Goal: Task Accomplishment & Management: Manage account settings

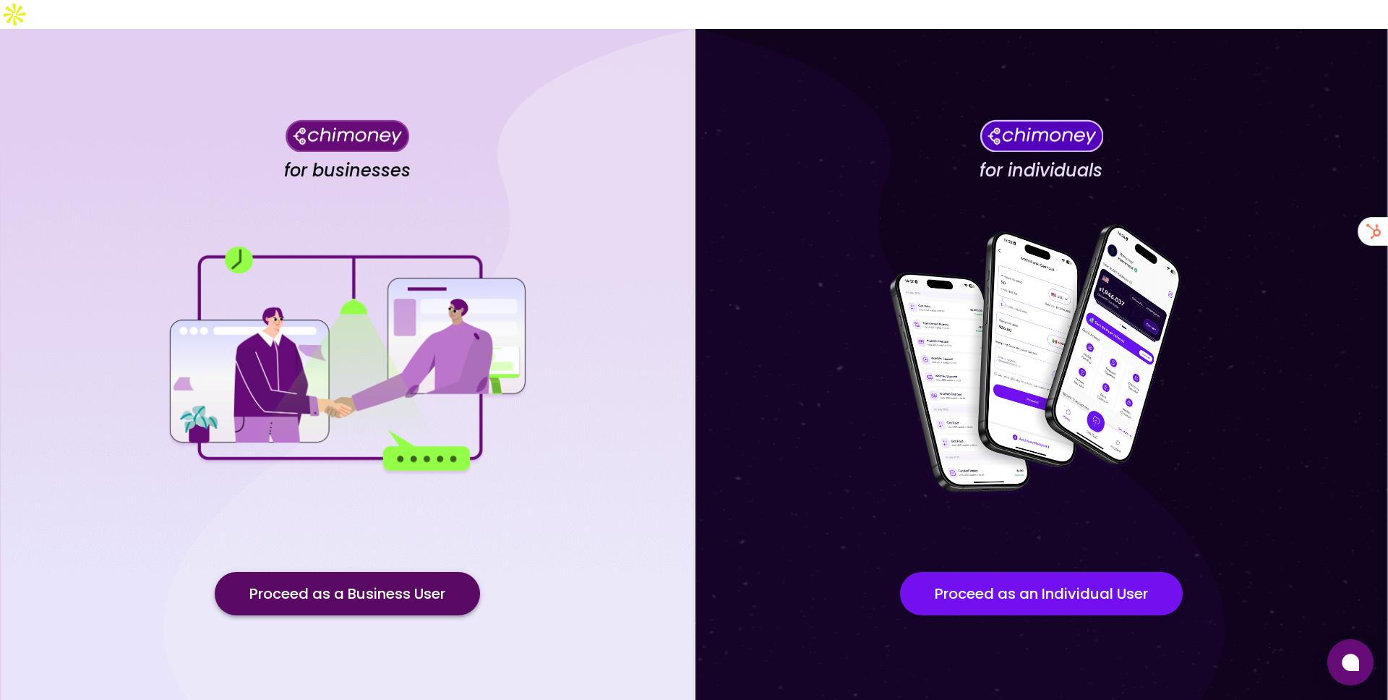
click at [437, 569] on button "Proceed as a Business User" at bounding box center [347, 593] width 265 height 43
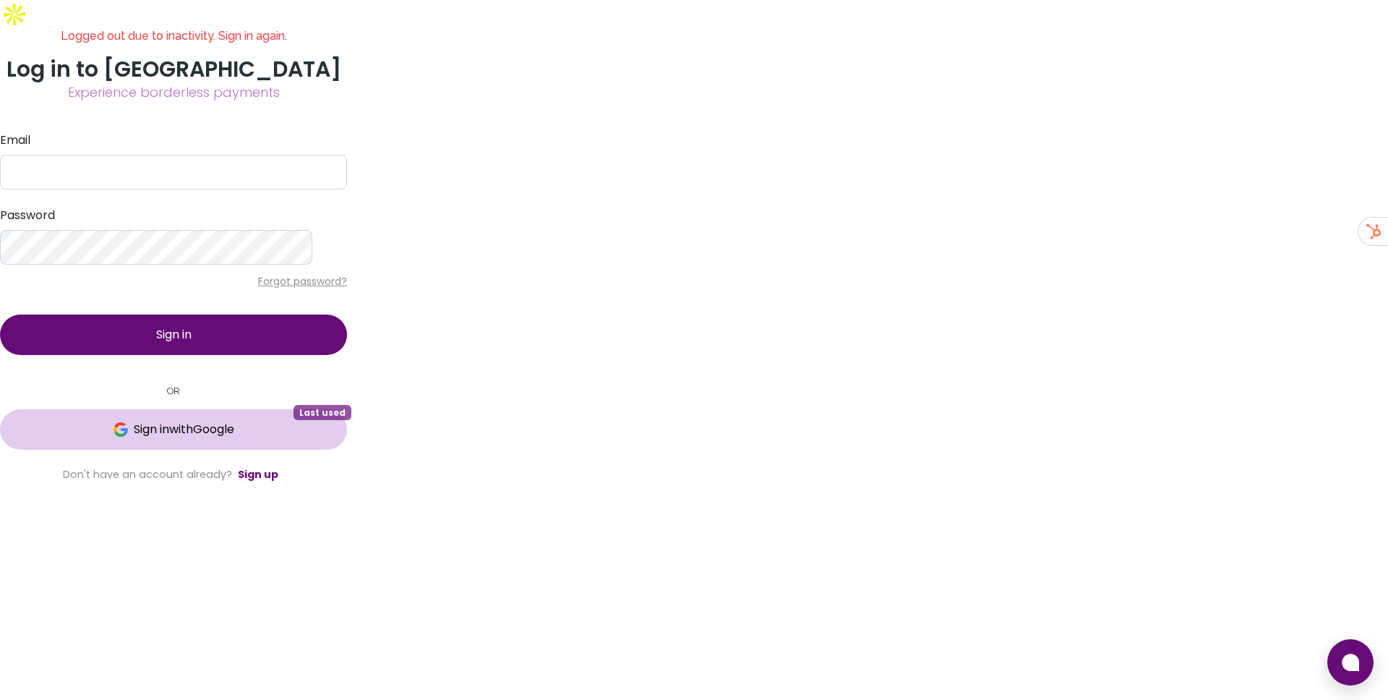
click at [234, 438] on span "Sign in with Google" at bounding box center [184, 429] width 100 height 17
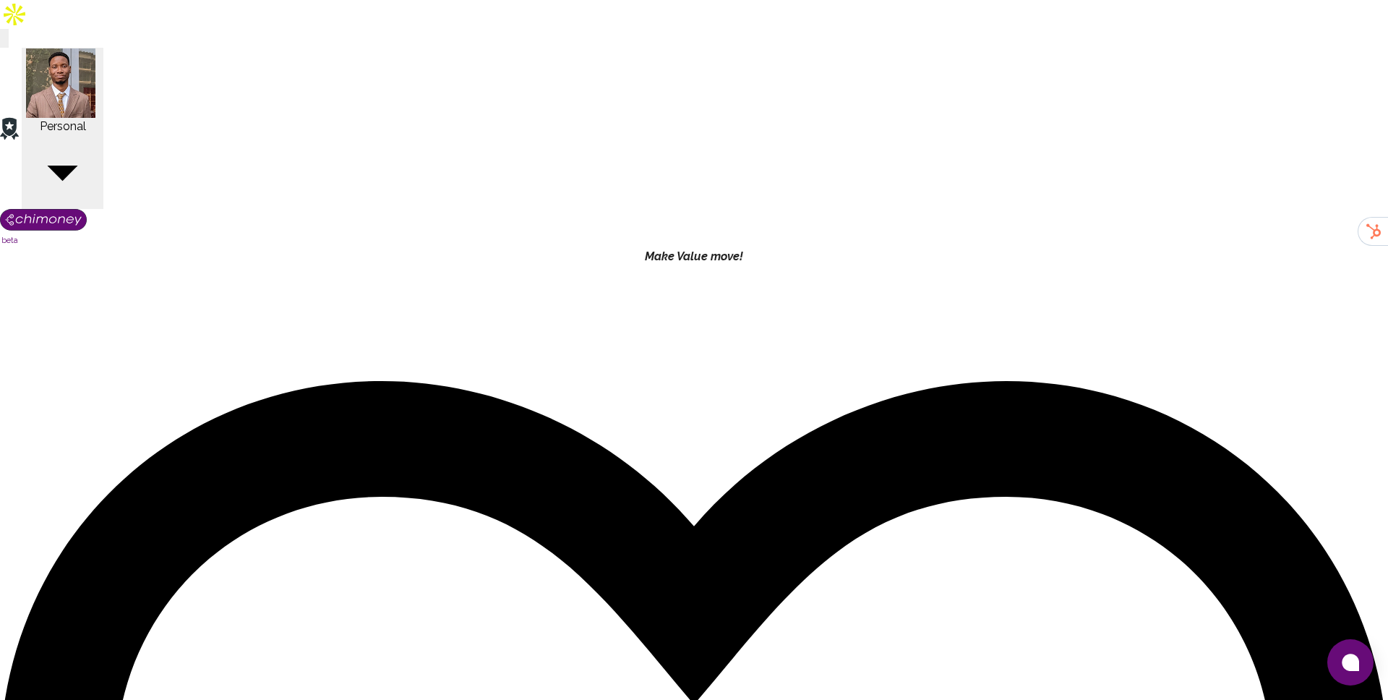
scroll to position [536, 1112]
click at [326, 510] on select "Transaction Type Username Chi Ref Issue ID Value Amount Currency Fee ($) FX Rat…" at bounding box center [334, 517] width 174 height 15
select select "email"
click at [277, 510] on select "Transaction Type Username Chi Ref Issue ID Value Amount Currency Fee ($) FX Rat…" at bounding box center [334, 517] width 174 height 15
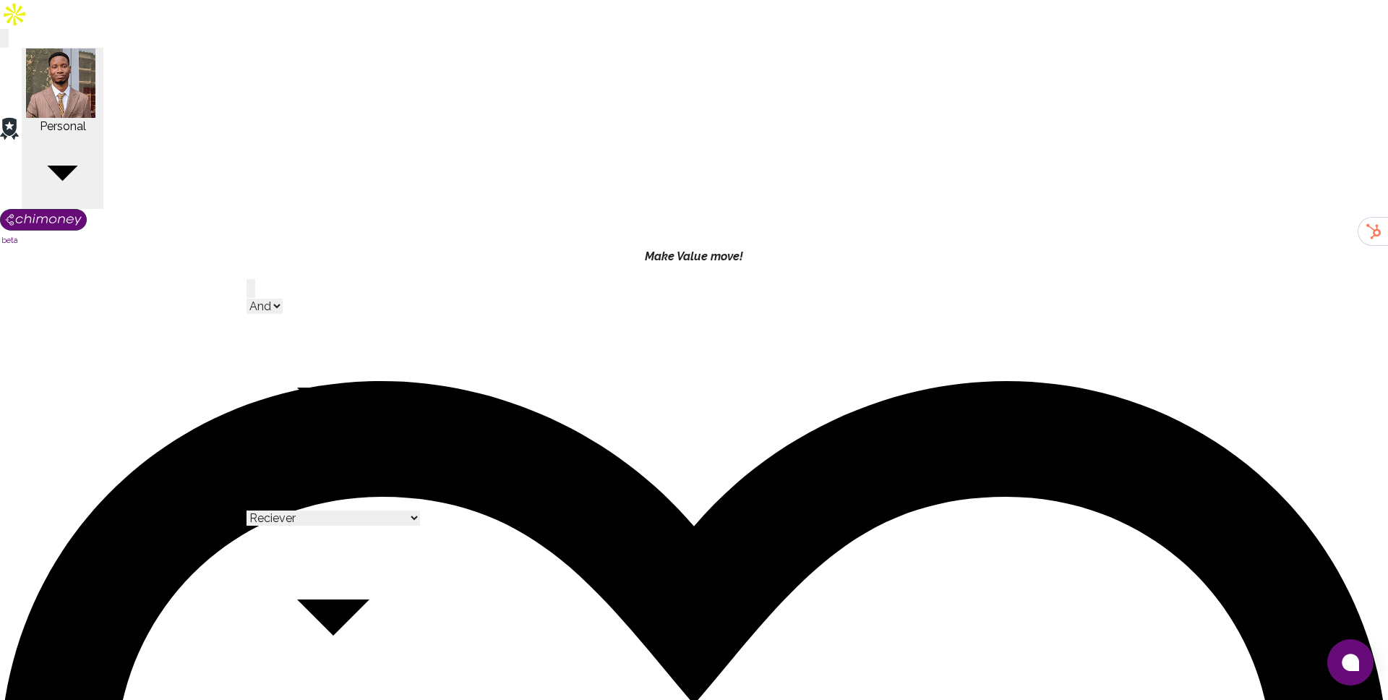
select select "equals"
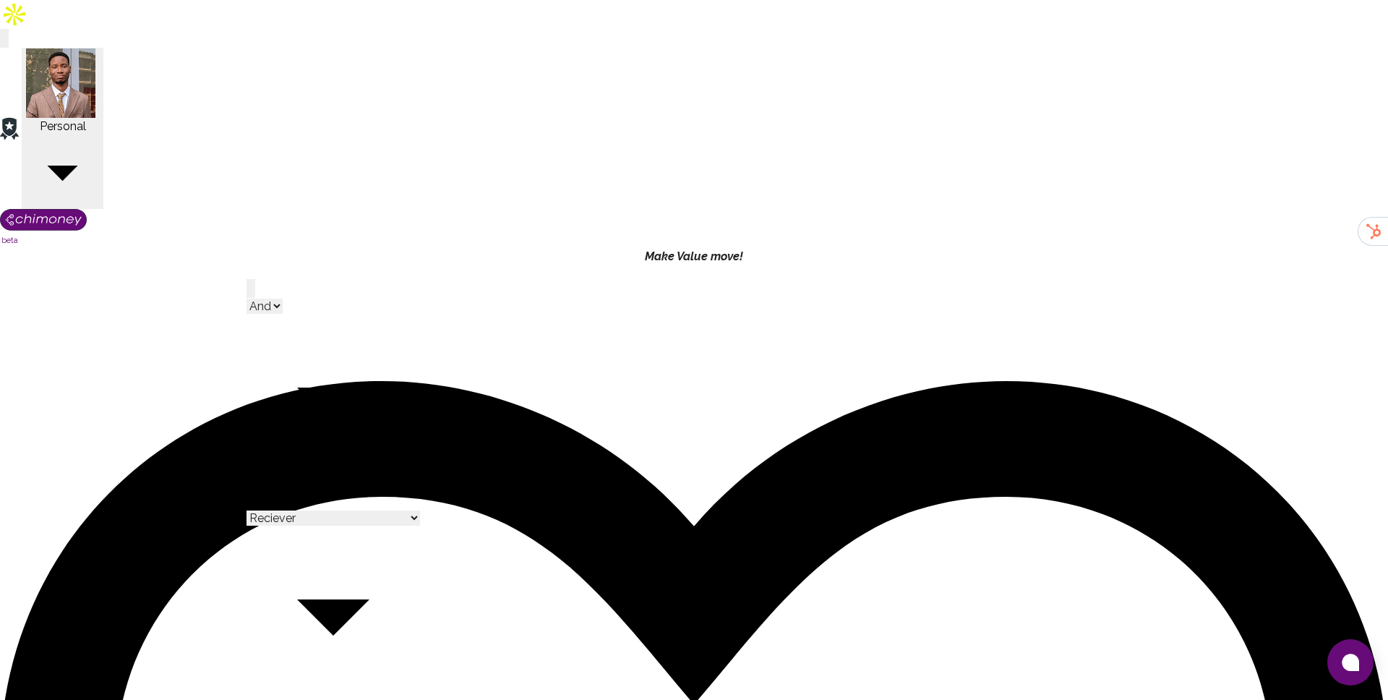
paste input "precieuserandriamanantsara@gmail.com"
type input "precieuserandriamanantsara@gmail.com"
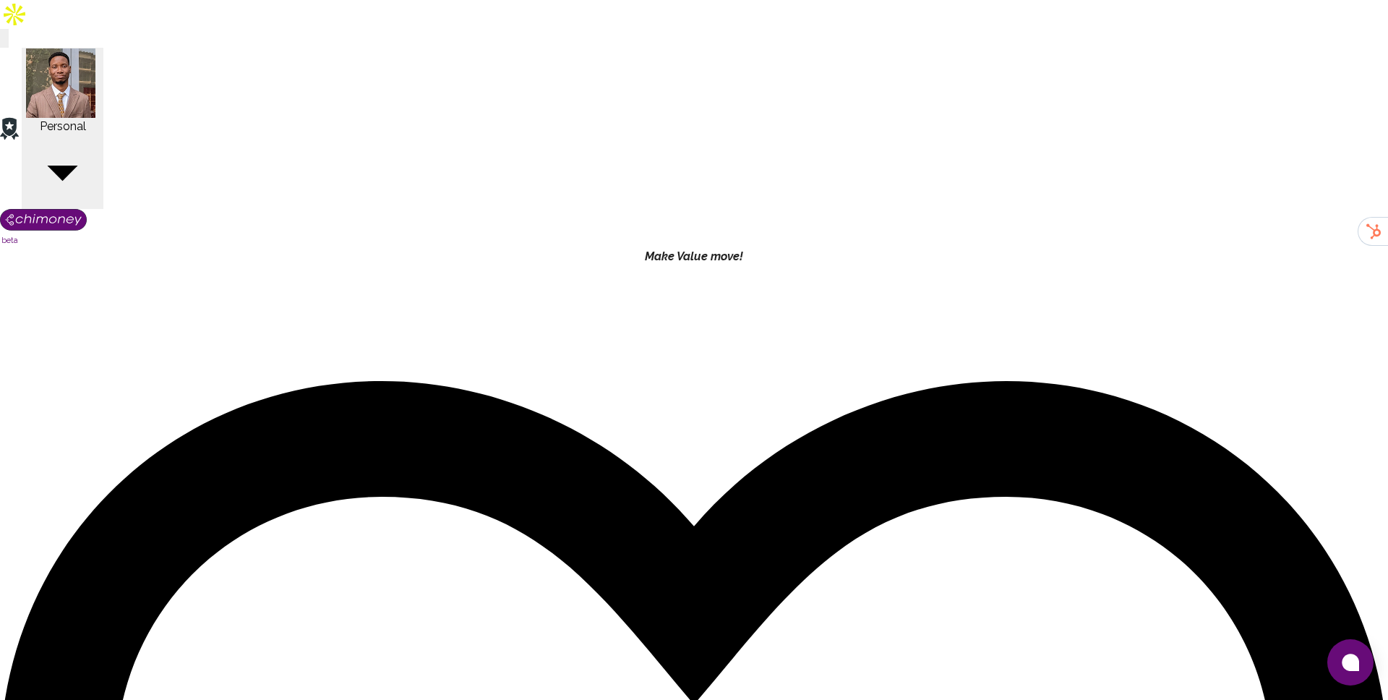
copy div "35530180"
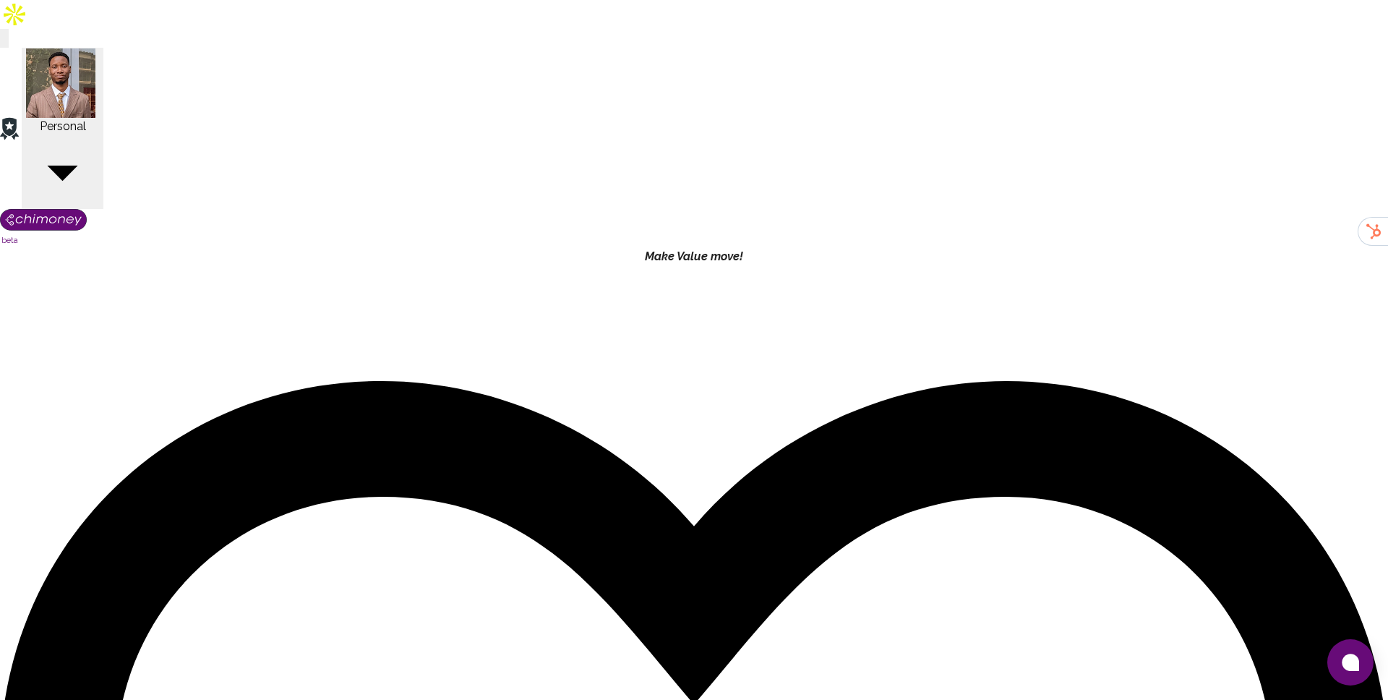
checkbox input "false"
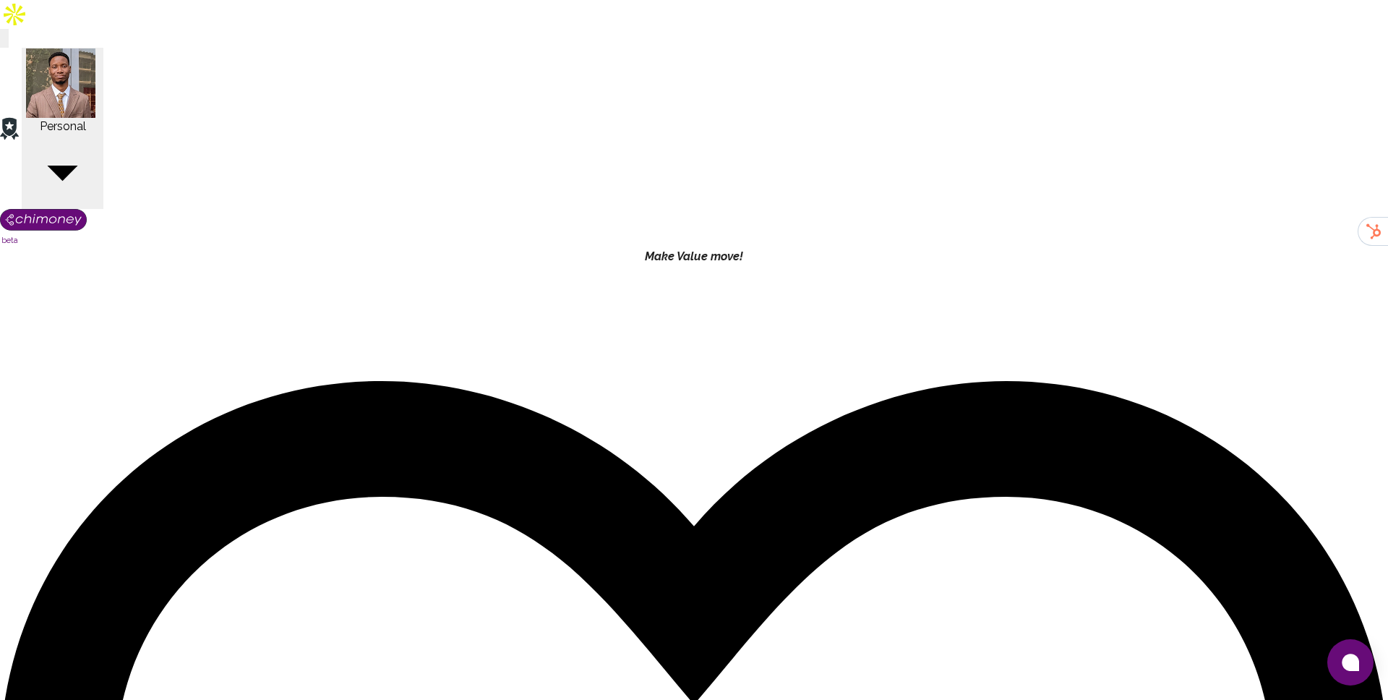
select select "email"
select select "equals"
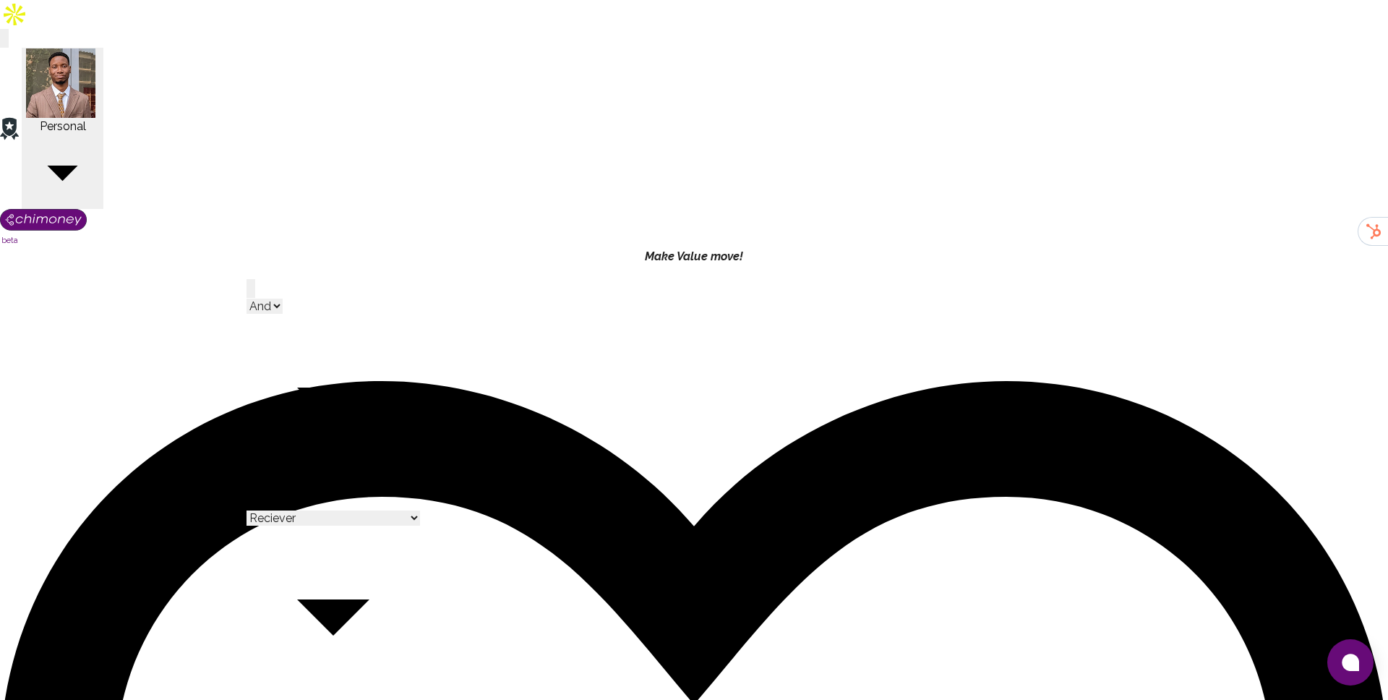
type input "bhekumuzitshabalala.main@gmail.com"
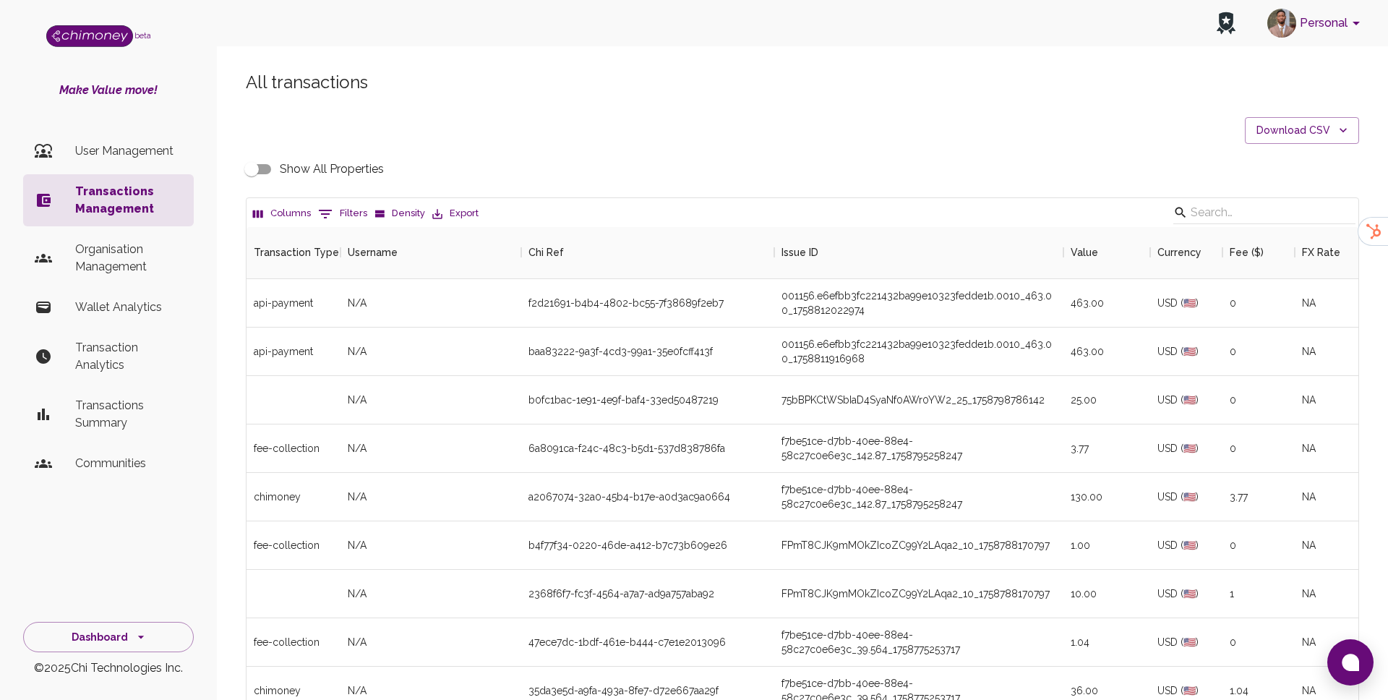
scroll to position [536, 1112]
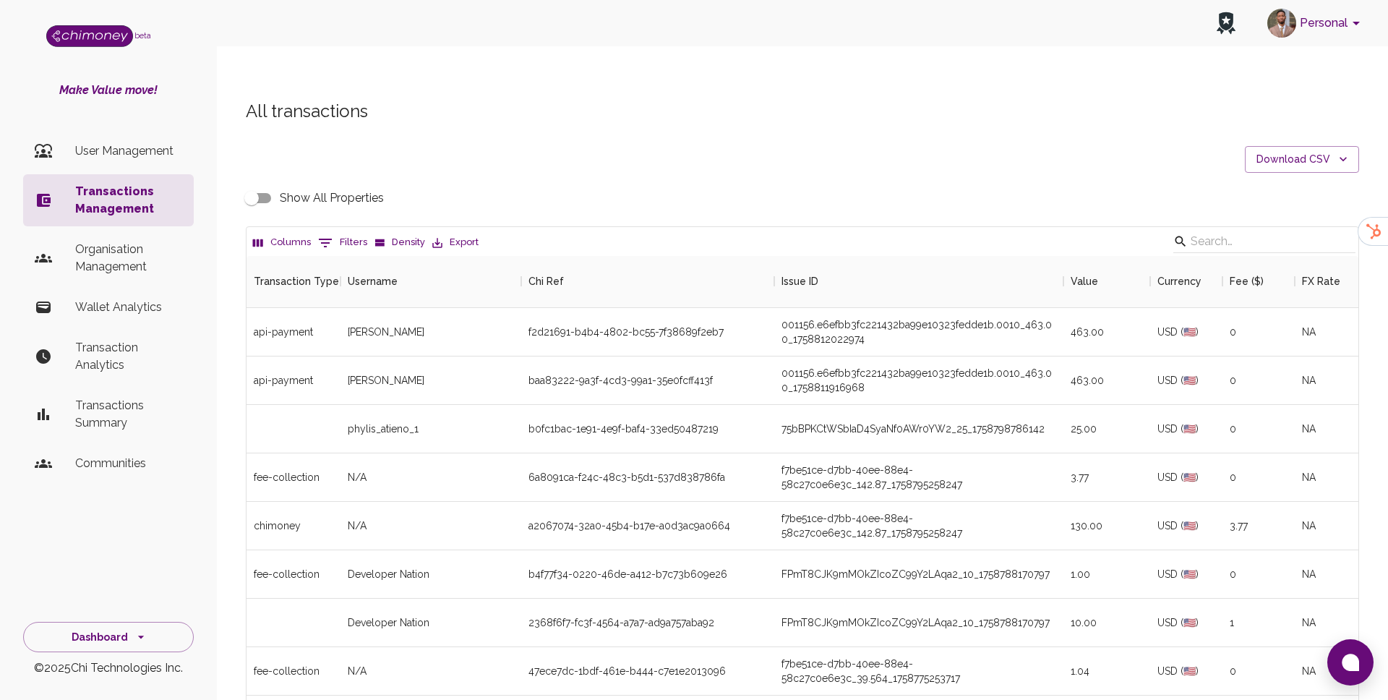
click at [329, 234] on icon "Show filters" at bounding box center [325, 242] width 17 height 17
click at [351, 309] on select "Transaction Type Username Chi Ref Issue ID Value Amount Currency Fee ($) FX Rat…" at bounding box center [331, 307] width 108 height 23
select select "chiRef"
click at [277, 296] on select "Transaction Type Username Chi Ref Issue ID Value Amount Currency Fee ($) FX Rat…" at bounding box center [331, 307] width 108 height 23
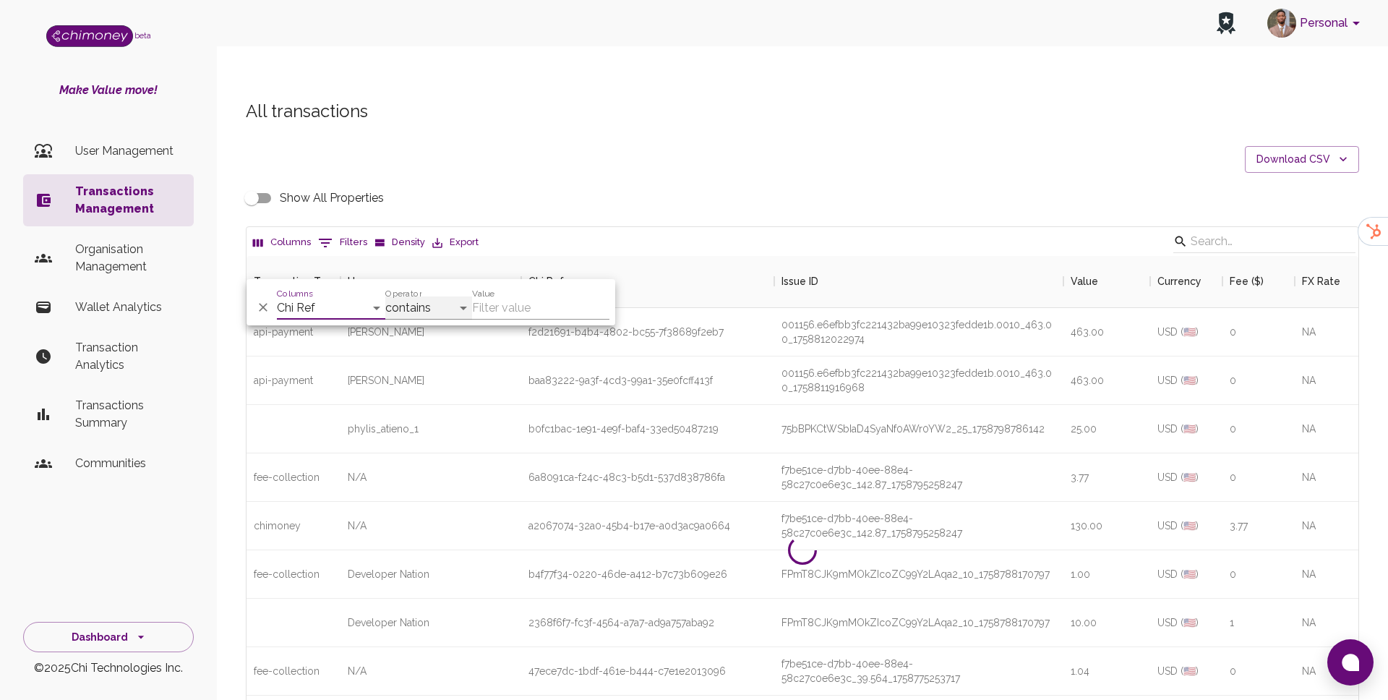
click at [434, 299] on select "contains equals starts with ends with is empty is not empty is any of" at bounding box center [428, 307] width 87 height 23
select select "equals"
click at [385, 296] on select "contains equals starts with ends with is empty is not empty is any of" at bounding box center [428, 307] width 87 height 23
click at [539, 296] on input "Value" at bounding box center [540, 307] width 137 height 23
paste input "789a77cf-e255-44c8-9d0b-a8ec4bfdf882"
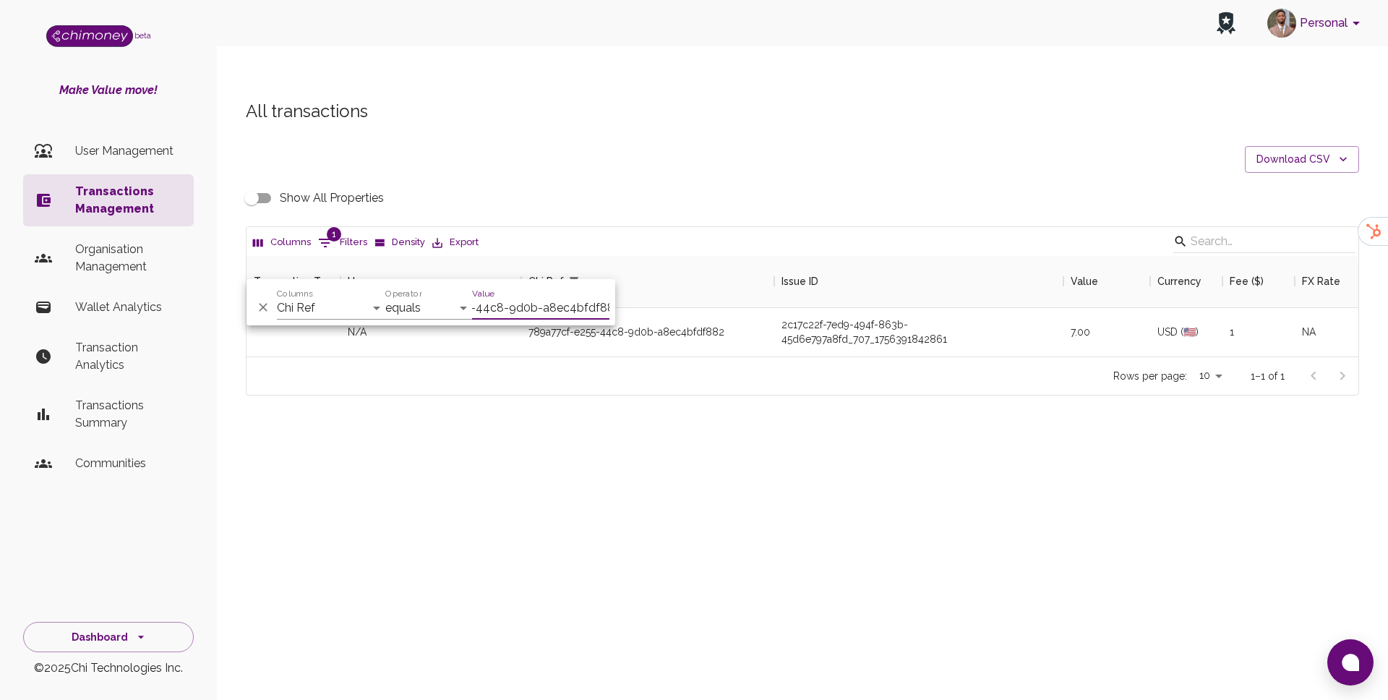
scroll to position [100, 1112]
type input "789a77cf-e255-44c8-9d0b-a8ec4bfdf882"
click at [743, 395] on div "All transactions Download CSV Show All Properties Columns 1 Filters Density Exp…" at bounding box center [802, 272] width 1171 height 414
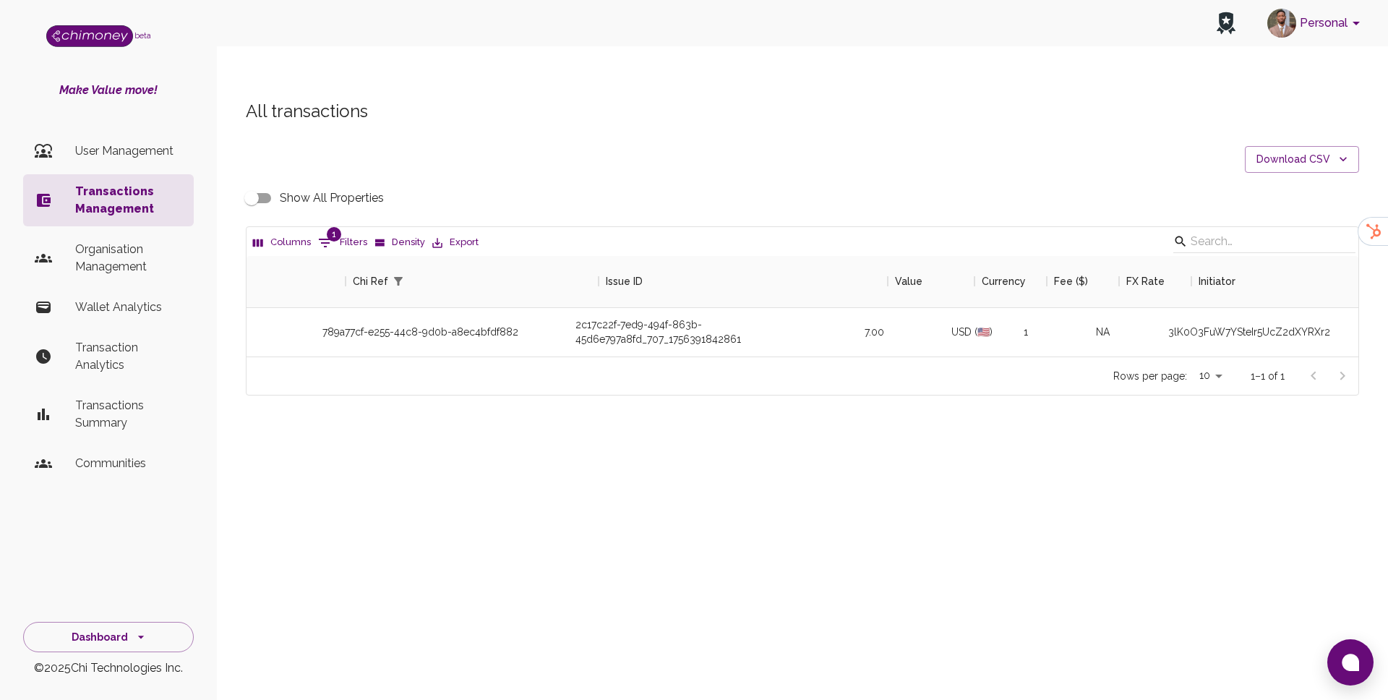
scroll to position [0, 247]
click at [360, 231] on button "1 Filters" at bounding box center [343, 242] width 56 height 23
select select "chiRef"
select select "equals"
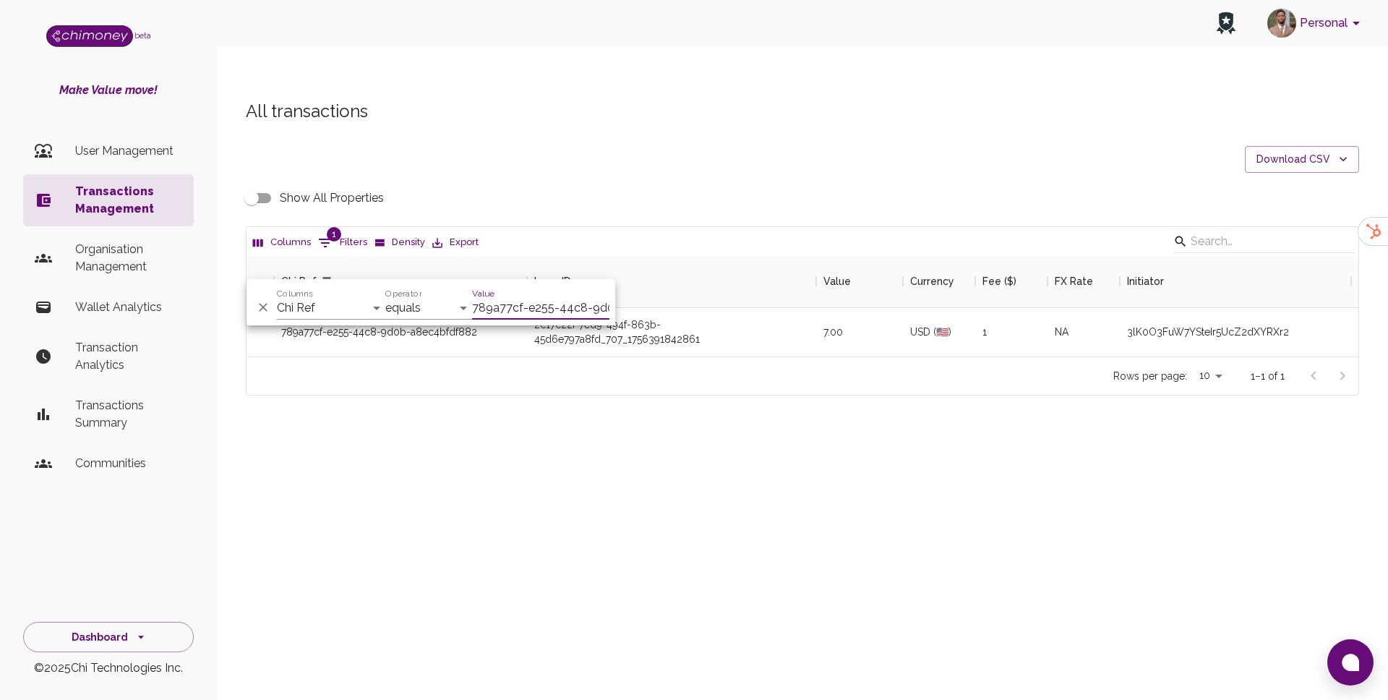
scroll to position [0, 84]
click at [328, 304] on select "Transaction Type Username Chi Ref Issue ID Value Amount Currency Fee ($) FX Rat…" at bounding box center [331, 307] width 108 height 23
select select "email"
click at [277, 296] on select "Transaction Type Username Chi Ref Issue ID Value Amount Currency Fee ($) FX Rat…" at bounding box center [331, 307] width 108 height 23
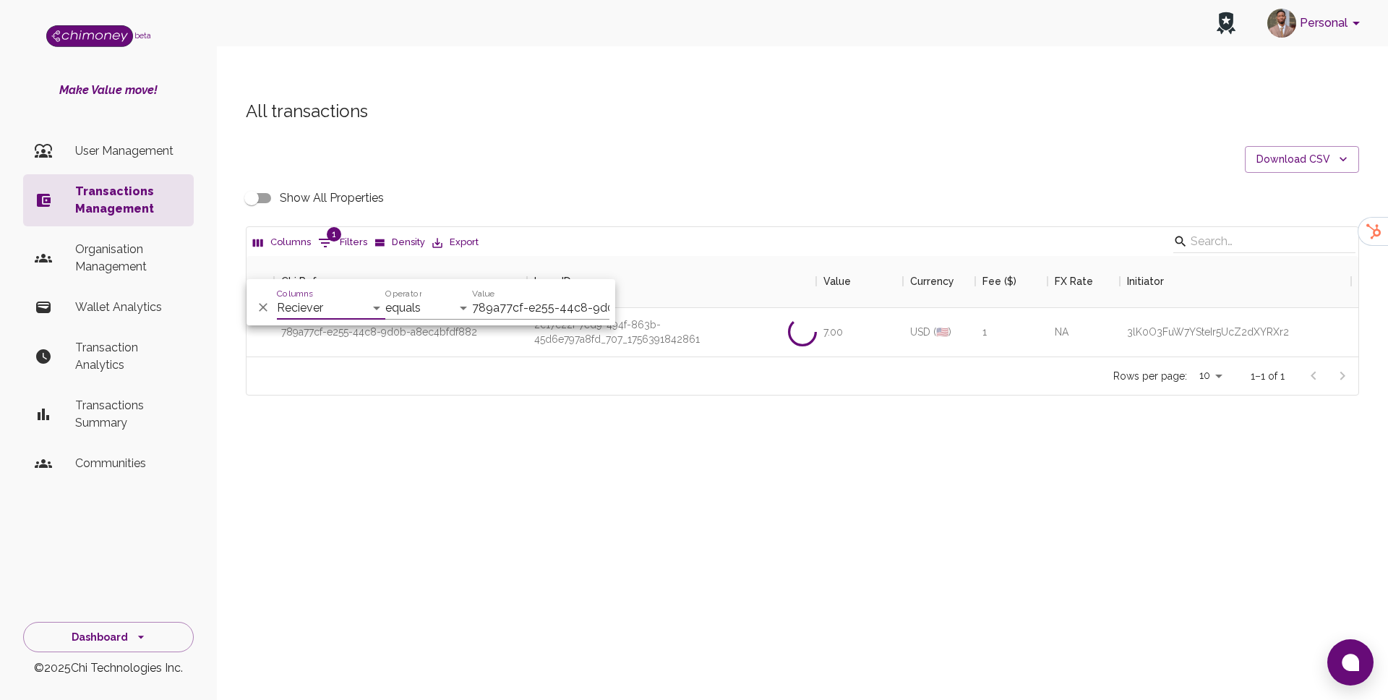
click at [485, 299] on input "789a77cf-e255-44c8-9d0b-a8ec4bfdf882" at bounding box center [540, 307] width 137 height 23
paste input "barbiedebby546@gmail.com"
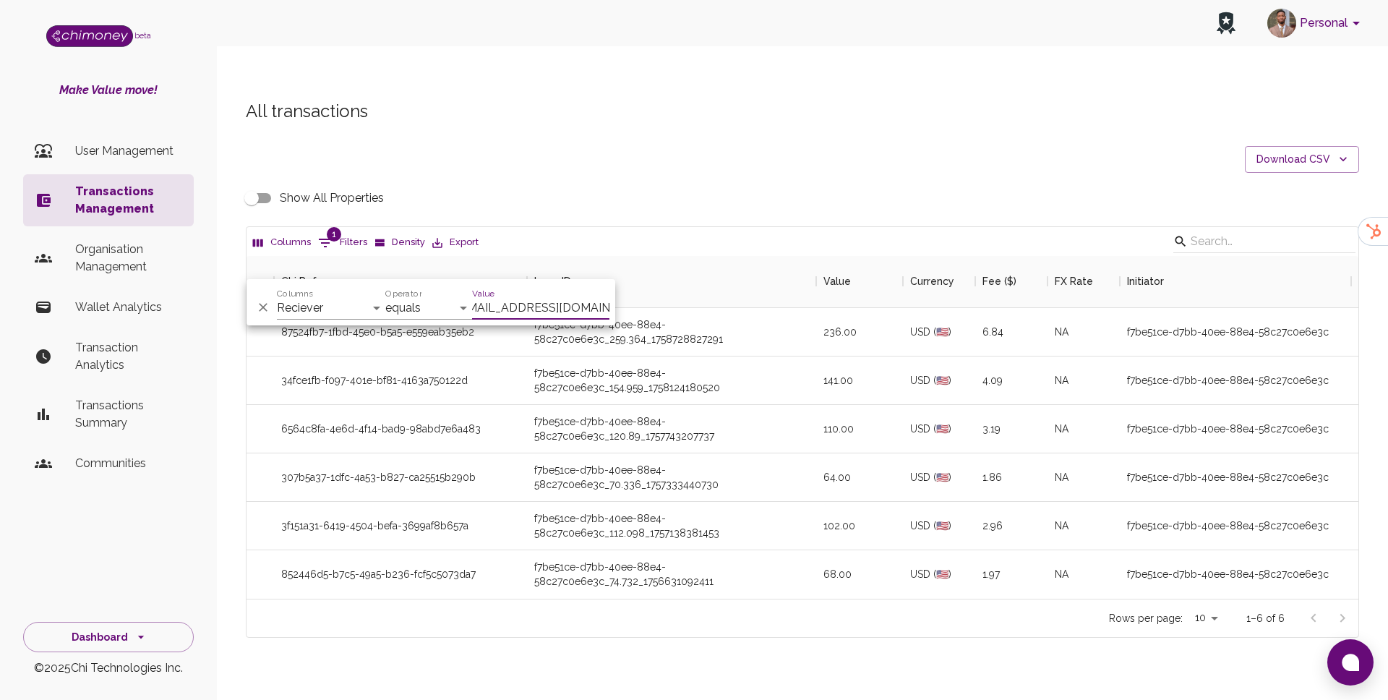
scroll to position [343, 1112]
type input "barbiedebby546@gmail.com"
click at [719, 322] on div "f7be51ce-d7bb-40ee-88e4-58c27c0e6e3c_259.364_1758728827291" at bounding box center [671, 332] width 289 height 48
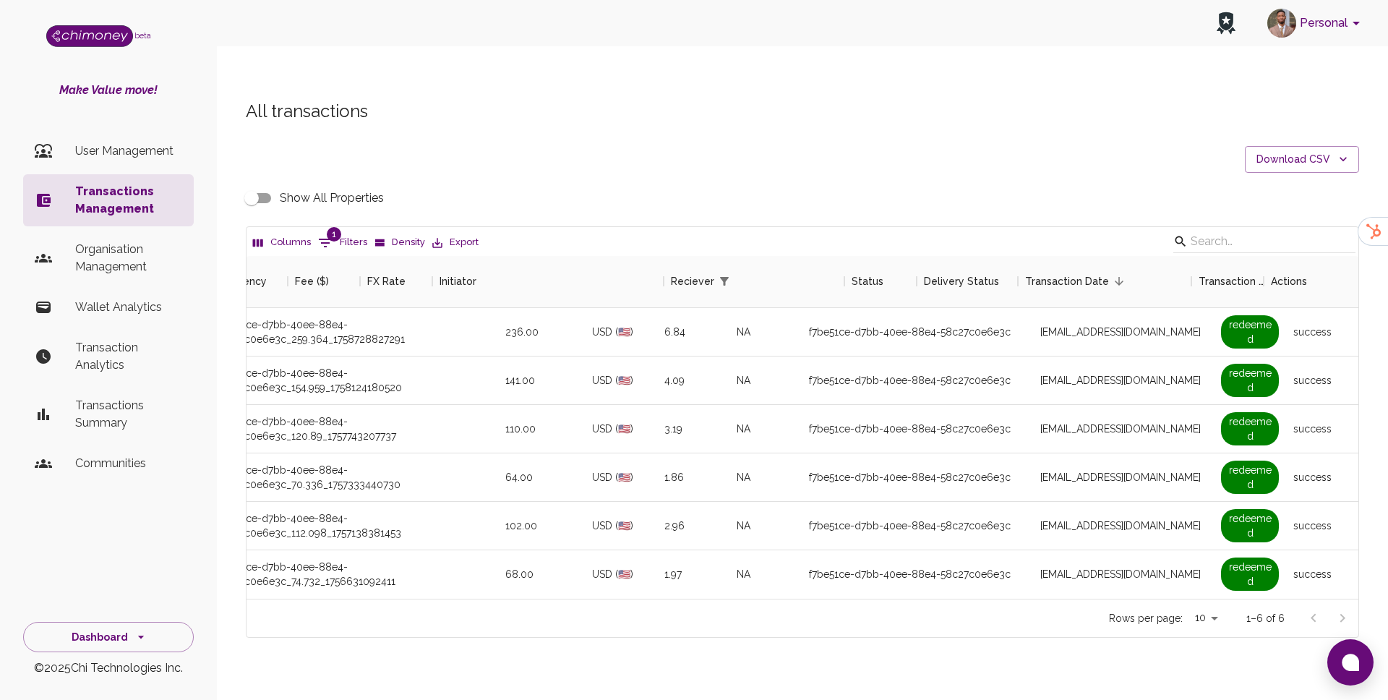
scroll to position [0, 949]
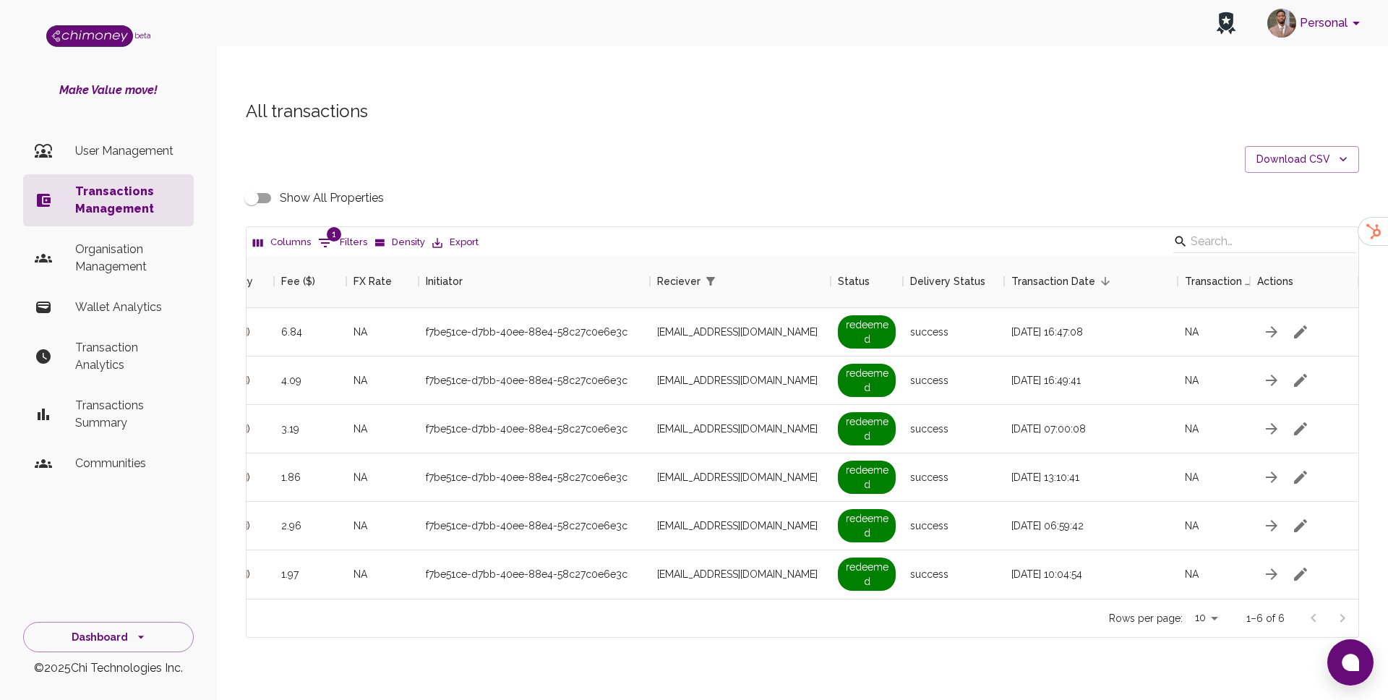
click at [254, 184] on input "Show All Properties" at bounding box center [251, 197] width 82 height 27
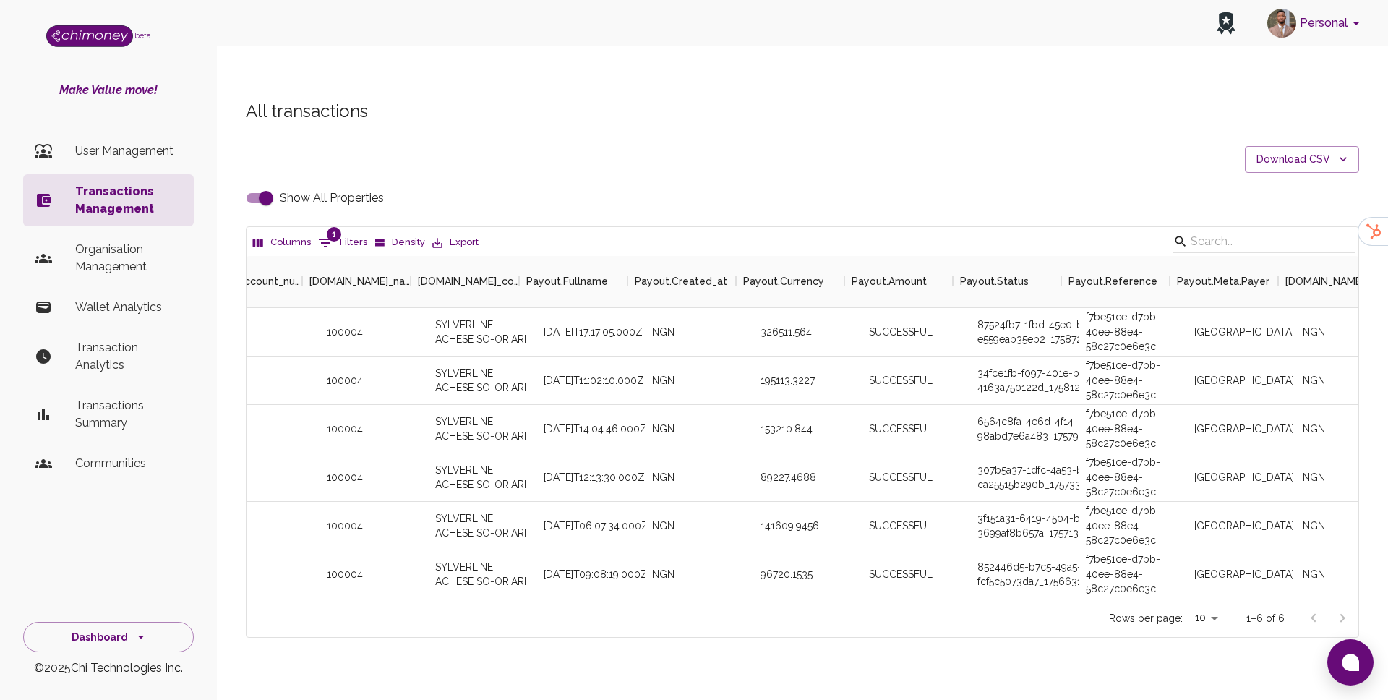
scroll to position [0, 3541]
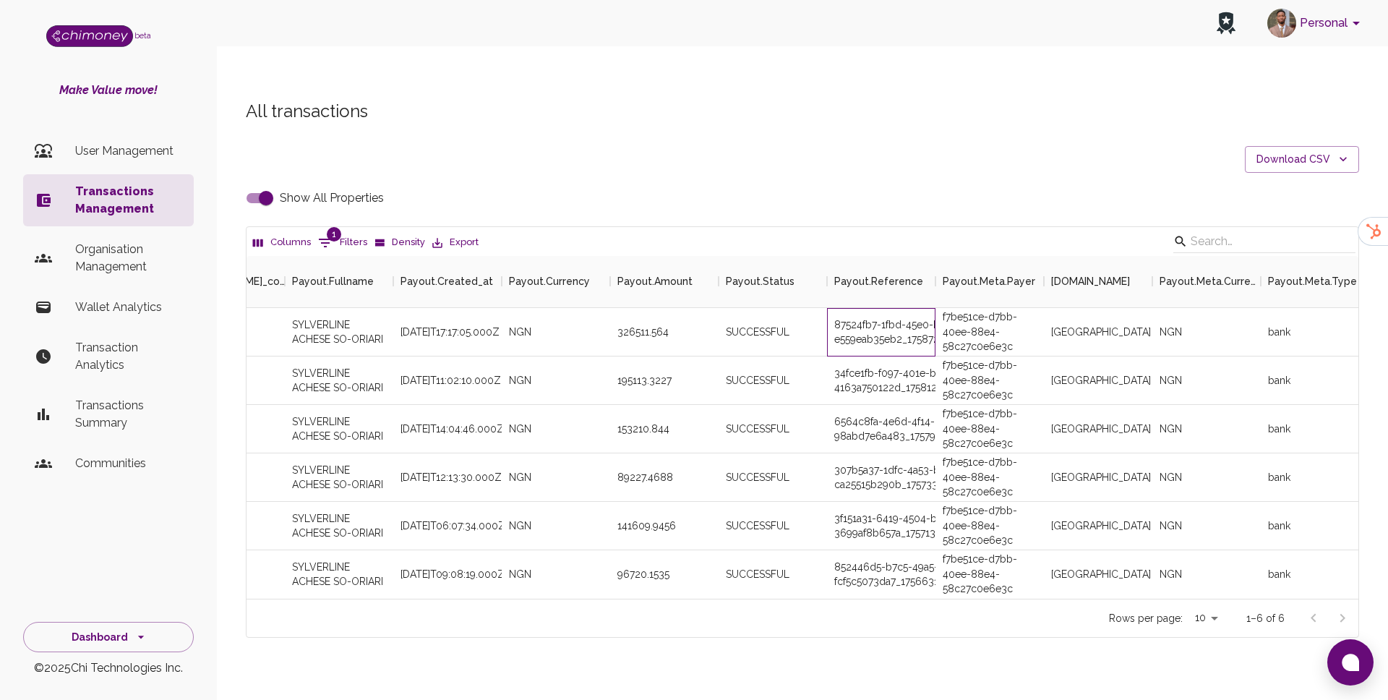
click at [886, 308] on div "87524fb7-1fbd-45e0-b5a5-e559eab35eb2_17587293097_RETRY_1" at bounding box center [881, 332] width 108 height 48
copy div "87524fb7-1fbd-45e0-b5a5-e559eab35eb2_17587293097_RETRY_1"
click at [323, 227] on div "Columns 1 Filters Density Export" at bounding box center [803, 241] width 1112 height 29
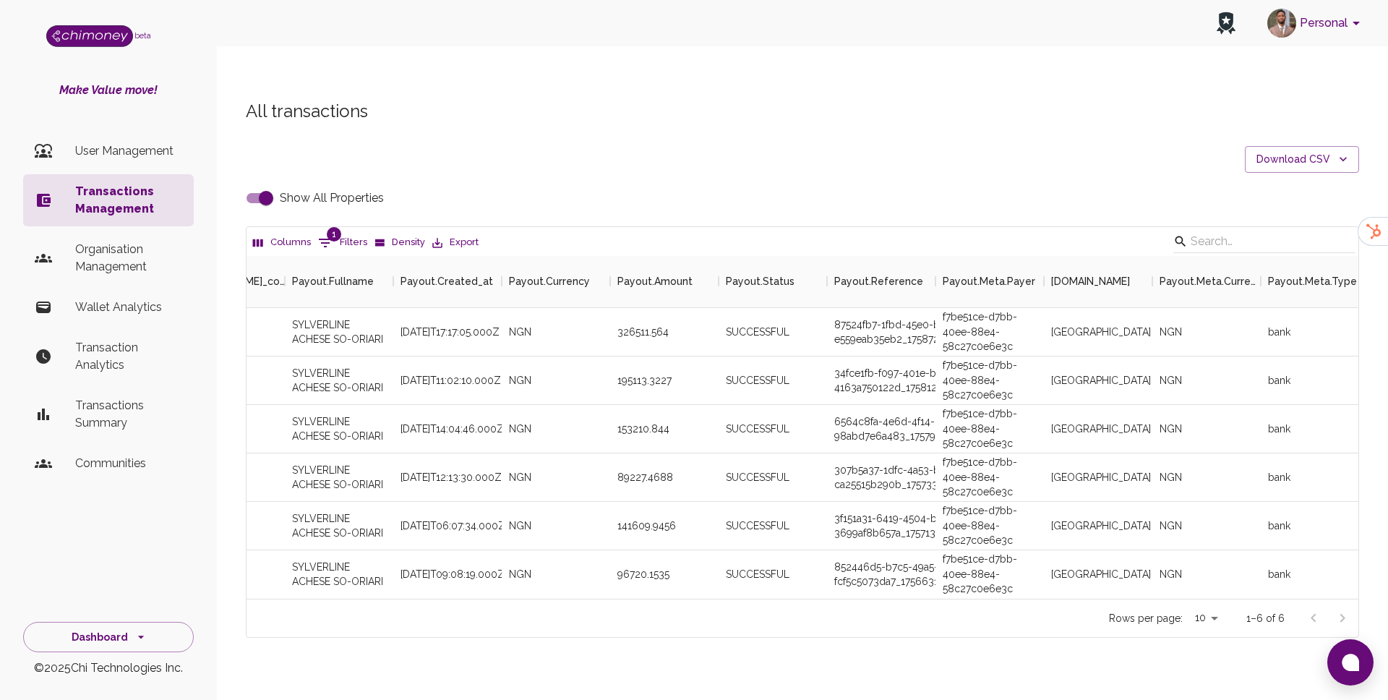
click at [260, 184] on input "Show All Properties" at bounding box center [266, 197] width 82 height 27
checkbox input "false"
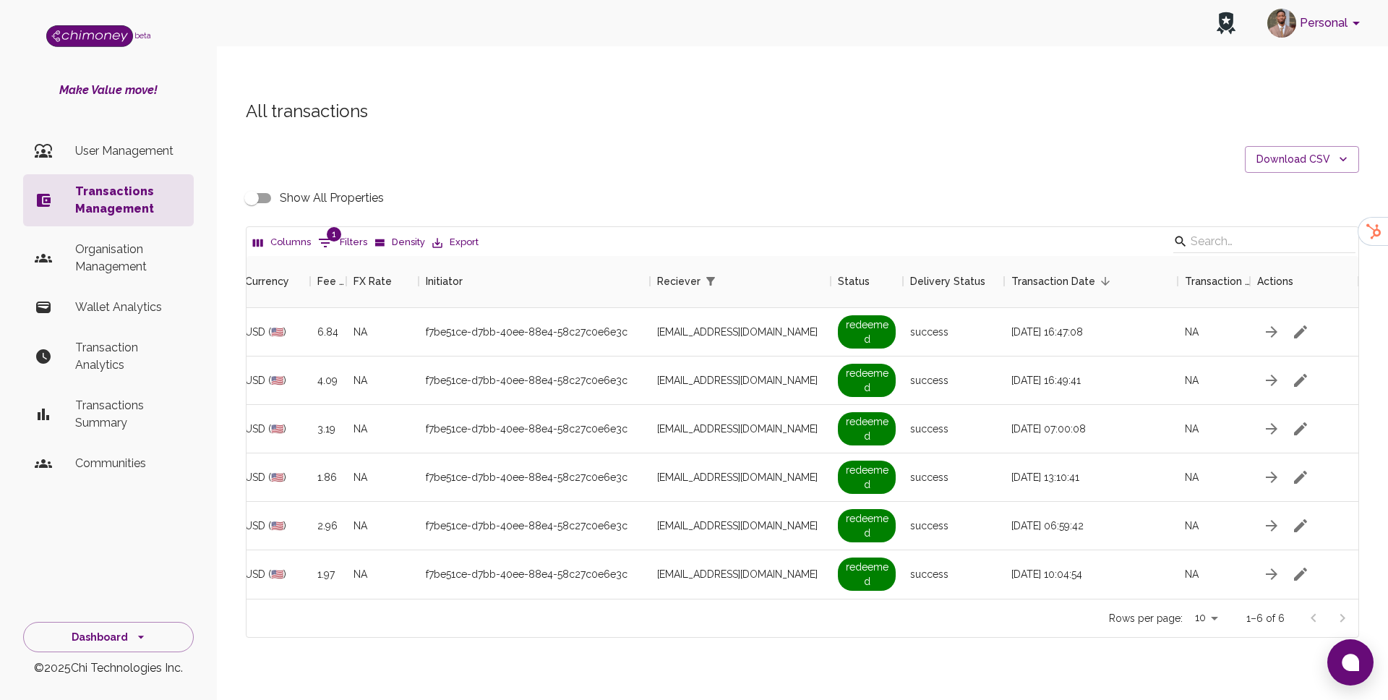
scroll to position [0, 912]
click at [337, 227] on span "1" at bounding box center [334, 234] width 14 height 14
select select "email"
select select "equals"
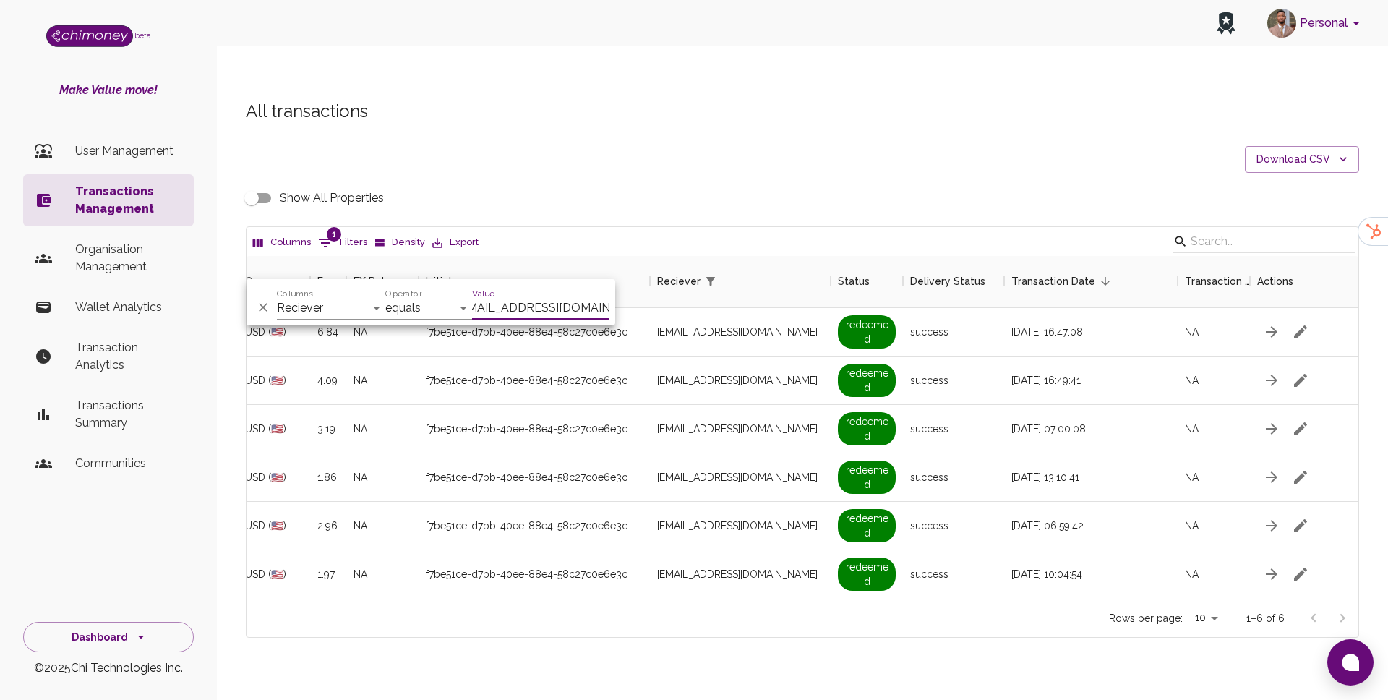
click at [536, 301] on input "barbiedebby546@gmail.com" at bounding box center [540, 307] width 137 height 23
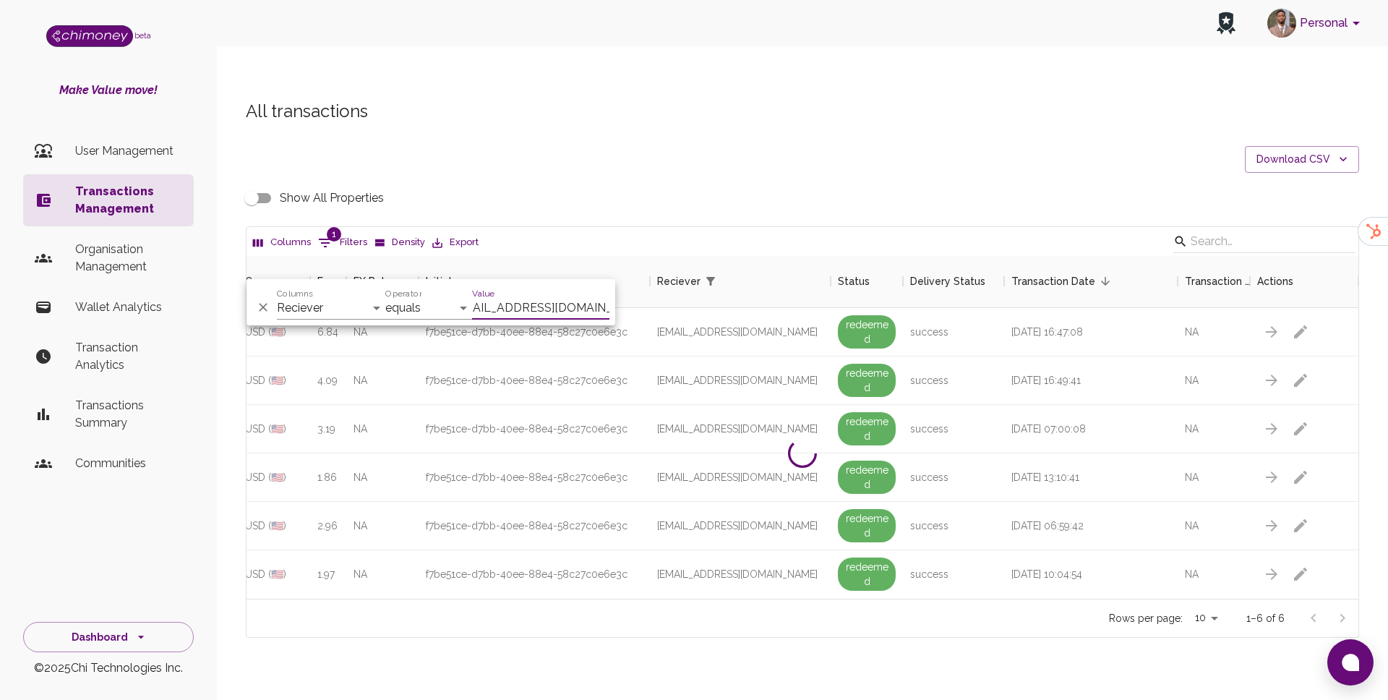
scroll to position [0, 0]
click at [518, 307] on input "munoelkanah250@gmail.com" at bounding box center [540, 307] width 137 height 23
paste input "eliza.mathenjwa"
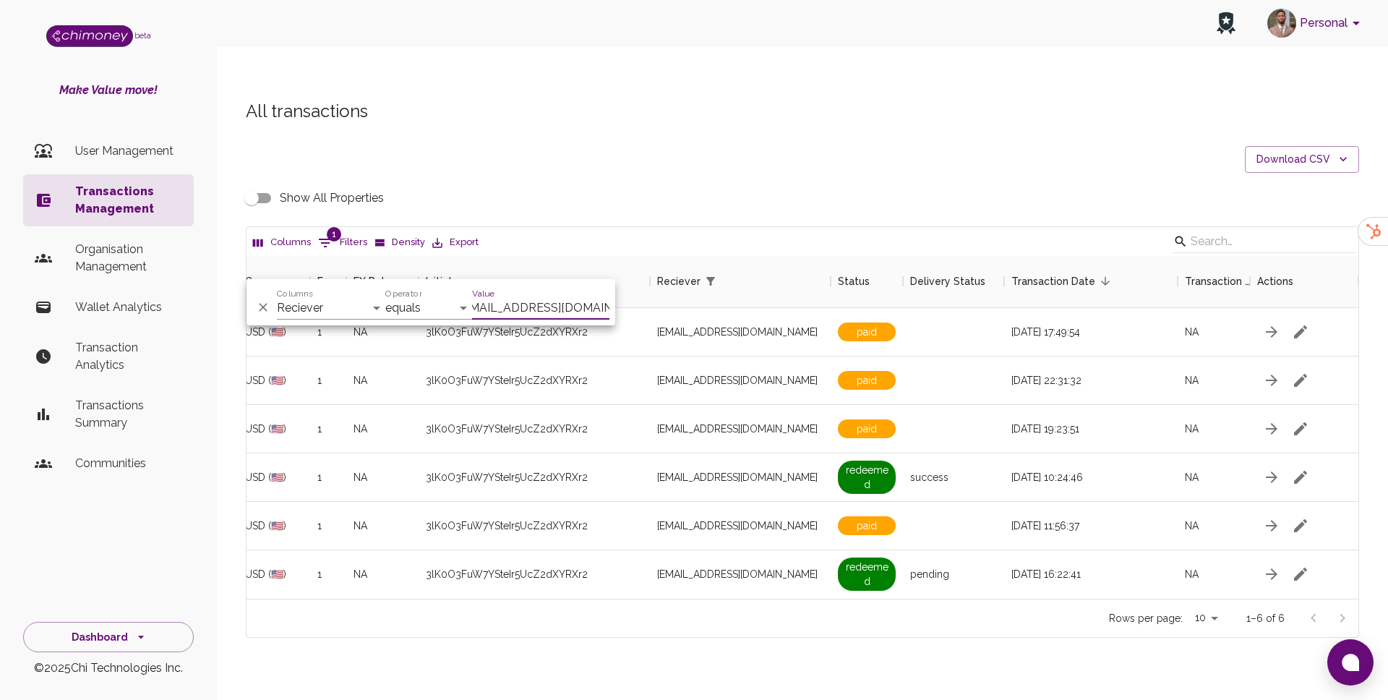
type input "eliza.mathenjwa@gmail.com"
click at [984, 405] on div at bounding box center [953, 429] width 101 height 48
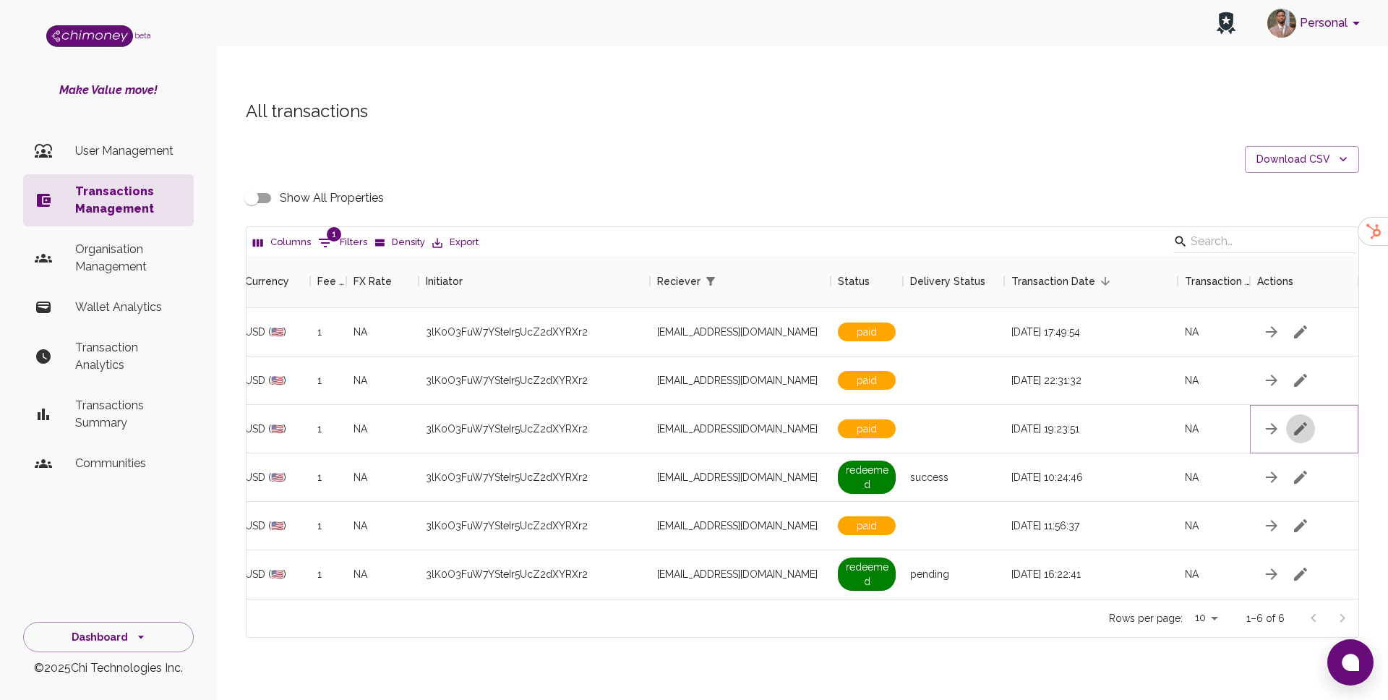
click at [1301, 420] on icon "button" at bounding box center [1300, 428] width 17 height 17
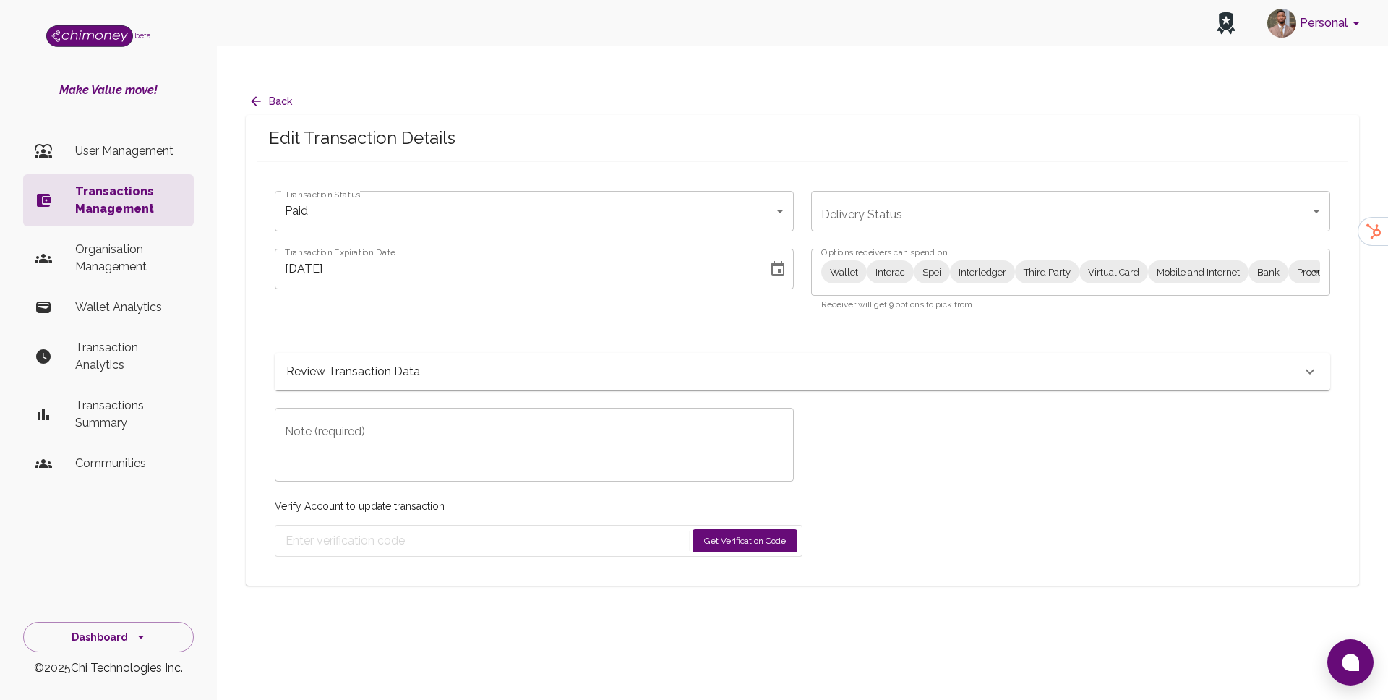
click at [805, 249] on div "Options receivers can spend on Wallet Interac Spei Interledger Third Party Virt…" at bounding box center [1062, 271] width 536 height 81
click at [852, 247] on body "Personal beta Make Value move! User Management Transactions Management Organisa…" at bounding box center [694, 364] width 1388 height 729
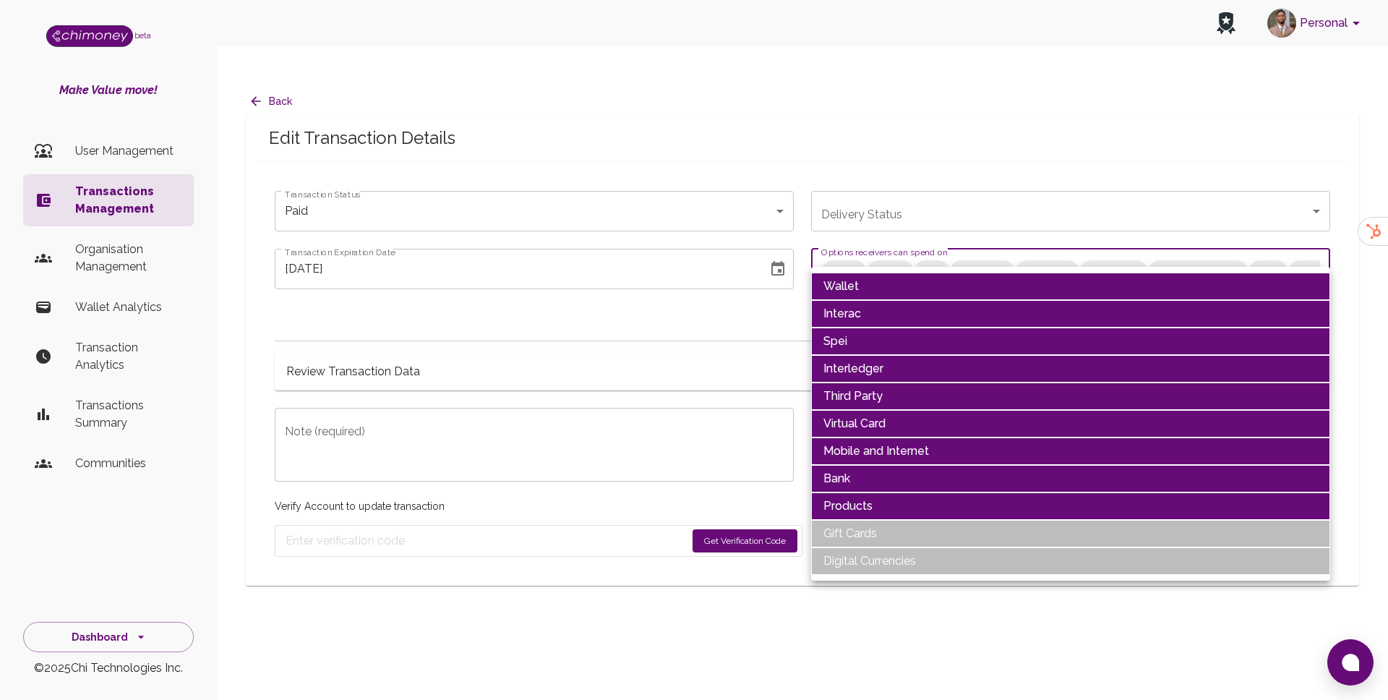
click at [876, 504] on li "Products" at bounding box center [1070, 505] width 519 height 27
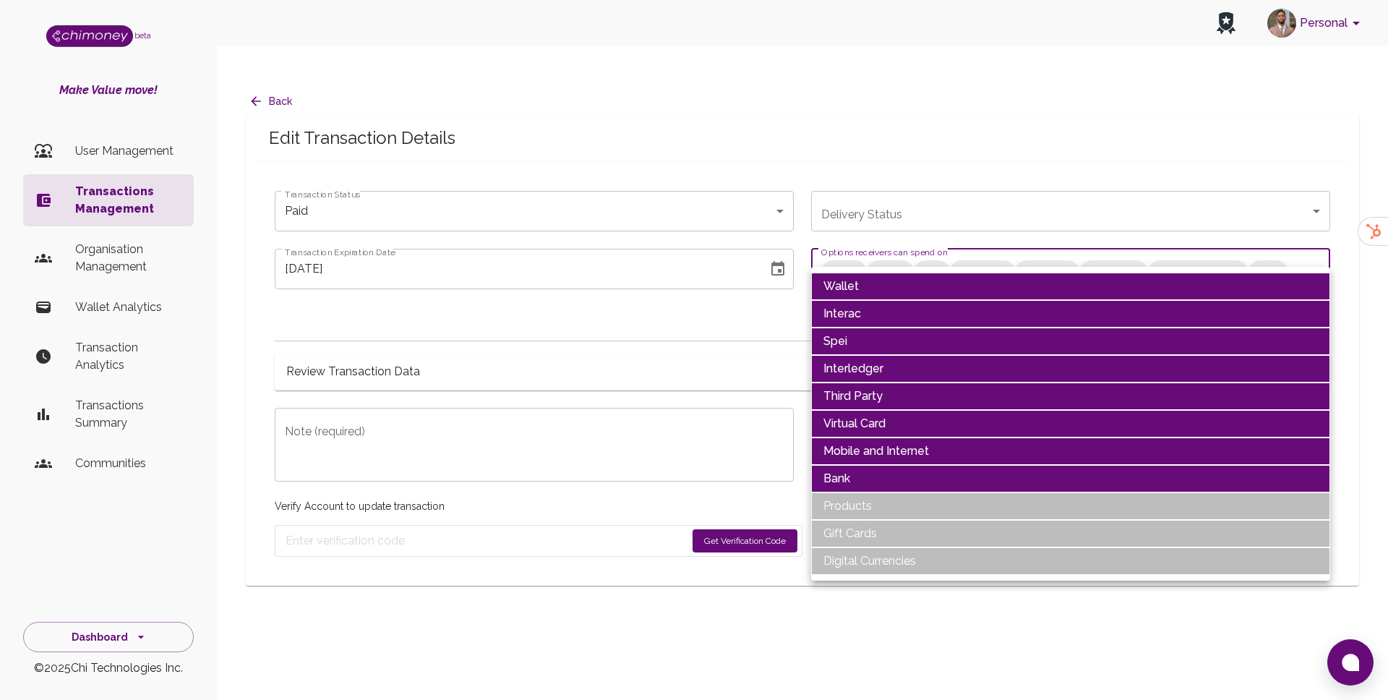
click at [869, 450] on li "Mobile and Internet" at bounding box center [1070, 450] width 519 height 27
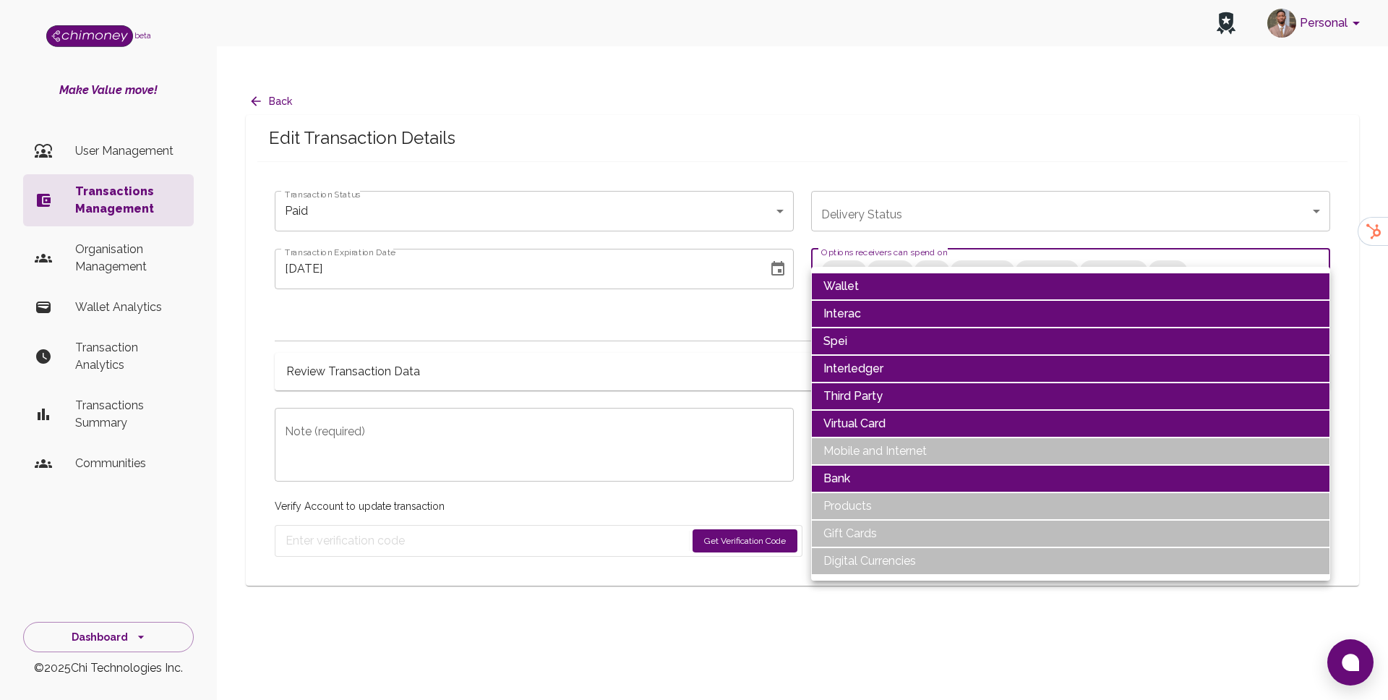
click at [861, 410] on li "Virtual Card" at bounding box center [1070, 423] width 519 height 27
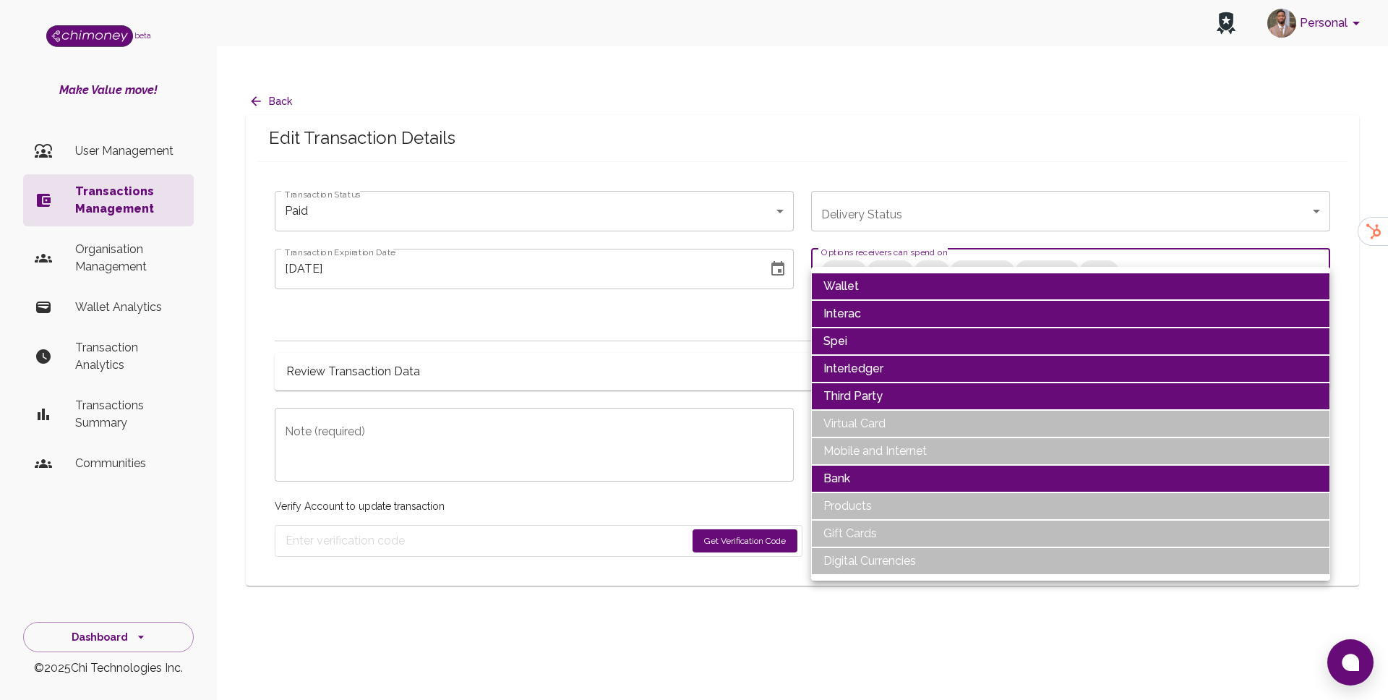
click at [854, 388] on li "Third Party" at bounding box center [1070, 395] width 519 height 27
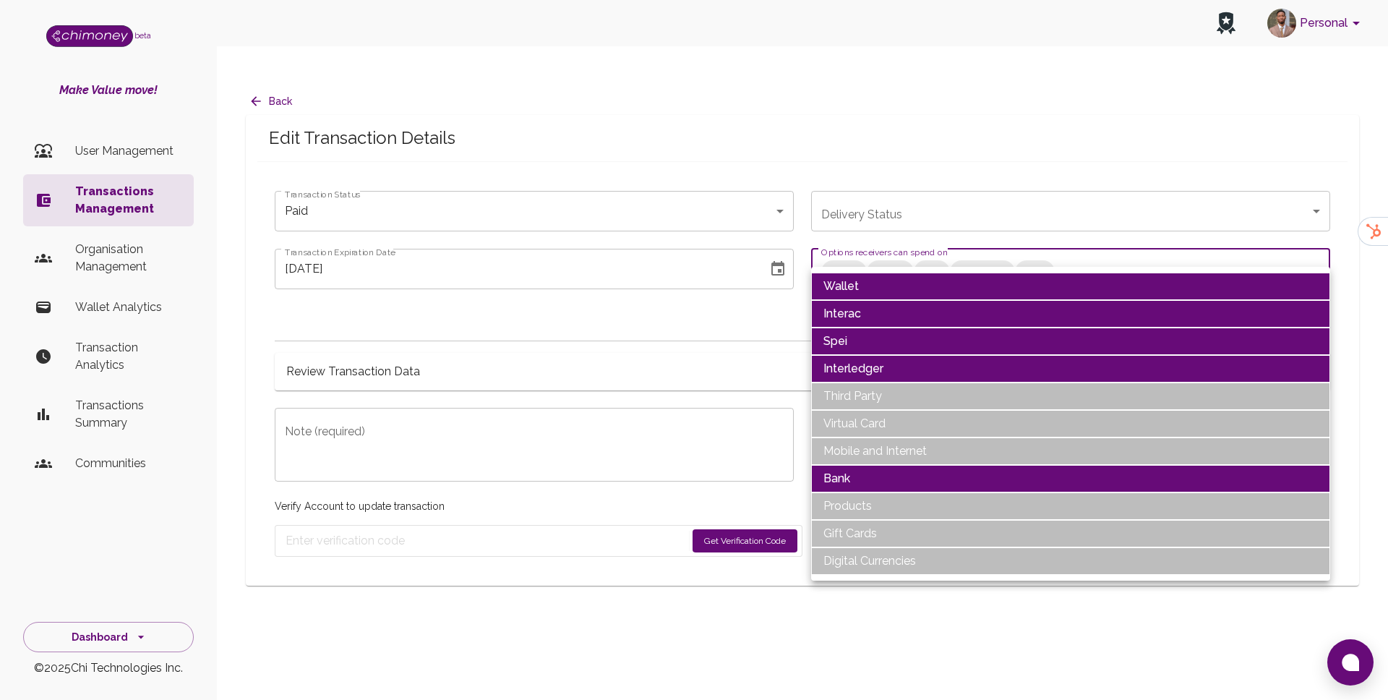
click at [855, 368] on li "Interledger" at bounding box center [1070, 368] width 519 height 27
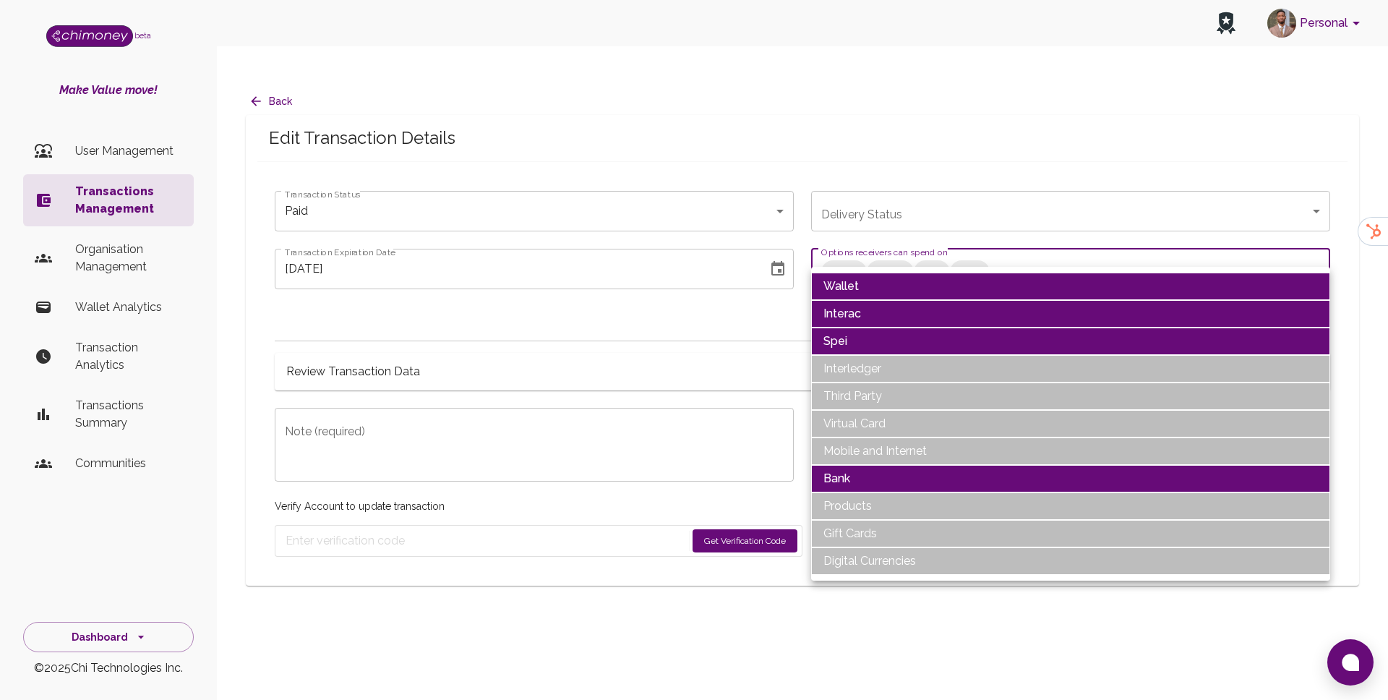
click at [844, 331] on li "Spei" at bounding box center [1070, 341] width 519 height 27
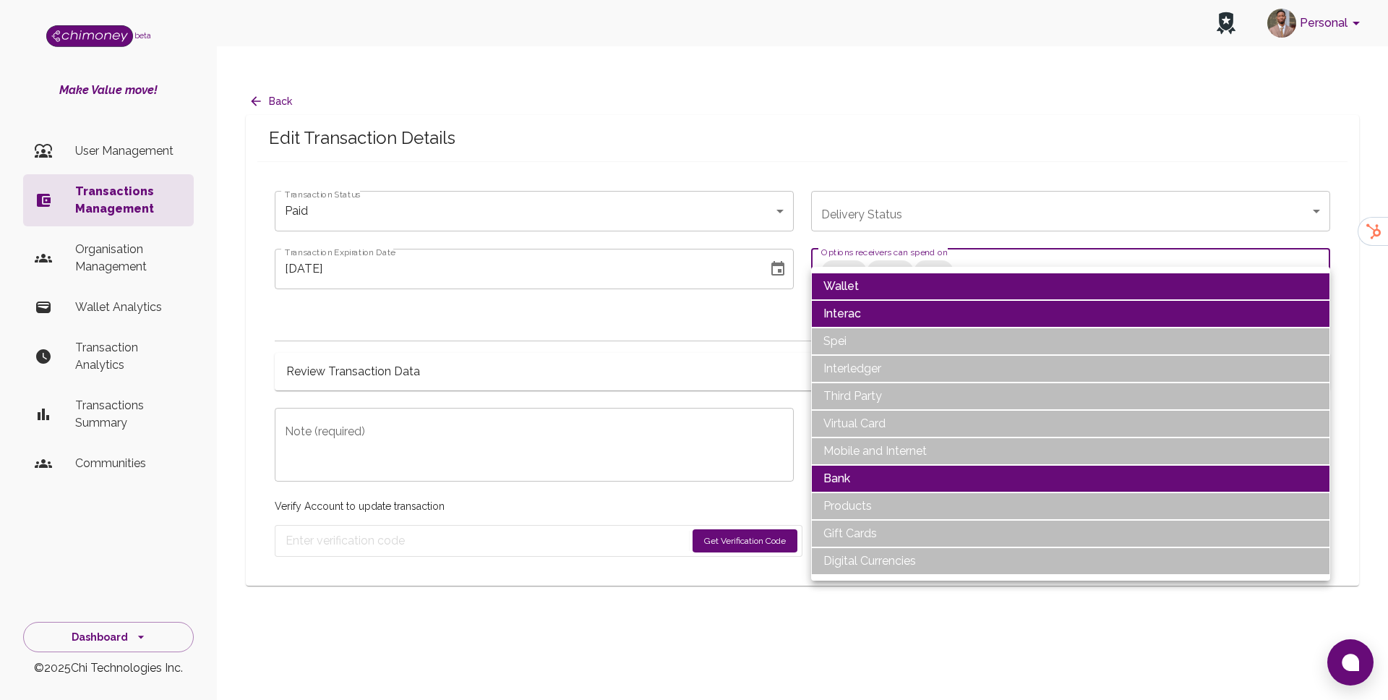
click at [842, 306] on li "Interac" at bounding box center [1070, 313] width 519 height 27
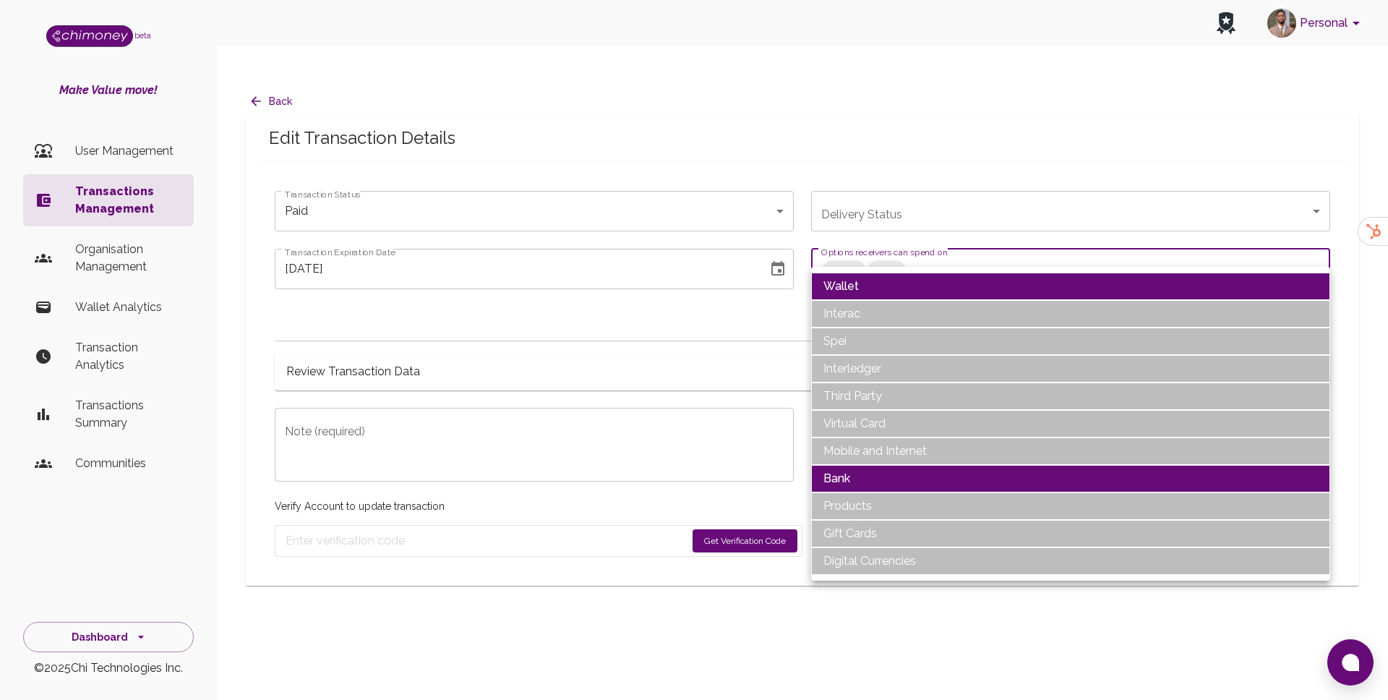
click at [839, 281] on li "Wallet" at bounding box center [1070, 286] width 519 height 27
type input "Bank"
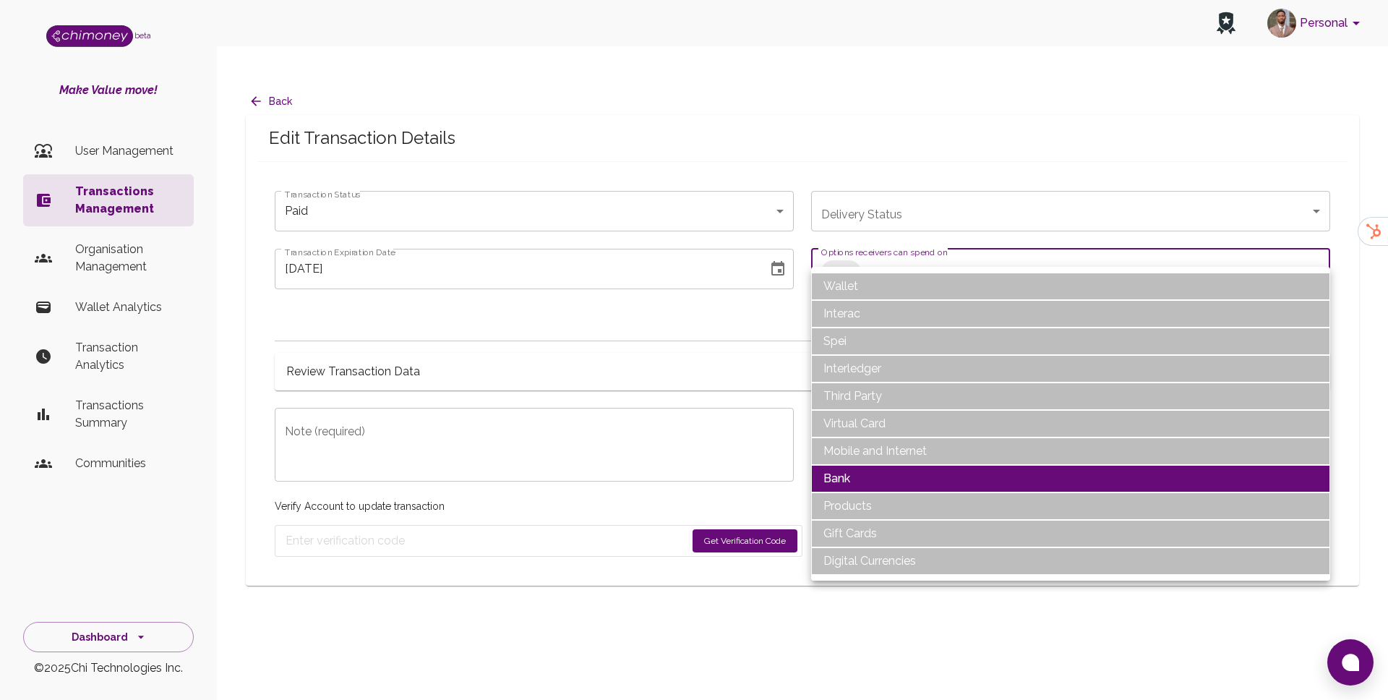
click at [382, 204] on div at bounding box center [694, 350] width 1388 height 700
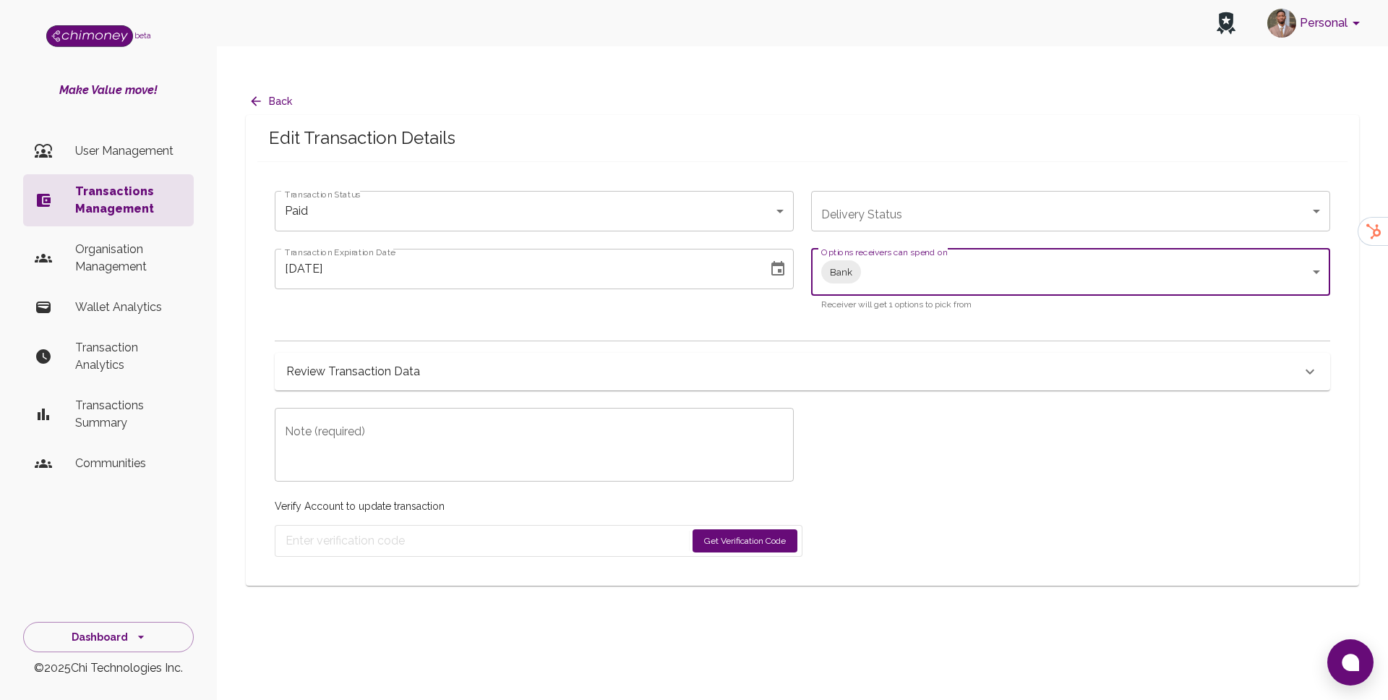
click at [778, 260] on icon "Choose date, selected date is Aug 8, 2025" at bounding box center [777, 268] width 17 height 17
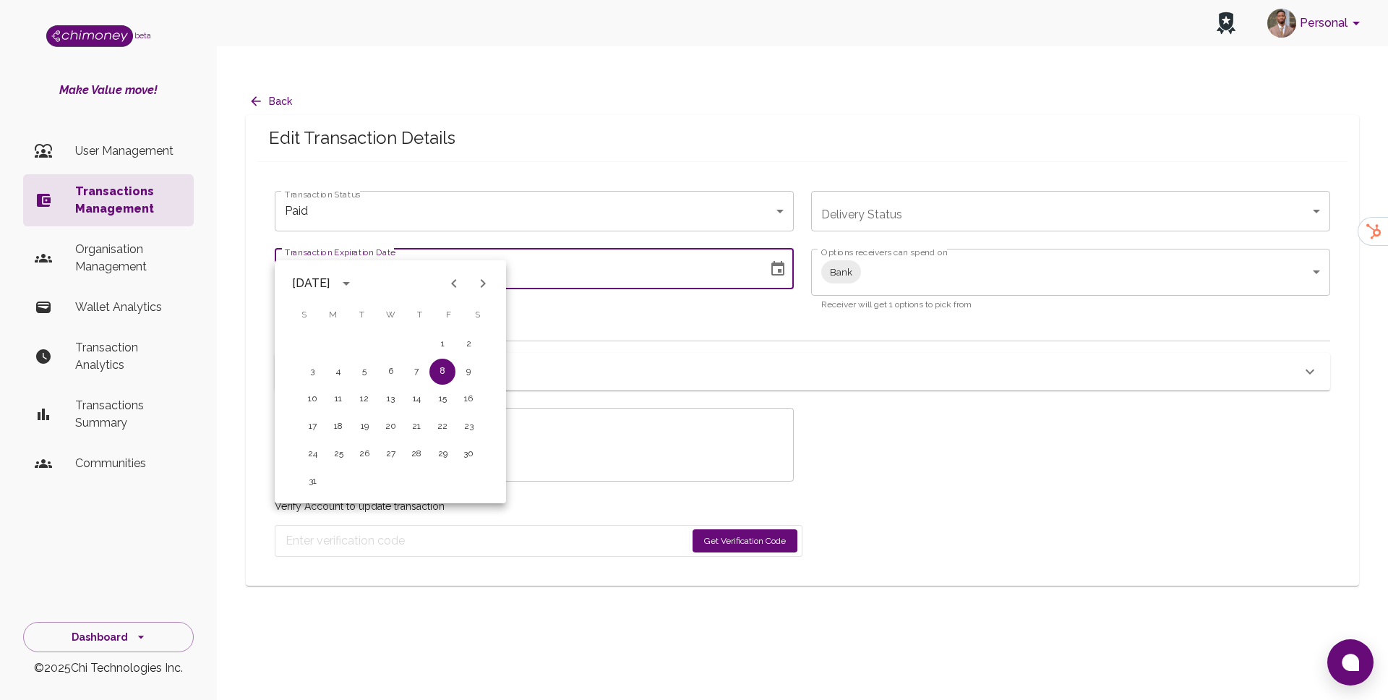
click at [487, 283] on icon "Next month" at bounding box center [482, 283] width 17 height 17
click at [486, 283] on icon "Next month" at bounding box center [482, 283] width 17 height 17
click at [314, 362] on button "5" at bounding box center [312, 372] width 26 height 26
type input "[DATE]"
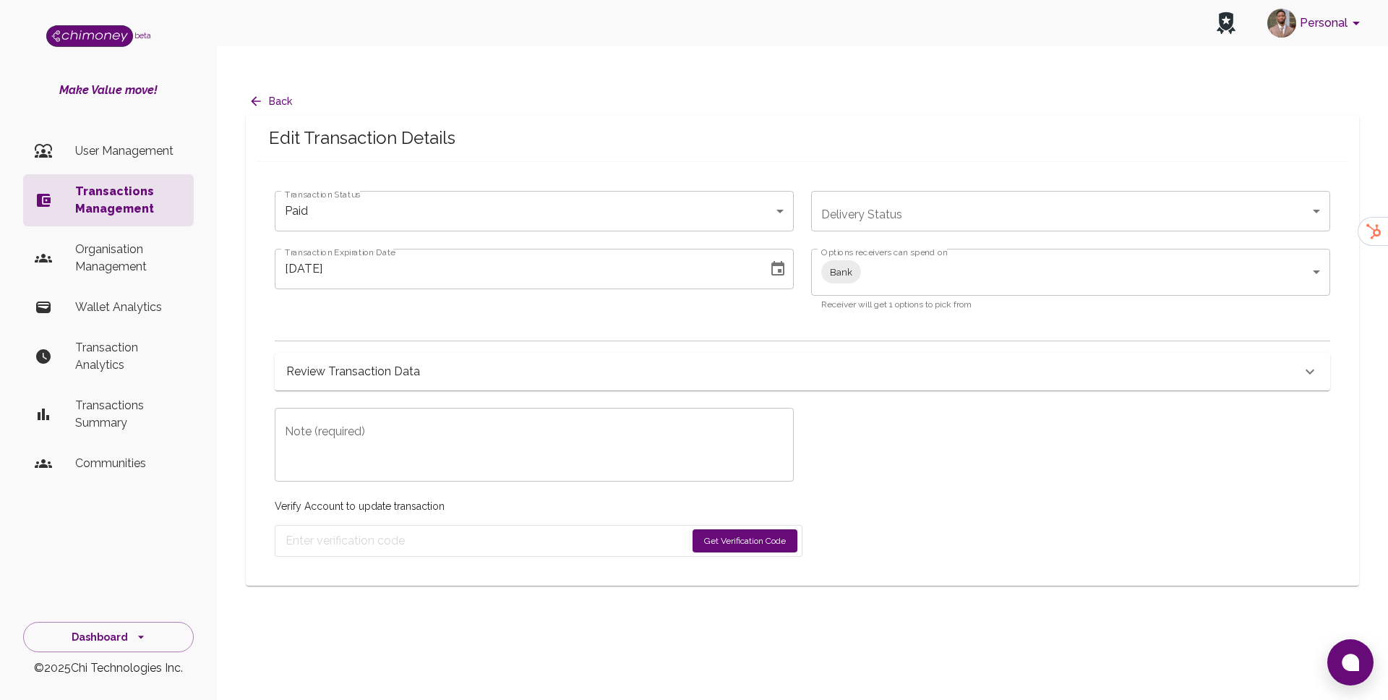
click at [359, 420] on textarea "Note (required)" at bounding box center [534, 445] width 499 height 50
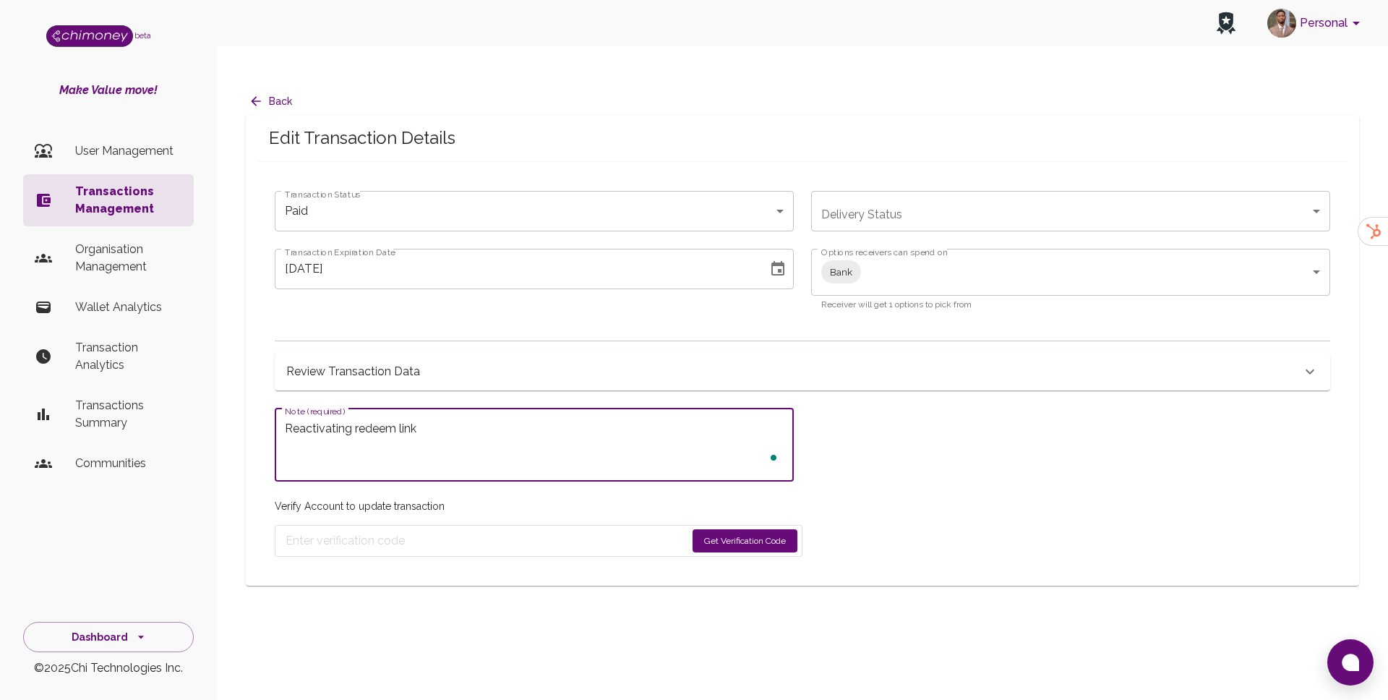
type textarea "Reactivating redeem link"
click at [787, 529] on button "Get Verification Code" at bounding box center [745, 540] width 105 height 23
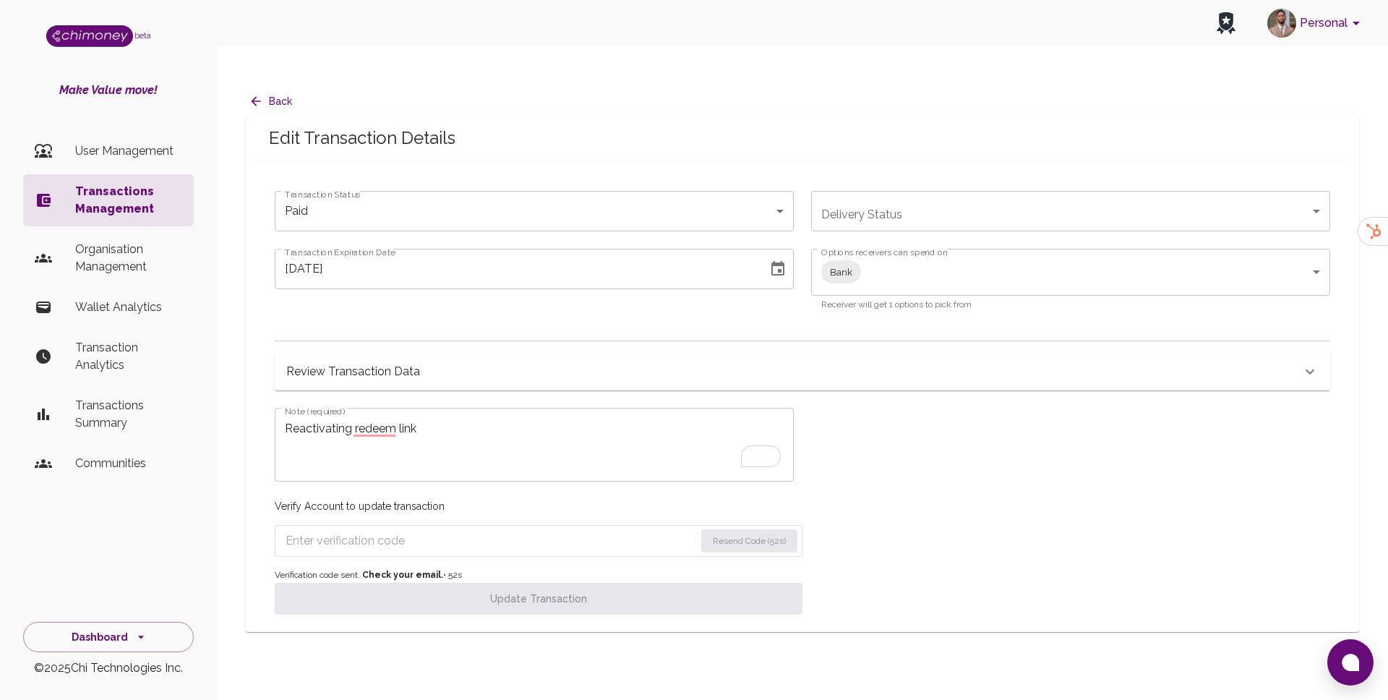
click at [565, 529] on input "Enter verification code" at bounding box center [490, 540] width 409 height 23
paste input "5364"
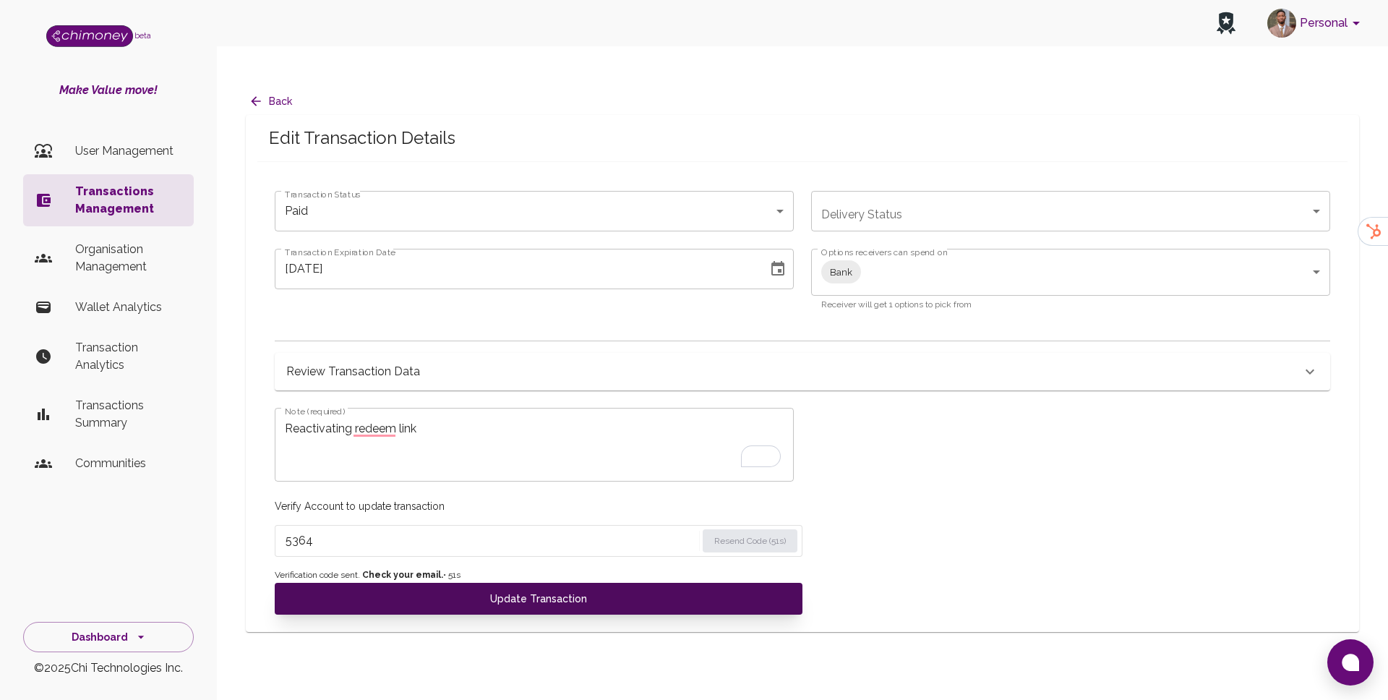
type input "5364"
click at [561, 583] on button "Update Transaction" at bounding box center [539, 599] width 528 height 32
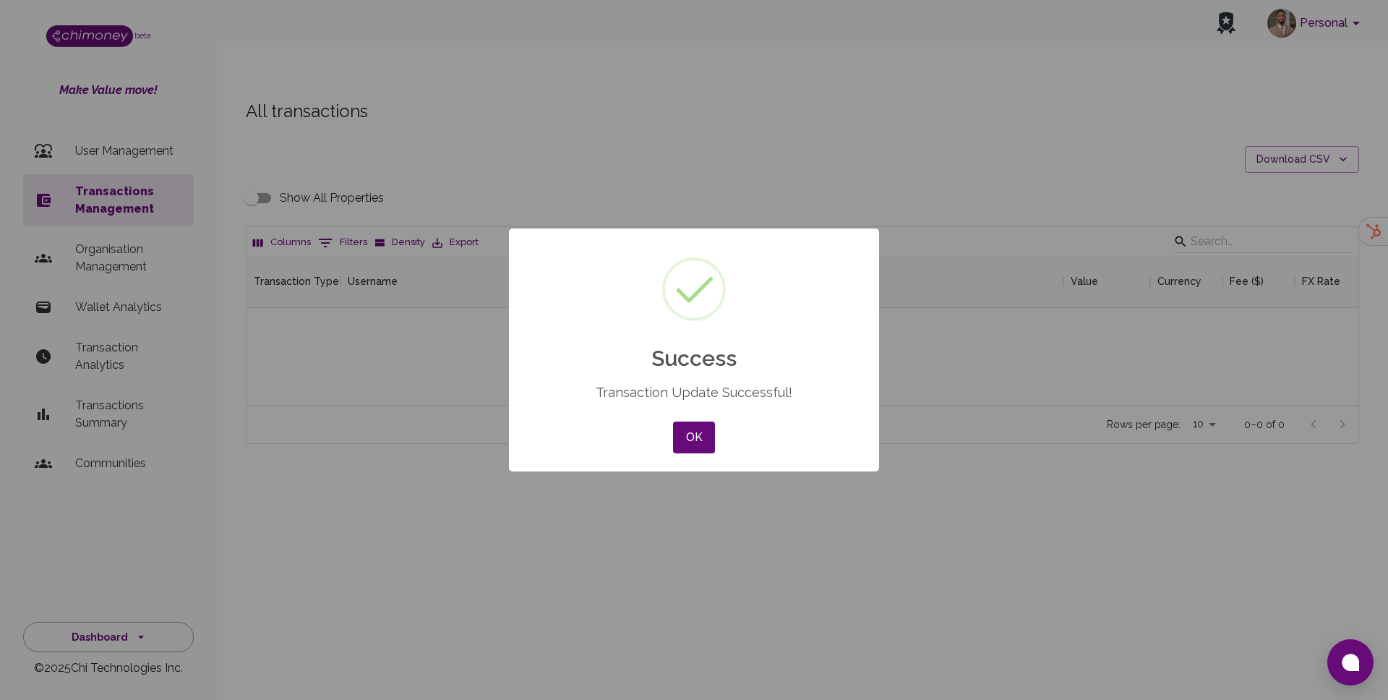
scroll to position [149, 1112]
click at [702, 444] on button "OK" at bounding box center [694, 438] width 42 height 32
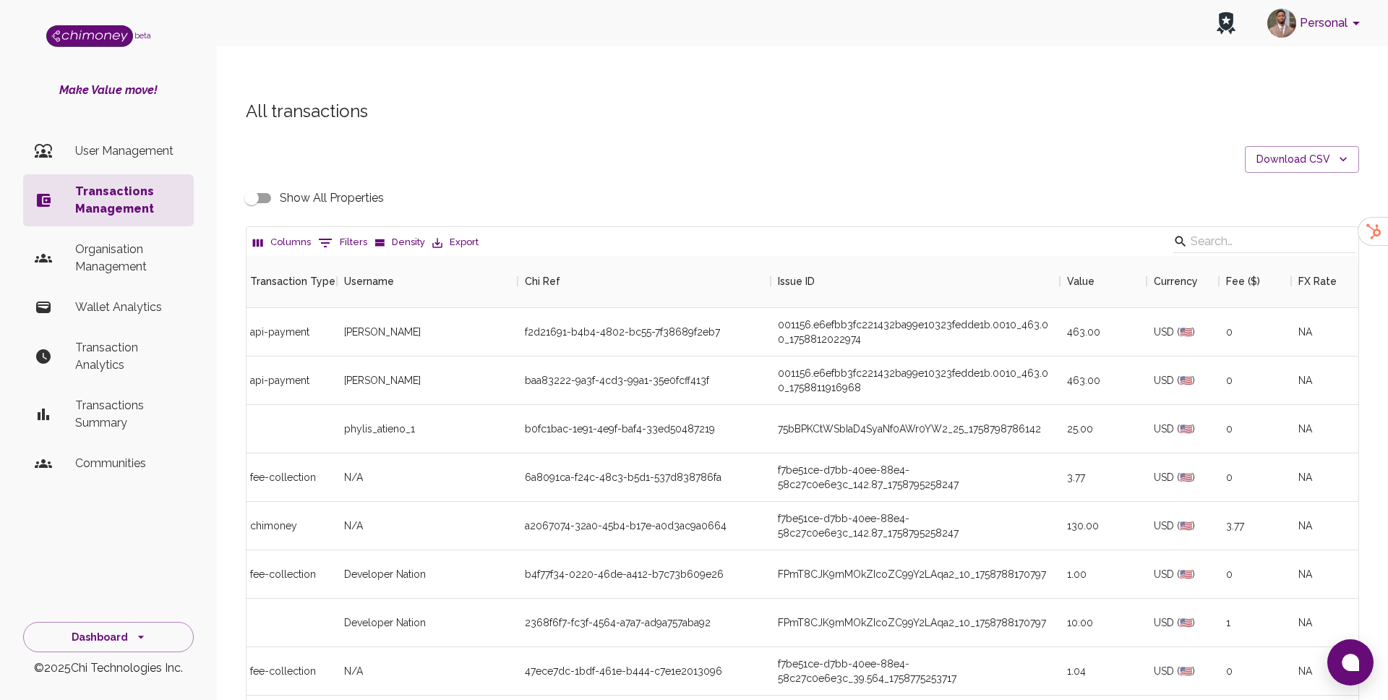
scroll to position [0, 0]
click at [257, 184] on input "Show All Properties" at bounding box center [251, 197] width 82 height 27
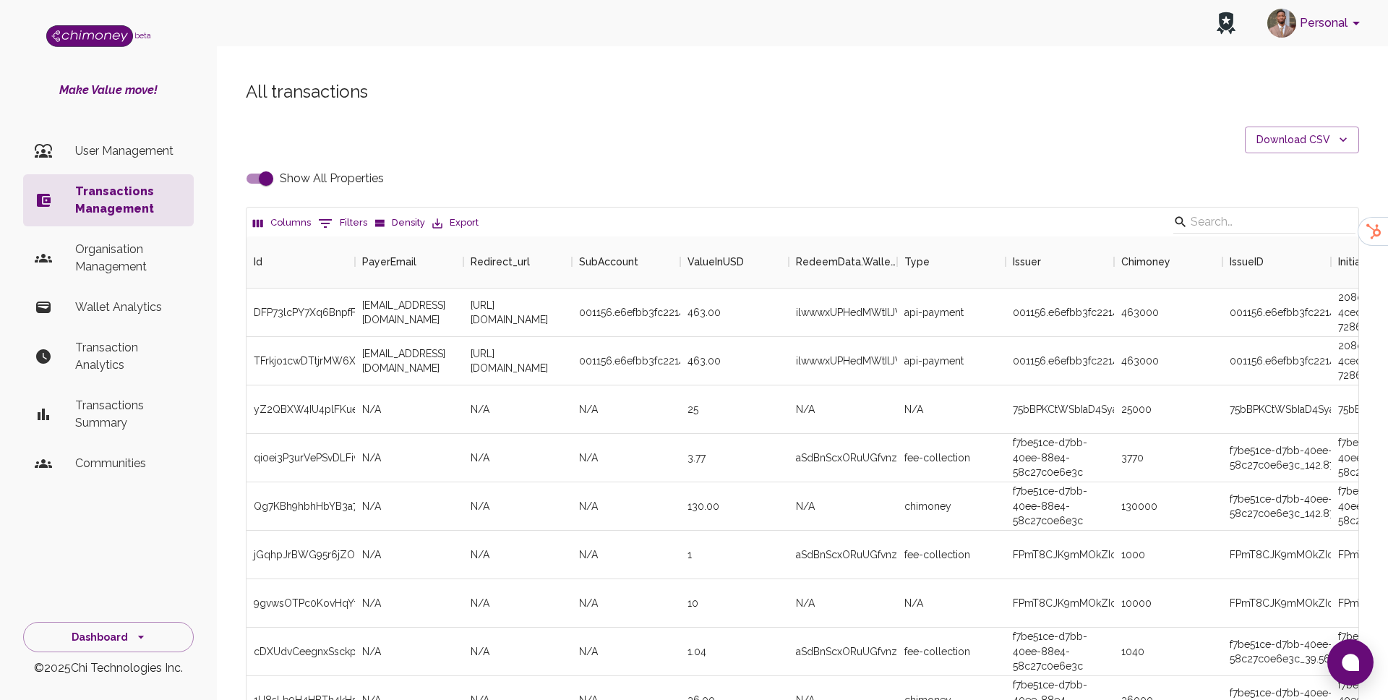
scroll to position [22, 0]
click at [268, 162] on input "Show All Properties" at bounding box center [266, 175] width 82 height 27
checkbox input "false"
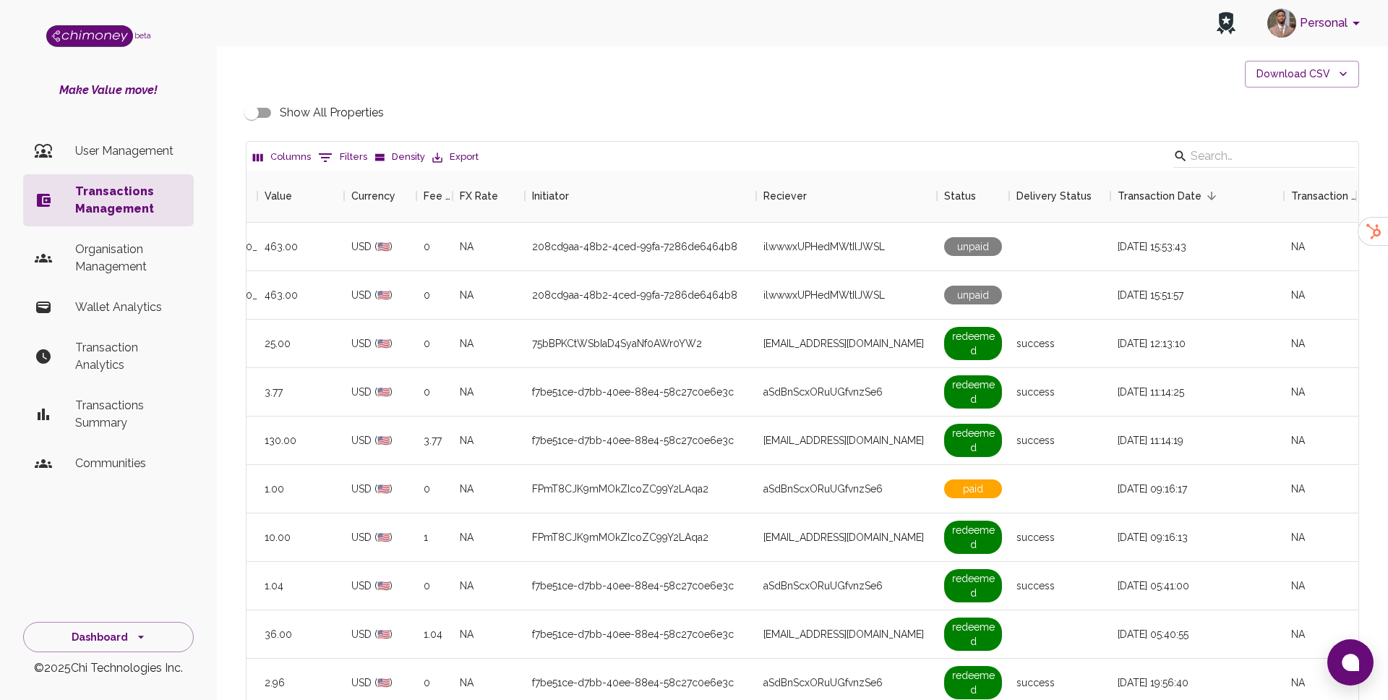
scroll to position [0, 912]
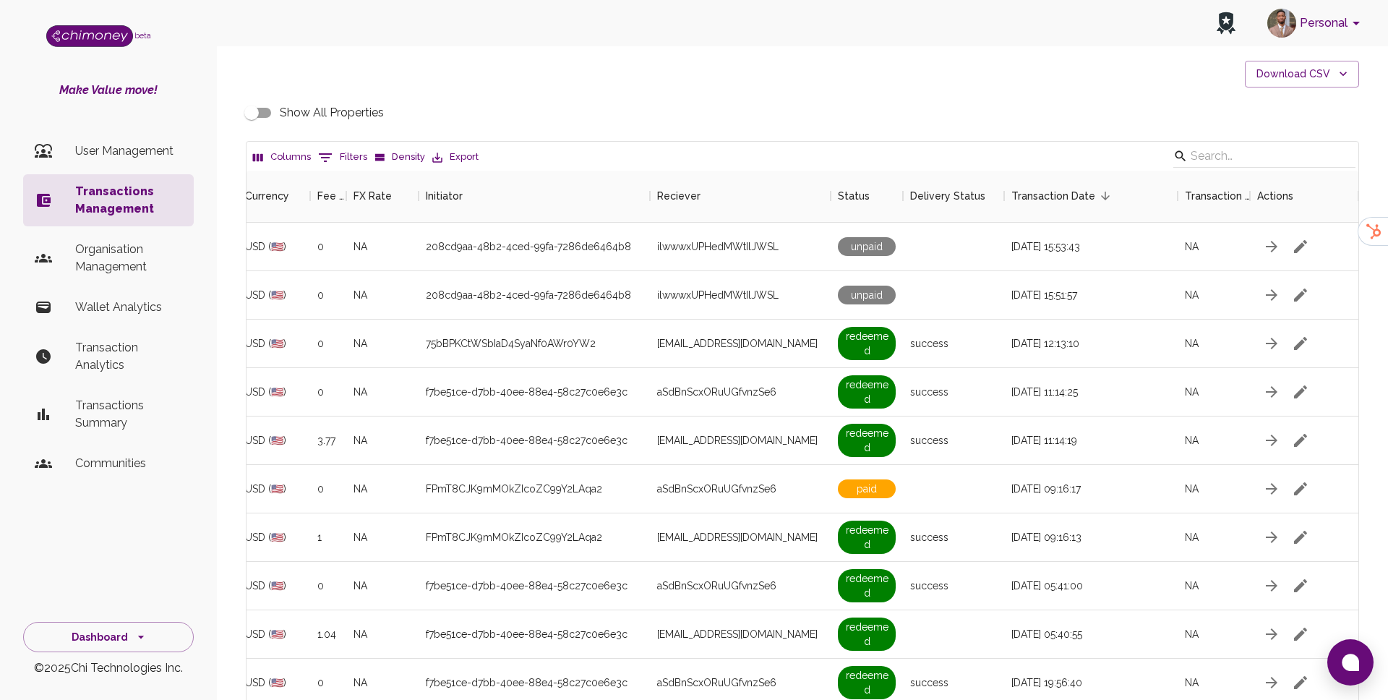
click at [326, 149] on icon "Show filters" at bounding box center [325, 157] width 17 height 17
click at [341, 229] on select "Transaction Type Username Chi Ref Issue ID Value Amount Currency Fee ($) FX Rat…" at bounding box center [331, 222] width 108 height 23
select select "email"
click at [277, 211] on select "Transaction Type Username Chi Ref Issue ID Value Amount Currency Fee ($) FX Rat…" at bounding box center [331, 222] width 108 height 23
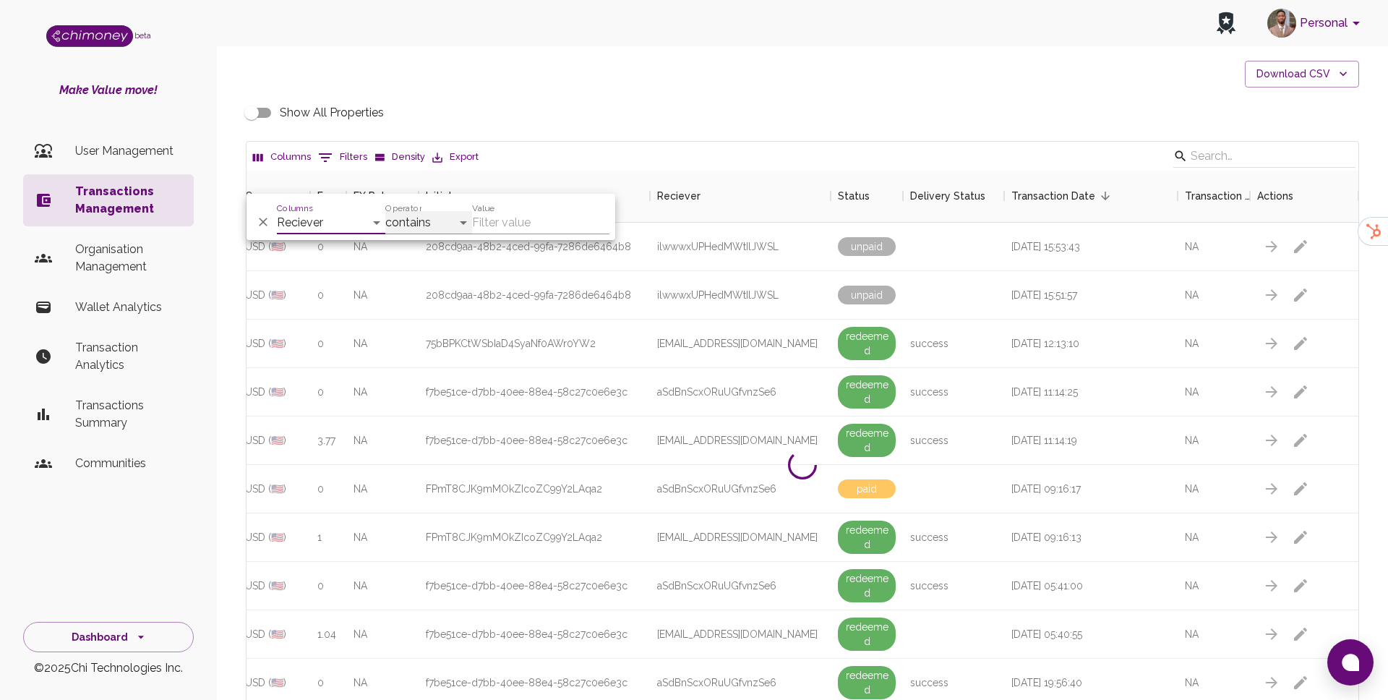
click at [423, 226] on select "contains equals starts with ends with is empty is not empty is any of" at bounding box center [428, 222] width 87 height 23
select select "equals"
click at [385, 211] on select "contains equals starts with ends with is empty is not empty is any of" at bounding box center [428, 222] width 87 height 23
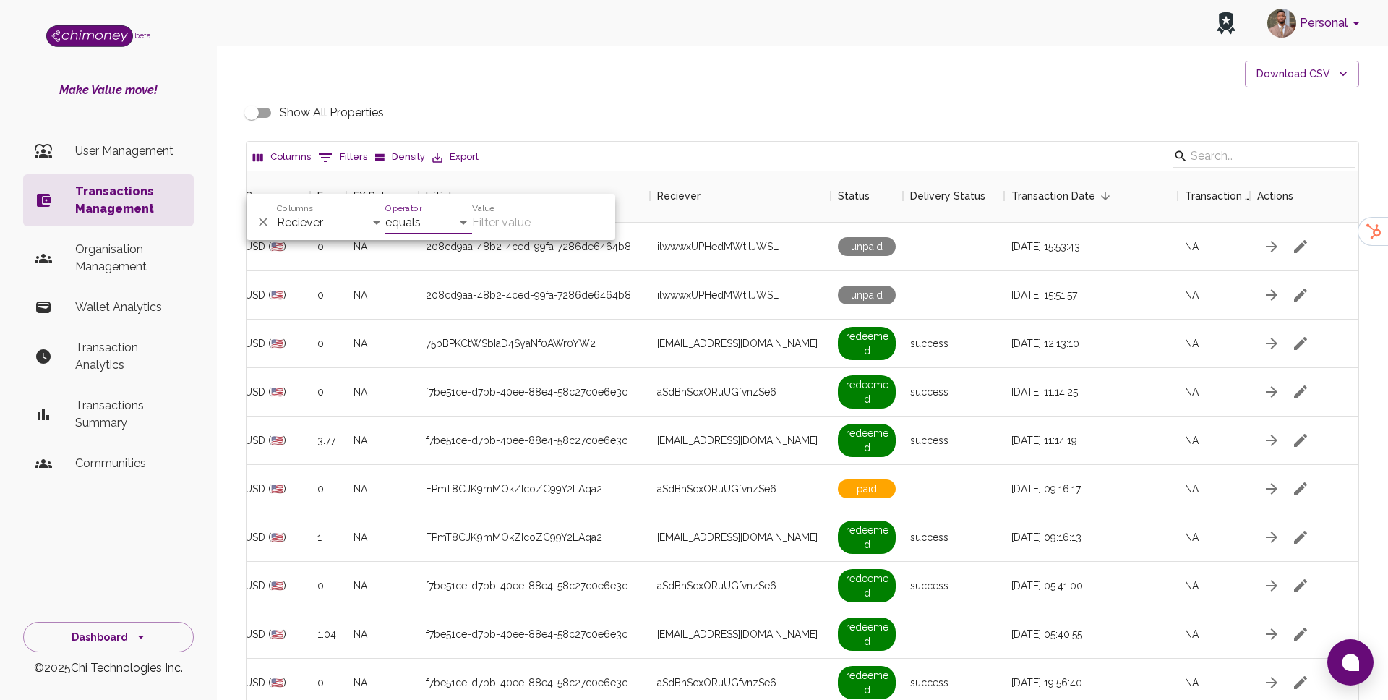
click at [511, 209] on div "Value" at bounding box center [540, 217] width 137 height 35
click at [507, 218] on input "Value" at bounding box center [540, 222] width 137 height 23
paste input "eliza.mathenjwa@gmail.com"
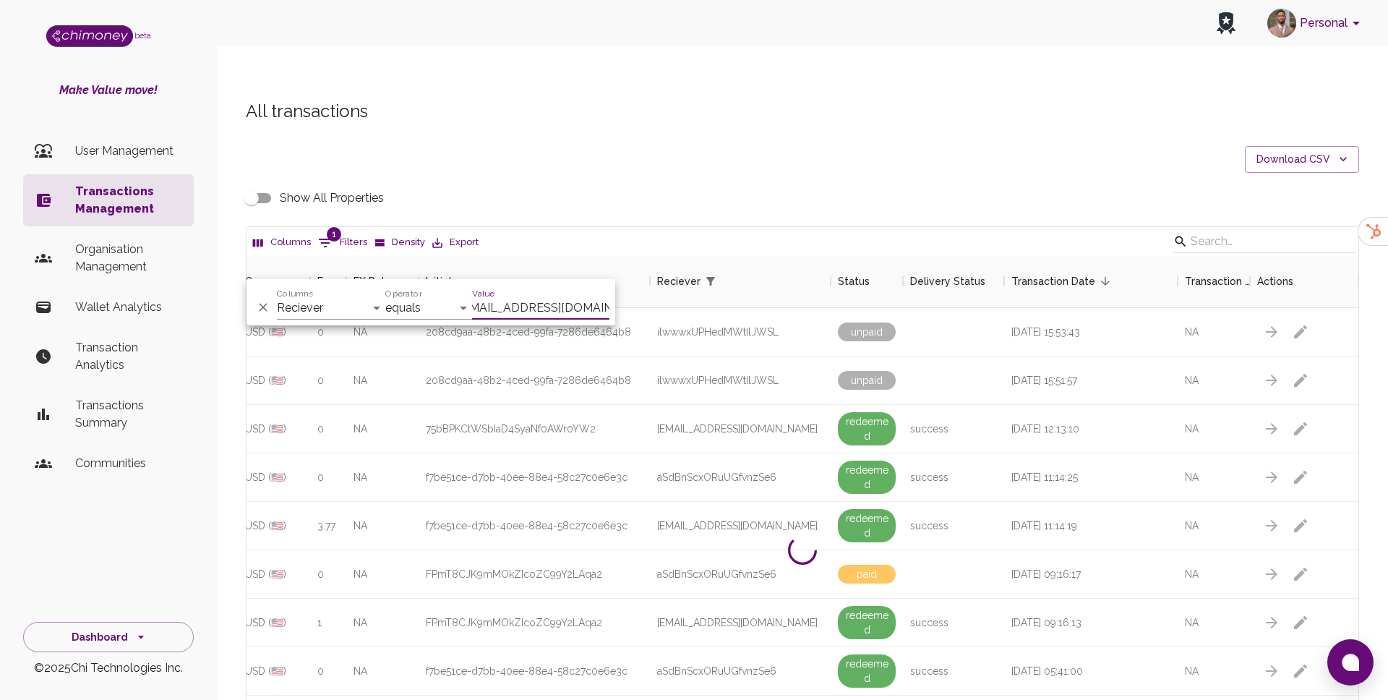
scroll to position [343, 1112]
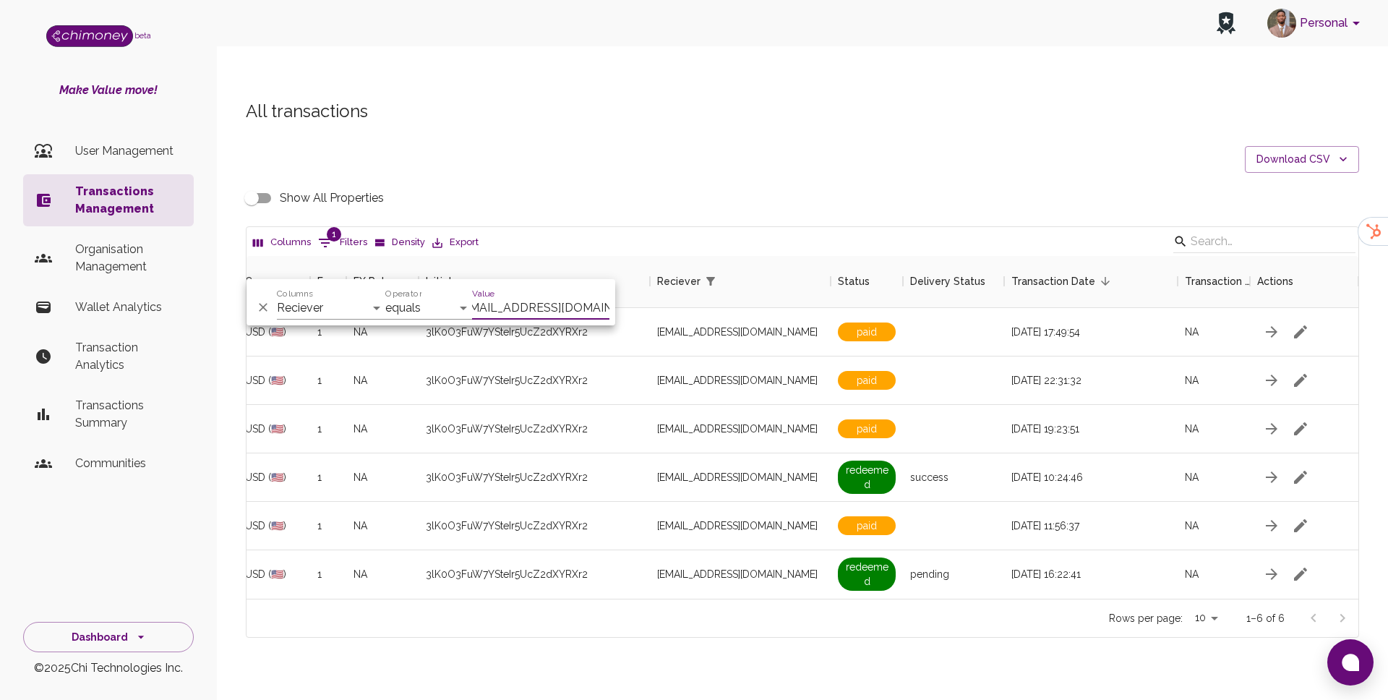
type input "eliza.mathenjwa@gmail.com"
click at [766, 184] on div "Show All Properties" at bounding box center [802, 197] width 1113 height 27
click at [1295, 372] on icon "button" at bounding box center [1300, 380] width 17 height 17
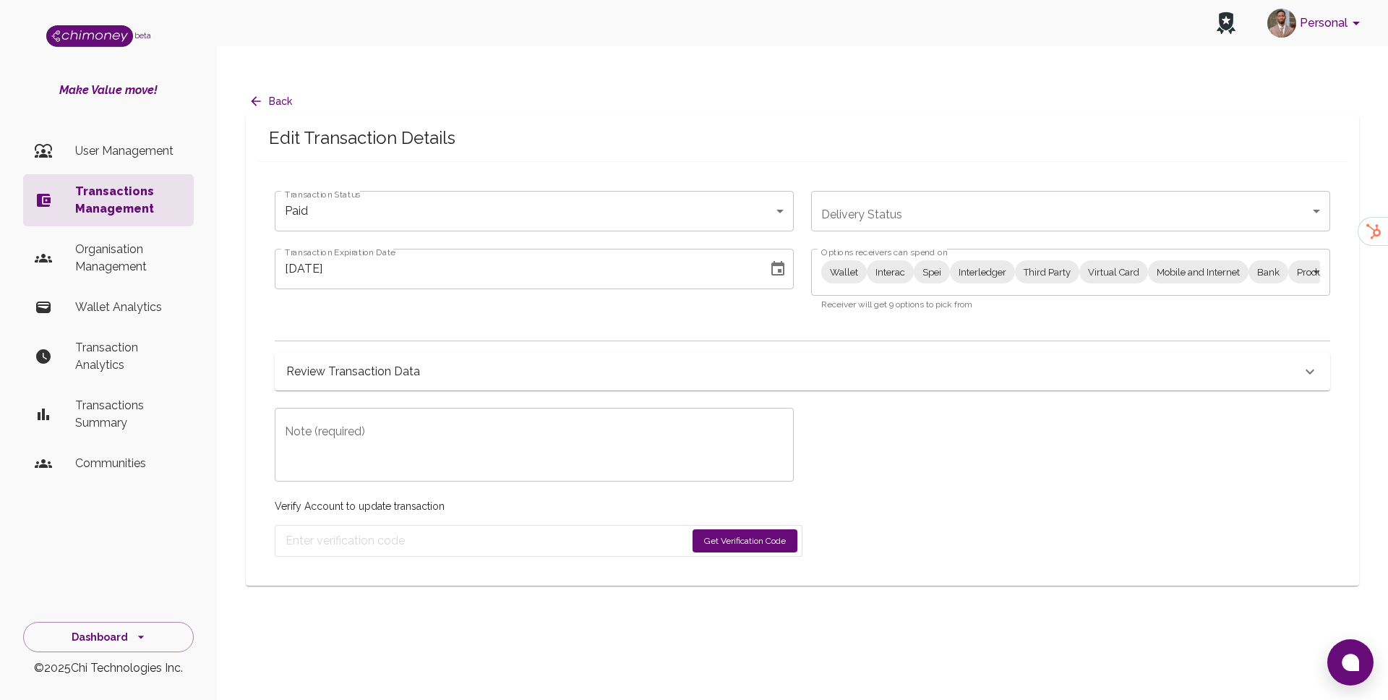
click at [881, 241] on body "Personal beta Make Value move! User Management Transactions Management Organisa…" at bounding box center [694, 364] width 1388 height 729
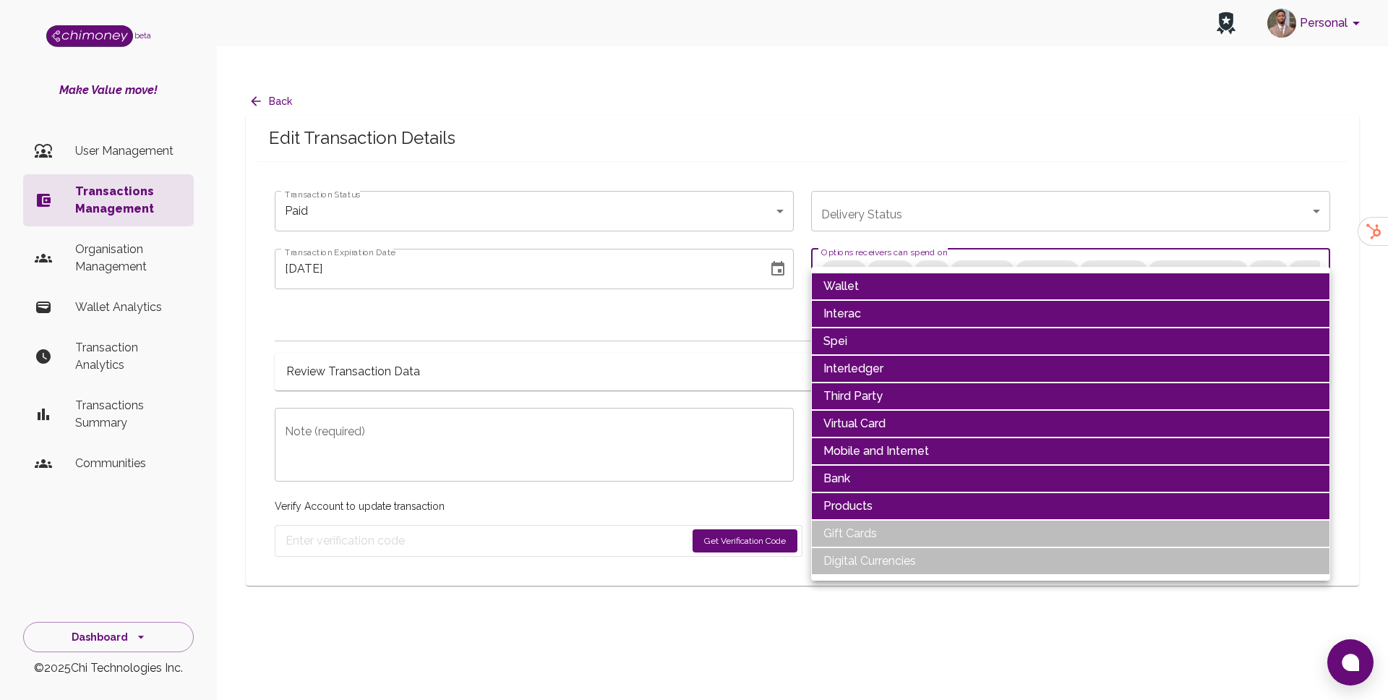
click at [897, 283] on li "Wallet" at bounding box center [1070, 286] width 519 height 27
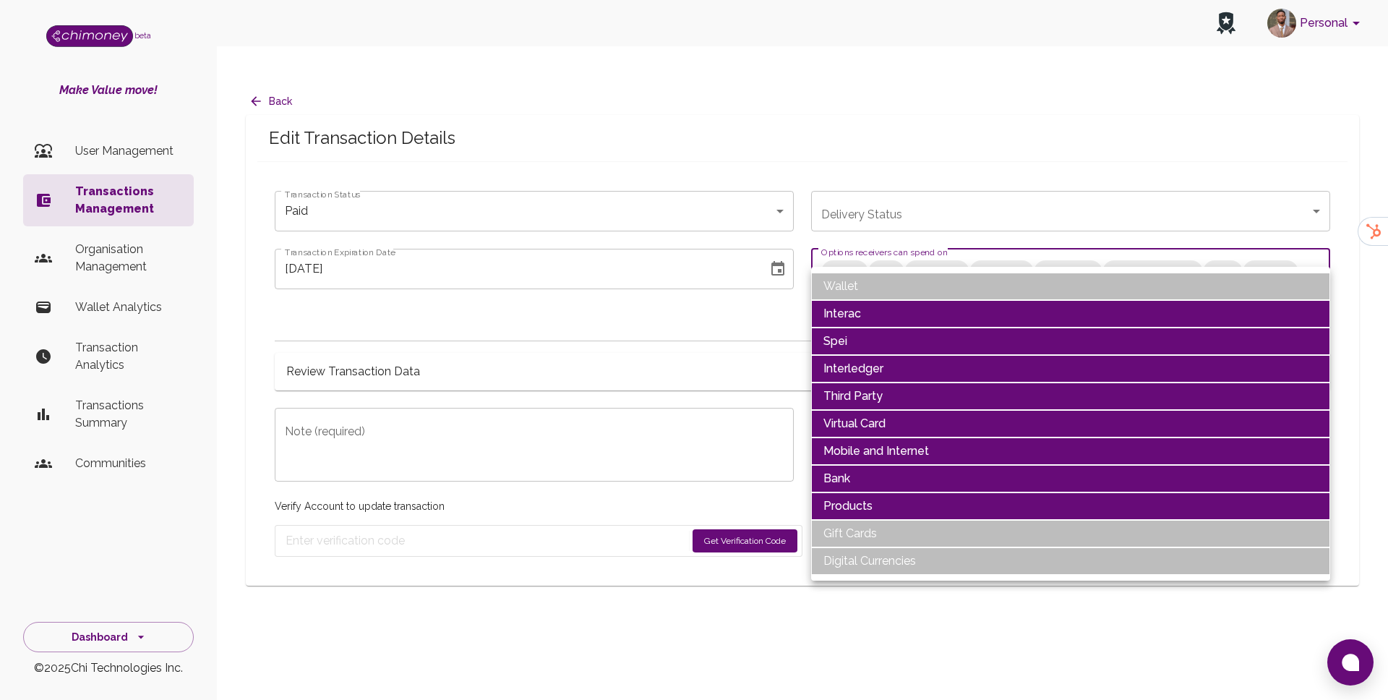
click at [886, 309] on li "Interac" at bounding box center [1070, 313] width 519 height 27
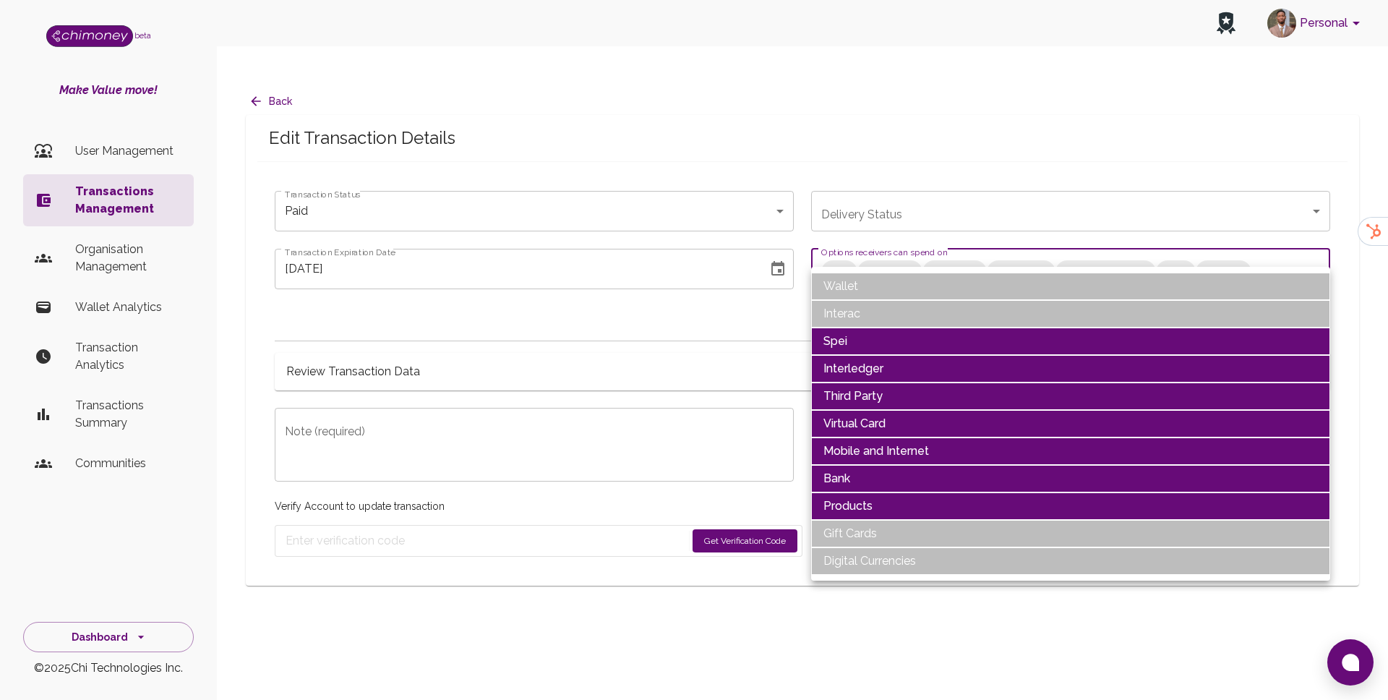
click at [881, 333] on li "Spei" at bounding box center [1070, 341] width 519 height 27
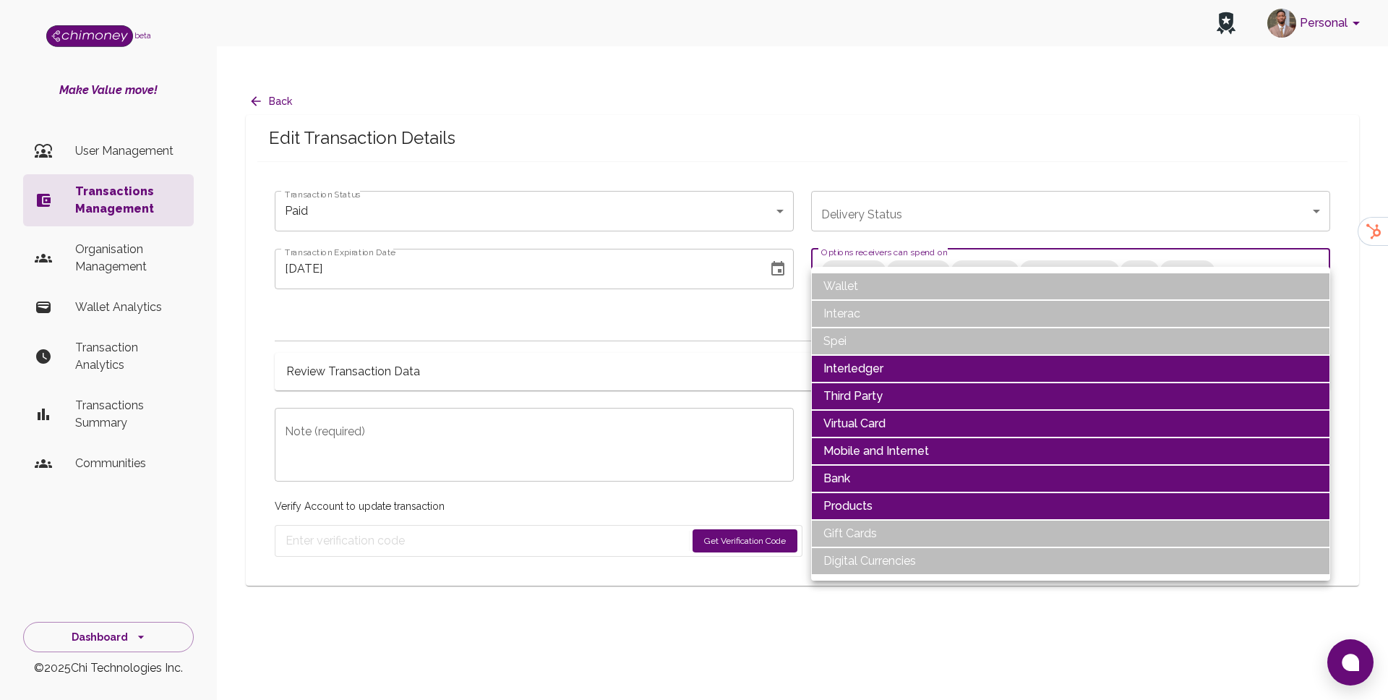
click at [881, 377] on li "Interledger" at bounding box center [1070, 368] width 519 height 27
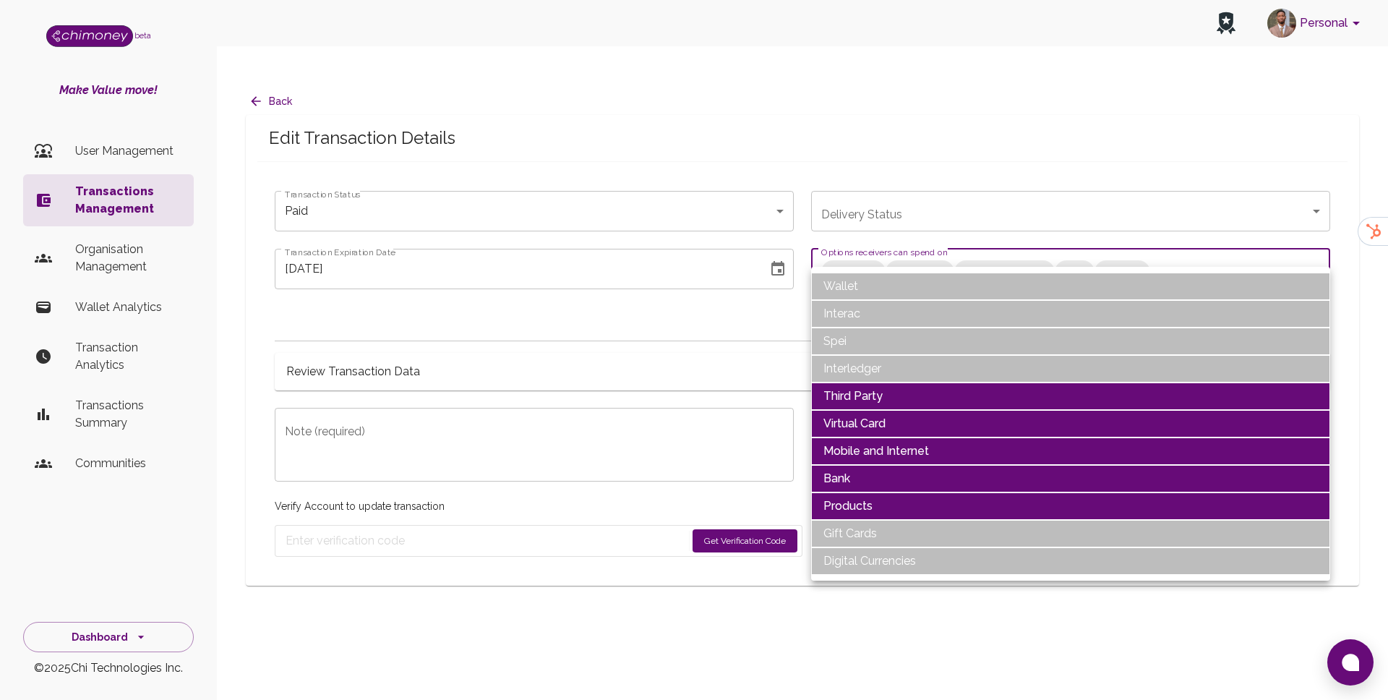
click at [878, 399] on li "Third Party" at bounding box center [1070, 395] width 519 height 27
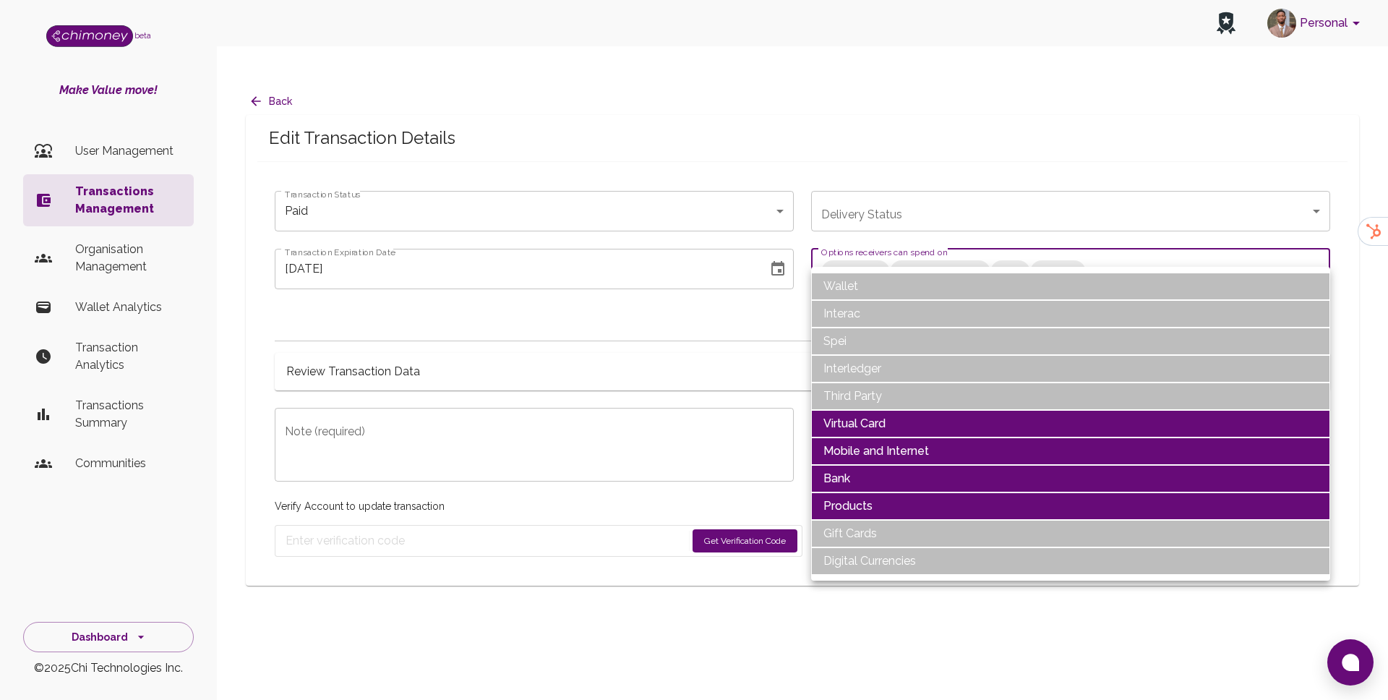
click at [874, 429] on li "Virtual Card" at bounding box center [1070, 423] width 519 height 27
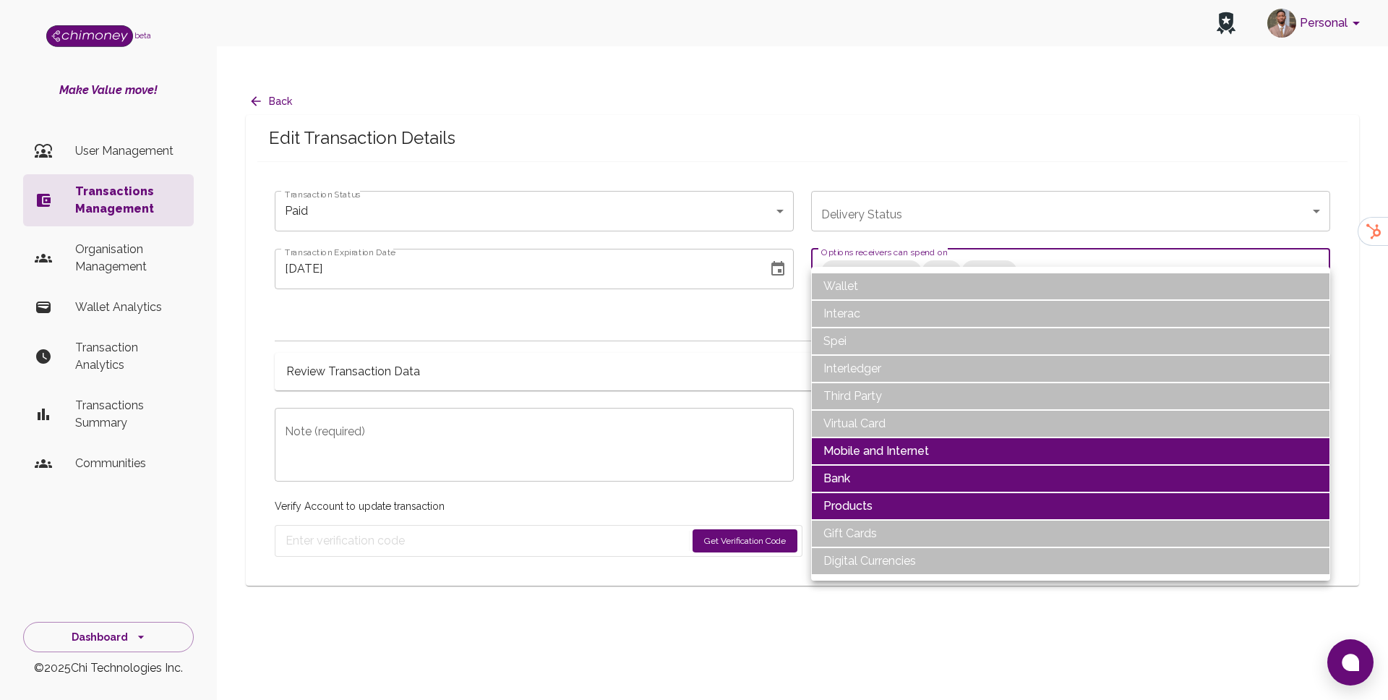
click at [874, 445] on li "Mobile and Internet" at bounding box center [1070, 450] width 519 height 27
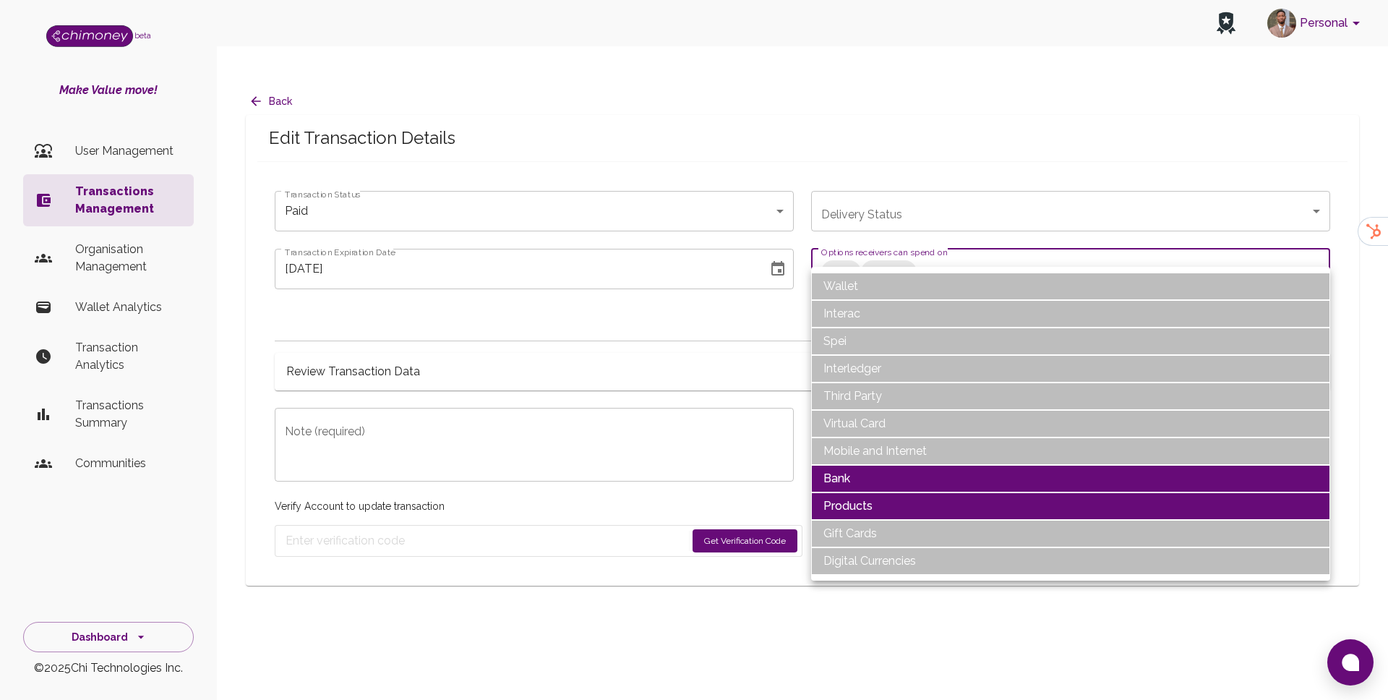
click at [877, 503] on li "Products" at bounding box center [1070, 505] width 519 height 27
type input "Bank"
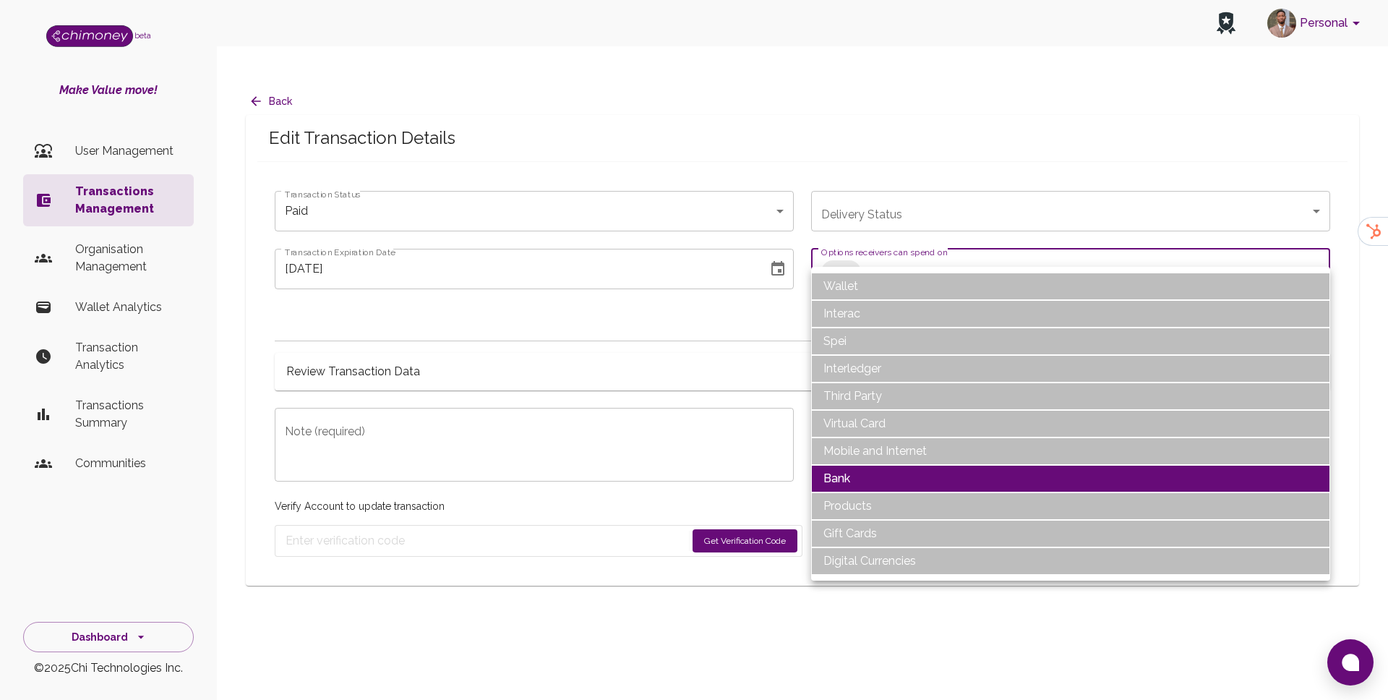
click at [748, 241] on div at bounding box center [694, 350] width 1388 height 700
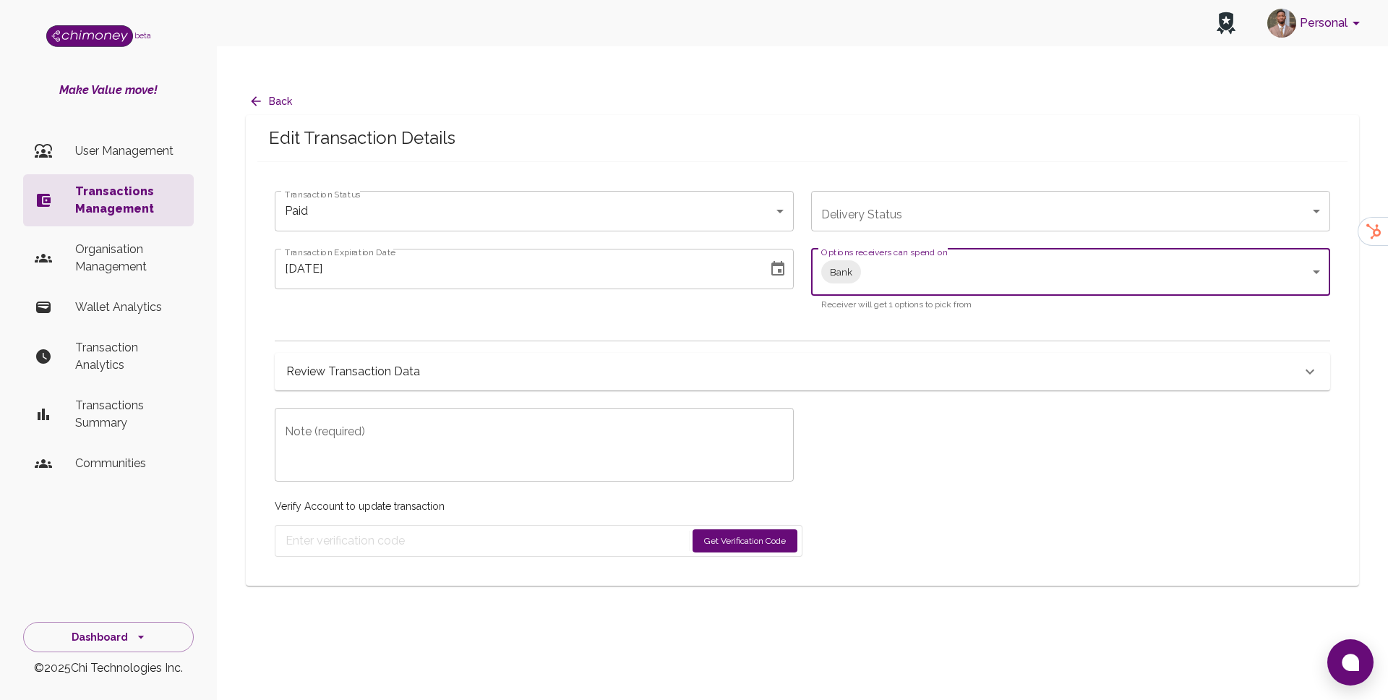
click at [777, 260] on icon "Choose date, selected date is Aug 19, 2025" at bounding box center [777, 268] width 17 height 17
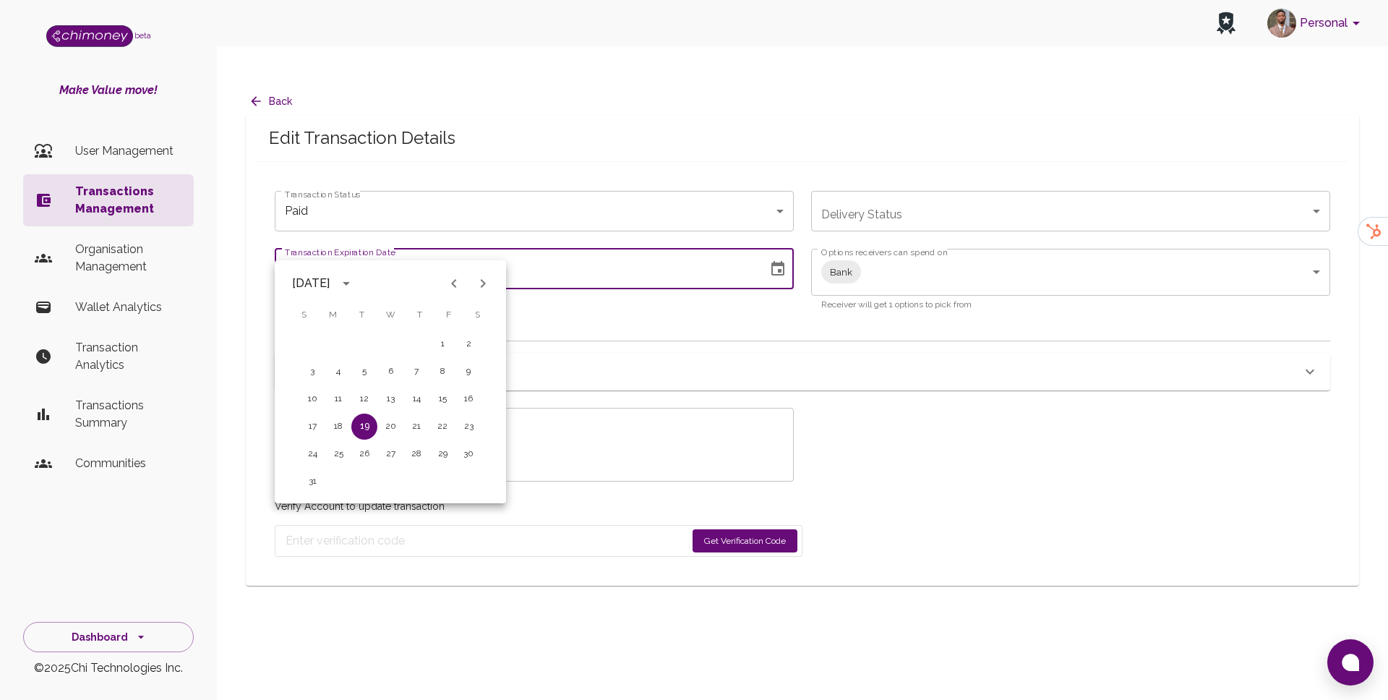
click at [483, 283] on icon "Next month" at bounding box center [482, 283] width 17 height 17
click at [307, 377] on button "5" at bounding box center [312, 372] width 26 height 26
type input "[DATE]"
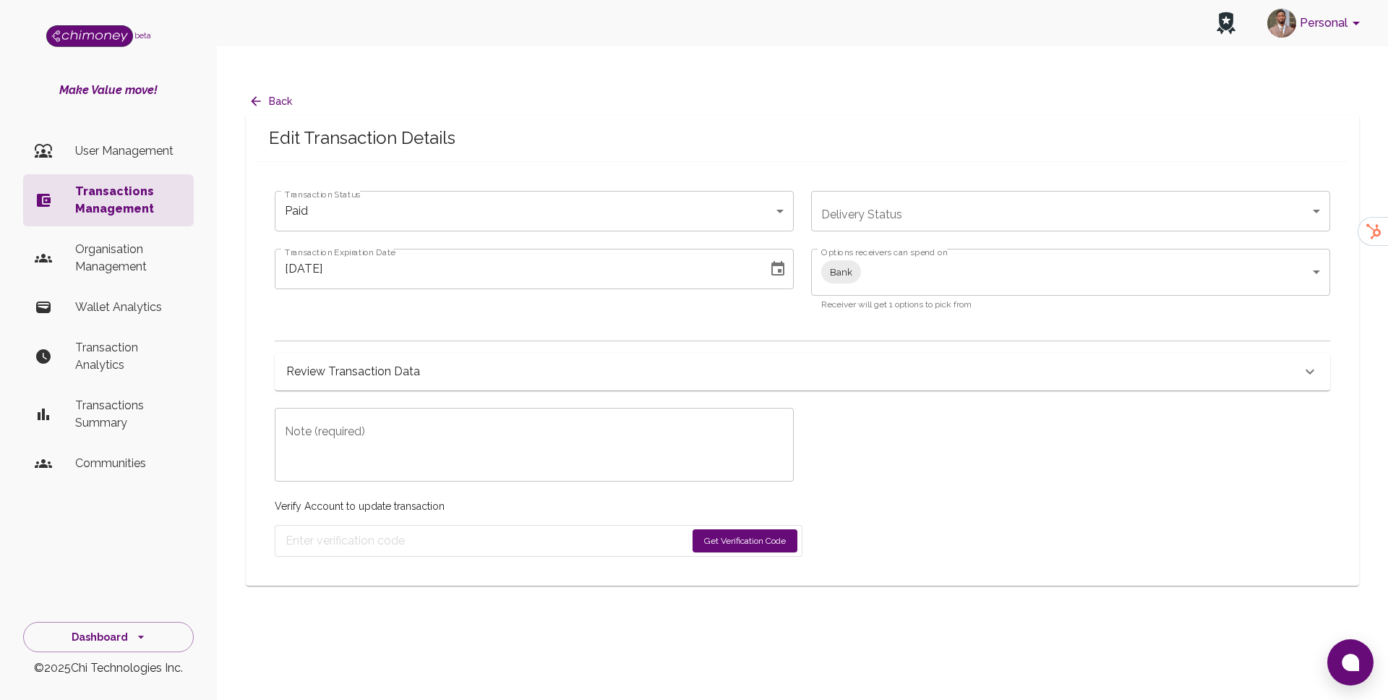
click at [434, 424] on textarea "Note (required)" at bounding box center [534, 445] width 499 height 50
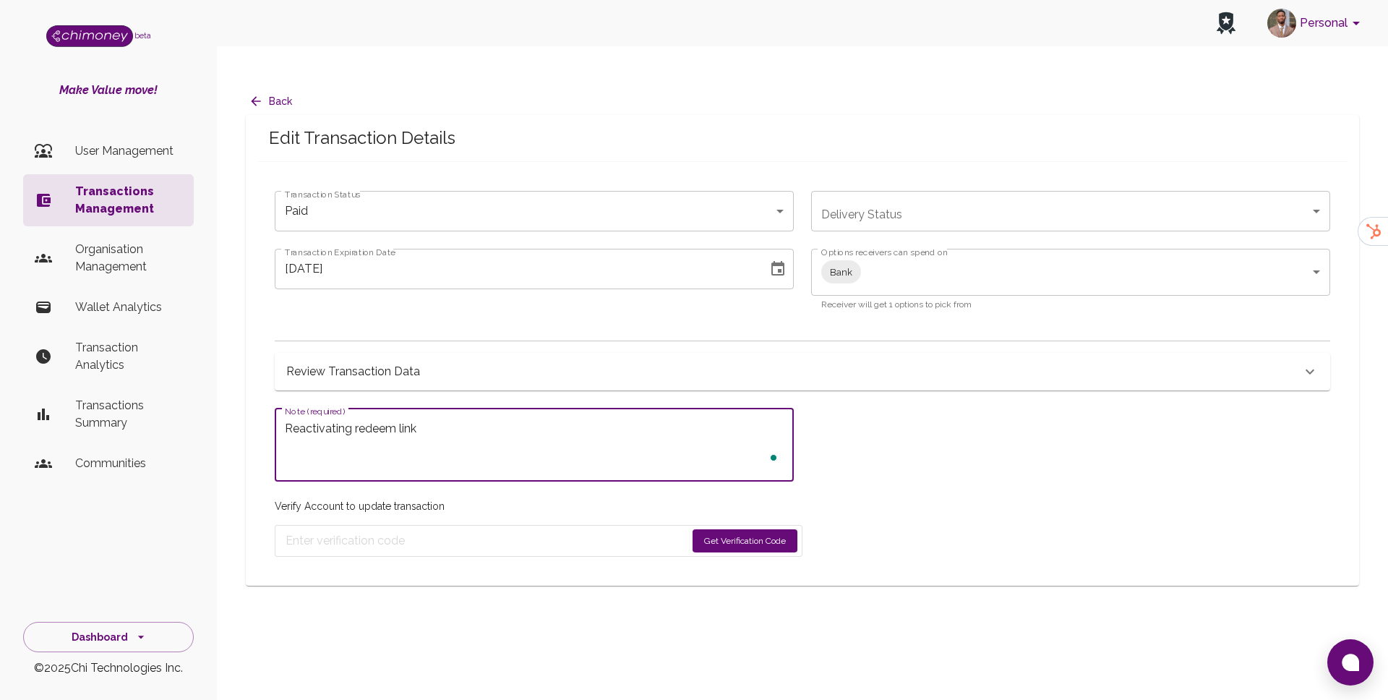
type textarea "Reactivating redeem link"
click at [707, 529] on button "Get Verification Code" at bounding box center [745, 540] width 105 height 23
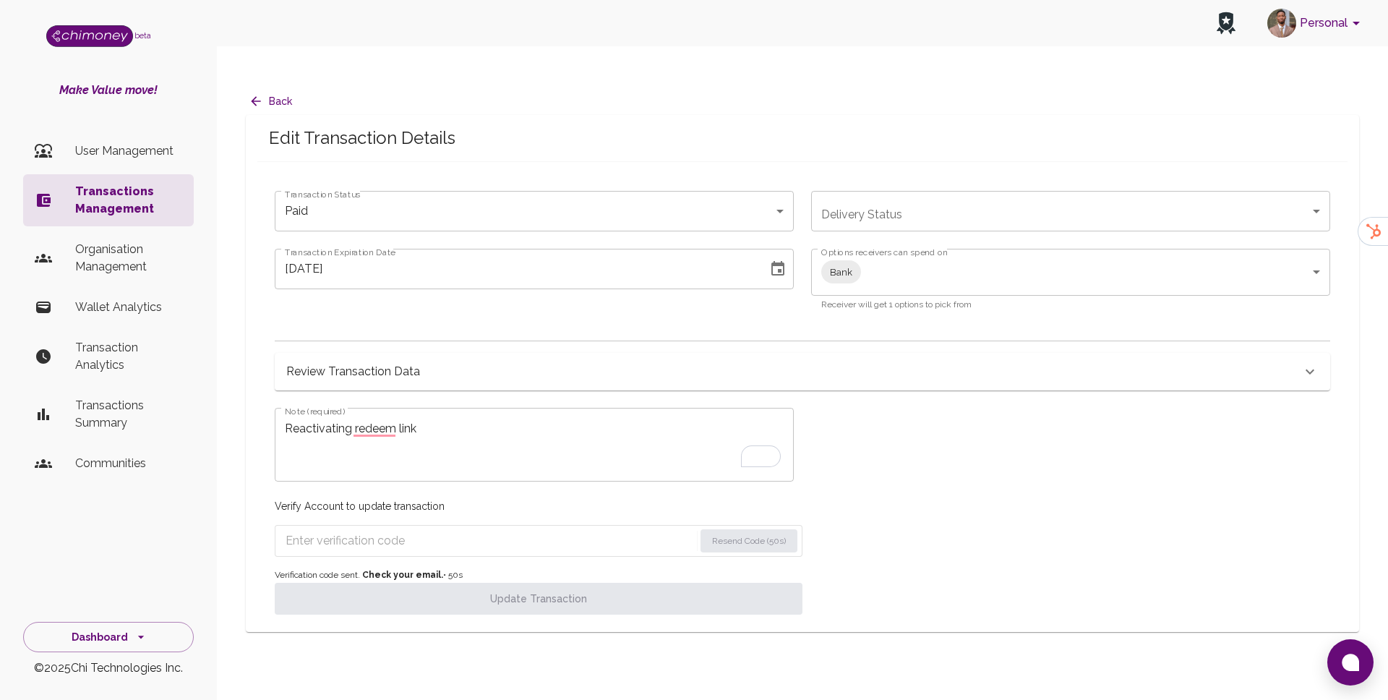
click at [542, 529] on input "Enter verification code" at bounding box center [490, 540] width 409 height 23
paste input "7503"
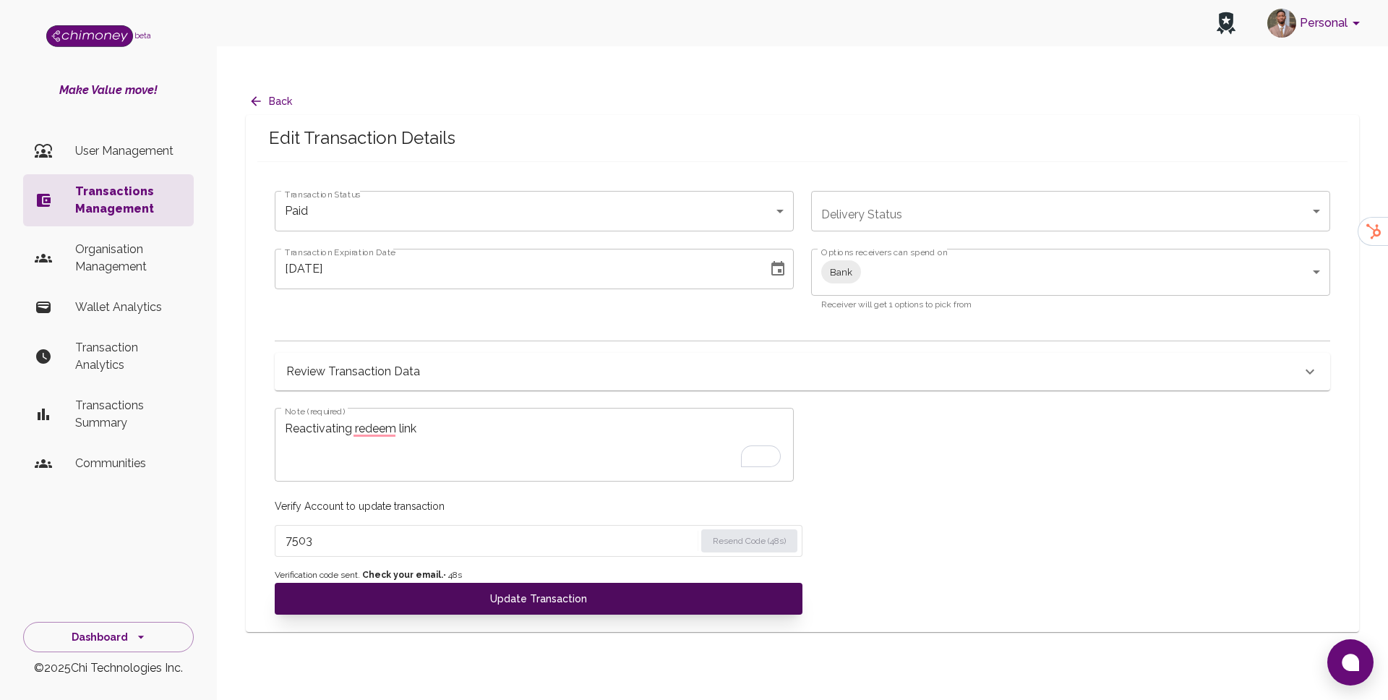
type input "7503"
click at [514, 583] on button "Update Transaction" at bounding box center [539, 599] width 528 height 32
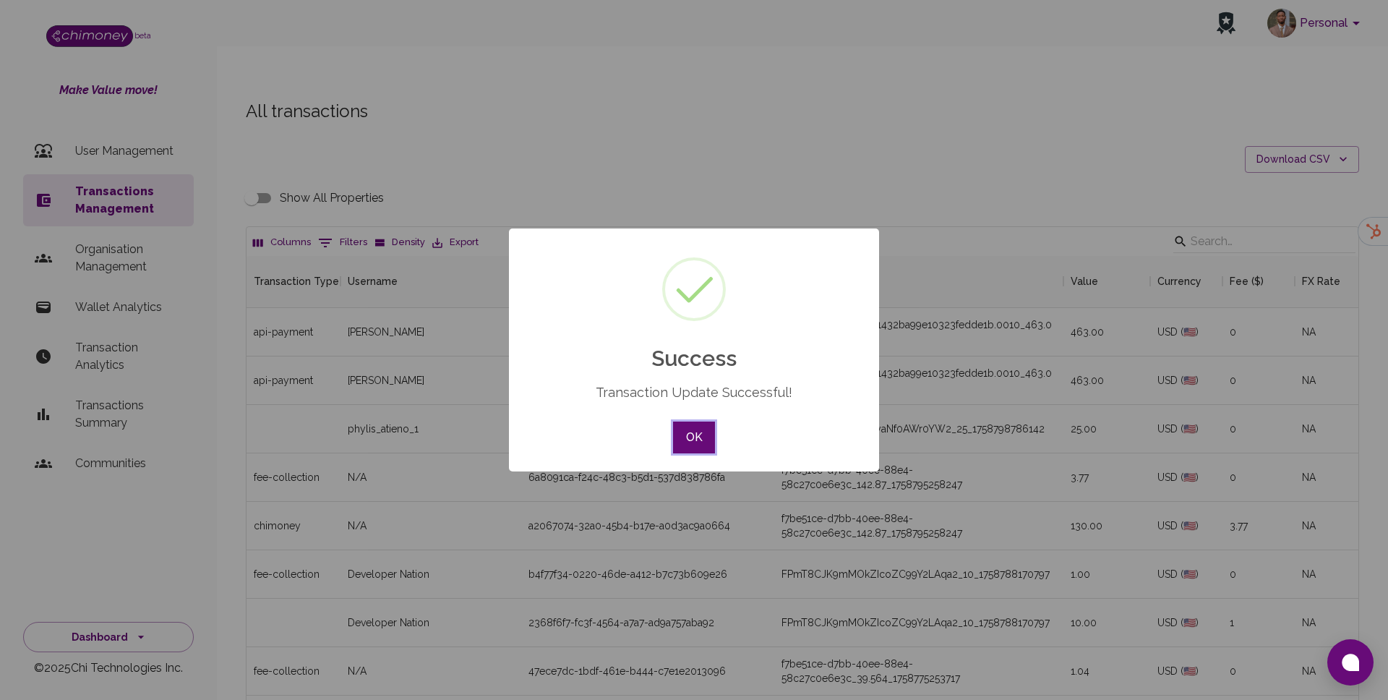
scroll to position [536, 1112]
click at [690, 411] on div "× Success Transaction Update Successful! OK No Cancel" at bounding box center [694, 349] width 370 height 243
click at [696, 448] on button "OK" at bounding box center [694, 438] width 42 height 32
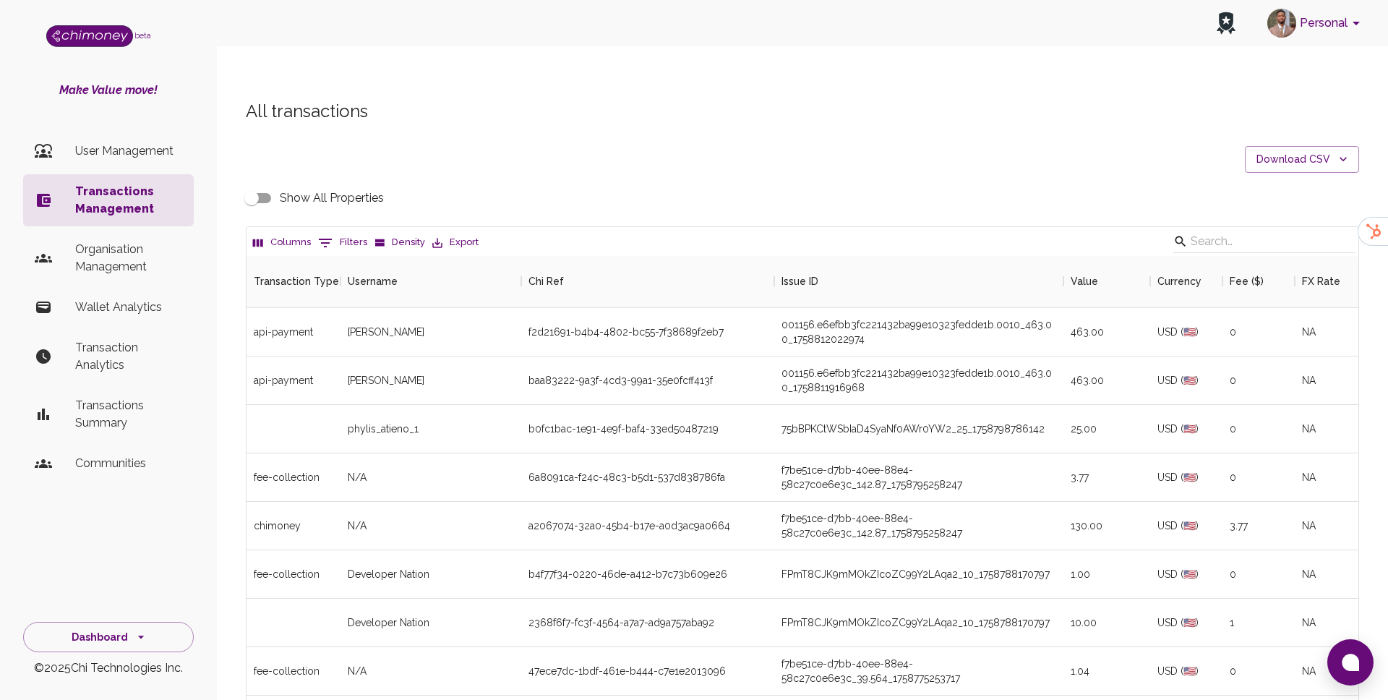
click at [344, 231] on button "0 Filters" at bounding box center [343, 242] width 56 height 23
click at [343, 313] on select "Transaction Type Username Chi Ref Issue ID Value Amount Currency Fee ($) FX Rat…" at bounding box center [331, 307] width 108 height 23
select select "email"
click at [277, 296] on select "Transaction Type Username Chi Ref Issue ID Value Amount Currency Fee ($) FX Rat…" at bounding box center [331, 307] width 108 height 23
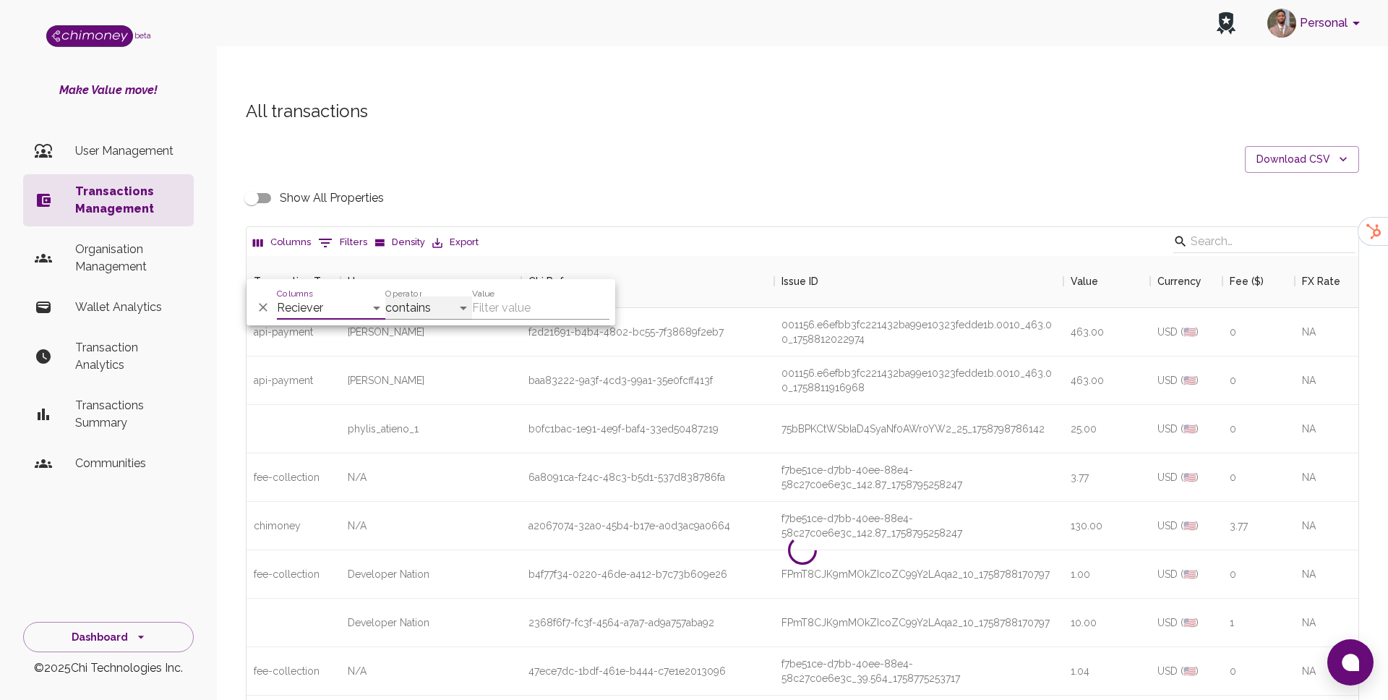
click at [441, 307] on select "contains equals starts with ends with is empty is not empty is any of" at bounding box center [428, 307] width 87 height 23
select select "equals"
click at [385, 296] on select "contains equals starts with ends with is empty is not empty is any of" at bounding box center [428, 307] width 87 height 23
click at [521, 309] on input "Value" at bounding box center [540, 307] width 137 height 23
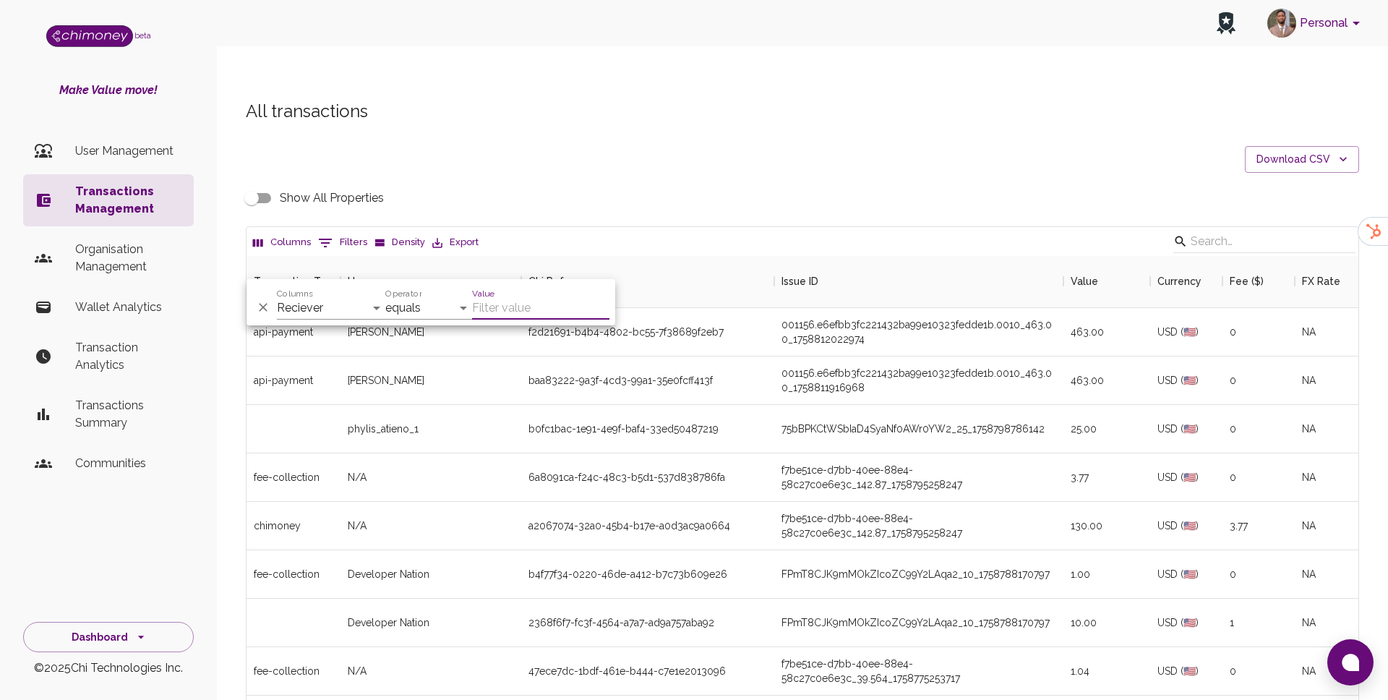
paste input "eliza.mathenjwa@gmail.com"
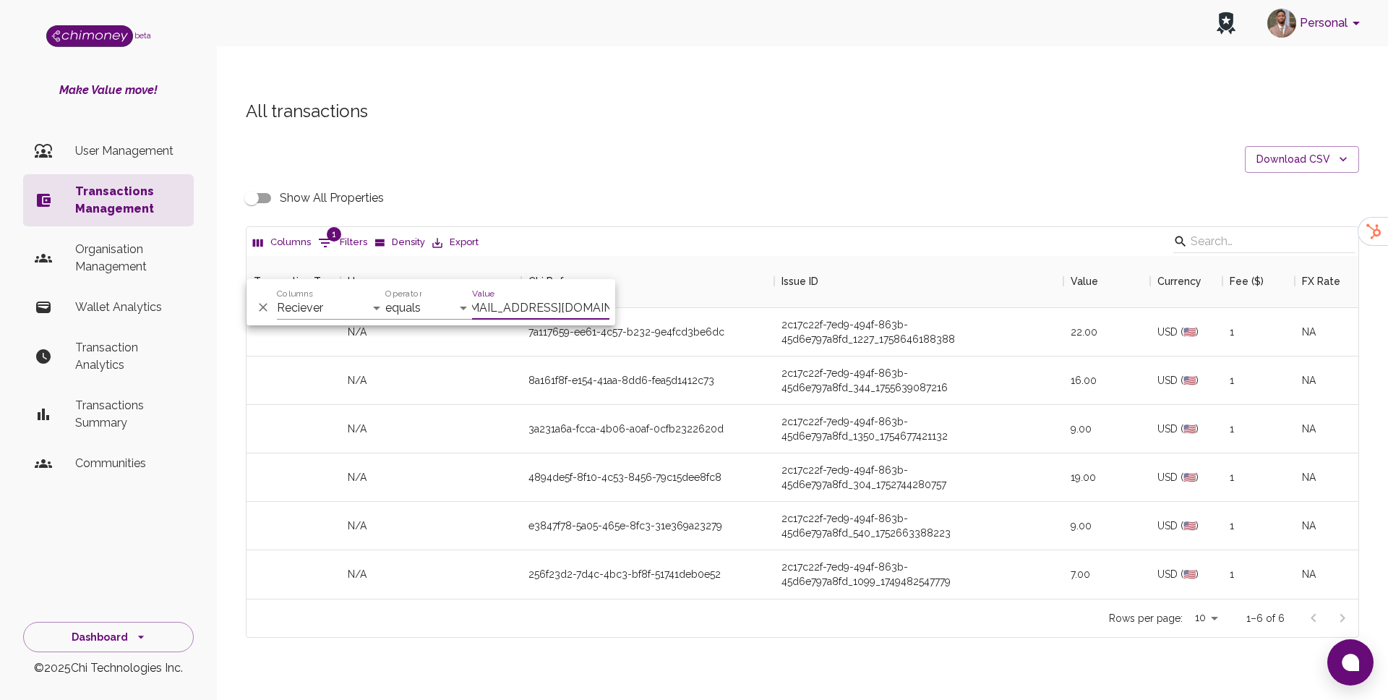
scroll to position [343, 1112]
type input "eliza.mathenjwa@gmail.com"
click at [815, 374] on div "2c17c22f-7ed9-494f-863b-45d6e797a8fd_344_1755639087216" at bounding box center [918, 380] width 289 height 48
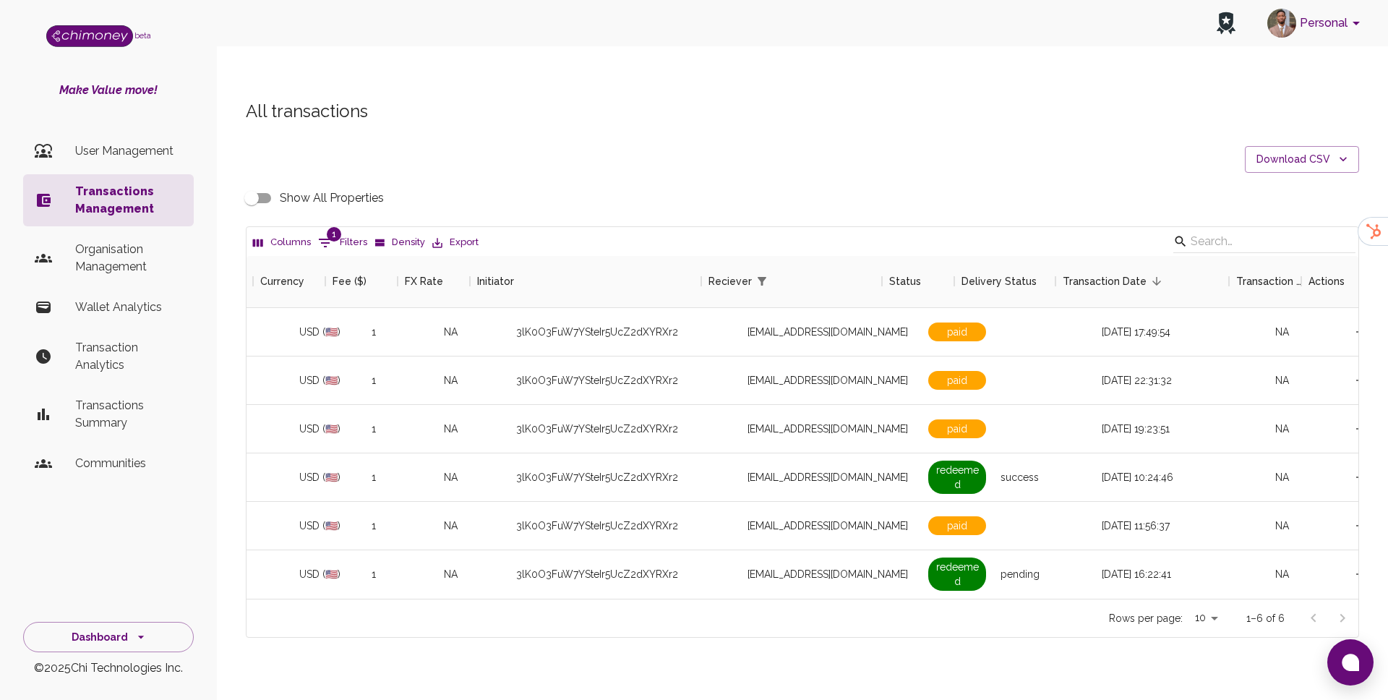
scroll to position [0, 949]
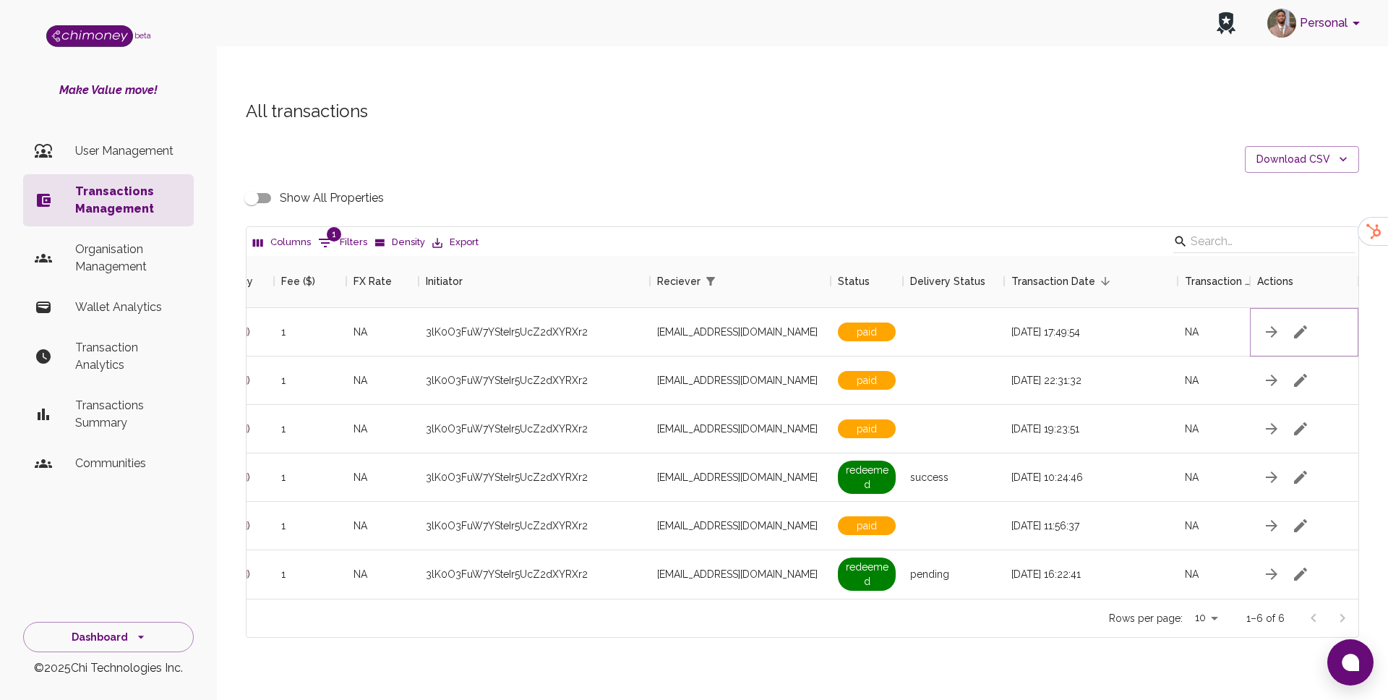
click at [1296, 323] on icon "button" at bounding box center [1300, 331] width 17 height 17
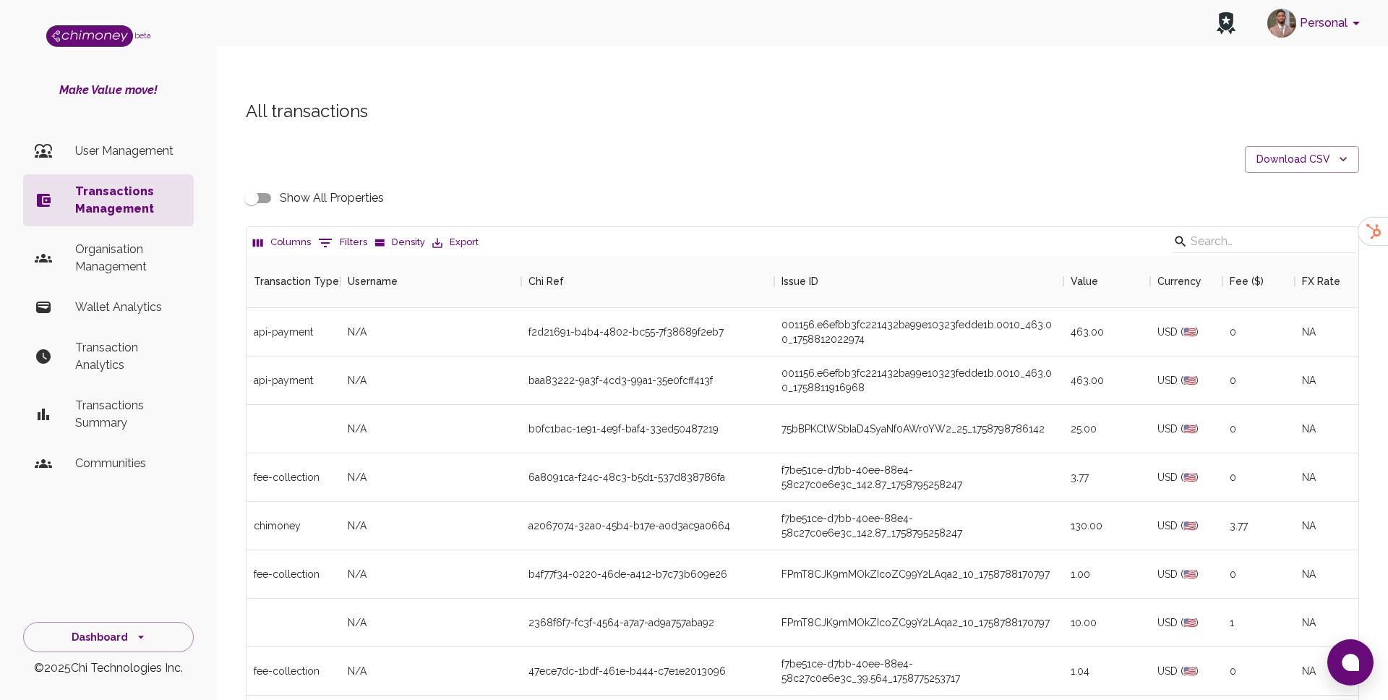
scroll to position [536, 1112]
click at [340, 231] on button "0 Filters" at bounding box center [343, 242] width 56 height 23
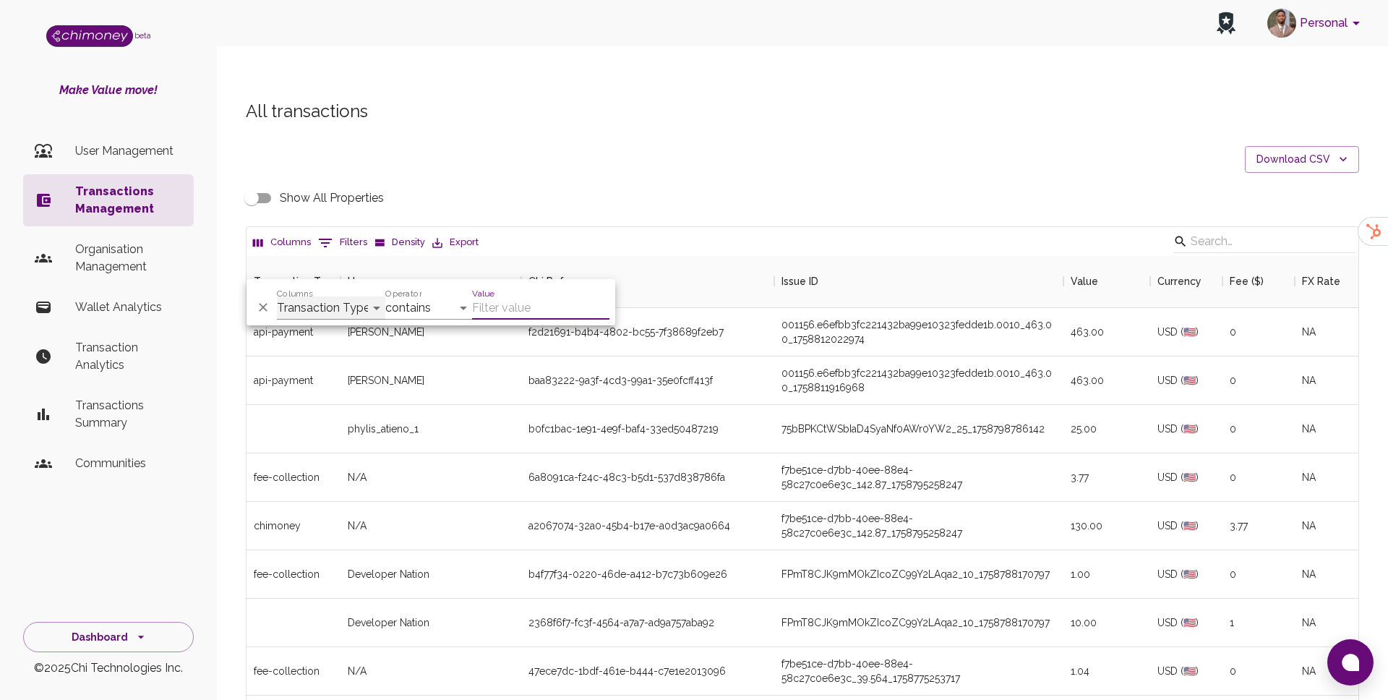
click at [338, 314] on select "Transaction Type Username Chi Ref Issue ID Value Amount Currency Fee ($) FX Rat…" at bounding box center [331, 307] width 108 height 23
select select "email"
click at [277, 296] on select "Transaction Type Username Chi Ref Issue ID Value Amount Currency Fee ($) FX Rat…" at bounding box center [331, 307] width 108 height 23
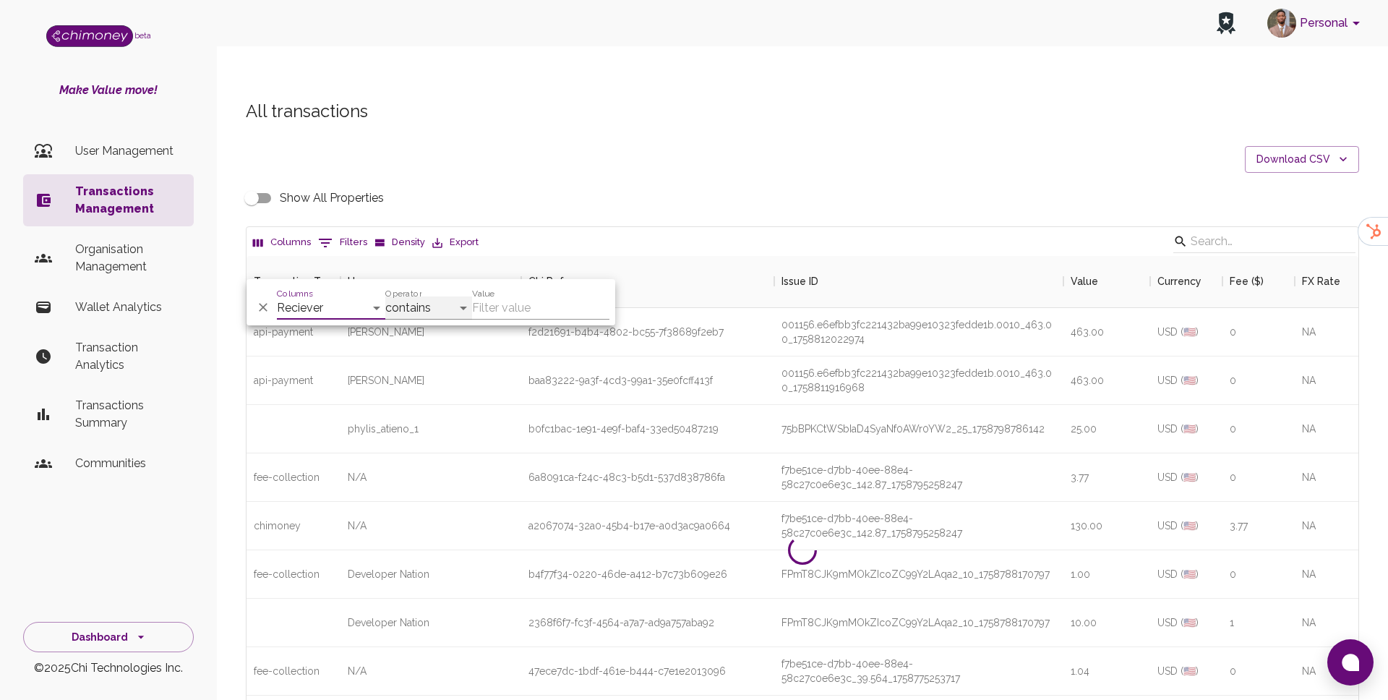
click at [445, 307] on select "contains equals starts with ends with is empty is not empty is any of" at bounding box center [428, 307] width 87 height 23
select select "equals"
click at [385, 296] on select "contains equals starts with ends with is empty is not empty is any of" at bounding box center [428, 307] width 87 height 23
click at [500, 303] on input "Value" at bounding box center [540, 307] width 137 height 23
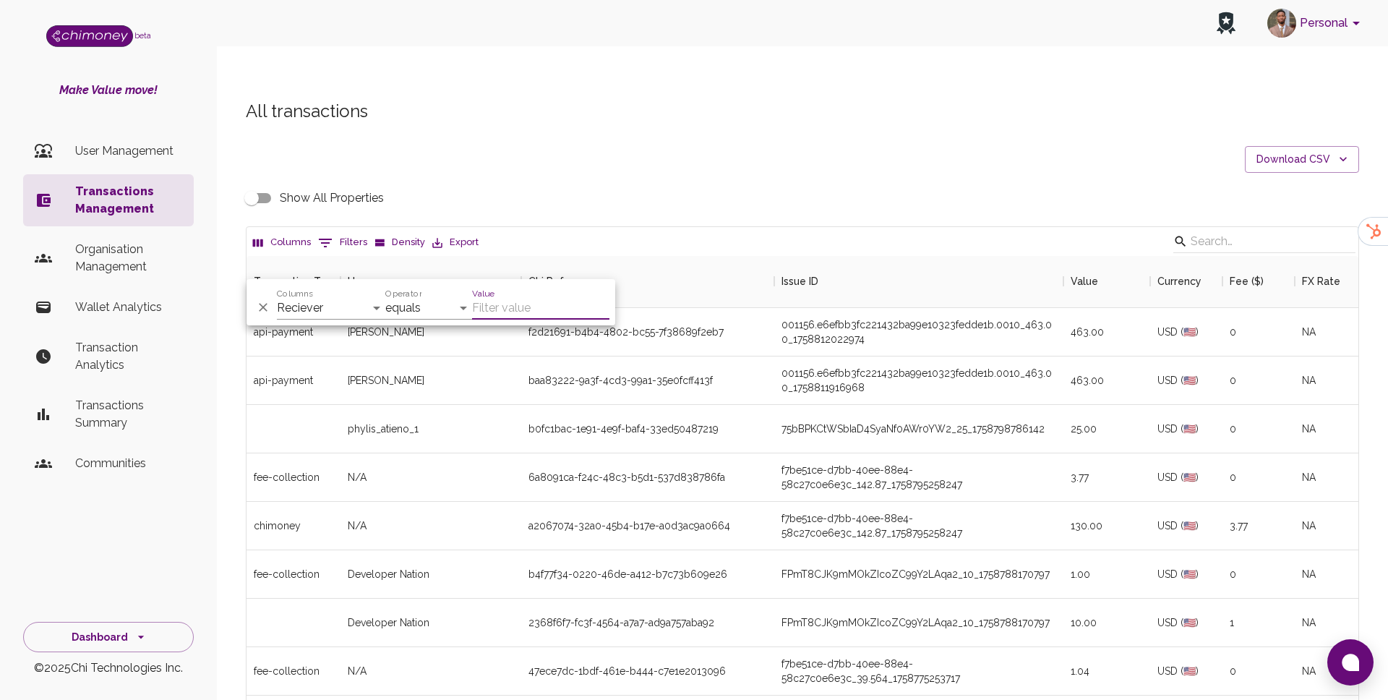
paste input "eliza.mathenjwa@gmail.com"
type input "eliza.mathenjwa@gmail.com"
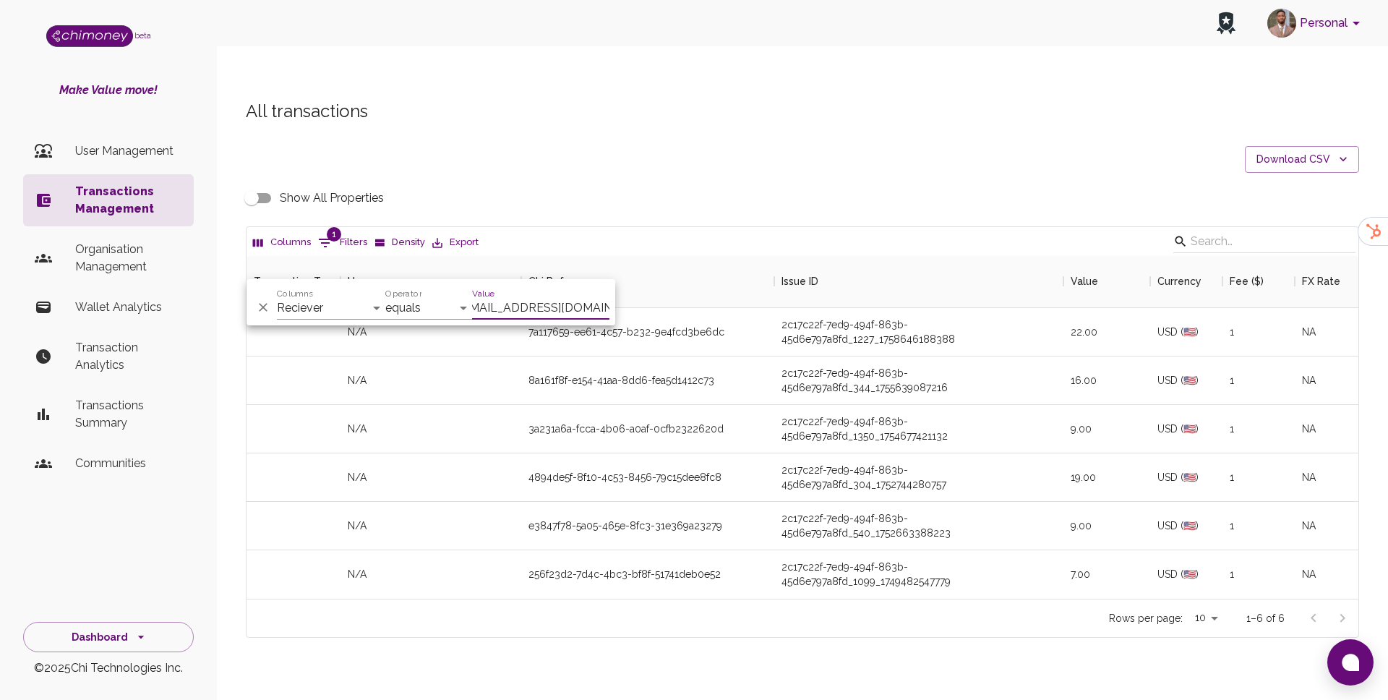
scroll to position [343, 1112]
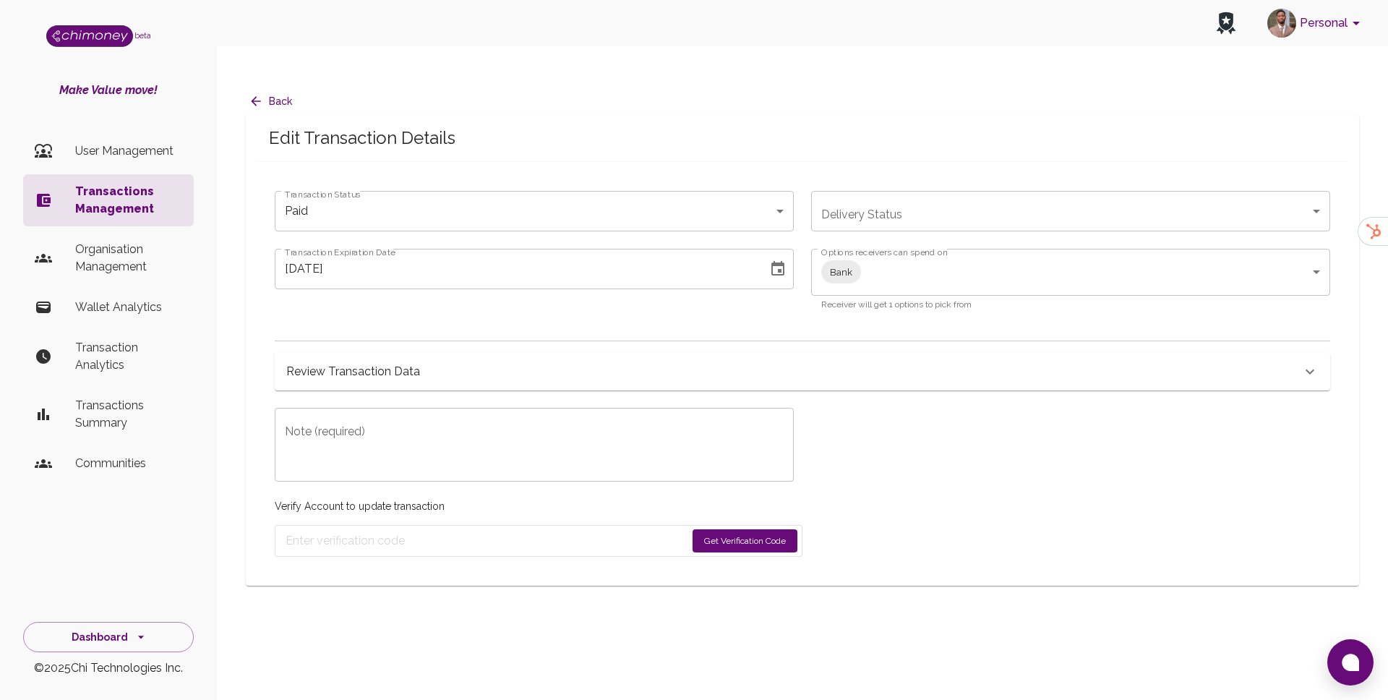
click at [252, 88] on button "Back" at bounding box center [272, 101] width 52 height 27
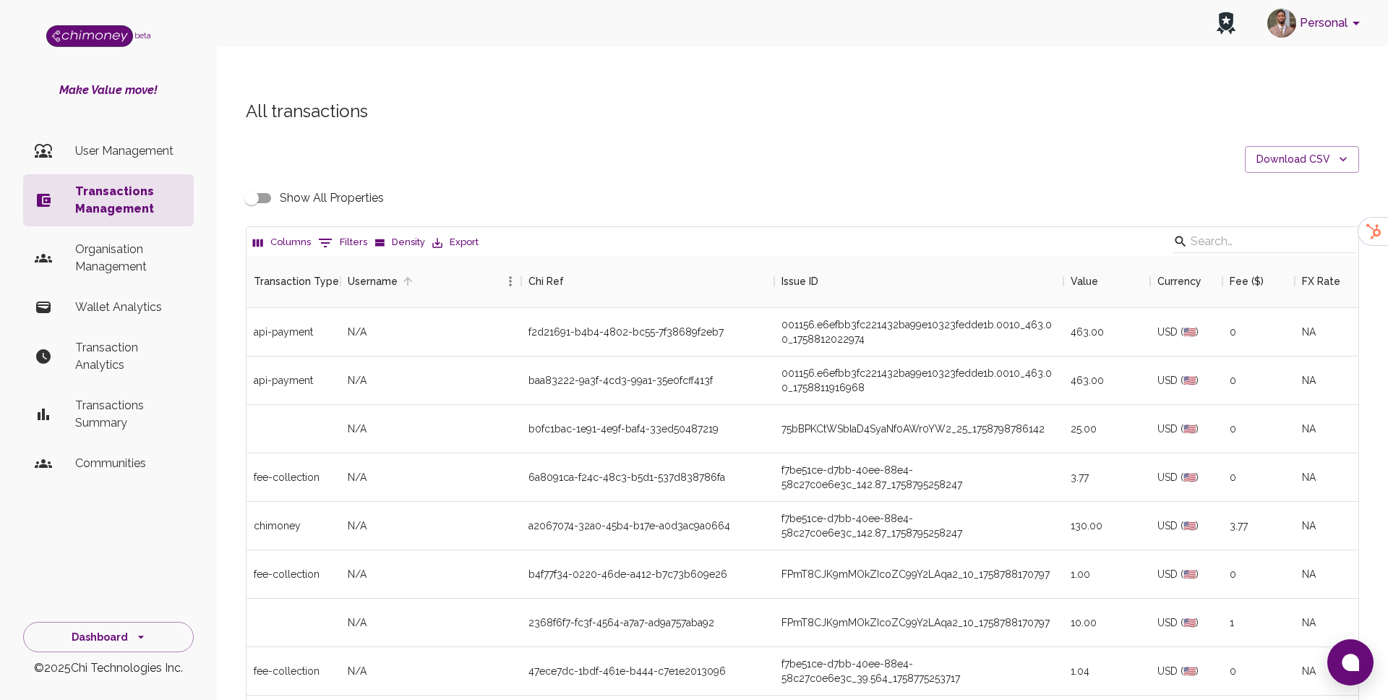
scroll to position [536, 1112]
click at [347, 231] on button "0 Filters" at bounding box center [343, 242] width 56 height 23
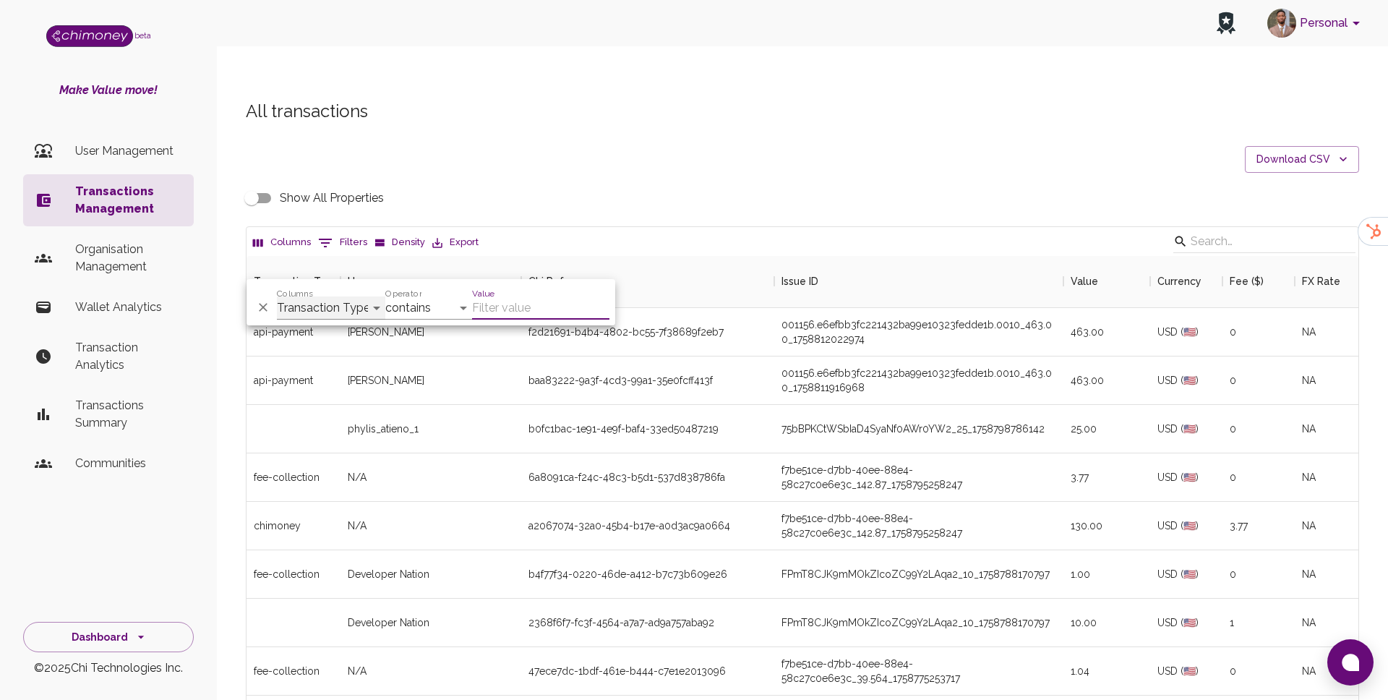
click at [359, 296] on select "Transaction Type Username Chi Ref Issue ID Value Amount Currency Fee ($) FX Rat…" at bounding box center [331, 307] width 108 height 23
select select "email"
click at [277, 296] on select "Transaction Type Username Chi Ref Issue ID Value Amount Currency Fee ($) FX Rat…" at bounding box center [331, 307] width 108 height 23
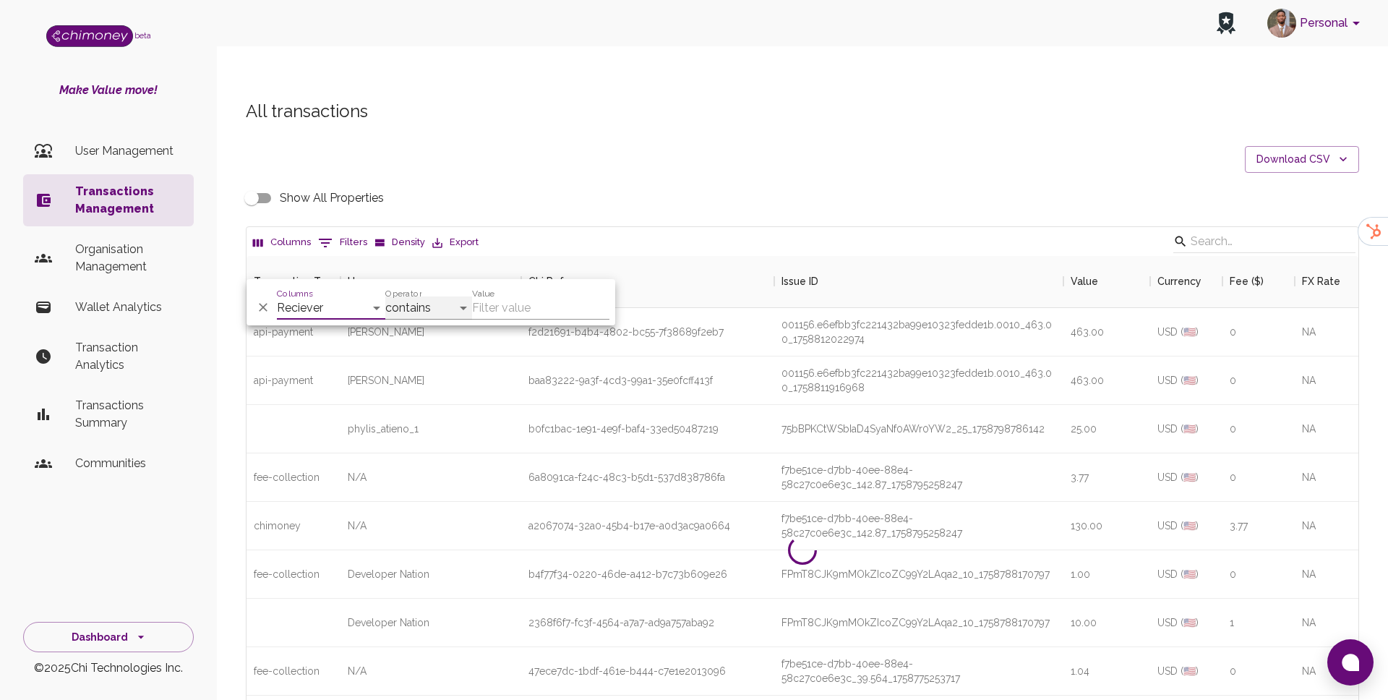
click at [435, 319] on select "contains equals starts with ends with is empty is not empty is any of" at bounding box center [428, 307] width 87 height 23
select select "equals"
click at [385, 296] on select "contains equals starts with ends with is empty is not empty is any of" at bounding box center [428, 307] width 87 height 23
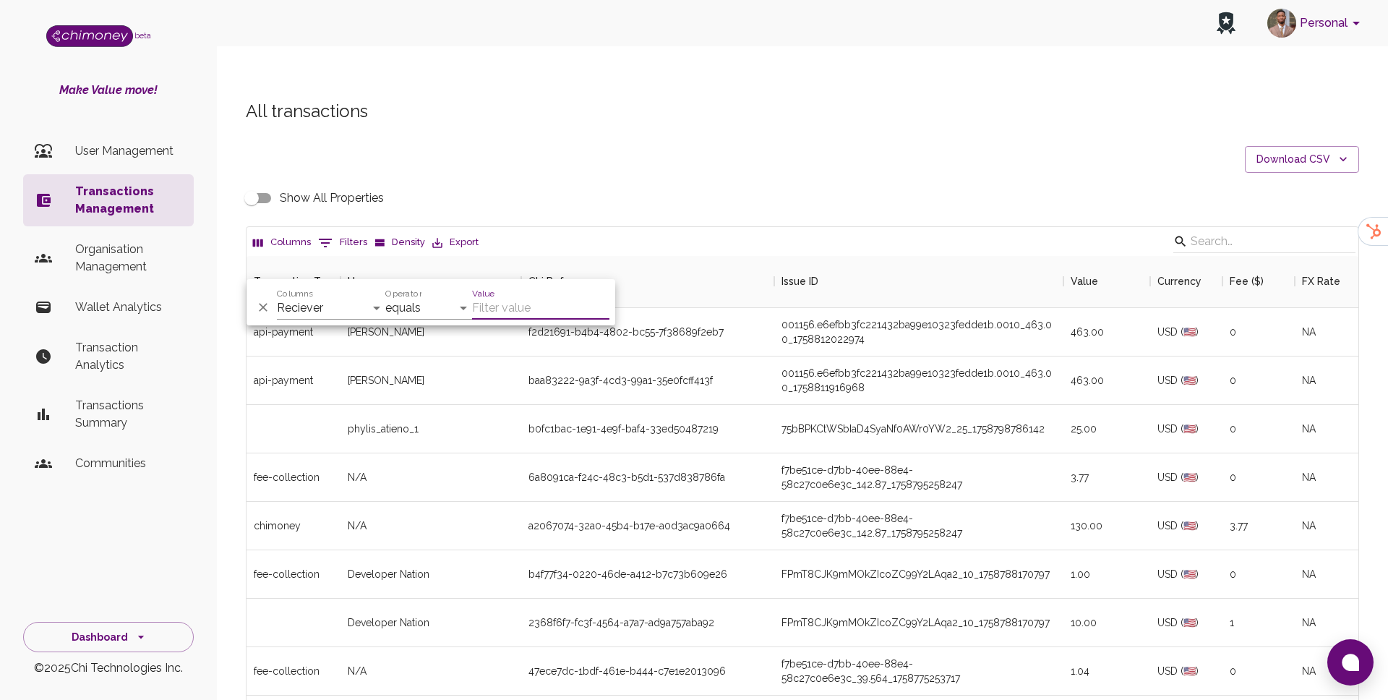
click at [499, 308] on input "Value" at bounding box center [540, 307] width 137 height 23
paste input "eliza.mathenjwa@gmail.com"
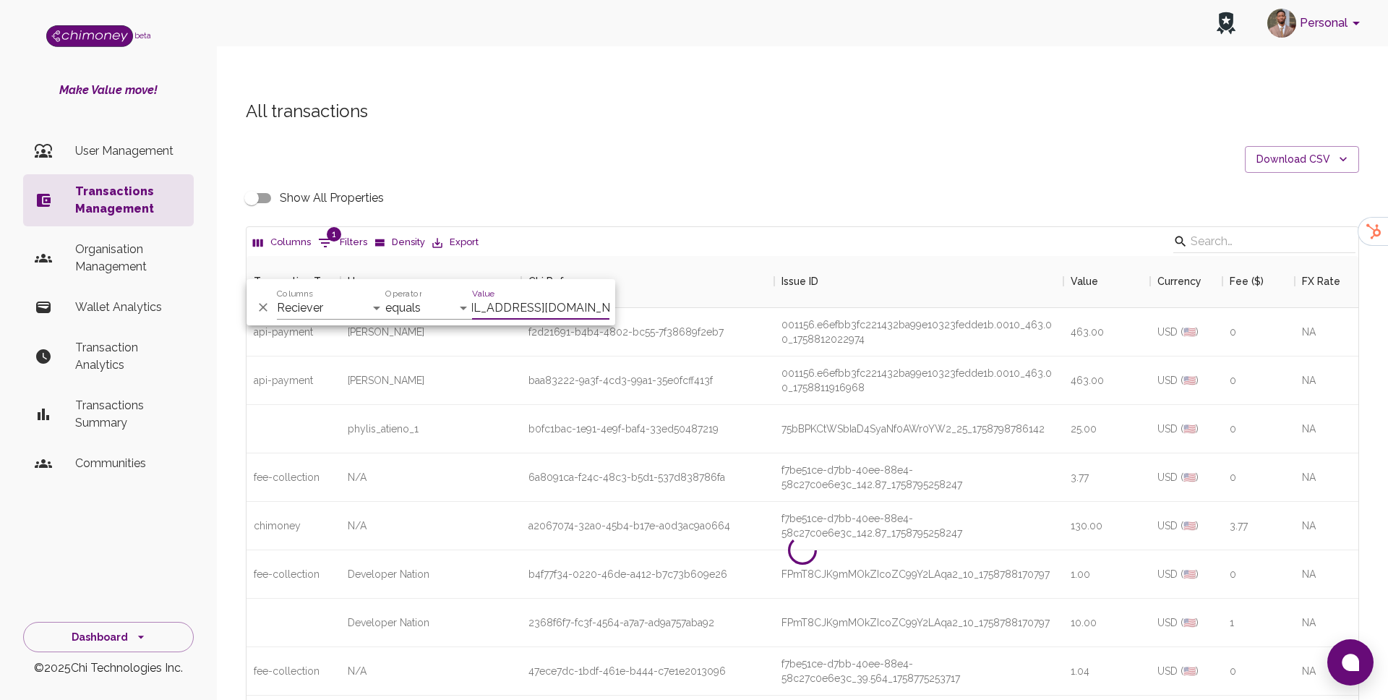
scroll to position [0, 14]
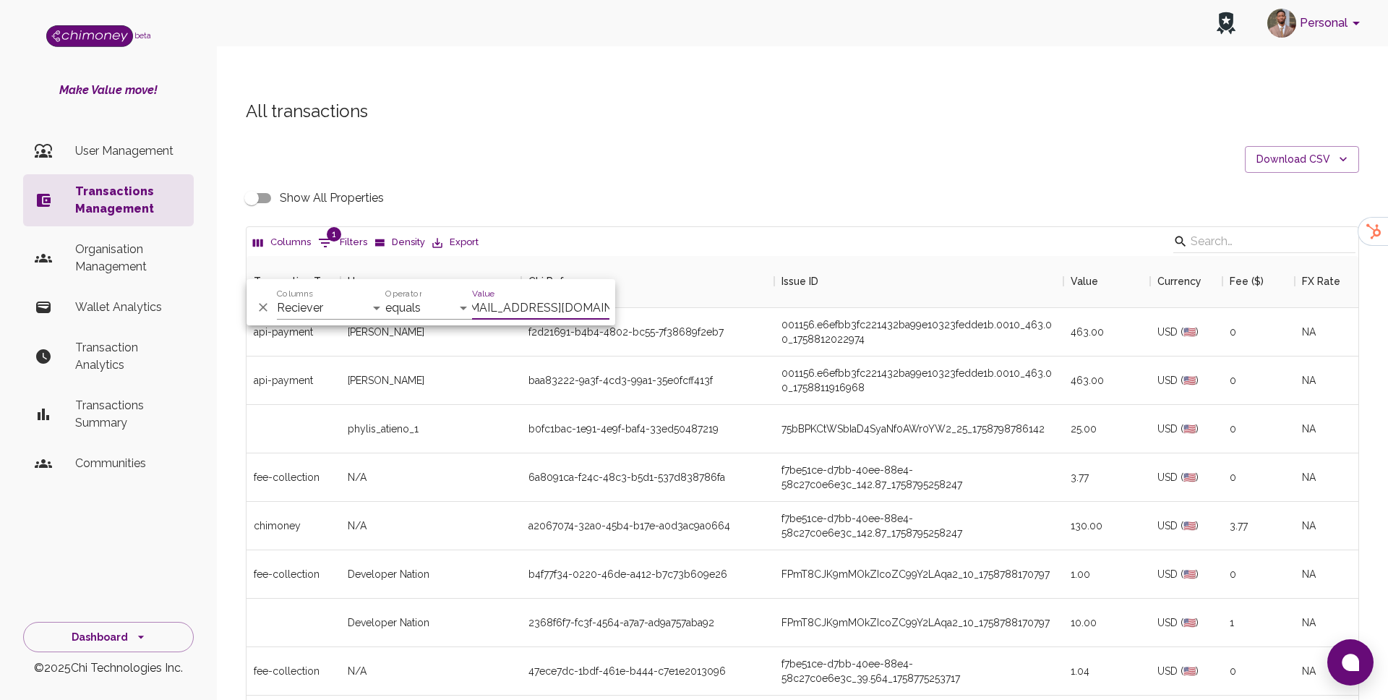
type input "eliza.mathenjwa@gmail.com"
click at [732, 550] on div "b4f77f34-0220-46de-a412-b7c73b609e26" at bounding box center [647, 574] width 253 height 48
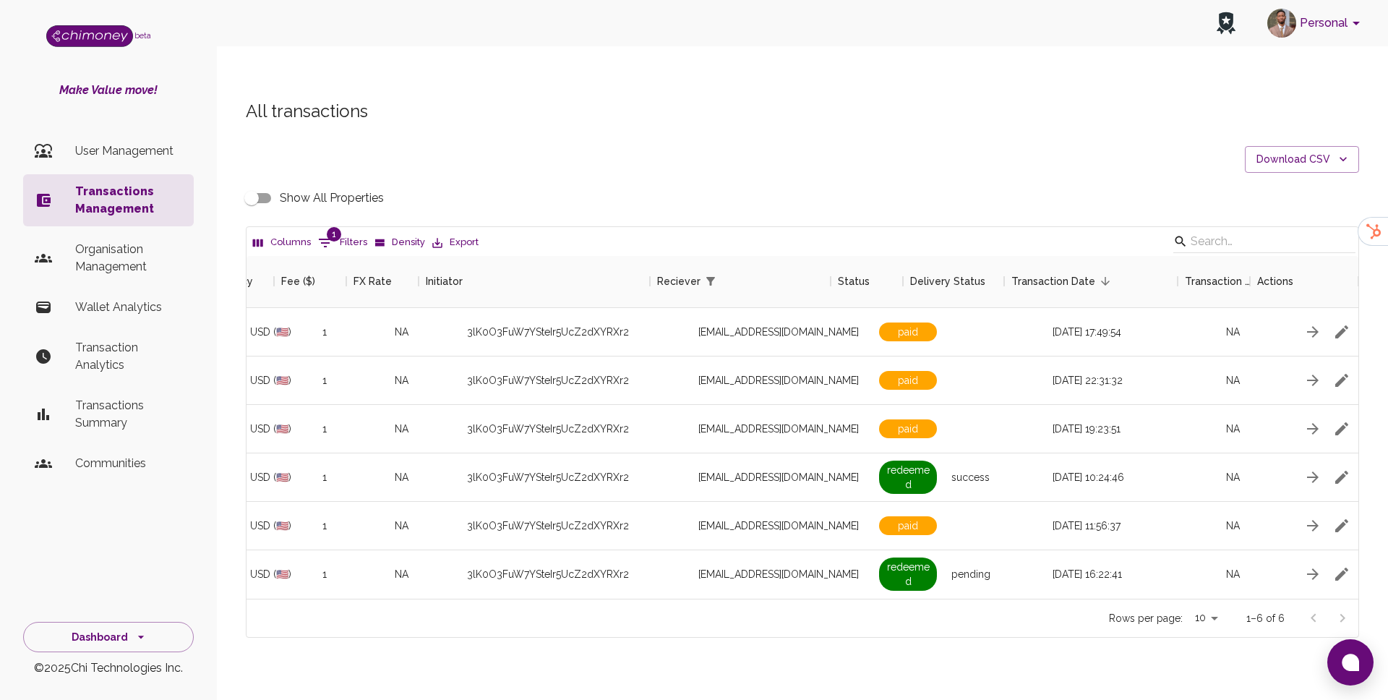
scroll to position [0, 949]
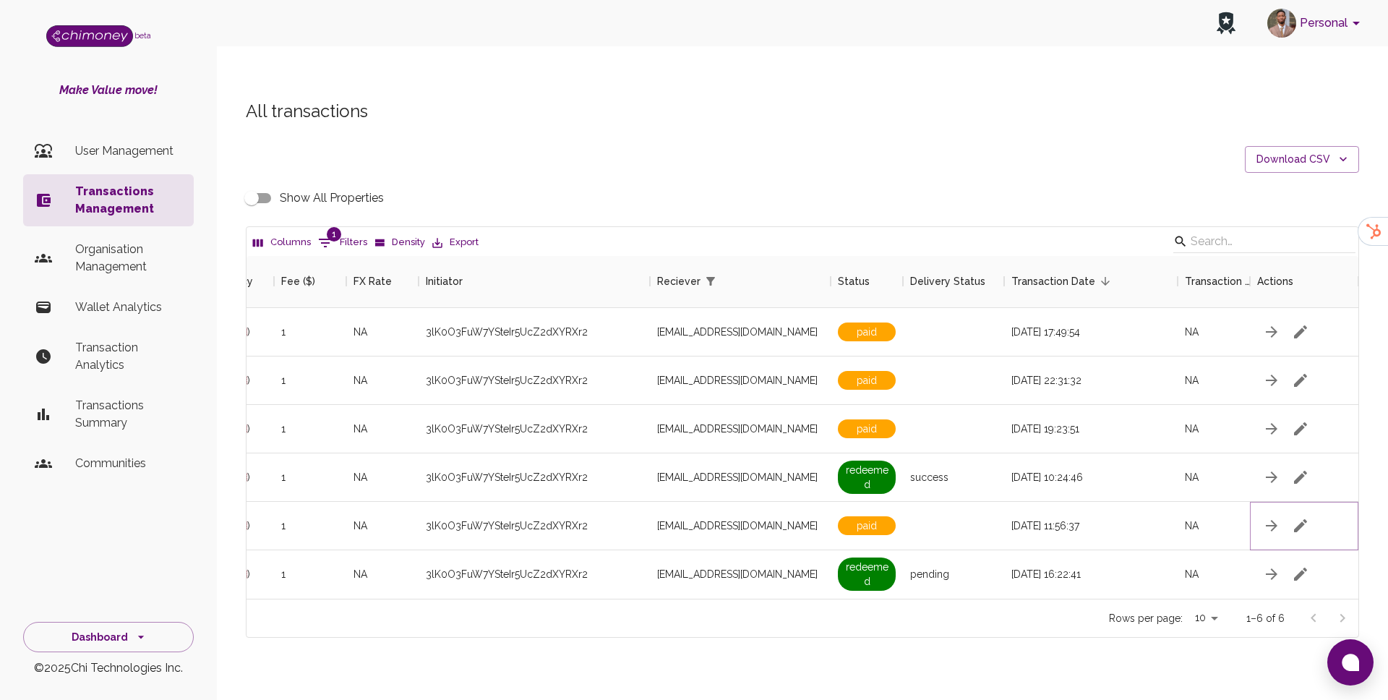
click at [1306, 517] on icon "button" at bounding box center [1300, 525] width 17 height 17
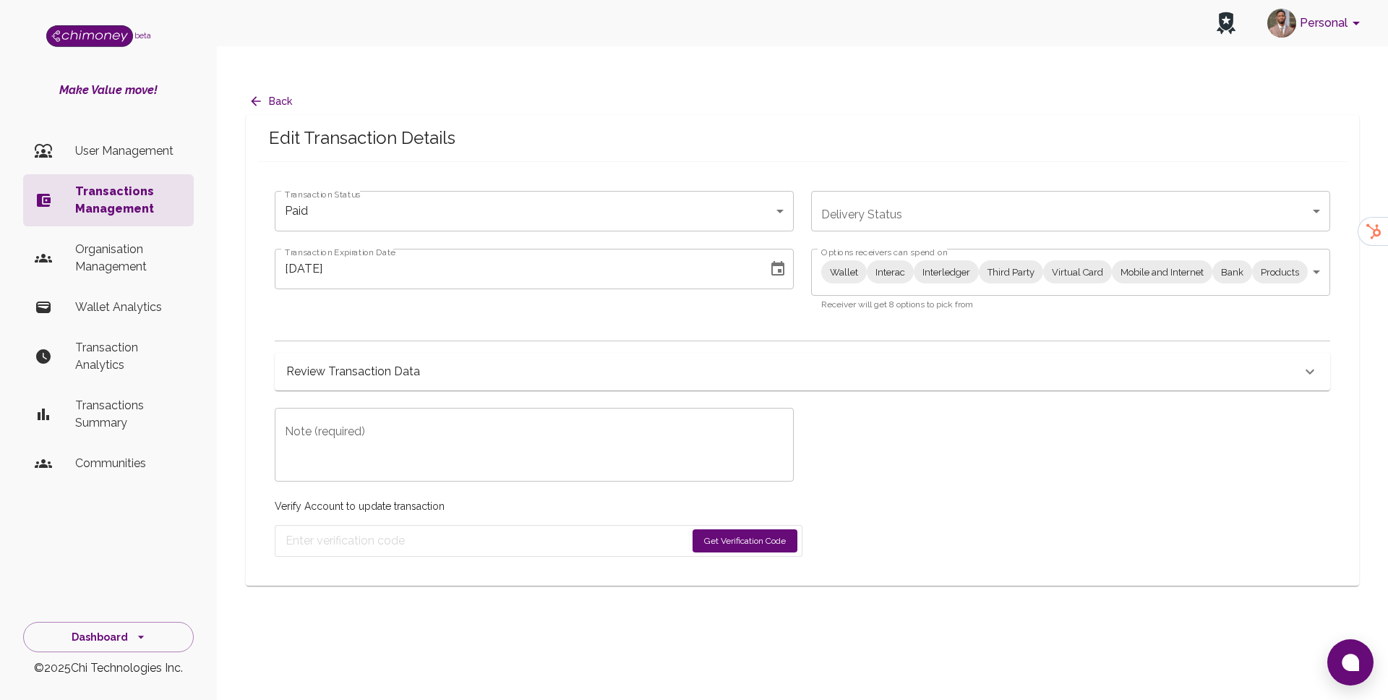
click at [890, 237] on body "Personal beta Make Value move! User Management Transactions Management Organisa…" at bounding box center [694, 364] width 1388 height 729
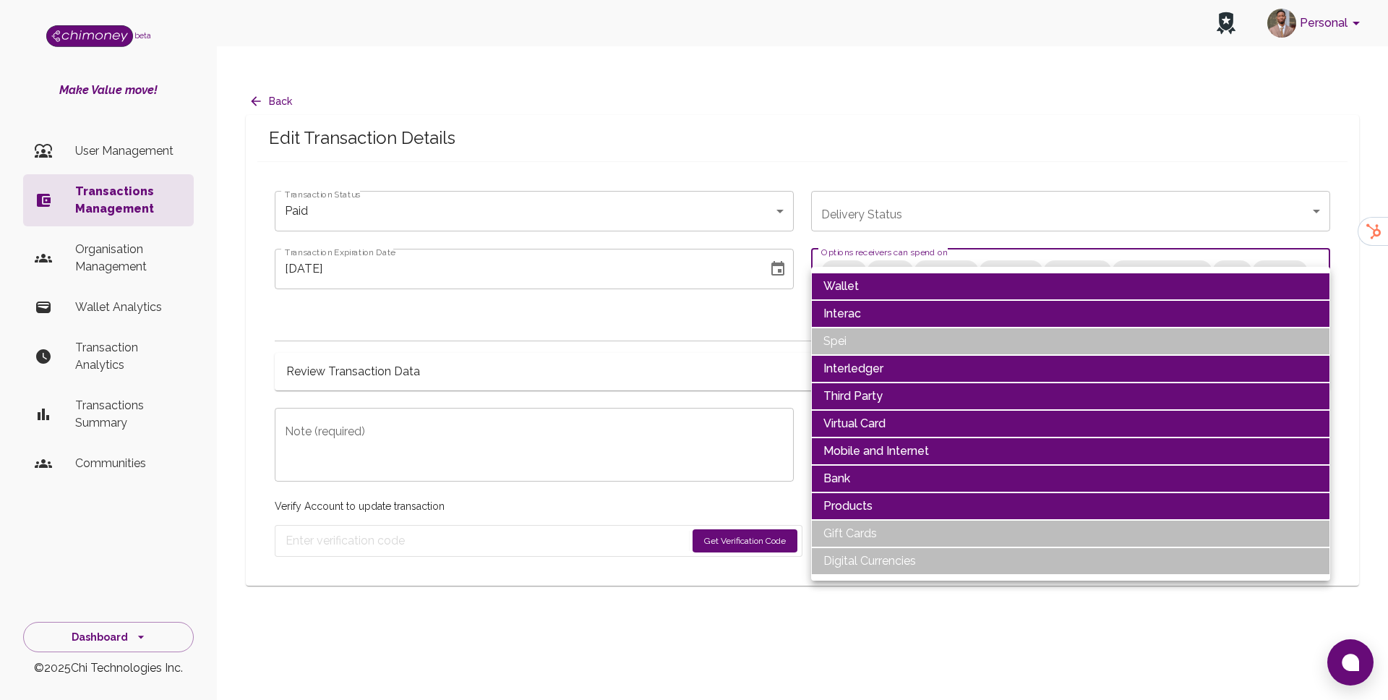
click at [891, 291] on li "Wallet" at bounding box center [1070, 286] width 519 height 27
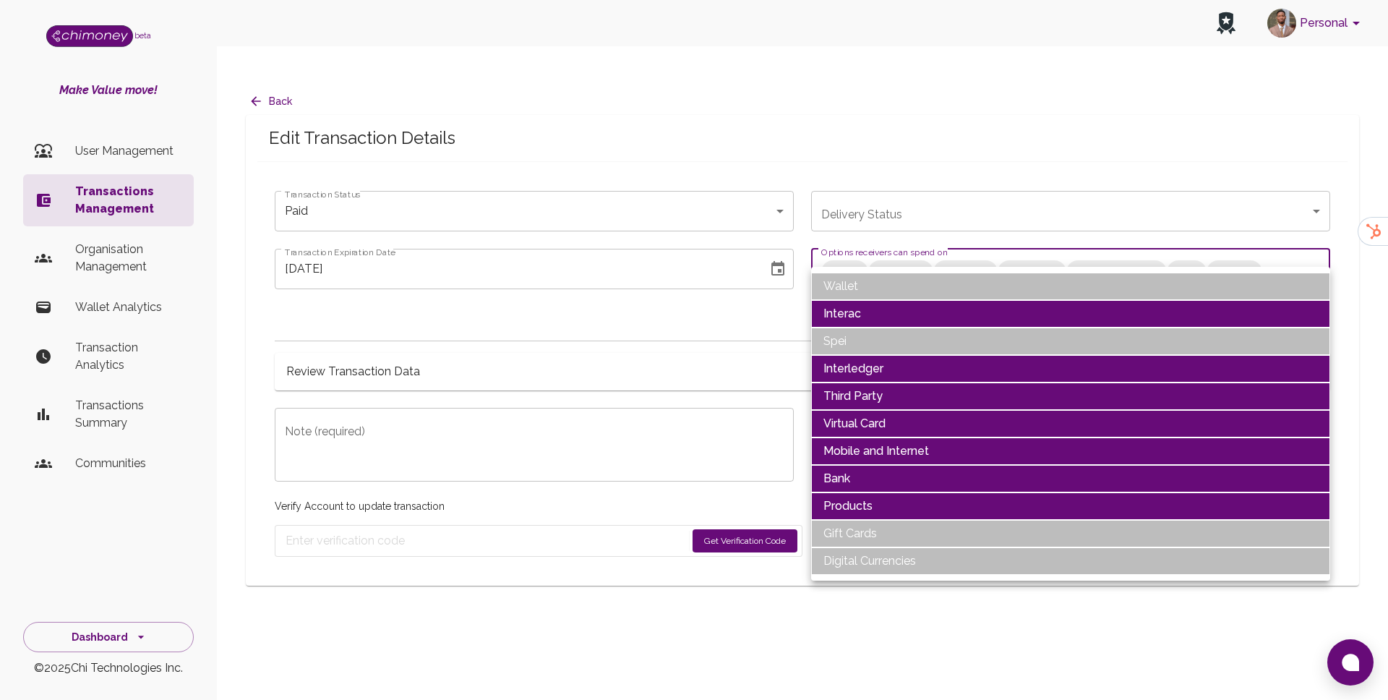
click at [886, 301] on li "Interac" at bounding box center [1070, 313] width 519 height 27
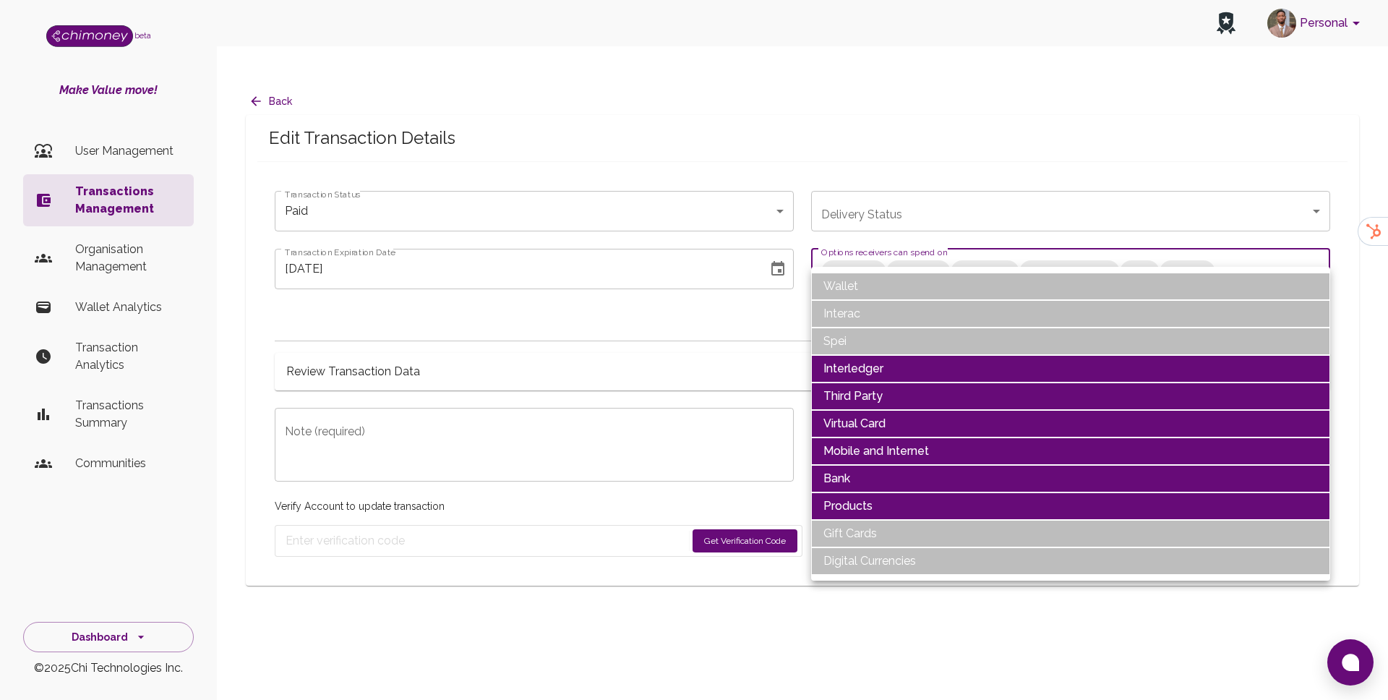
click at [868, 367] on li "Interledger" at bounding box center [1070, 368] width 519 height 27
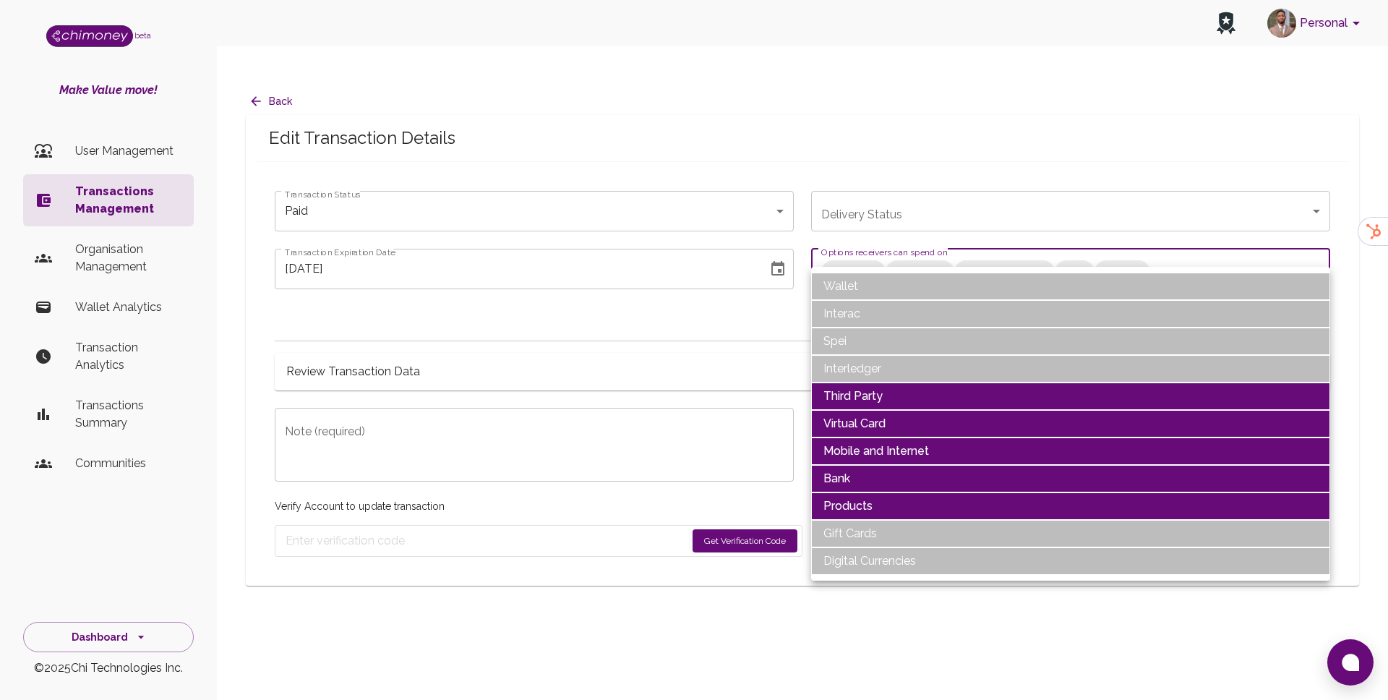
click at [871, 395] on li "Third Party" at bounding box center [1070, 395] width 519 height 27
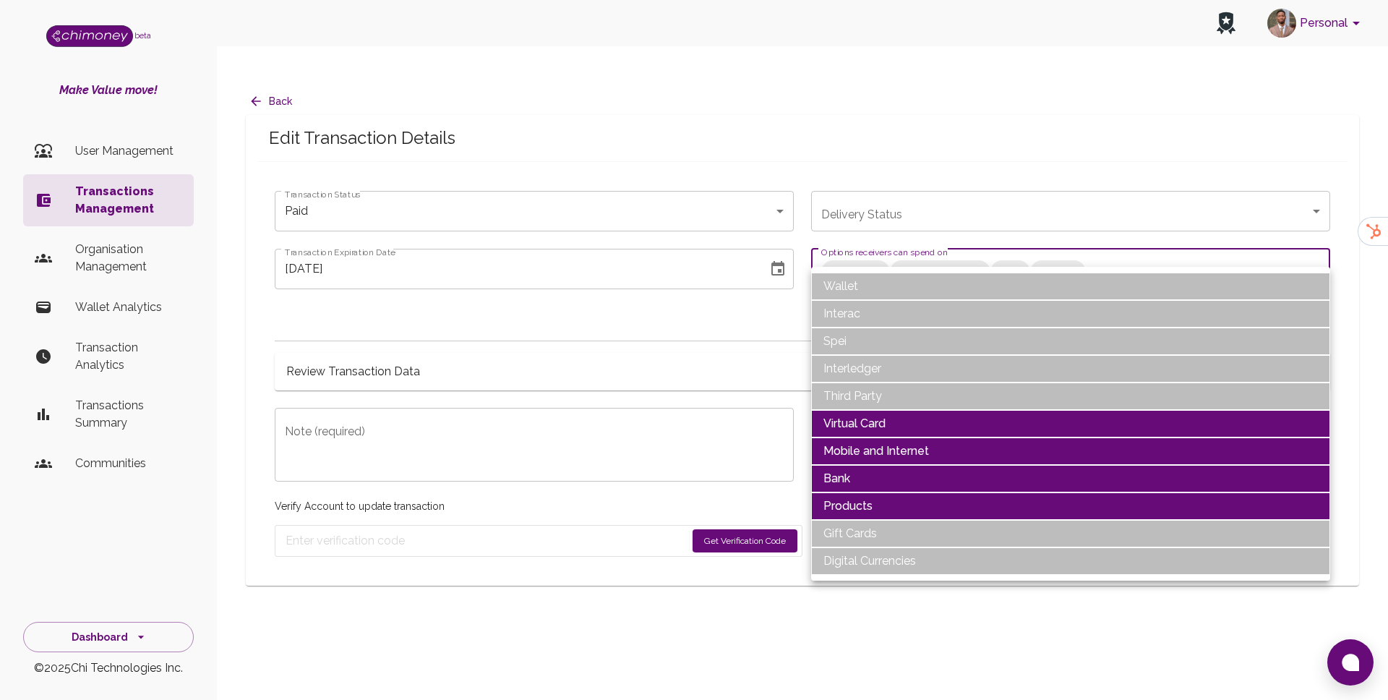
click at [873, 416] on li "Virtual Card" at bounding box center [1070, 423] width 519 height 27
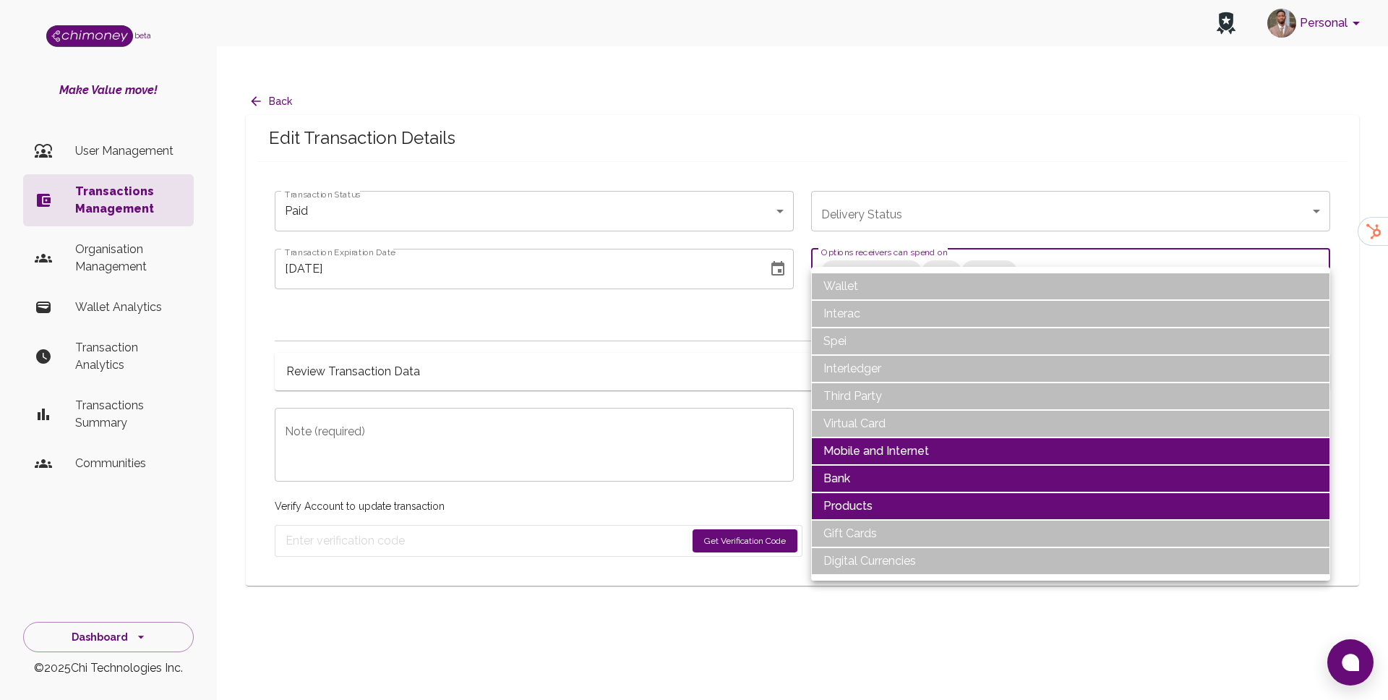
click at [875, 445] on li "Mobile and Internet" at bounding box center [1070, 450] width 519 height 27
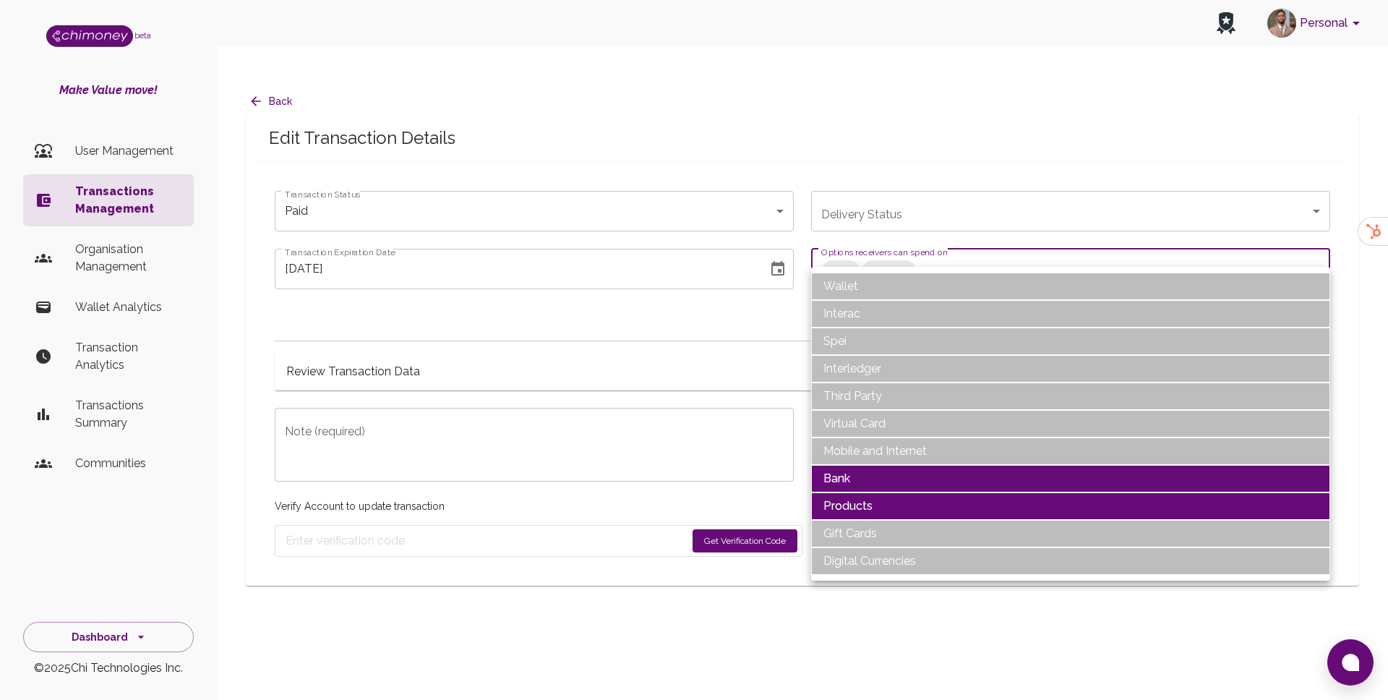
click at [868, 497] on li "Products" at bounding box center [1070, 505] width 519 height 27
type input "Bank"
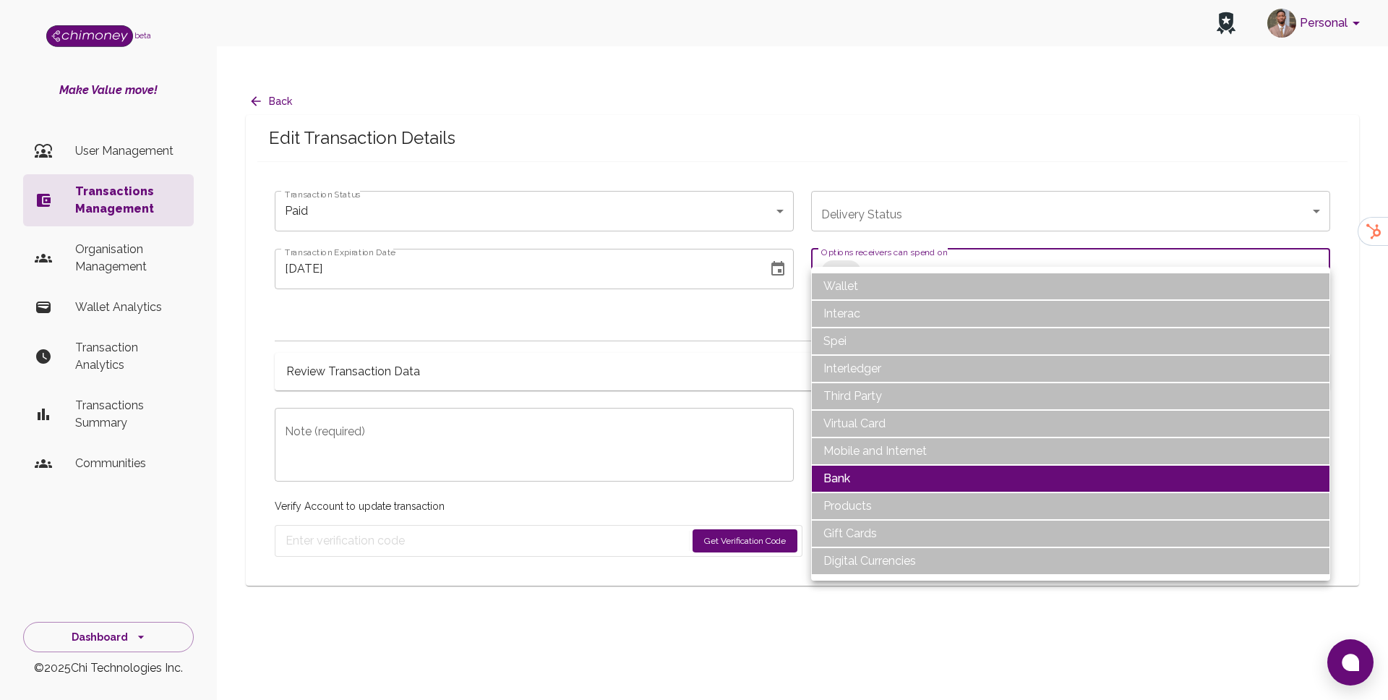
click at [618, 385] on div at bounding box center [694, 350] width 1388 height 700
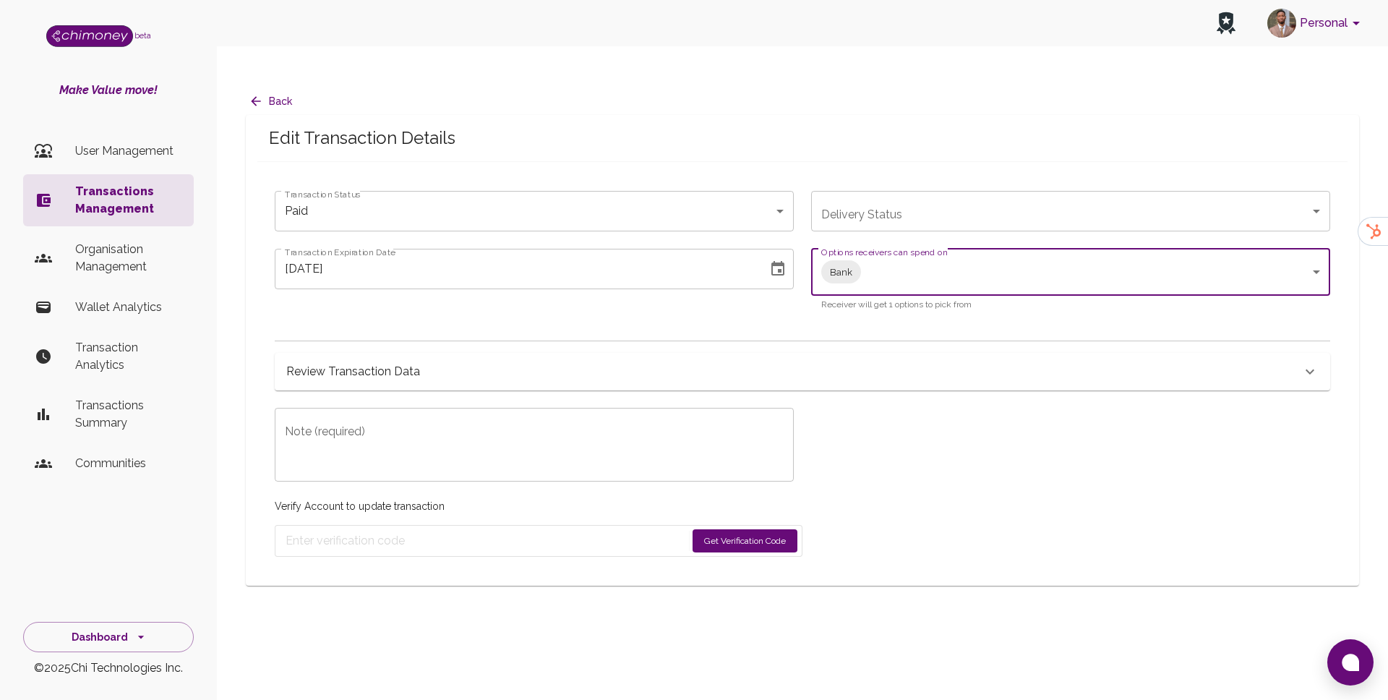
click at [776, 260] on icon "Choose date, selected date is Jul 16, 2025" at bounding box center [777, 268] width 17 height 17
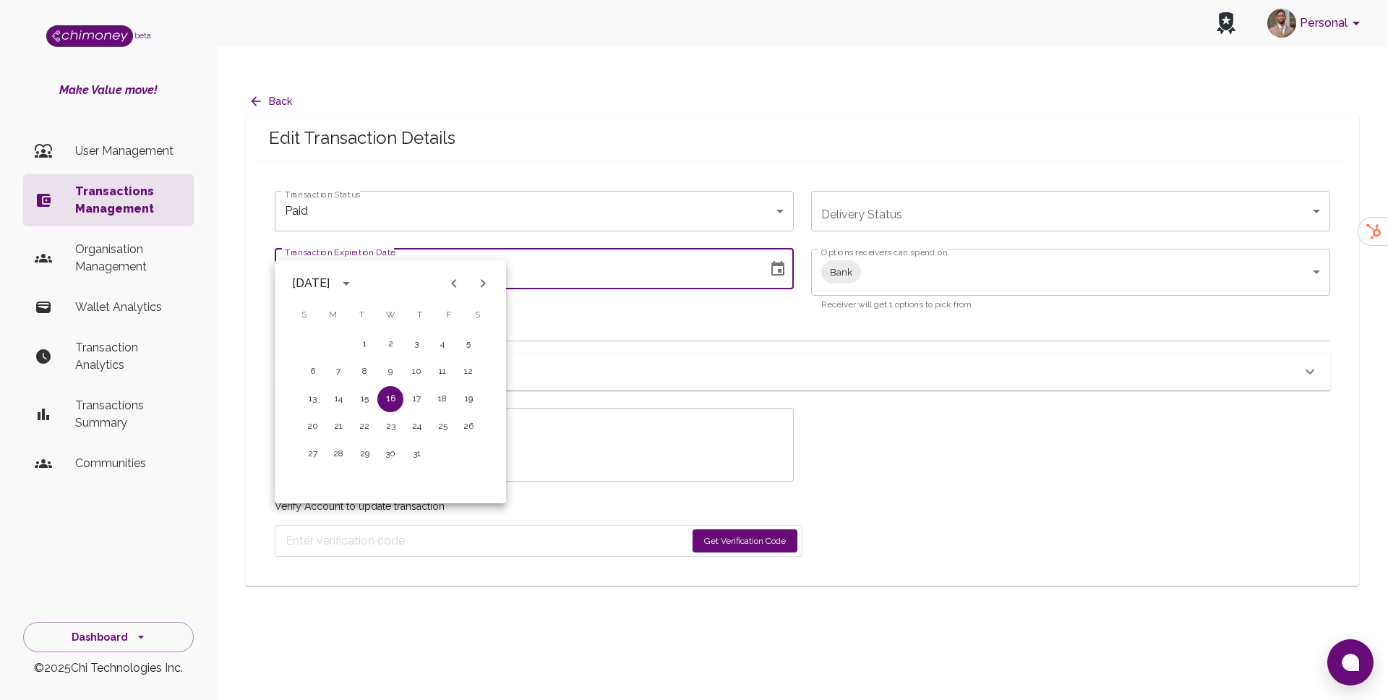
click at [496, 281] on button "Next month" at bounding box center [483, 283] width 29 height 29
click at [480, 296] on button "Next month" at bounding box center [483, 283] width 29 height 29
click at [305, 373] on button "5" at bounding box center [312, 372] width 26 height 26
type input "[DATE]"
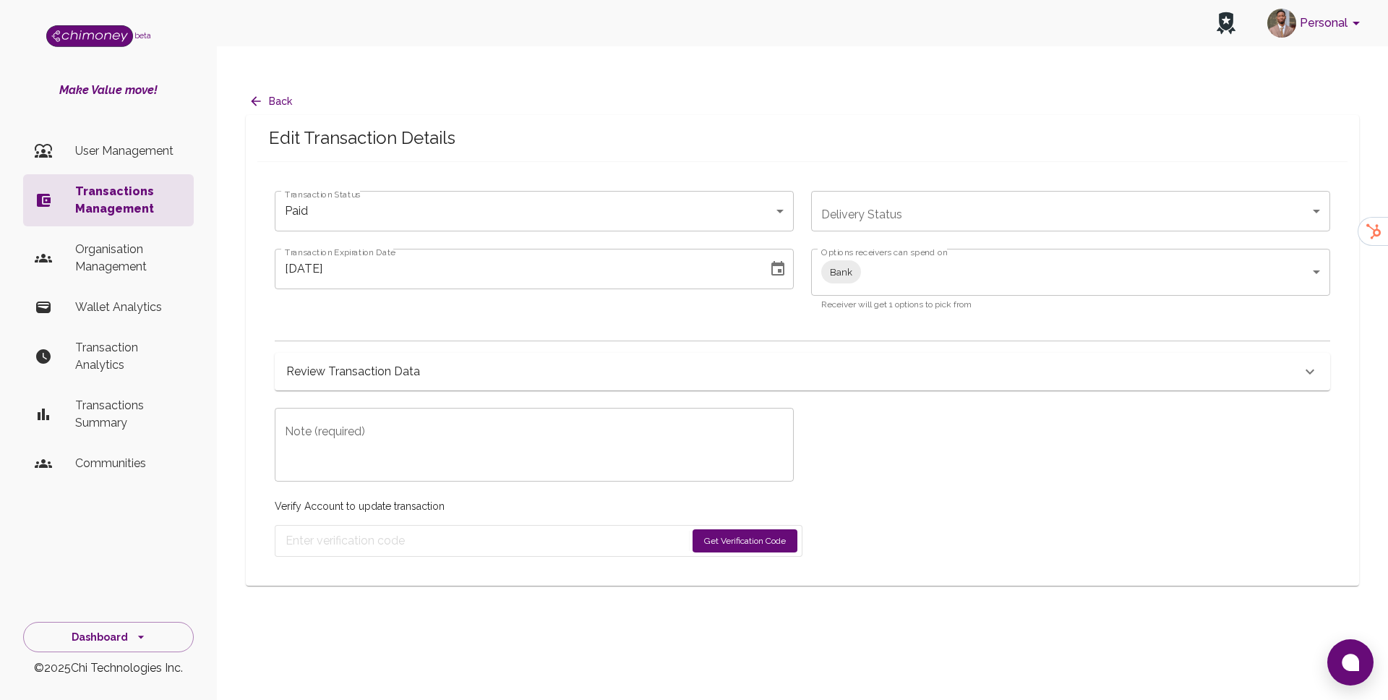
click at [379, 429] on textarea "Note (required)" at bounding box center [534, 445] width 499 height 50
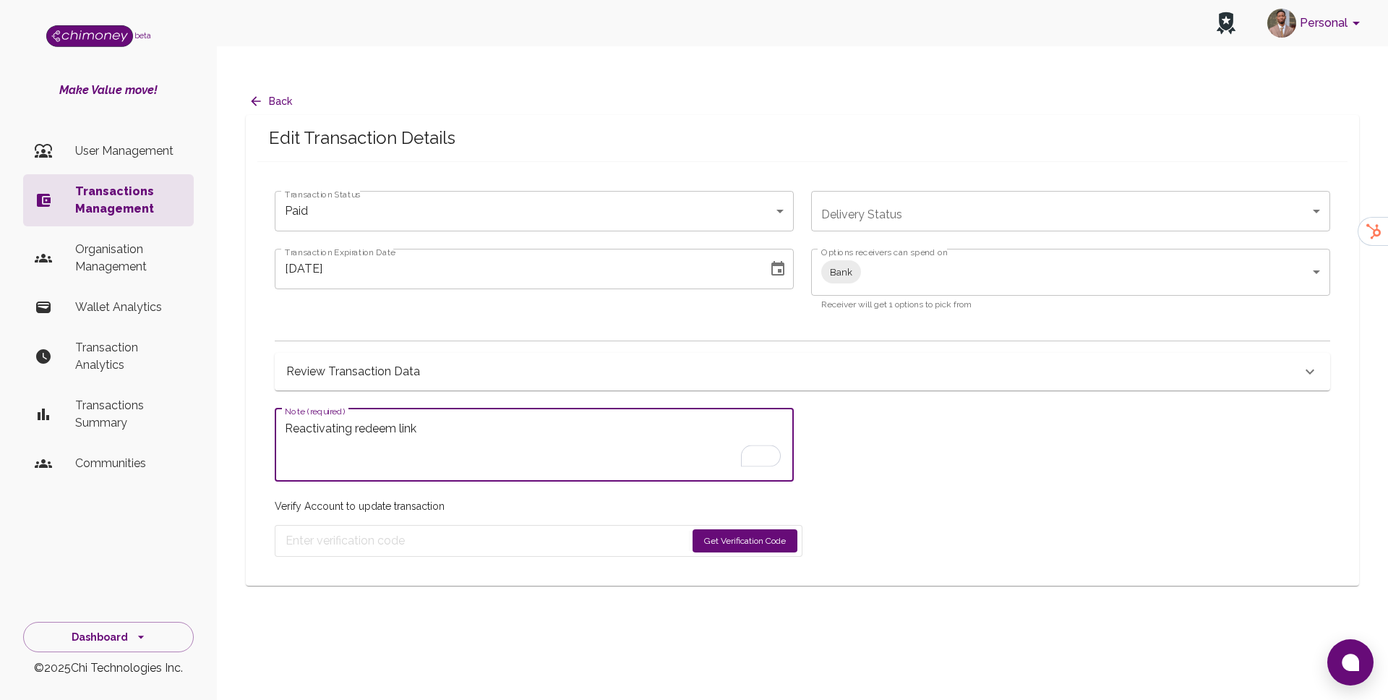
type textarea "Reactivating redeem link"
click at [628, 499] on p "Verify Account to update transaction" at bounding box center [539, 506] width 528 height 14
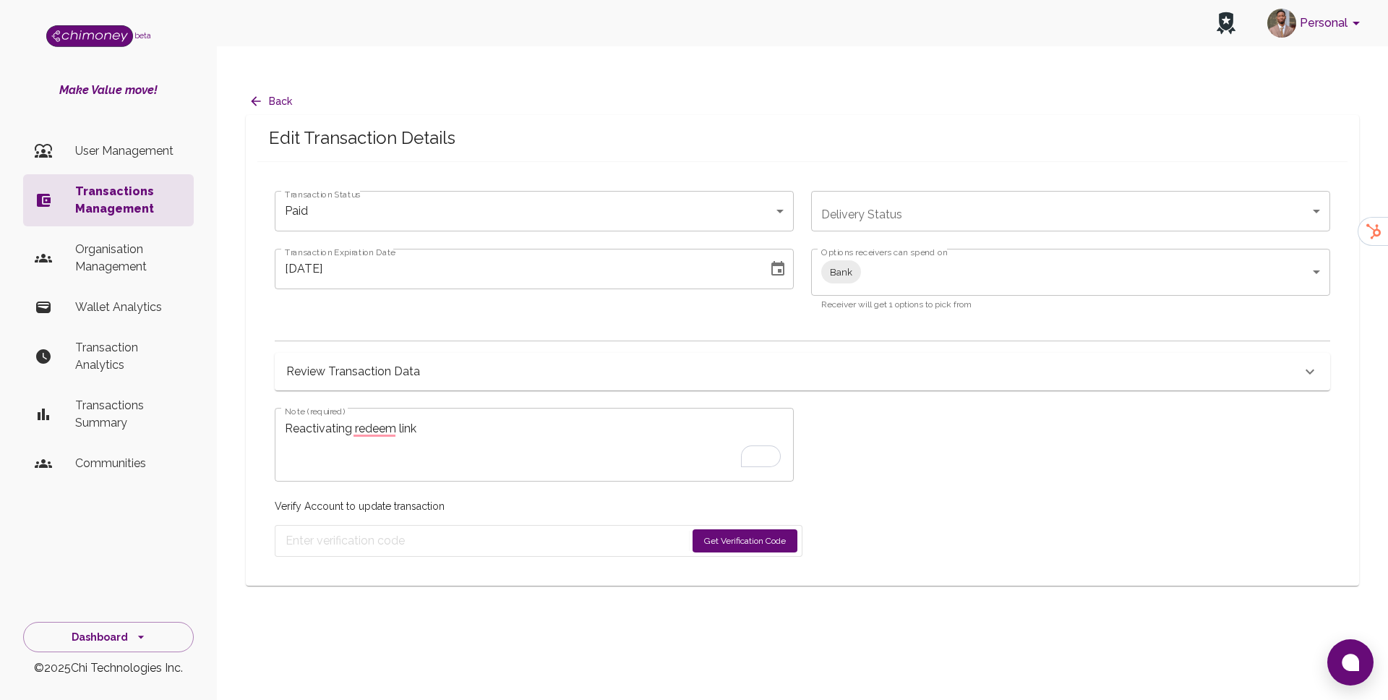
click at [740, 494] on div "Verify Account to update transaction Get Verification Code" at bounding box center [539, 519] width 528 height 75
click at [740, 529] on button "Get Verification Code" at bounding box center [745, 540] width 105 height 23
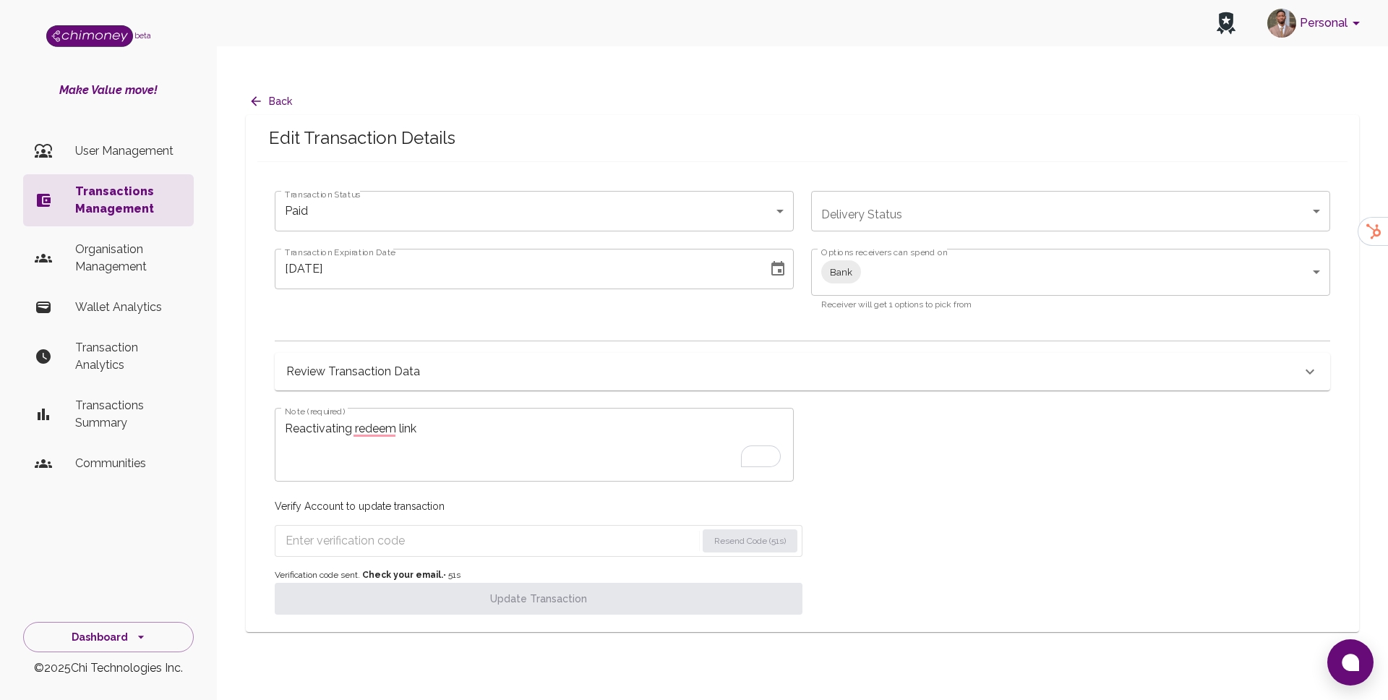
click at [441, 527] on form "Resend Code (51s)" at bounding box center [539, 541] width 528 height 32
click at [453, 529] on input "Enter verification code" at bounding box center [490, 540] width 409 height 23
paste input "6298"
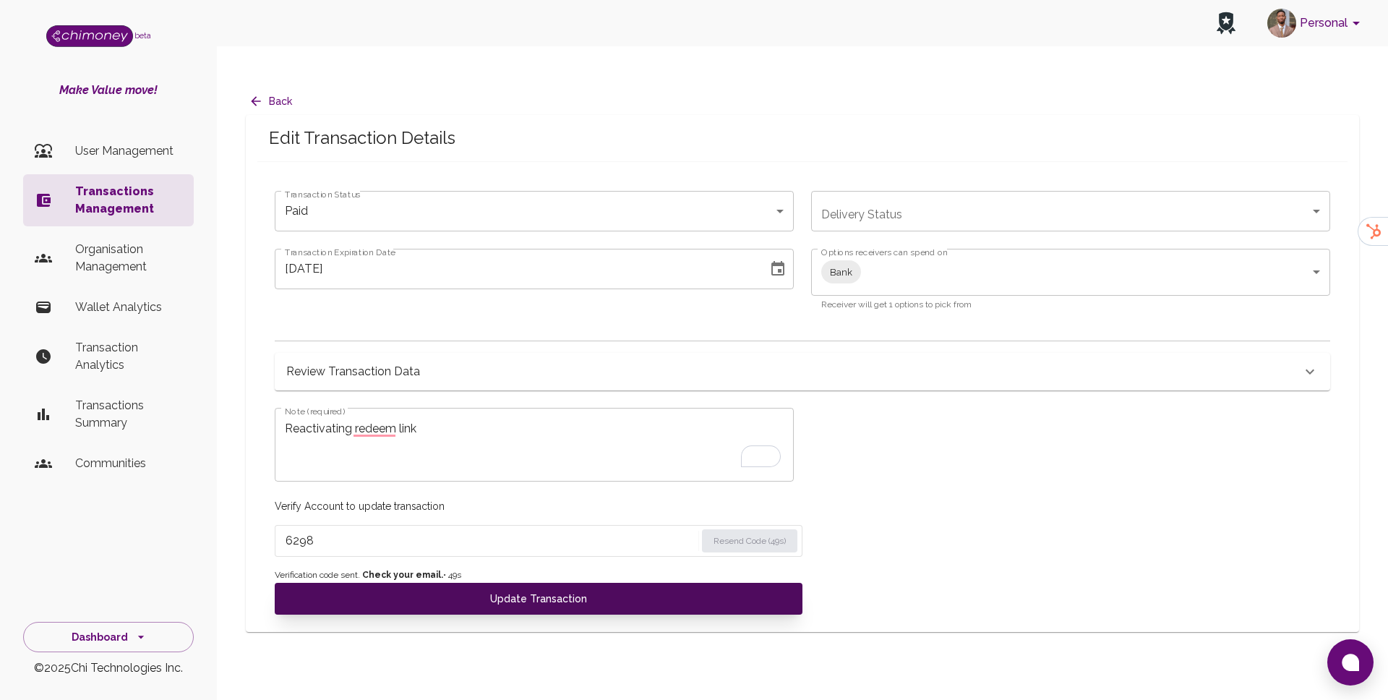
type input "6298"
click at [440, 583] on button "Update Transaction" at bounding box center [539, 599] width 528 height 32
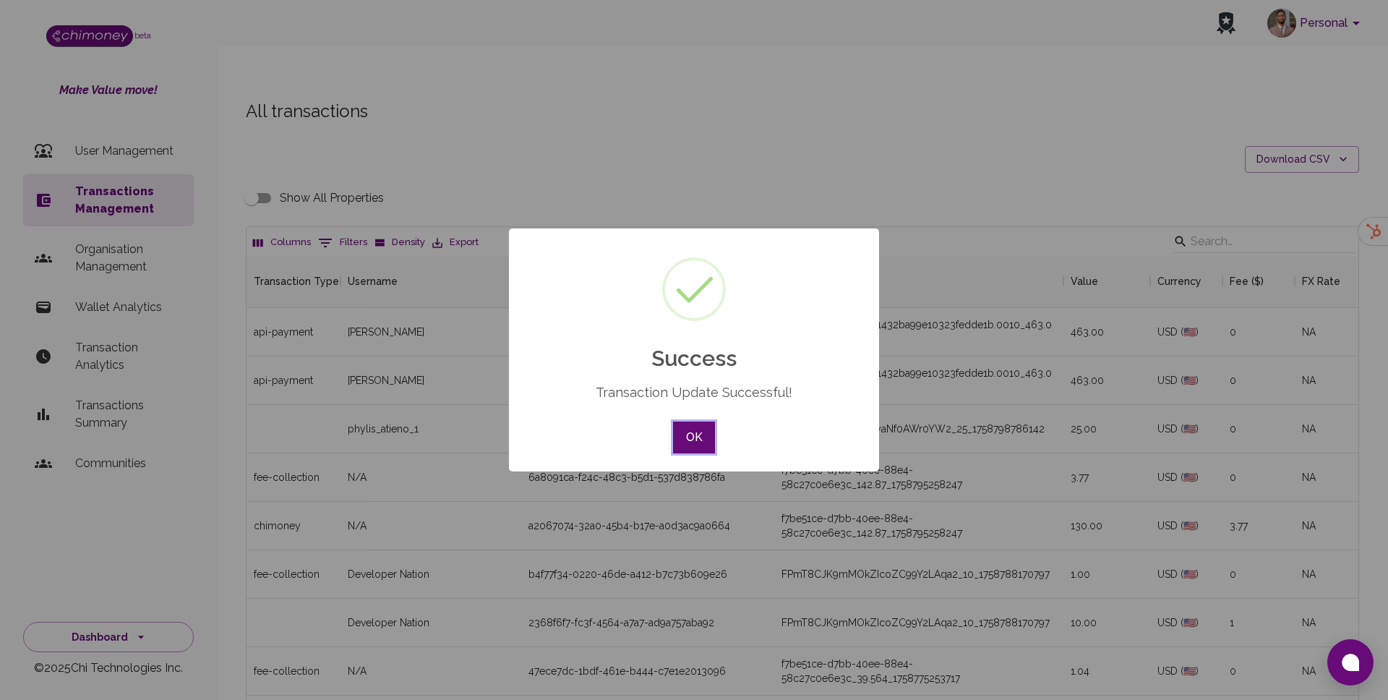
scroll to position [536, 1112]
click at [700, 434] on button "OK" at bounding box center [694, 438] width 42 height 32
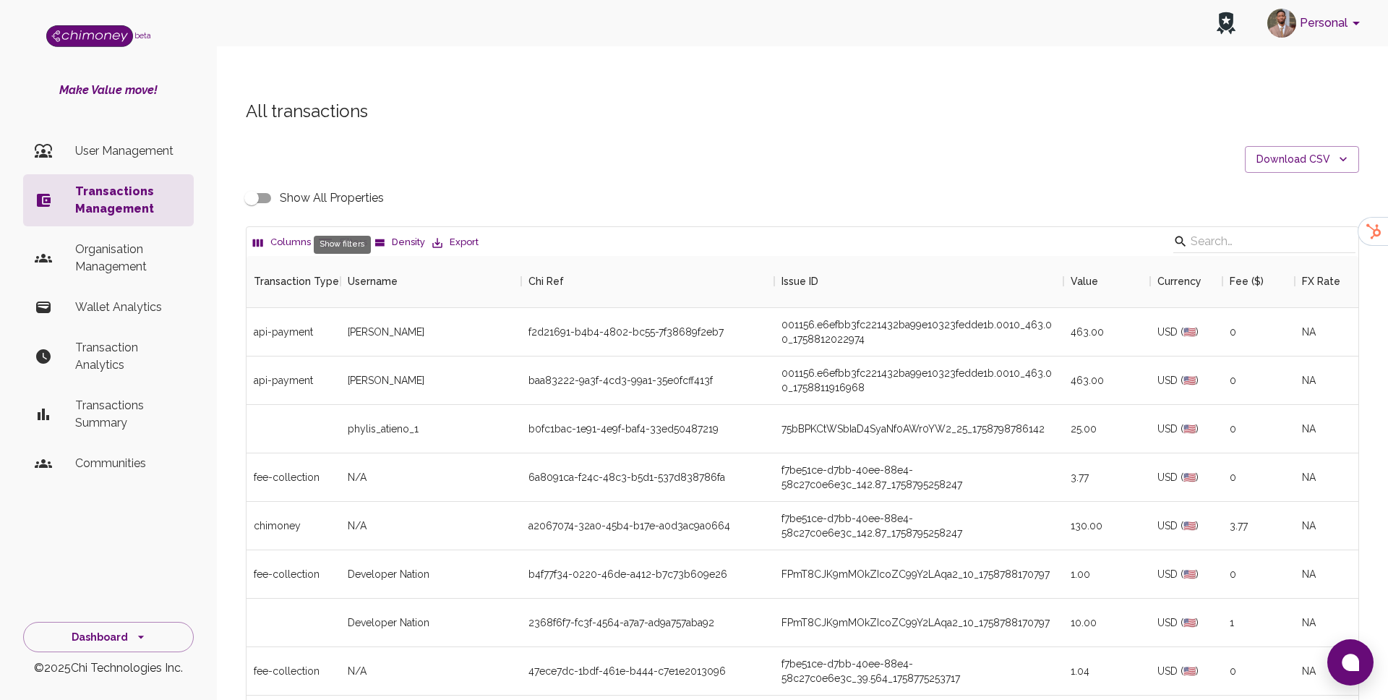
click at [346, 231] on button "0 Filters" at bounding box center [343, 242] width 56 height 23
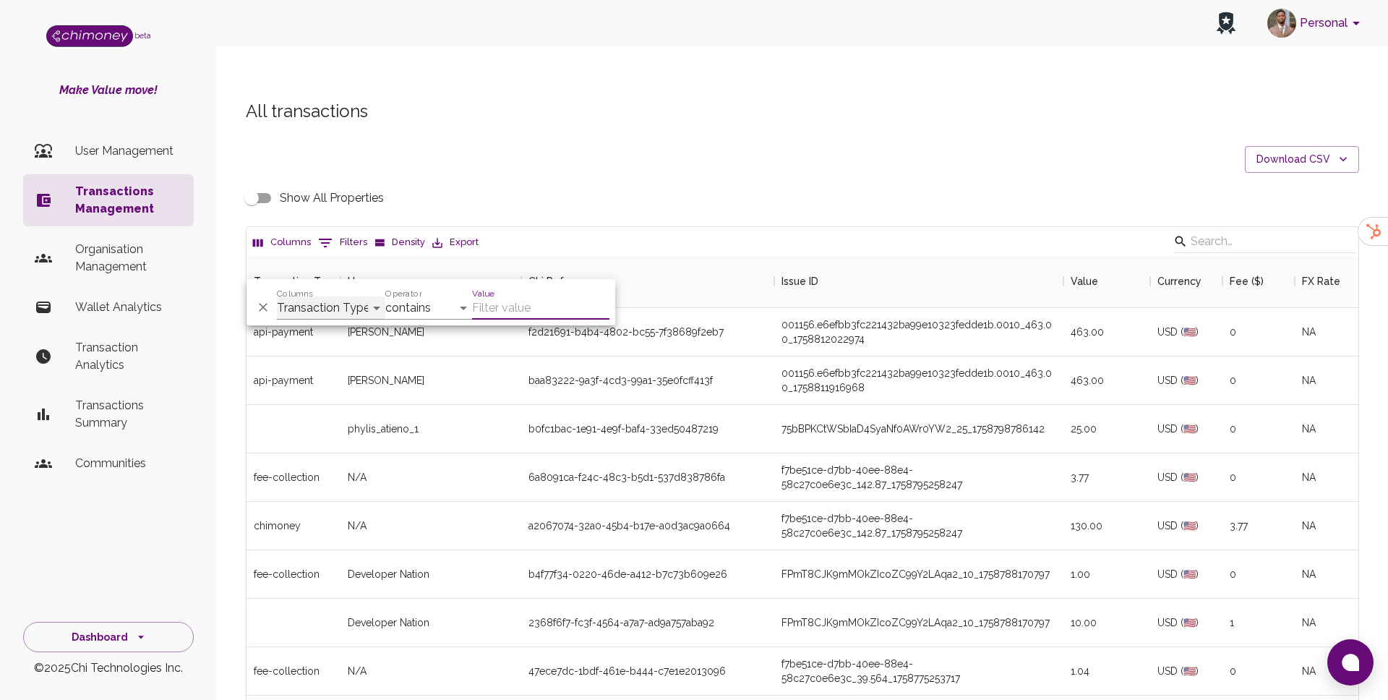
click at [366, 310] on select "Transaction Type Username Chi Ref Issue ID Value Amount Currency Fee ($) FX Rat…" at bounding box center [331, 307] width 108 height 23
select select "email"
click at [277, 296] on select "Transaction Type Username Chi Ref Issue ID Value Amount Currency Fee ($) FX Rat…" at bounding box center [331, 307] width 108 height 23
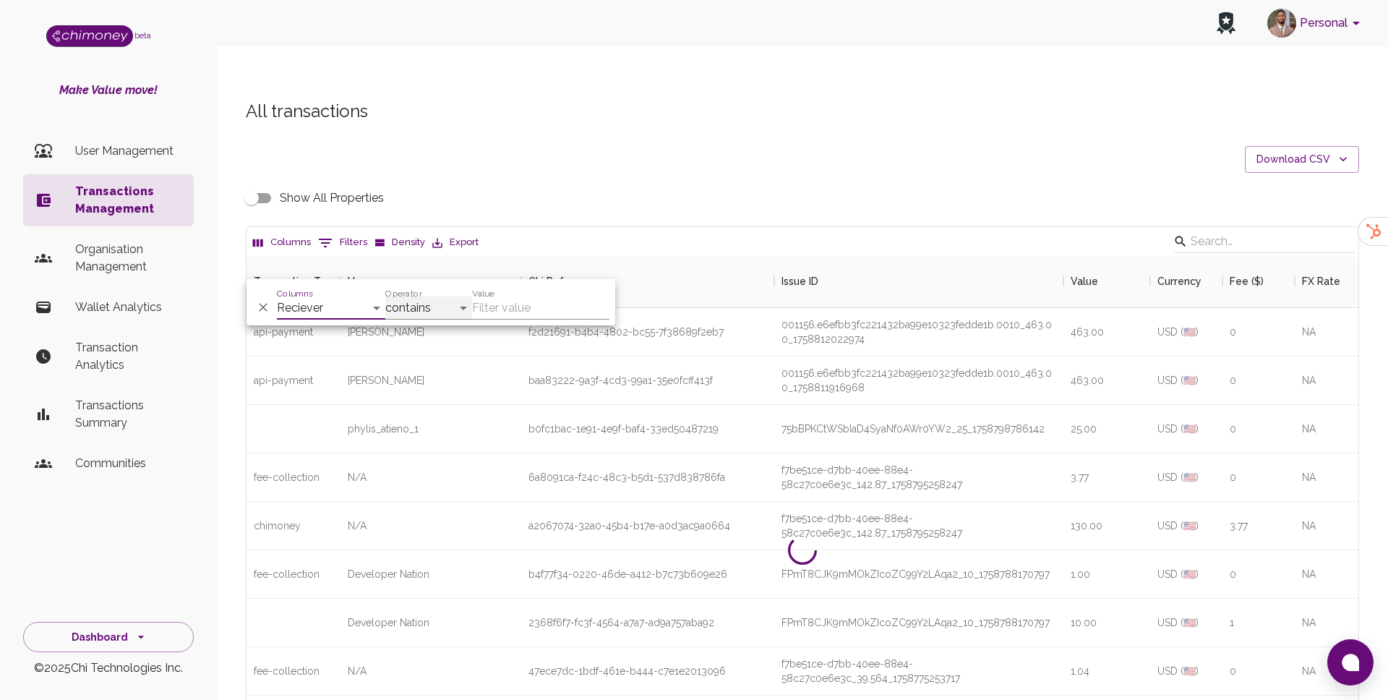
click at [446, 304] on select "contains equals starts with ends with is empty is not empty is any of" at bounding box center [428, 307] width 87 height 23
select select "equals"
click at [385, 296] on select "contains equals starts with ends with is empty is not empty is any of" at bounding box center [428, 307] width 87 height 23
click at [542, 306] on input "Value" at bounding box center [540, 307] width 137 height 23
paste input "nalukuimboma@gmail.com"
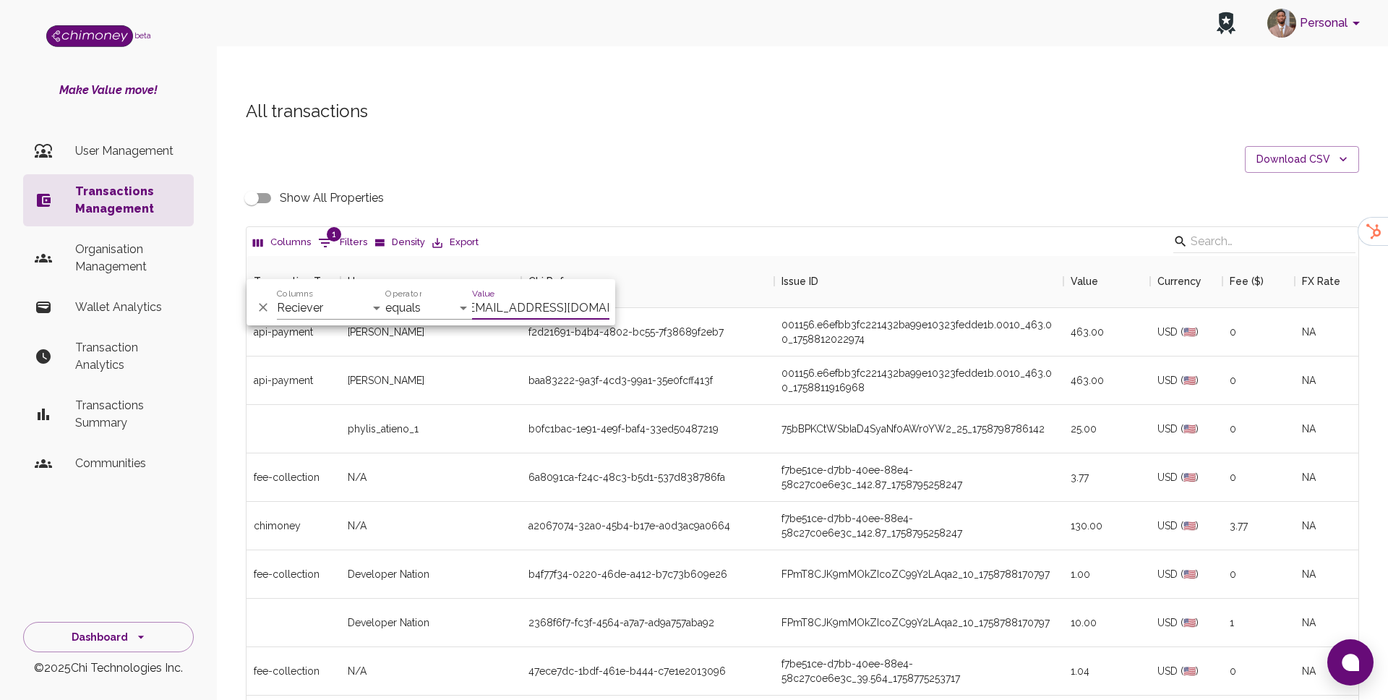
scroll to position [149, 1112]
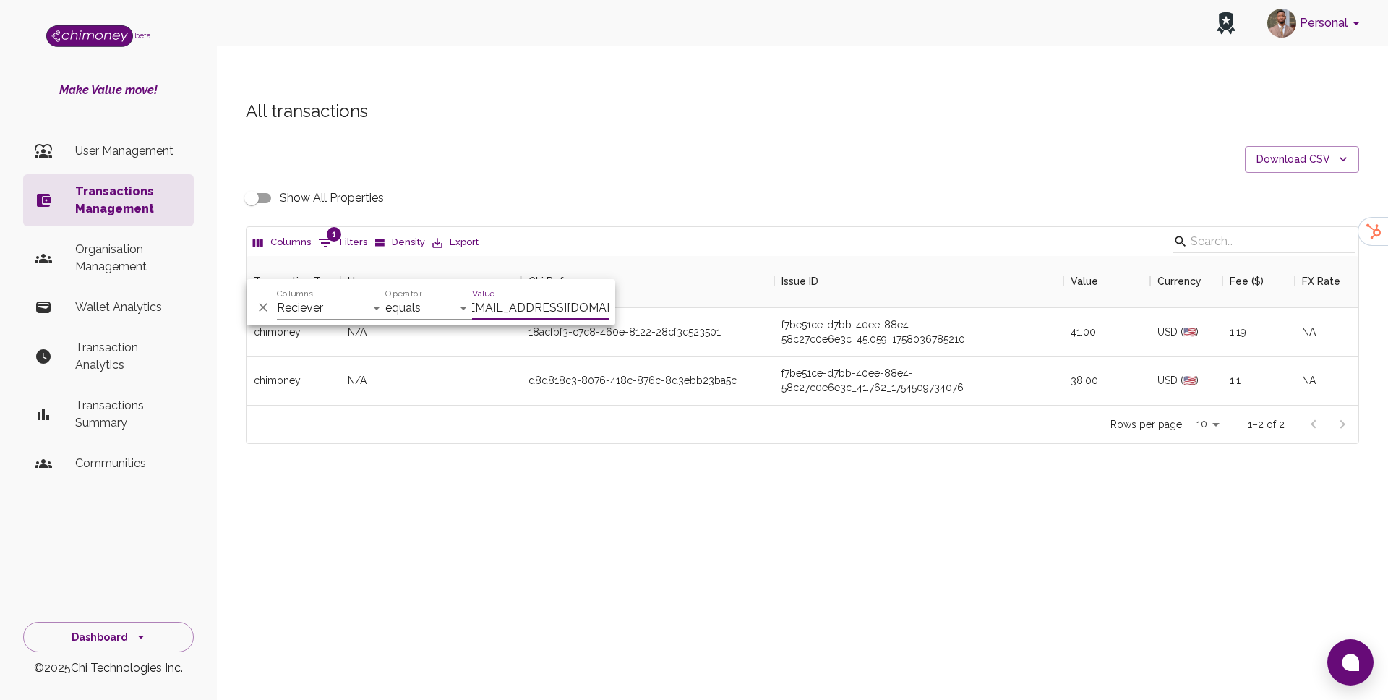
type input "nalukuimboma@gmail.com"
click at [927, 317] on div "f7be51ce-d7bb-40ee-88e4-58c27c0e6e3c_45.059_1758036785210" at bounding box center [919, 331] width 275 height 29
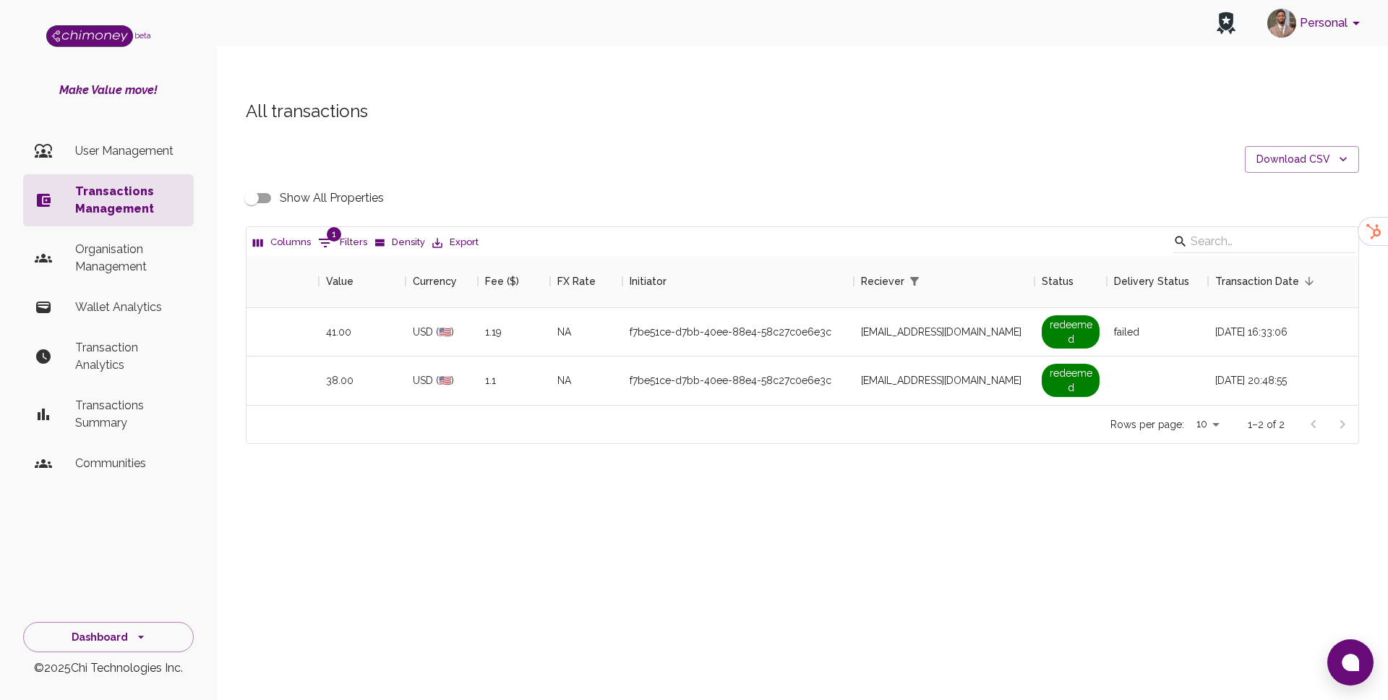
scroll to position [0, 751]
click at [263, 184] on input "Show All Properties" at bounding box center [251, 197] width 82 height 27
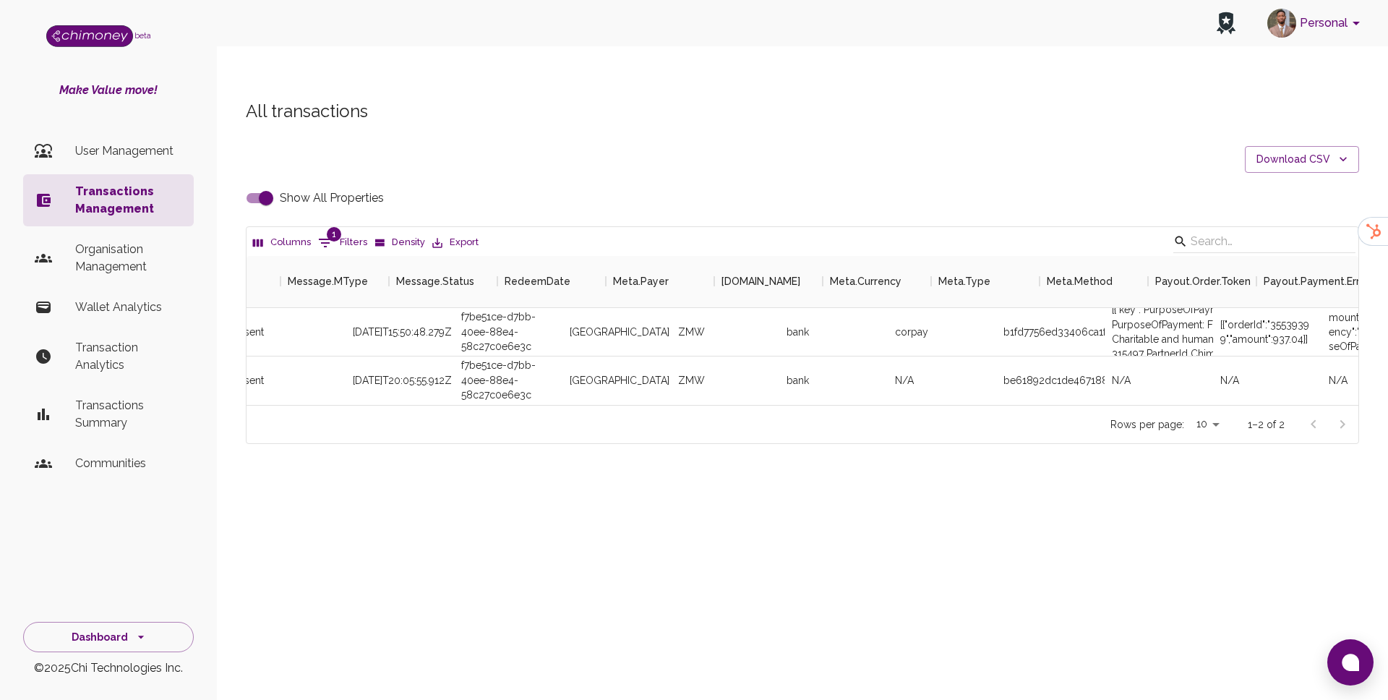
scroll to position [0, 2343]
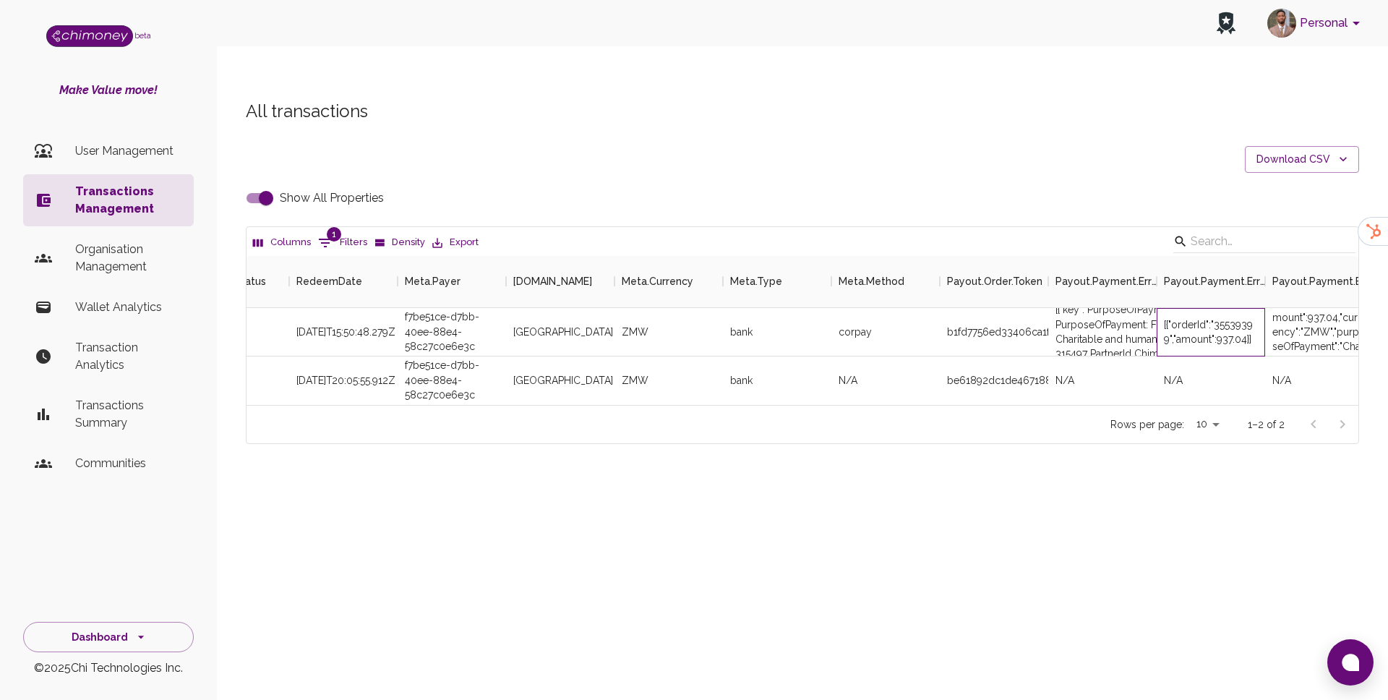
click at [1236, 317] on div "[{"orderId":"35539399","amount":937.04}]" at bounding box center [1211, 331] width 94 height 29
copy div "35539399"
click at [266, 184] on input "Show All Properties" at bounding box center [266, 197] width 82 height 27
checkbox input "false"
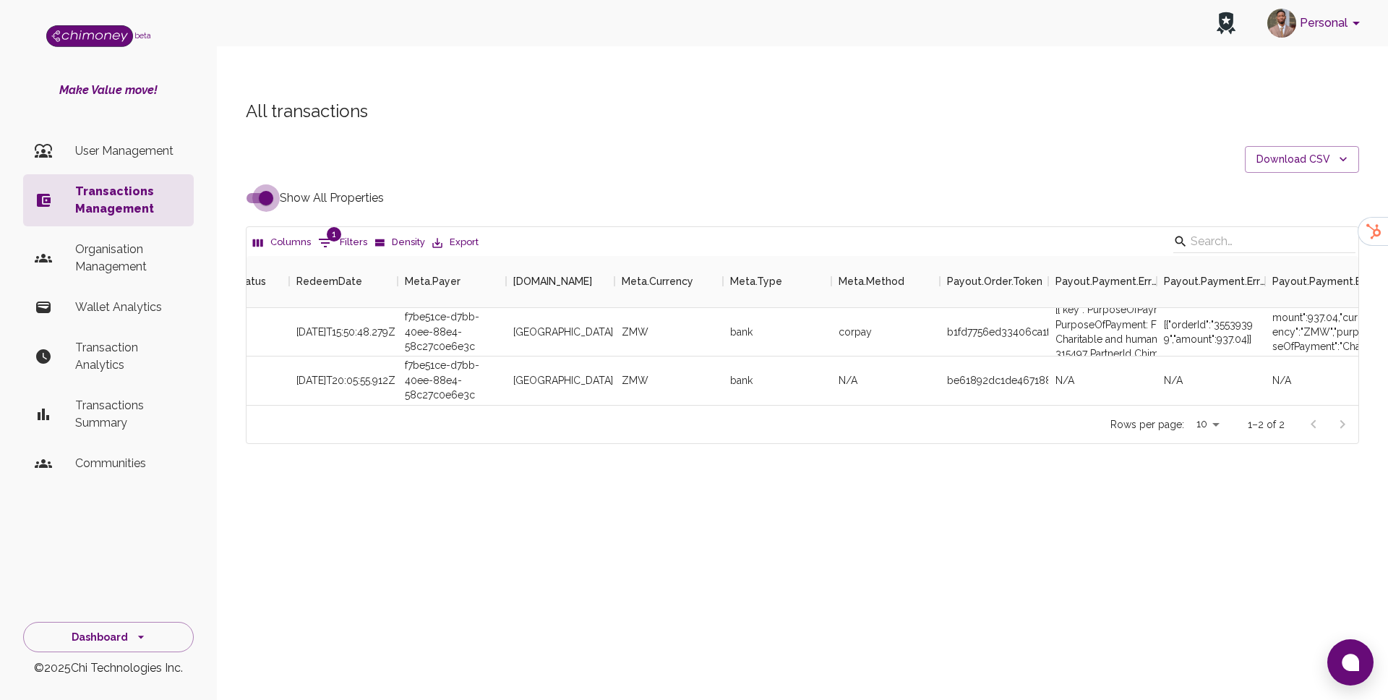
scroll to position [0, 912]
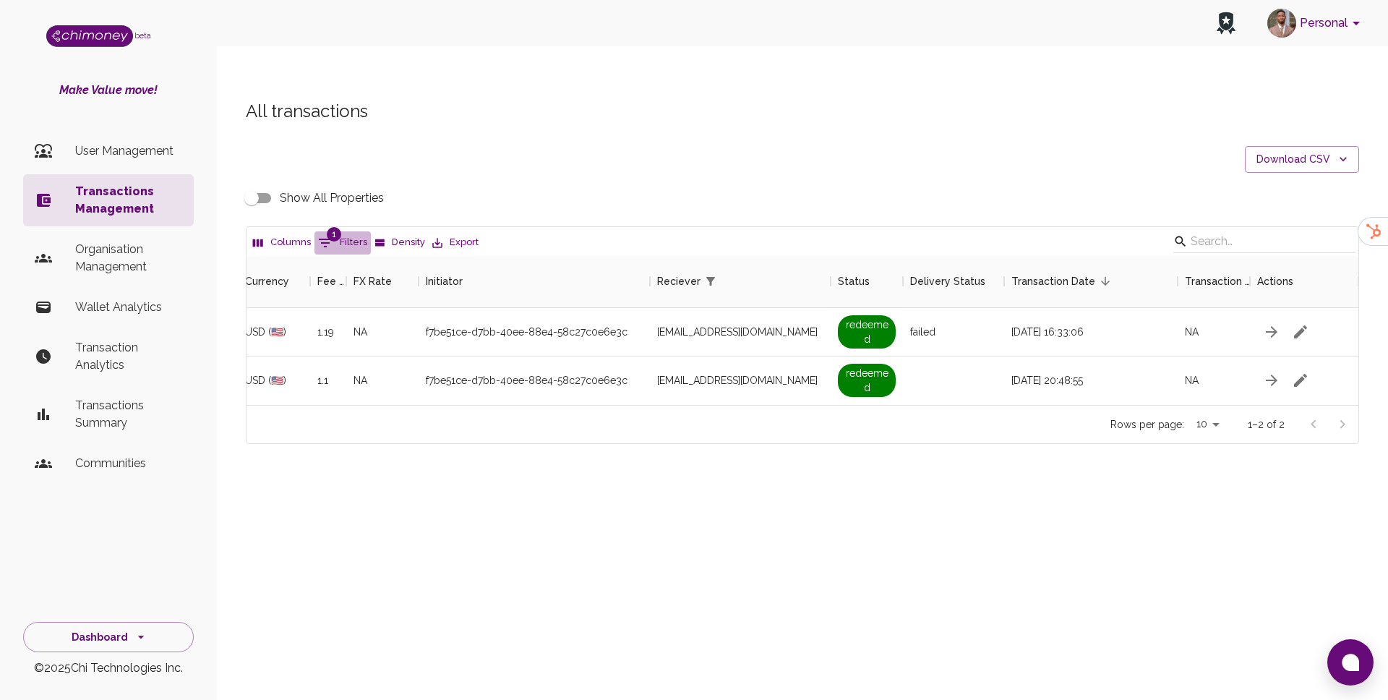
click at [339, 231] on button "1 Filters" at bounding box center [343, 242] width 56 height 23
select select "email"
select select "equals"
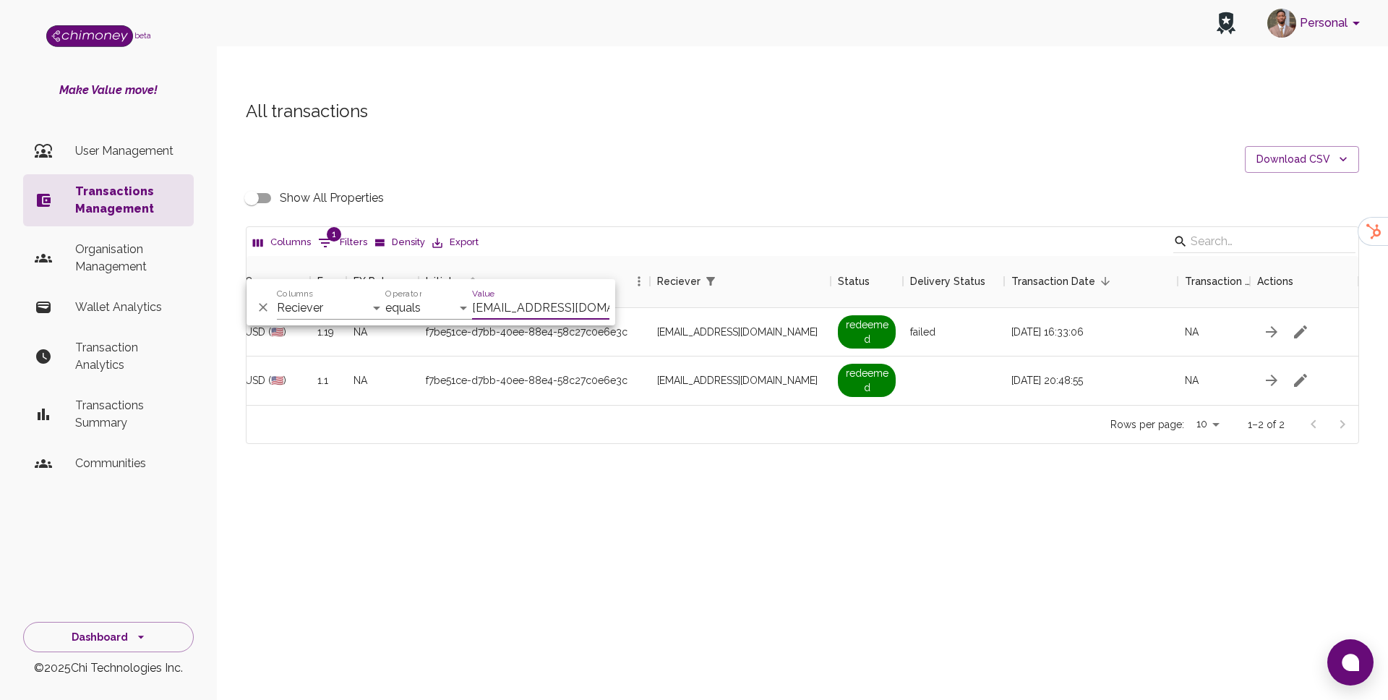
scroll to position [0, 8]
click at [489, 304] on input "nalukuimboma@gmail.com" at bounding box center [540, 307] width 137 height 23
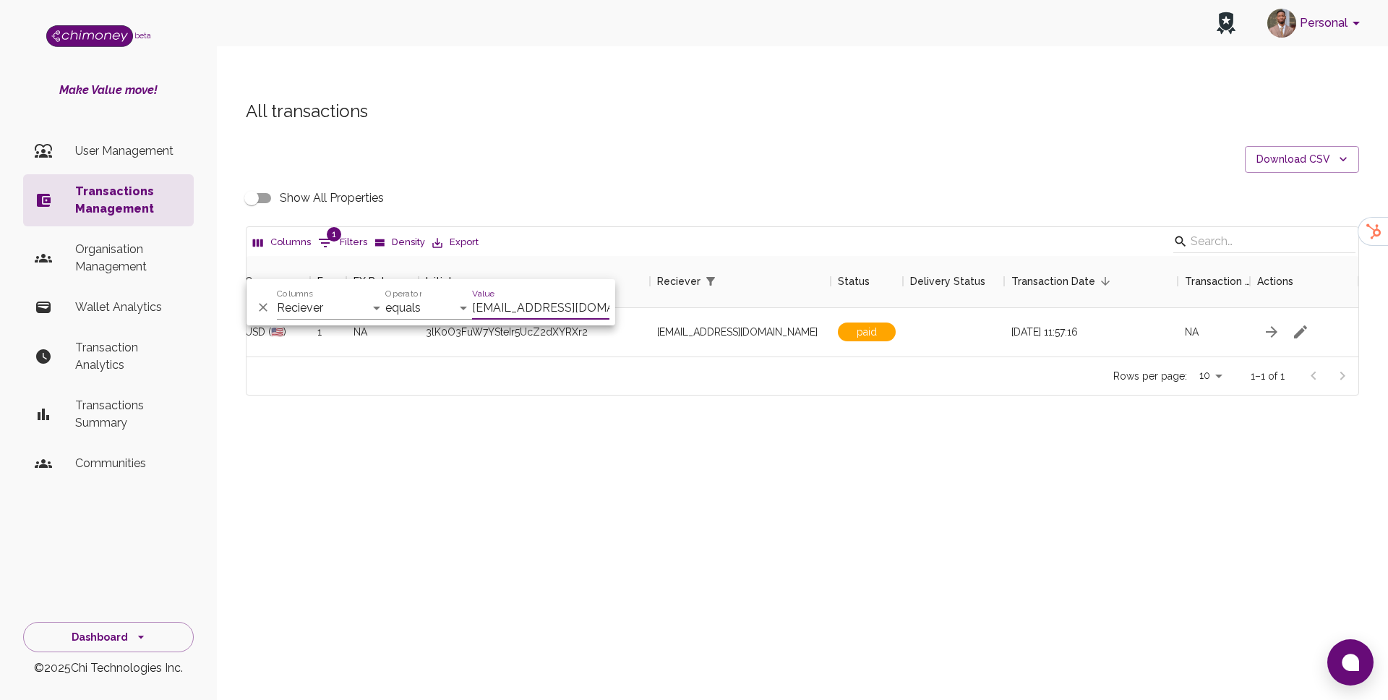
scroll to position [100, 1112]
type input "[EMAIL_ADDRESS][DOMAIN_NAME]"
click at [747, 270] on div "Reciever" at bounding box center [733, 281] width 152 height 52
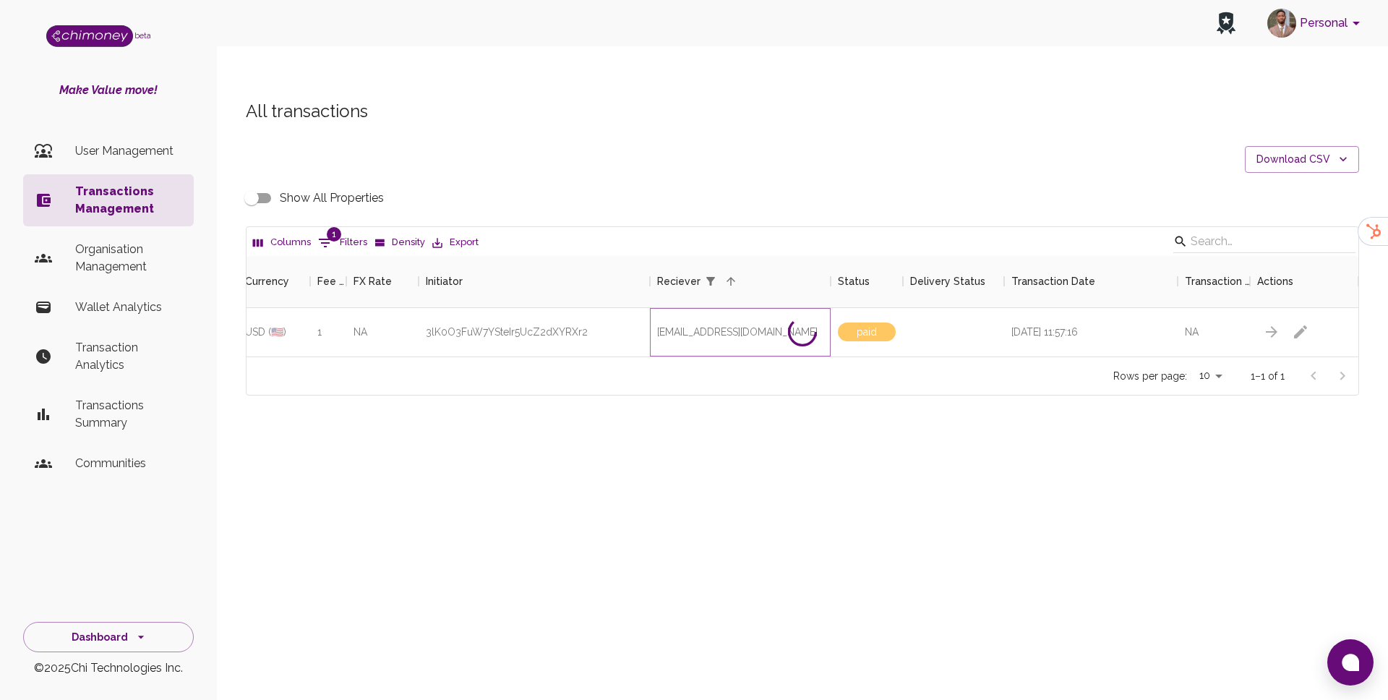
click at [674, 325] on span "[EMAIL_ADDRESS][DOMAIN_NAME]" at bounding box center [737, 332] width 161 height 14
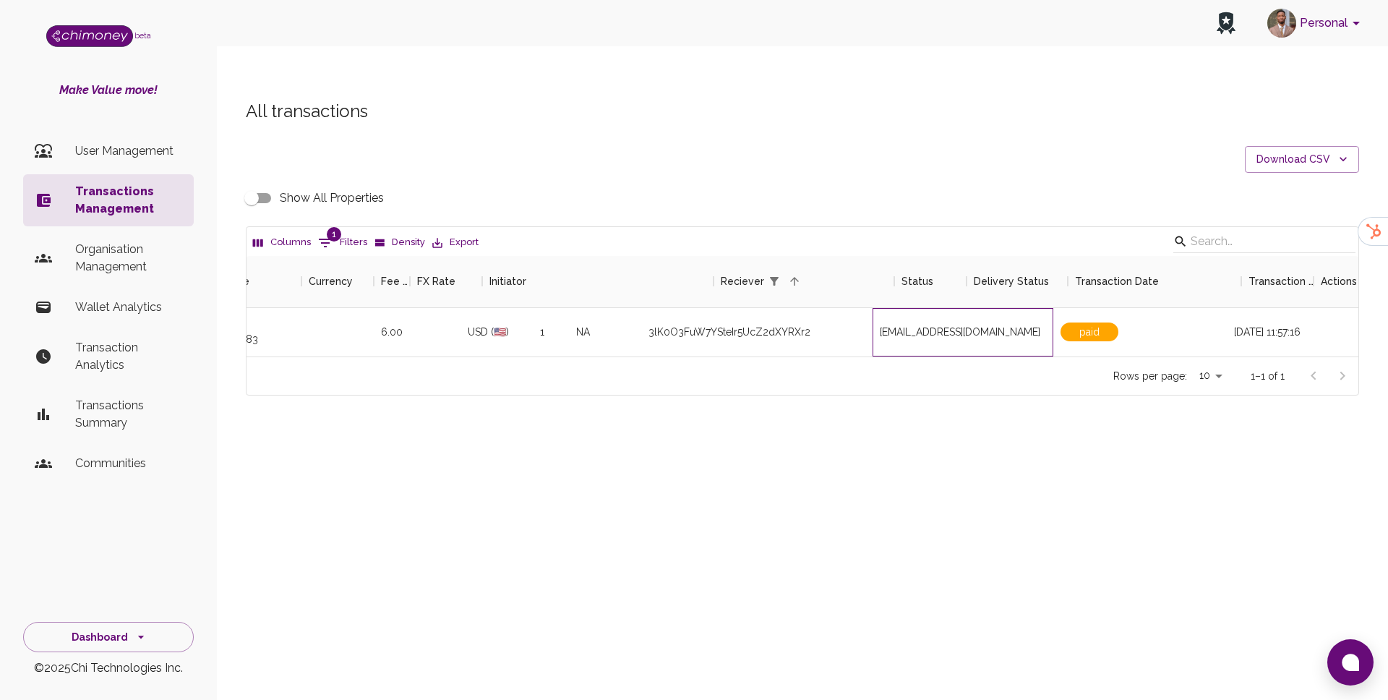
scroll to position [0, 0]
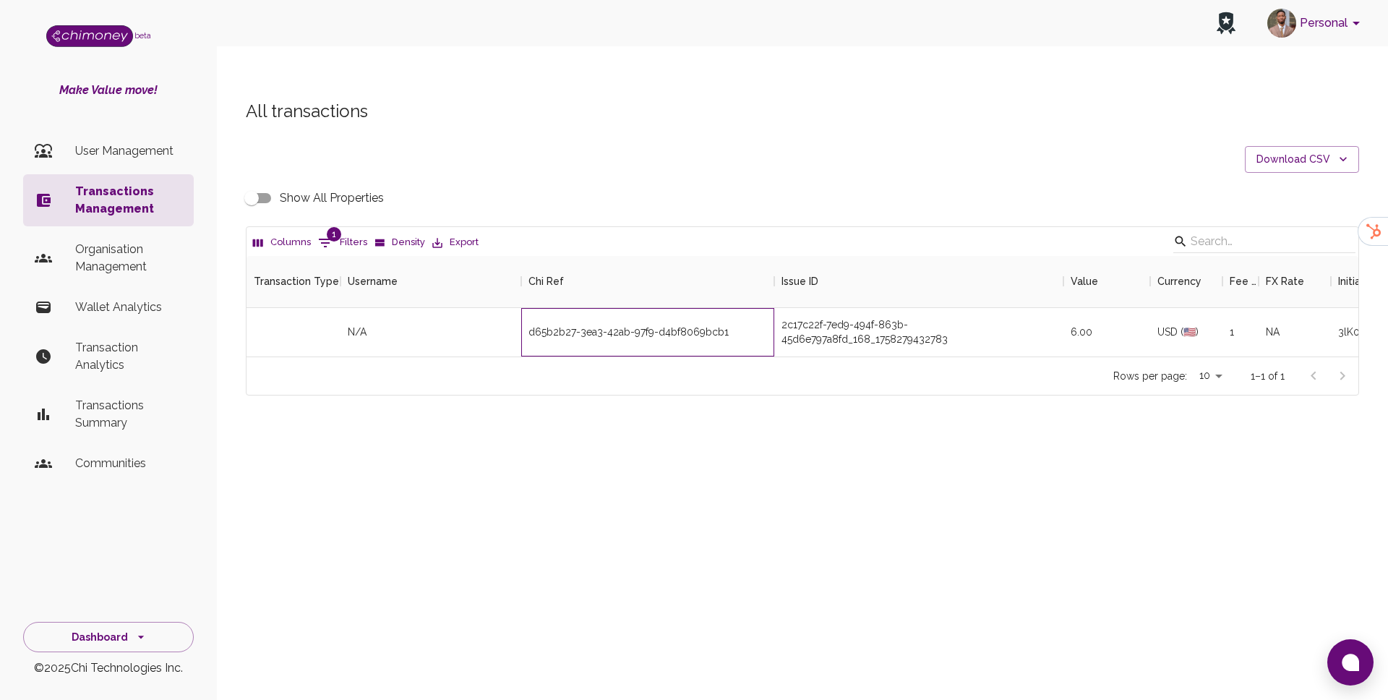
click at [578, 308] on div "d65b2b27-3ea3-42ab-97f9-d4bf8069bcb1" at bounding box center [647, 332] width 253 height 48
copy div "d65b2b27-3ea3-42ab-97f9-d4bf8069bcb1"
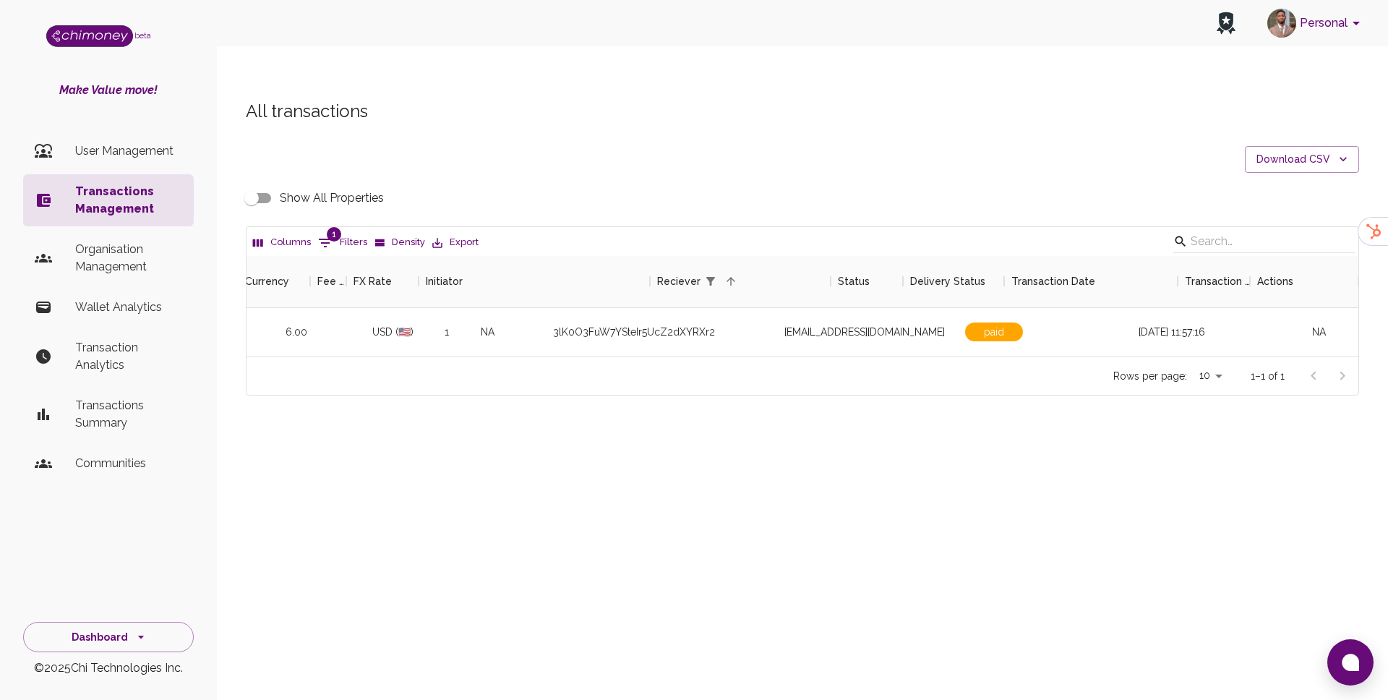
scroll to position [0, 912]
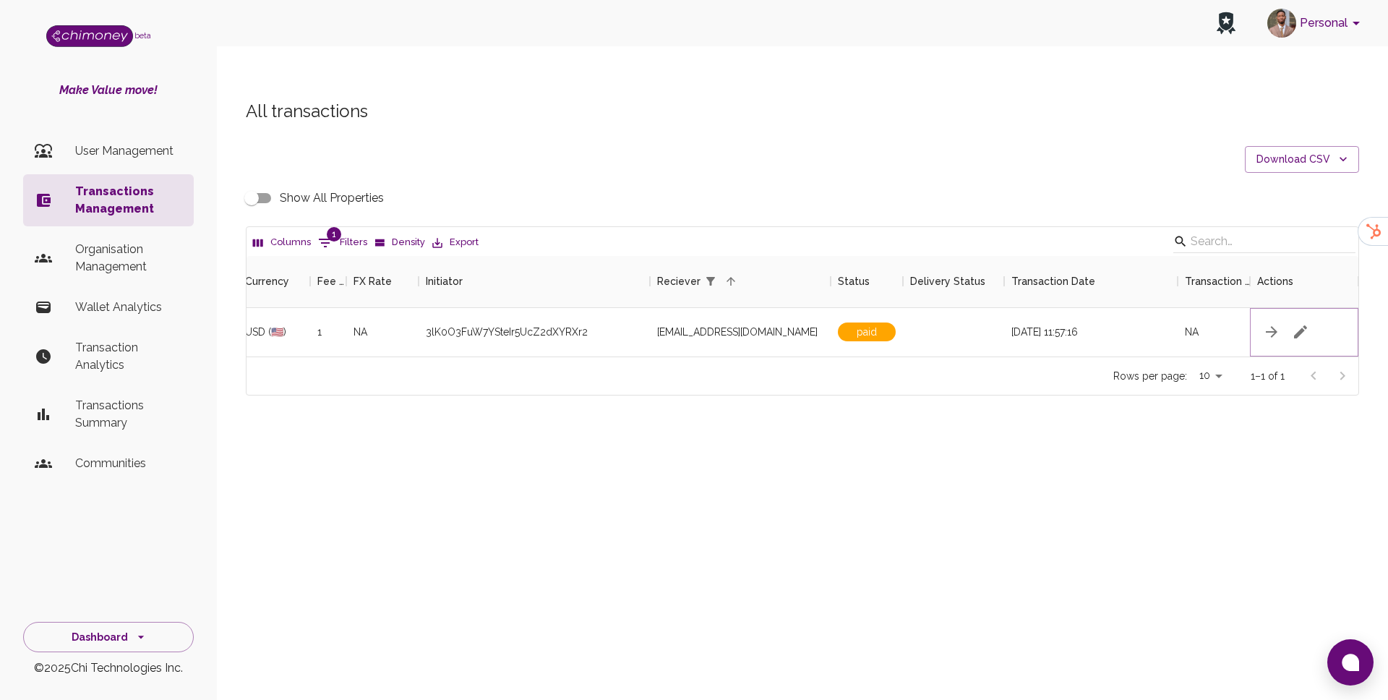
click at [1301, 325] on icon "button" at bounding box center [1300, 331] width 13 height 13
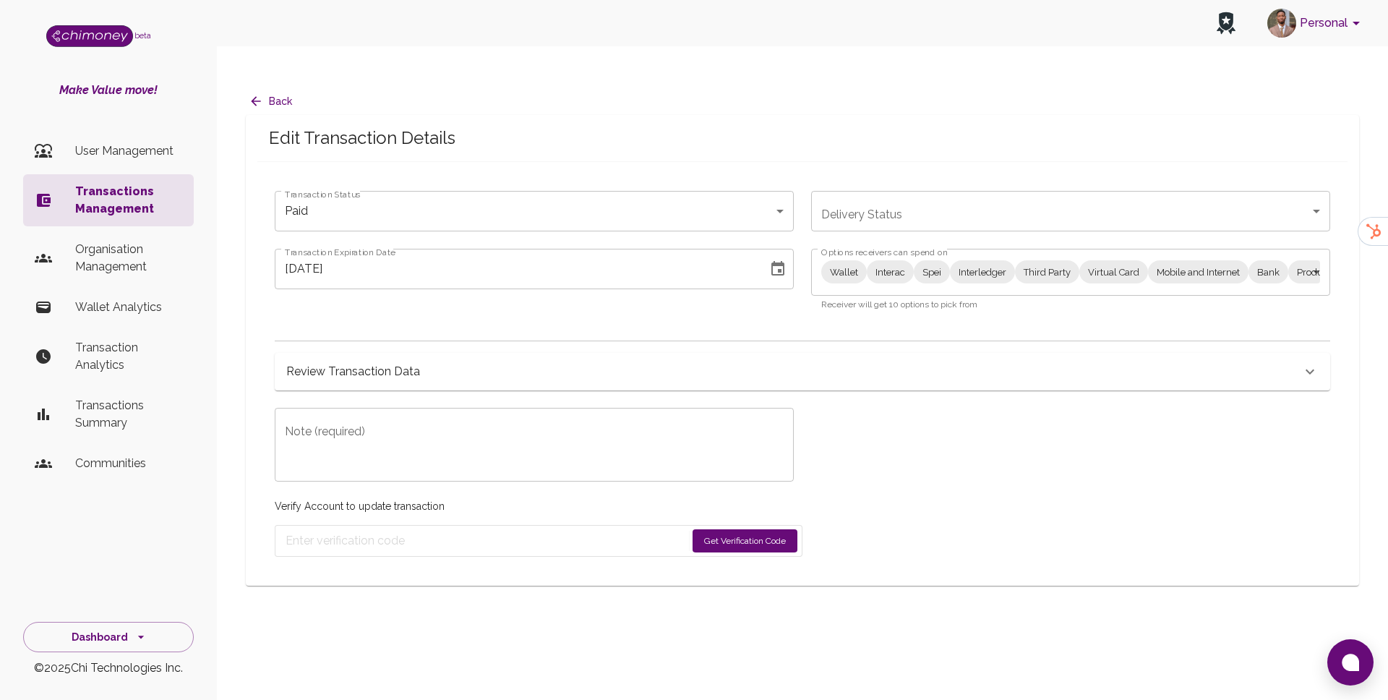
click at [1092, 246] on body "Personal beta Make Value move! User Management Transactions Management Organisa…" at bounding box center [694, 364] width 1388 height 729
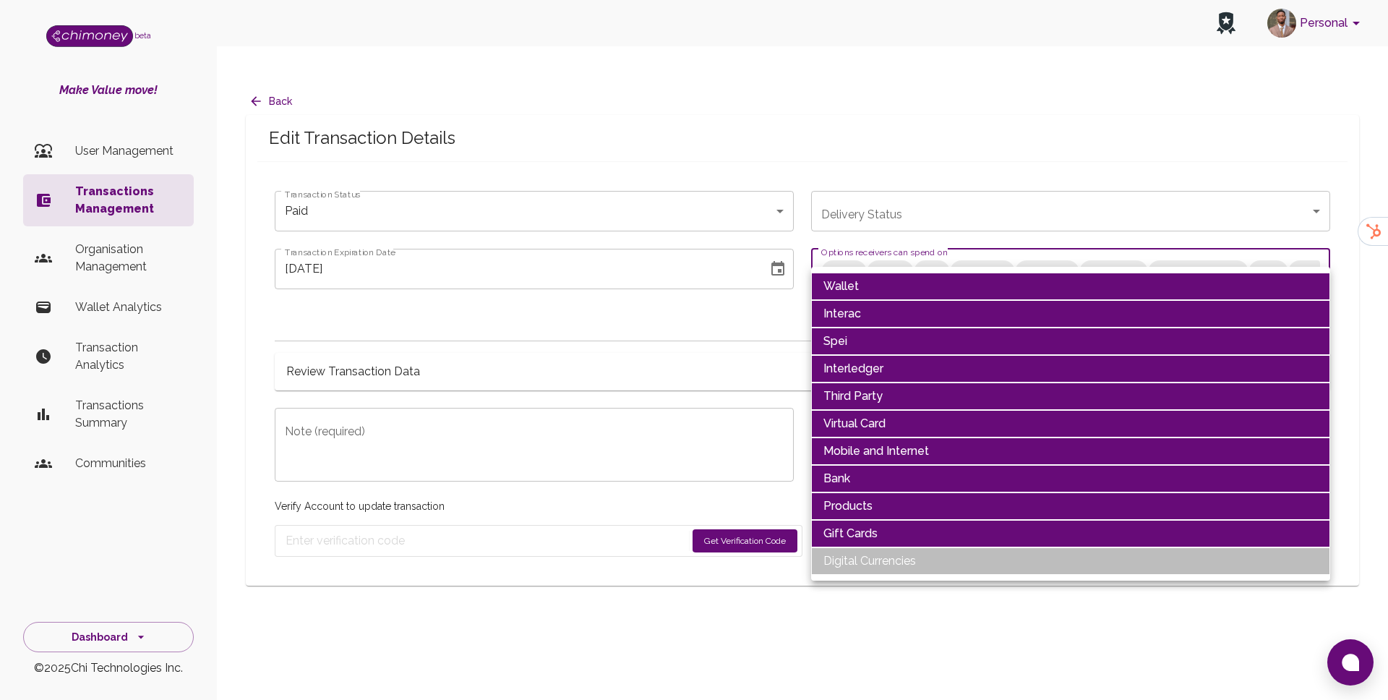
click at [918, 288] on li "Wallet" at bounding box center [1070, 286] width 519 height 27
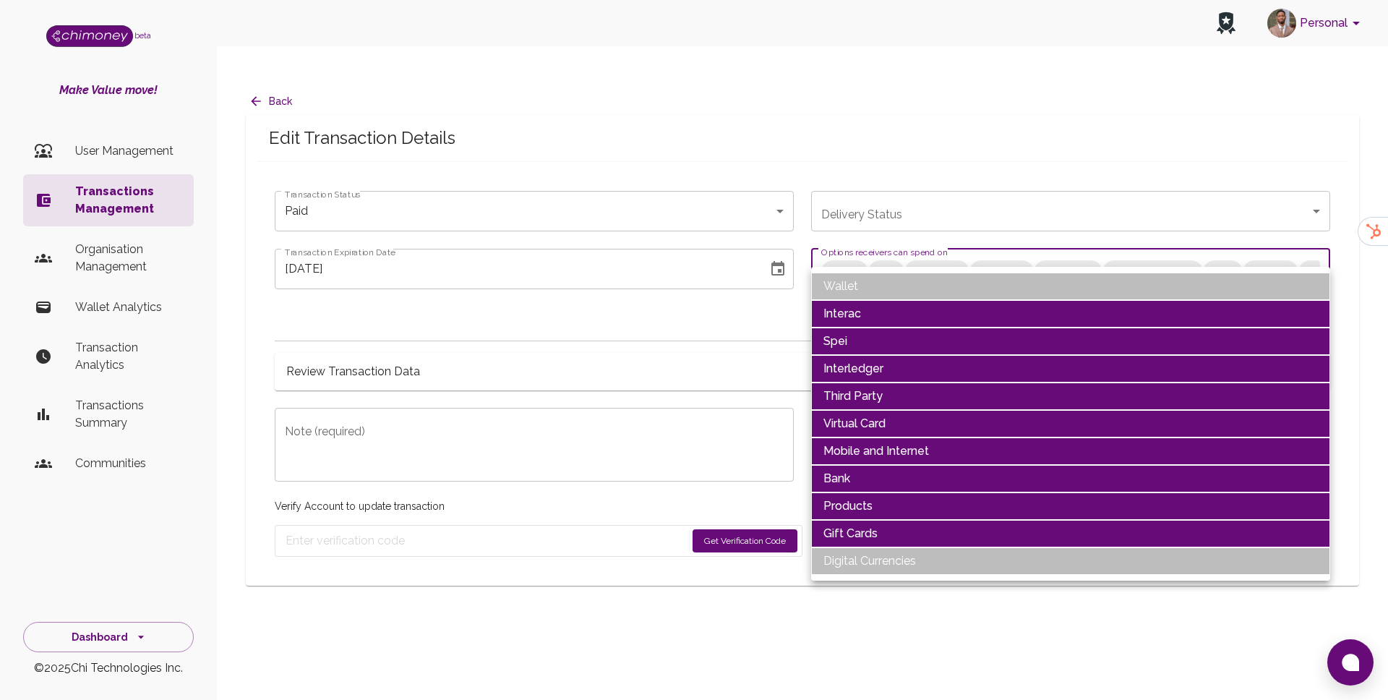
click at [912, 304] on li "Interac" at bounding box center [1070, 313] width 519 height 27
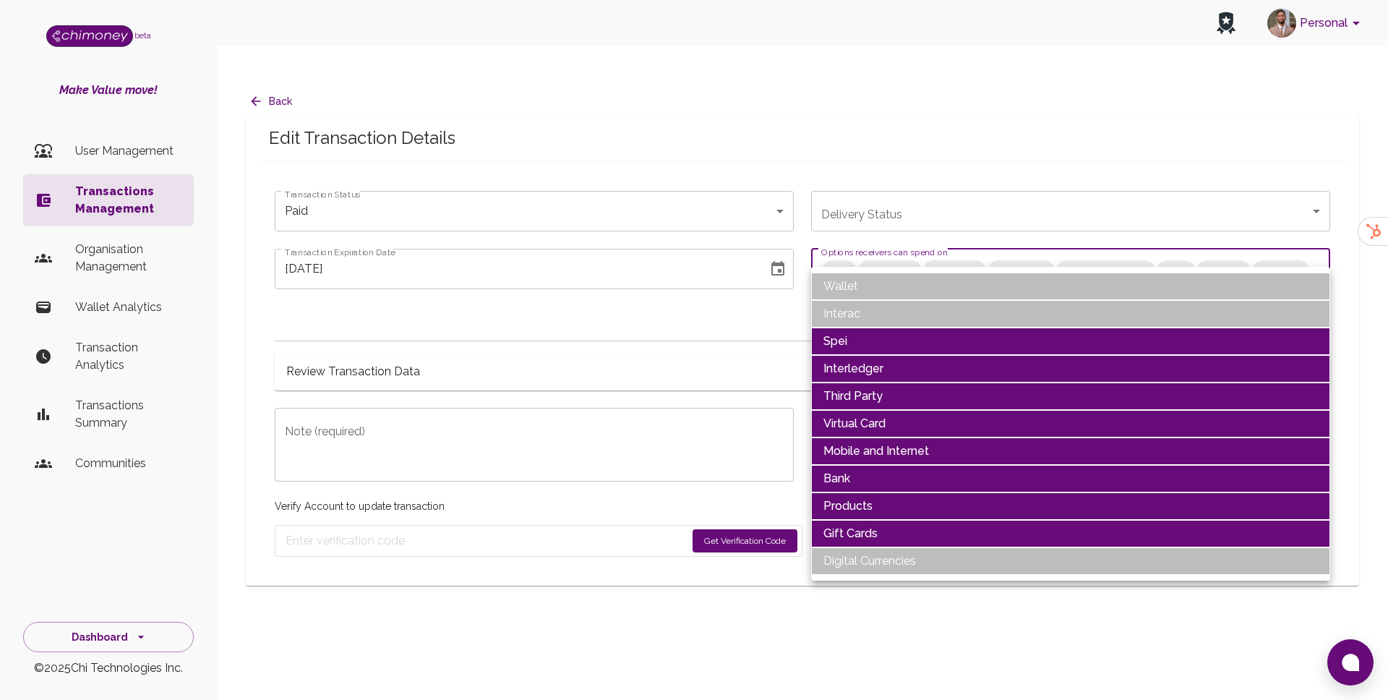
click at [909, 338] on li "Spei" at bounding box center [1070, 341] width 519 height 27
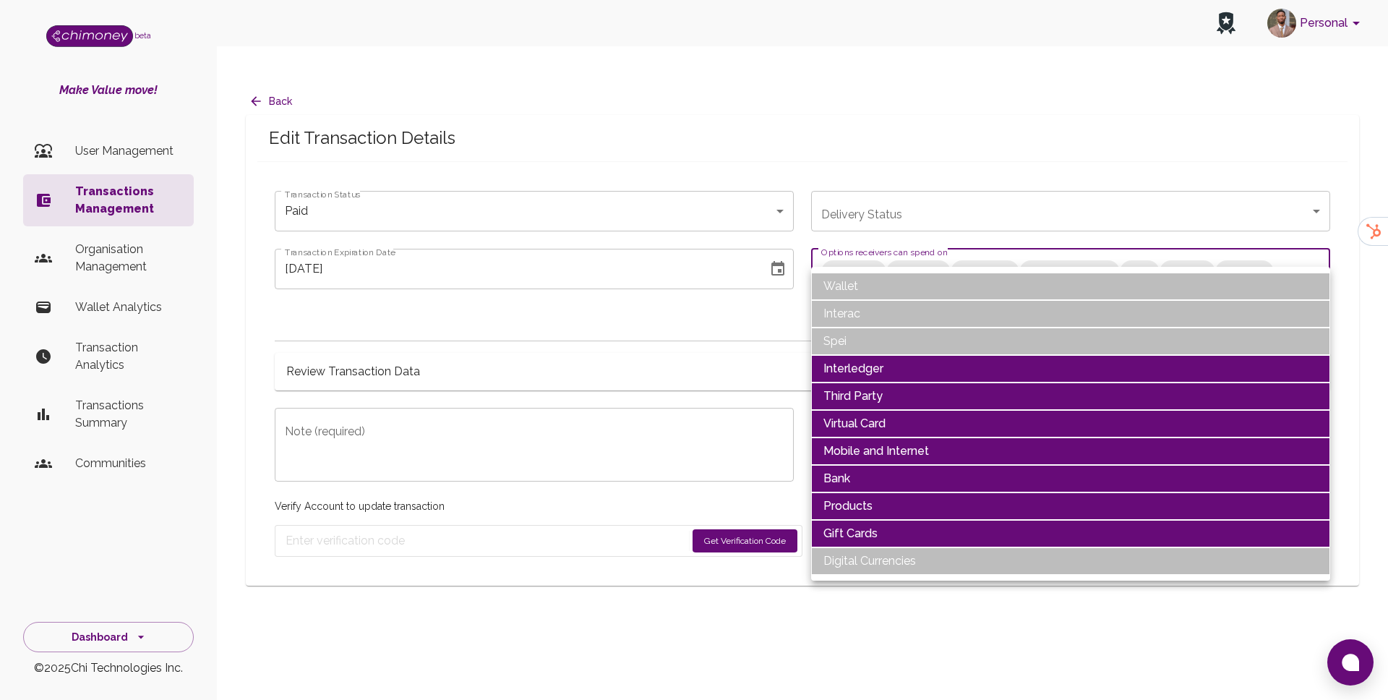
click at [902, 365] on li "Interledger" at bounding box center [1070, 368] width 519 height 27
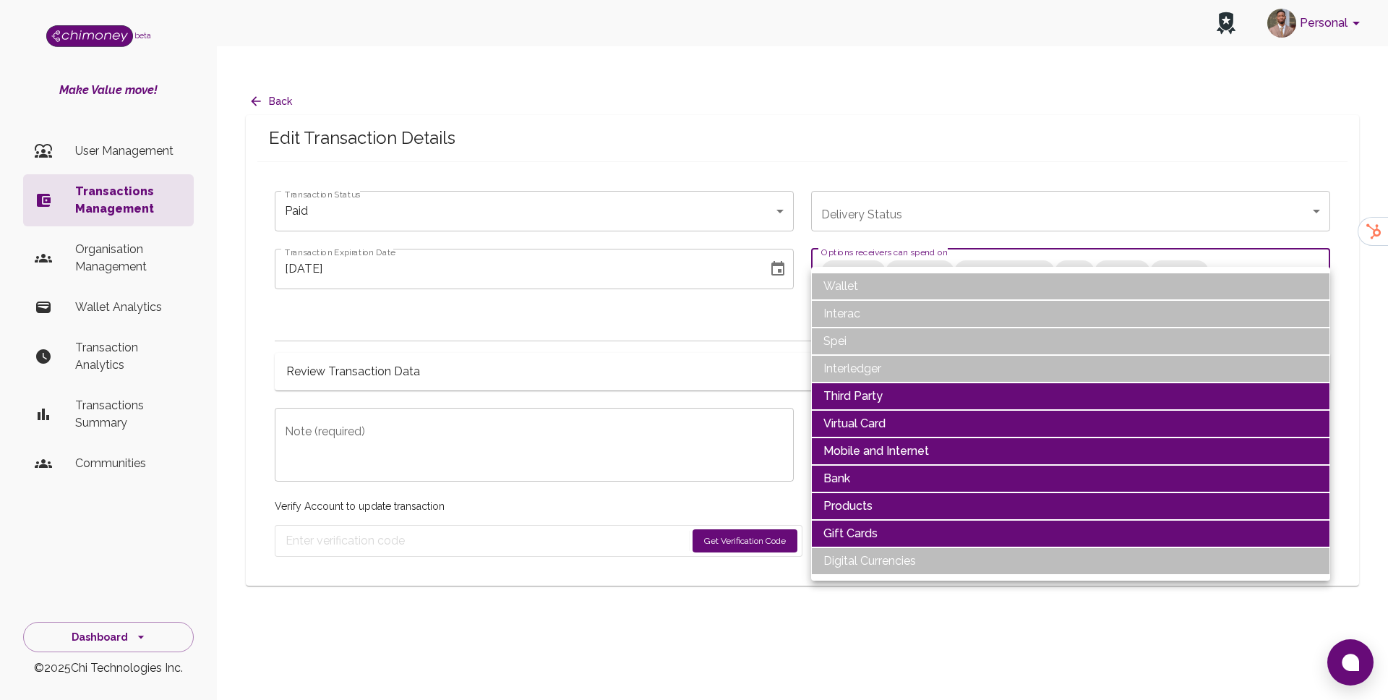
click at [894, 395] on li "Third Party" at bounding box center [1070, 395] width 519 height 27
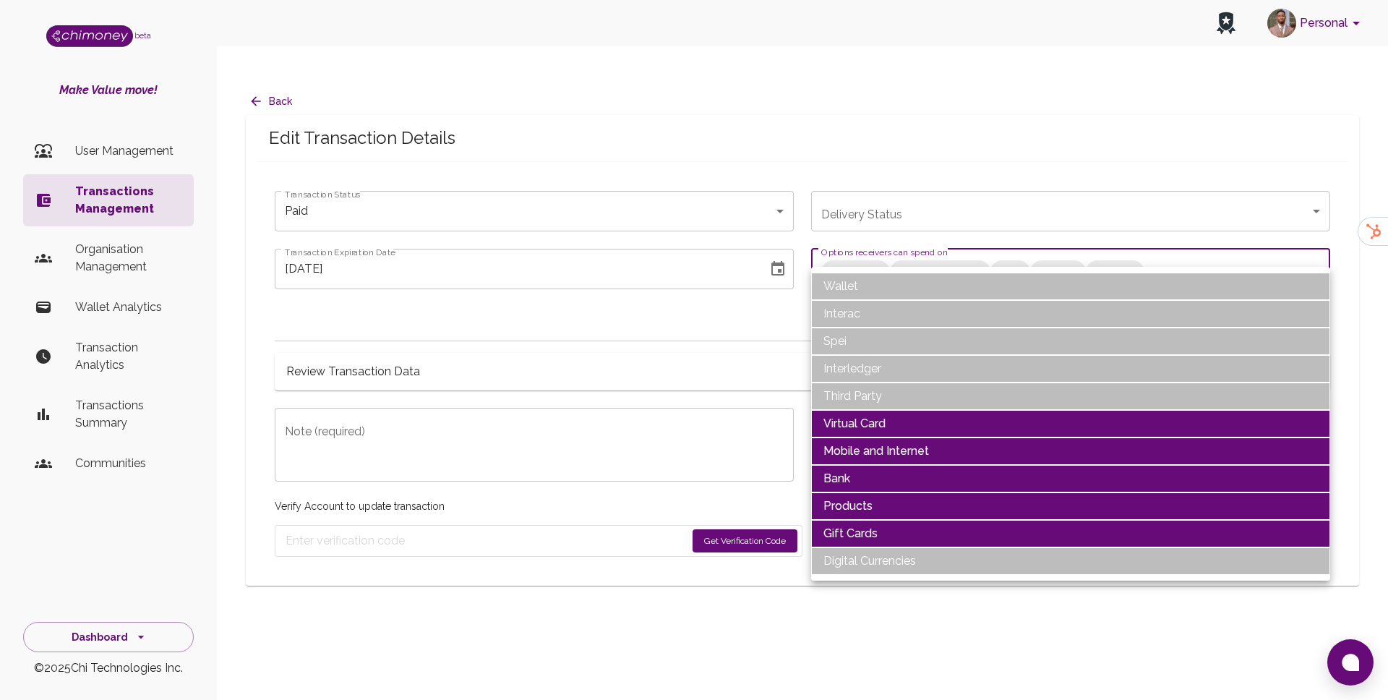
click at [897, 442] on li "Mobile and Internet" at bounding box center [1070, 450] width 519 height 27
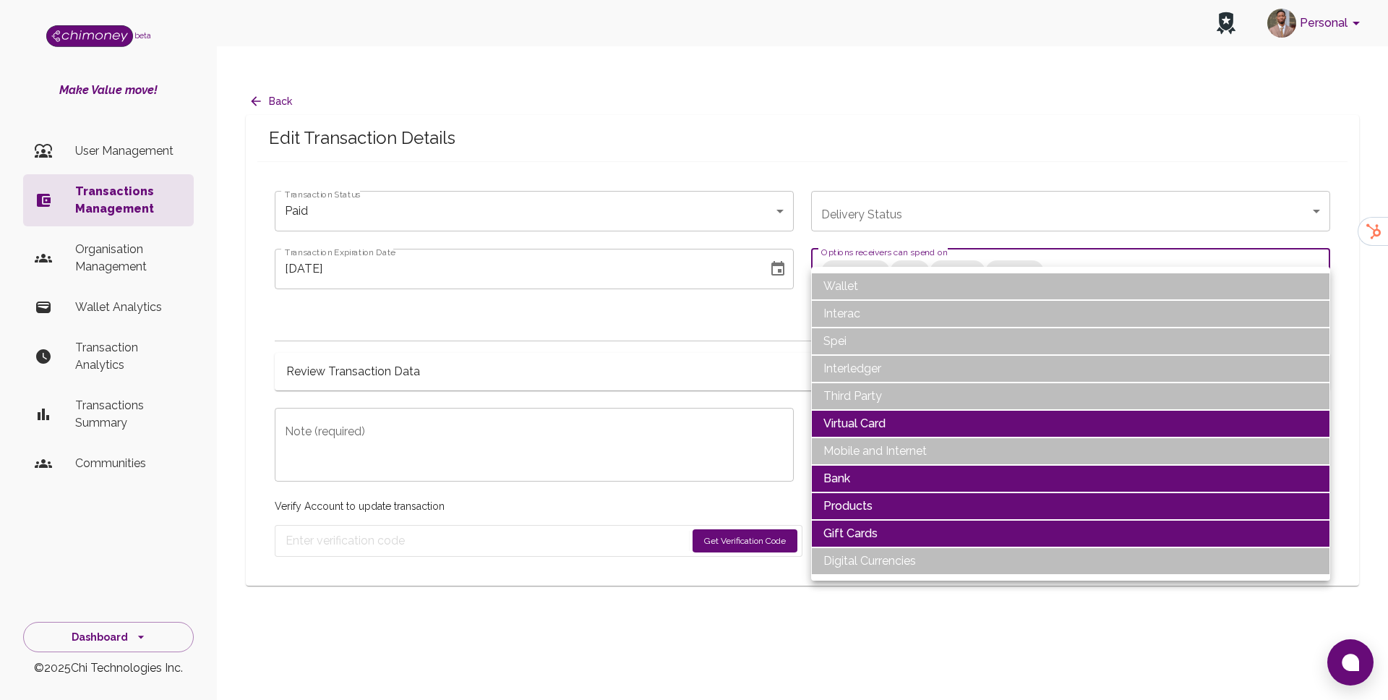
click at [925, 419] on li "Virtual Card" at bounding box center [1070, 423] width 519 height 27
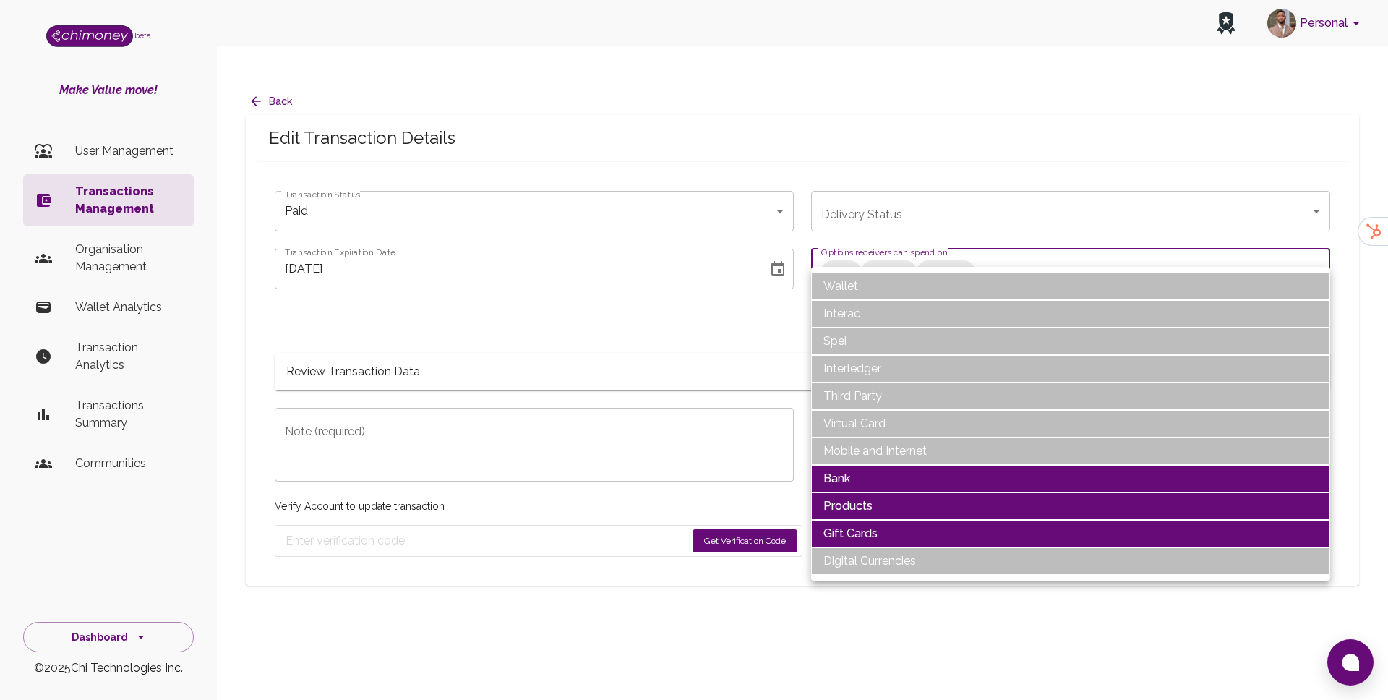
click at [897, 507] on li "Products" at bounding box center [1070, 505] width 519 height 27
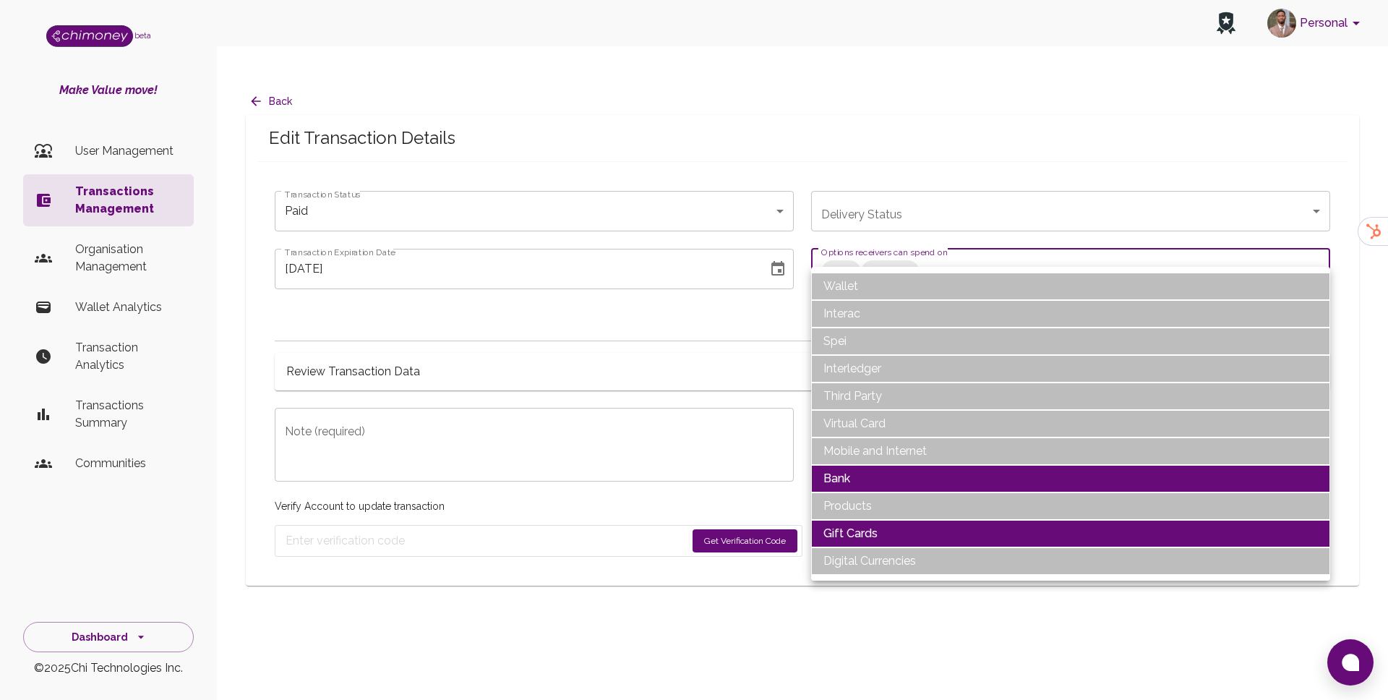
click at [887, 527] on li "Gift Cards" at bounding box center [1070, 533] width 519 height 27
type input "Bank"
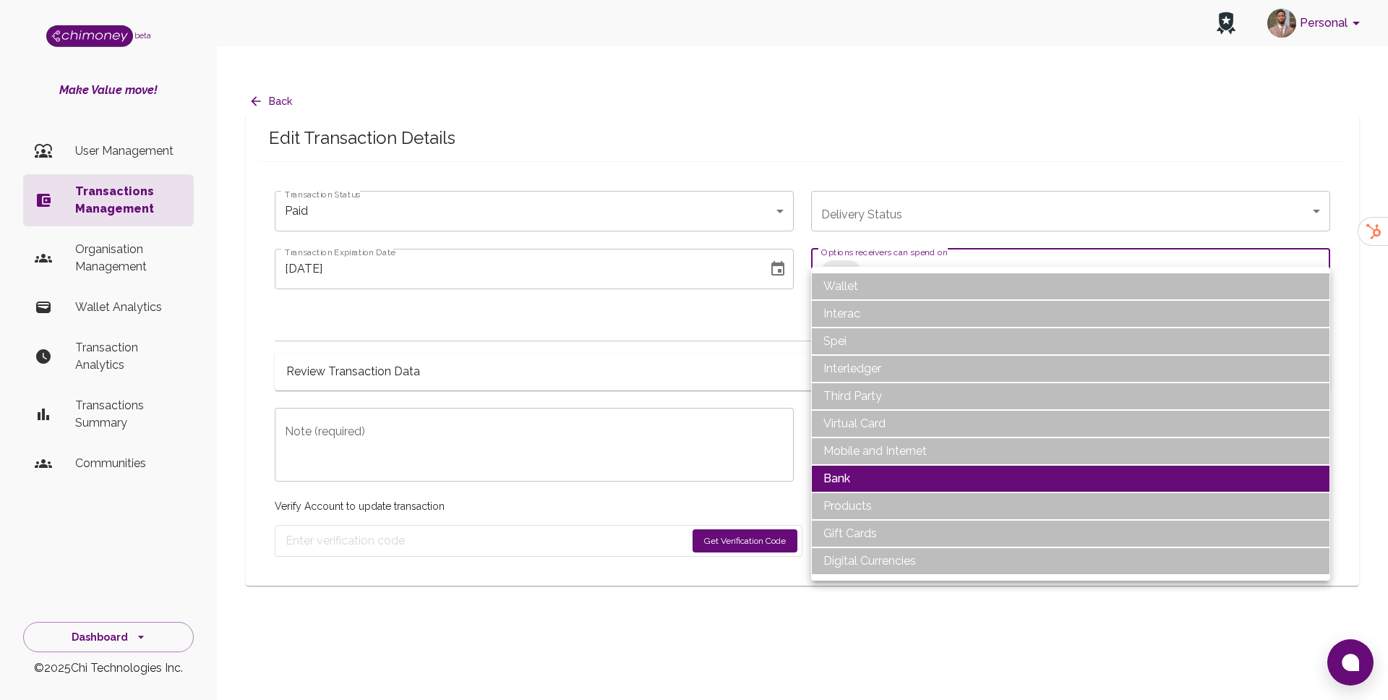
click at [748, 513] on div at bounding box center [694, 350] width 1388 height 700
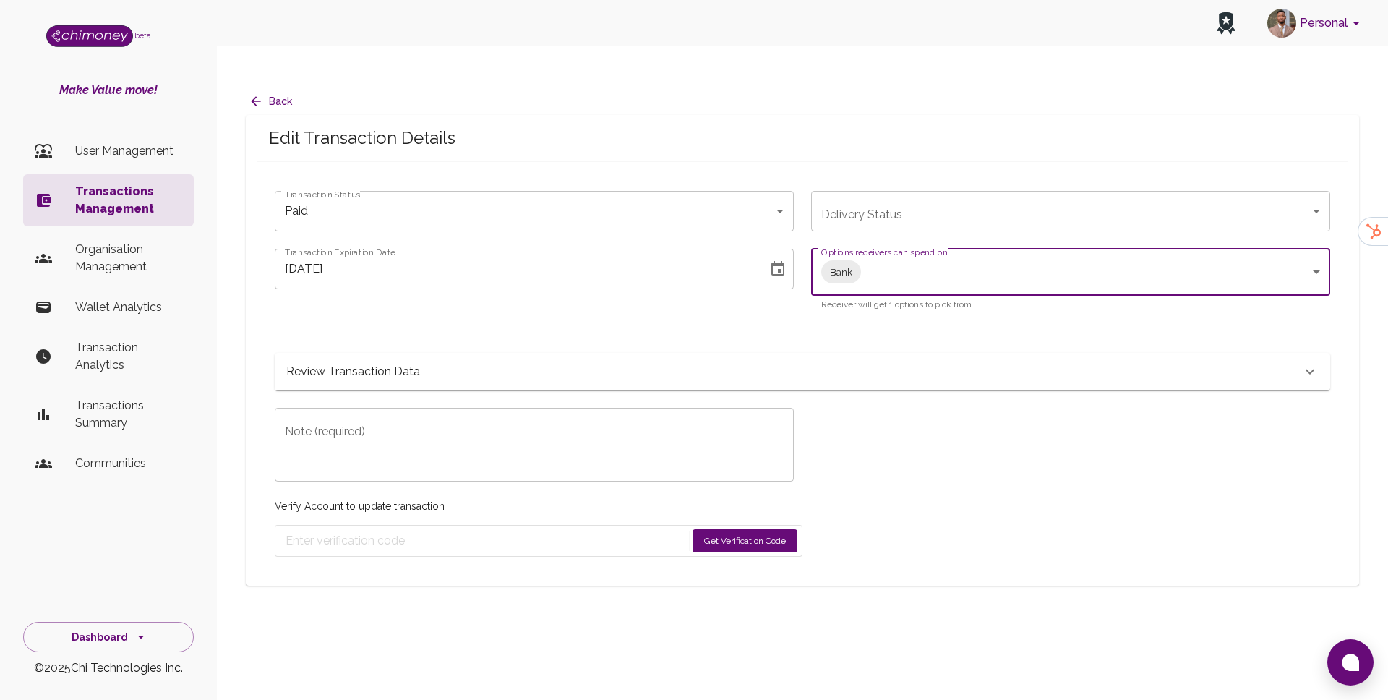
click at [743, 529] on button "Get Verification Code" at bounding box center [745, 540] width 105 height 23
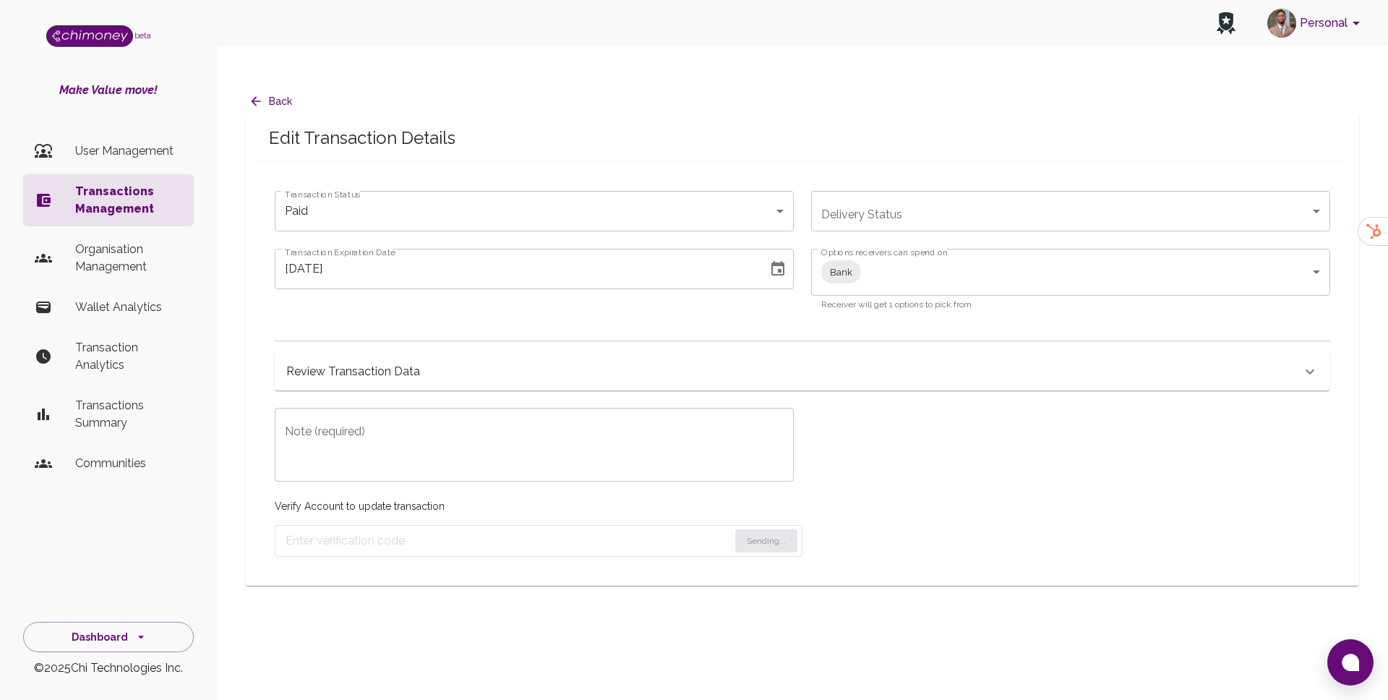
click at [554, 423] on textarea "Note (required)" at bounding box center [534, 445] width 499 height 50
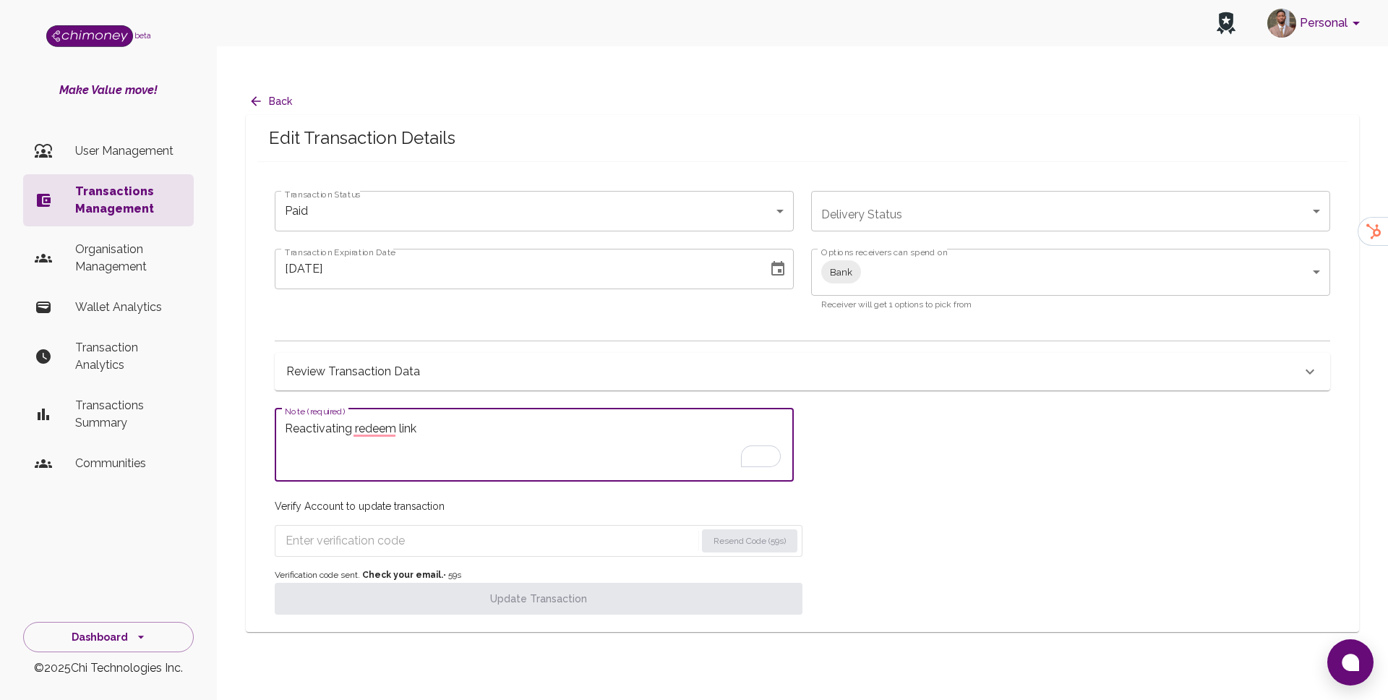
type textarea "Reactivating redeem link"
click at [775, 260] on icon "Choose date, selected date is Sep 19, 2025" at bounding box center [777, 268] width 17 height 17
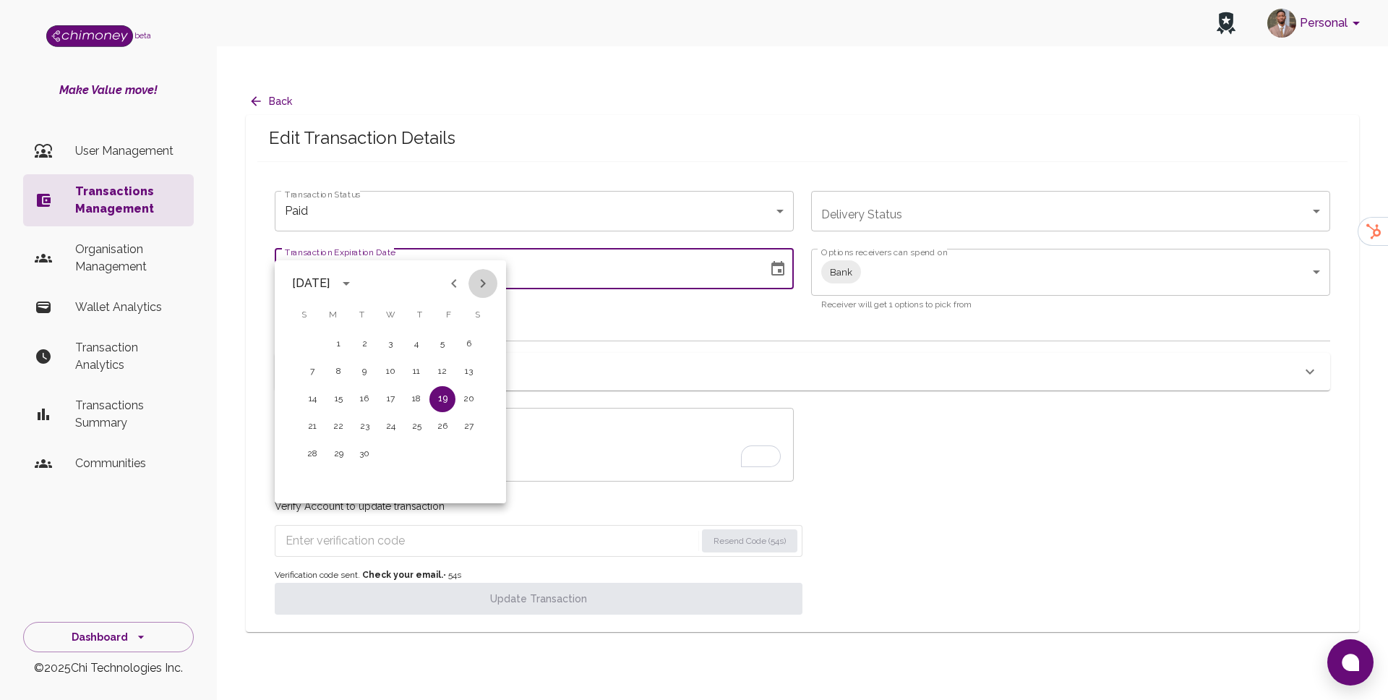
click at [483, 285] on icon "Next month" at bounding box center [483, 283] width 5 height 9
click at [314, 377] on button "5" at bounding box center [312, 372] width 26 height 26
type input "[DATE]"
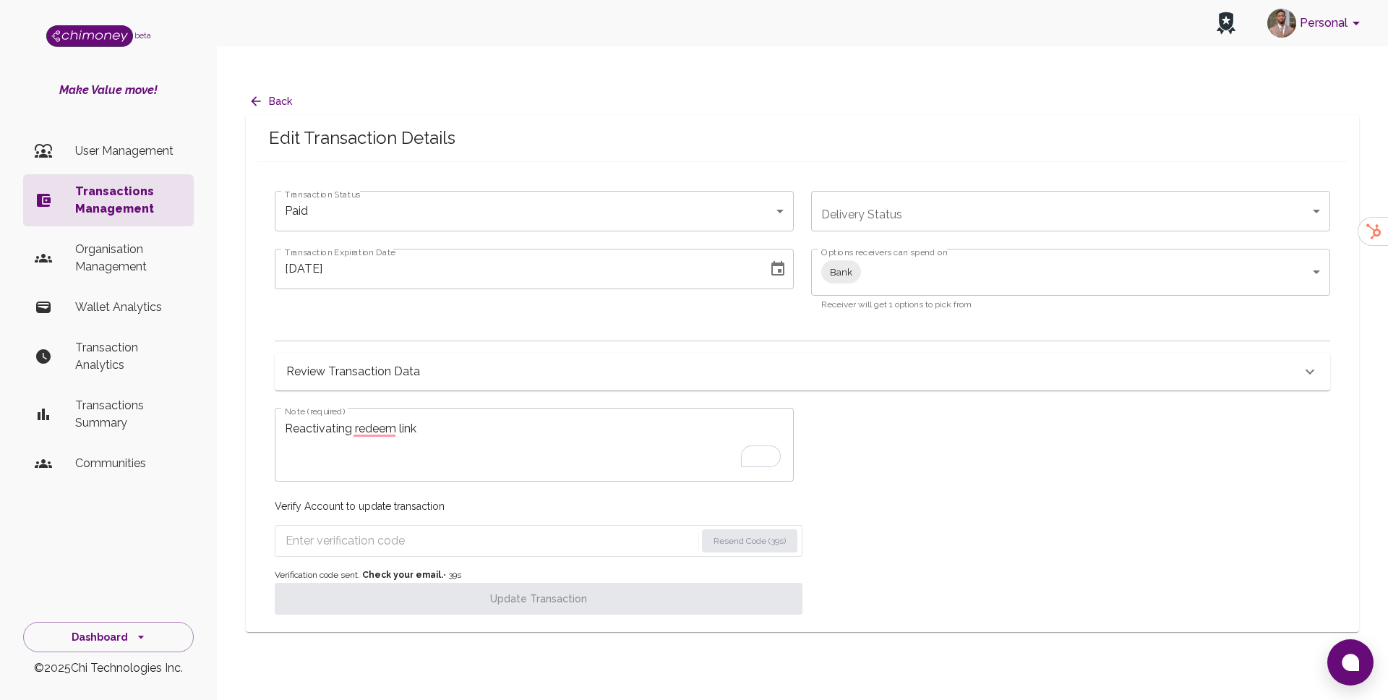
click at [485, 526] on form "Resend Code (39s)" at bounding box center [539, 541] width 528 height 32
click at [488, 529] on input "Enter verification code" at bounding box center [491, 540] width 410 height 23
paste input "5098"
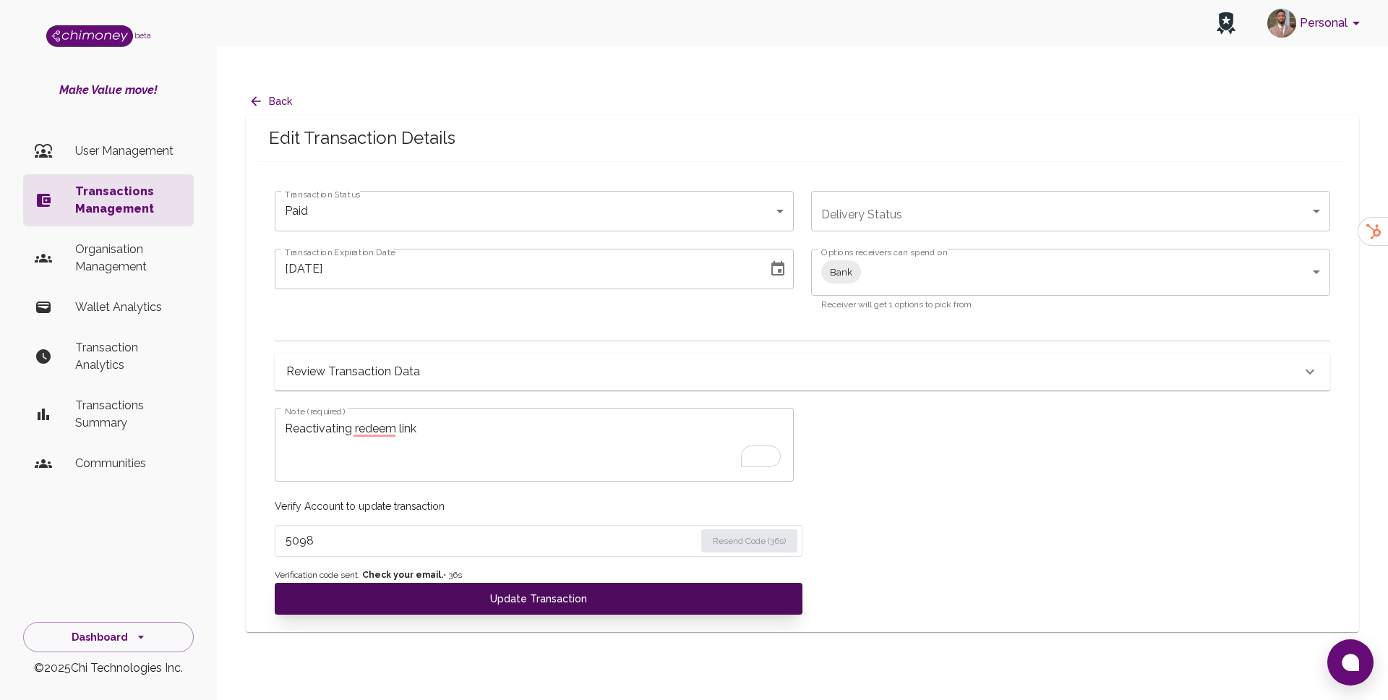
type input "5098"
click at [474, 583] on button "Update Transaction" at bounding box center [539, 599] width 528 height 32
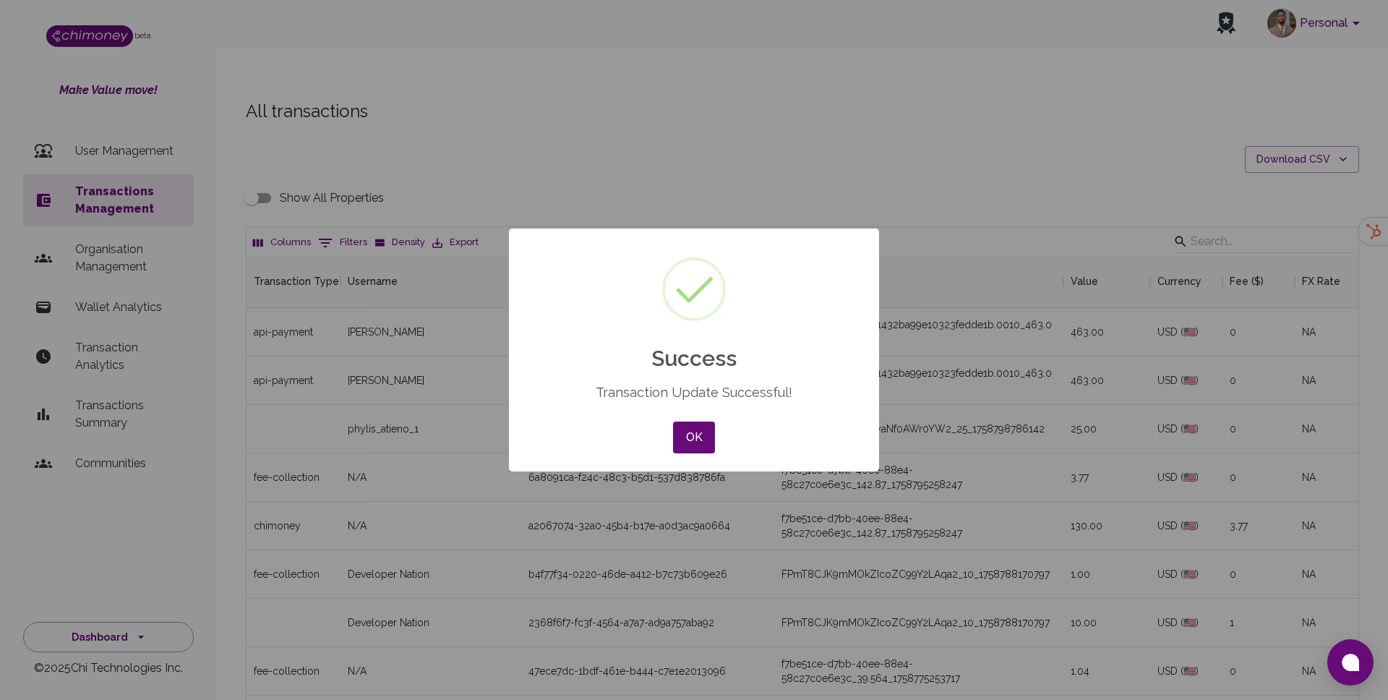
scroll to position [536, 1112]
click at [673, 424] on button "OK" at bounding box center [694, 438] width 42 height 32
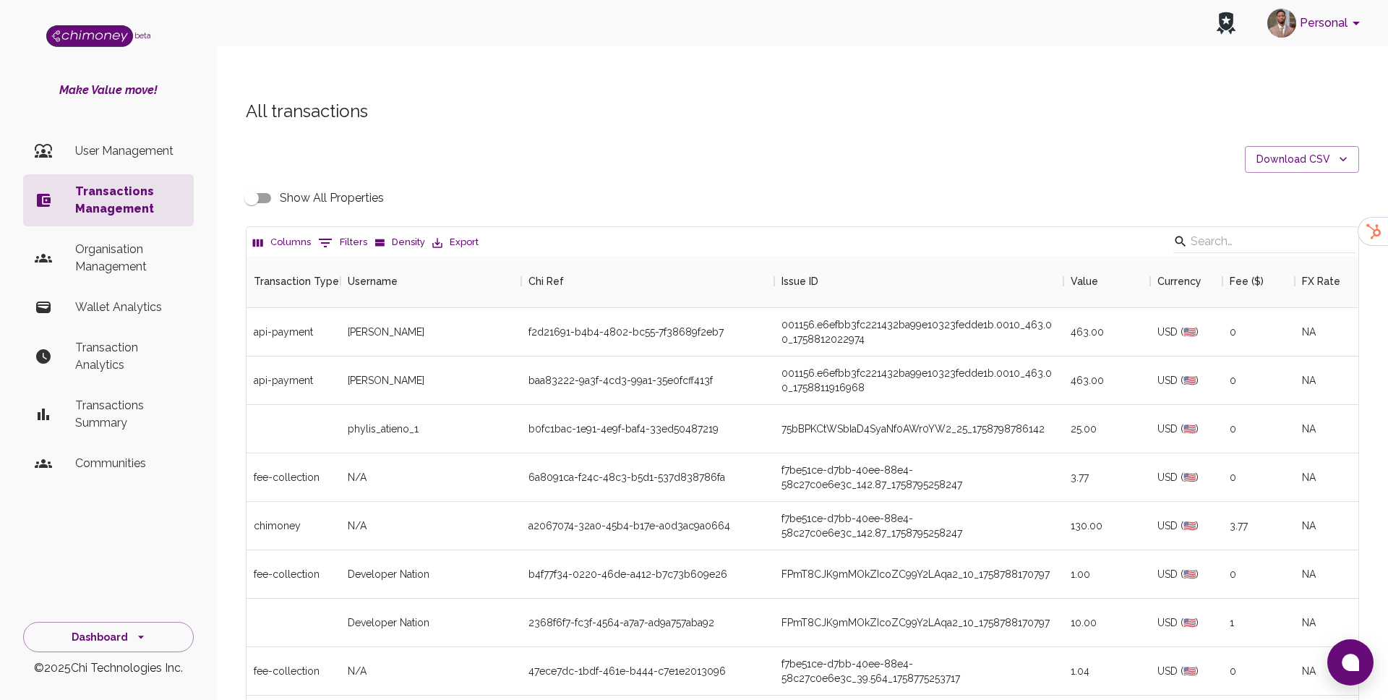
click at [356, 231] on button "0 Filters" at bounding box center [343, 242] width 56 height 23
click at [366, 317] on select "Transaction Type Username Chi Ref Issue ID Value Amount Currency Fee ($) FX Rat…" at bounding box center [331, 307] width 108 height 23
select select "email"
click at [277, 296] on select "Transaction Type Username Chi Ref Issue ID Value Amount Currency Fee ($) FX Rat…" at bounding box center [331, 307] width 108 height 23
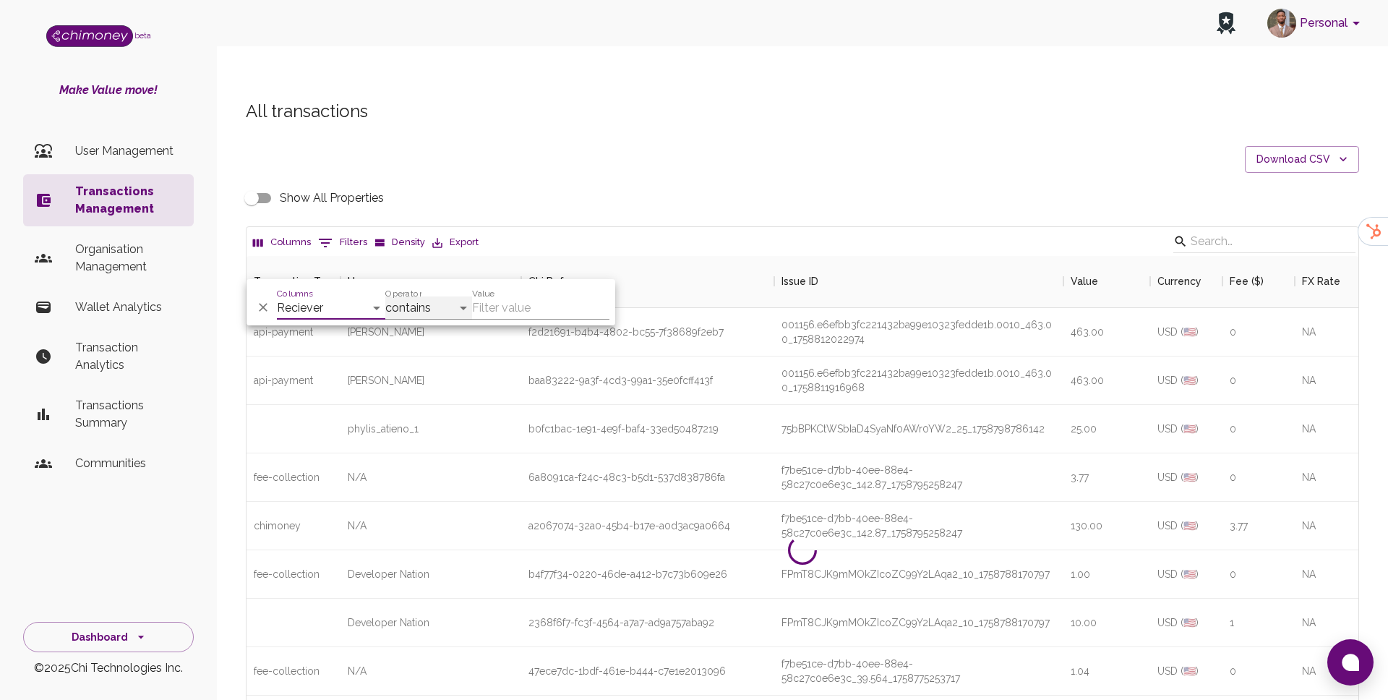
click at [427, 314] on select "contains equals starts with ends with is empty is not empty is any of" at bounding box center [428, 307] width 87 height 23
select select "equals"
click at [385, 296] on select "contains equals starts with ends with is empty is not empty is any of" at bounding box center [428, 307] width 87 height 23
click at [519, 303] on input "Value" at bounding box center [540, 307] width 137 height 23
paste input "munoelkanah250@gmail.com"
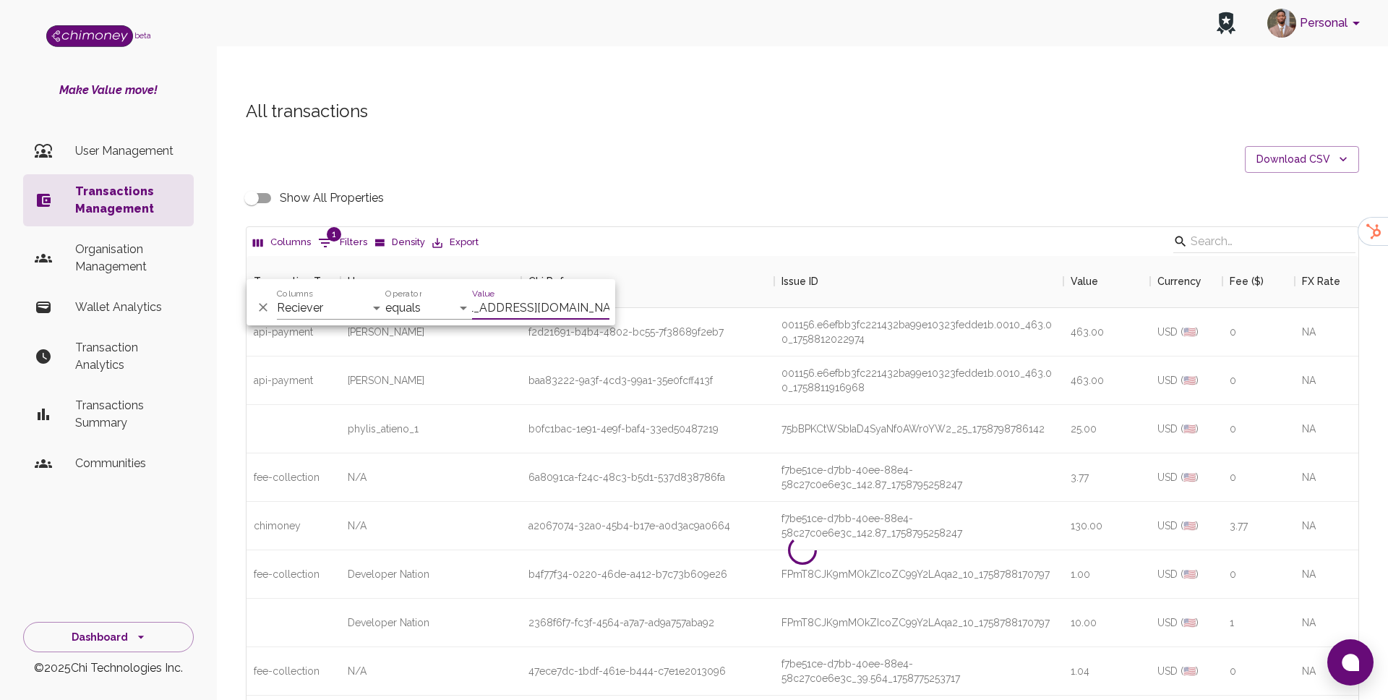
scroll to position [0, 20]
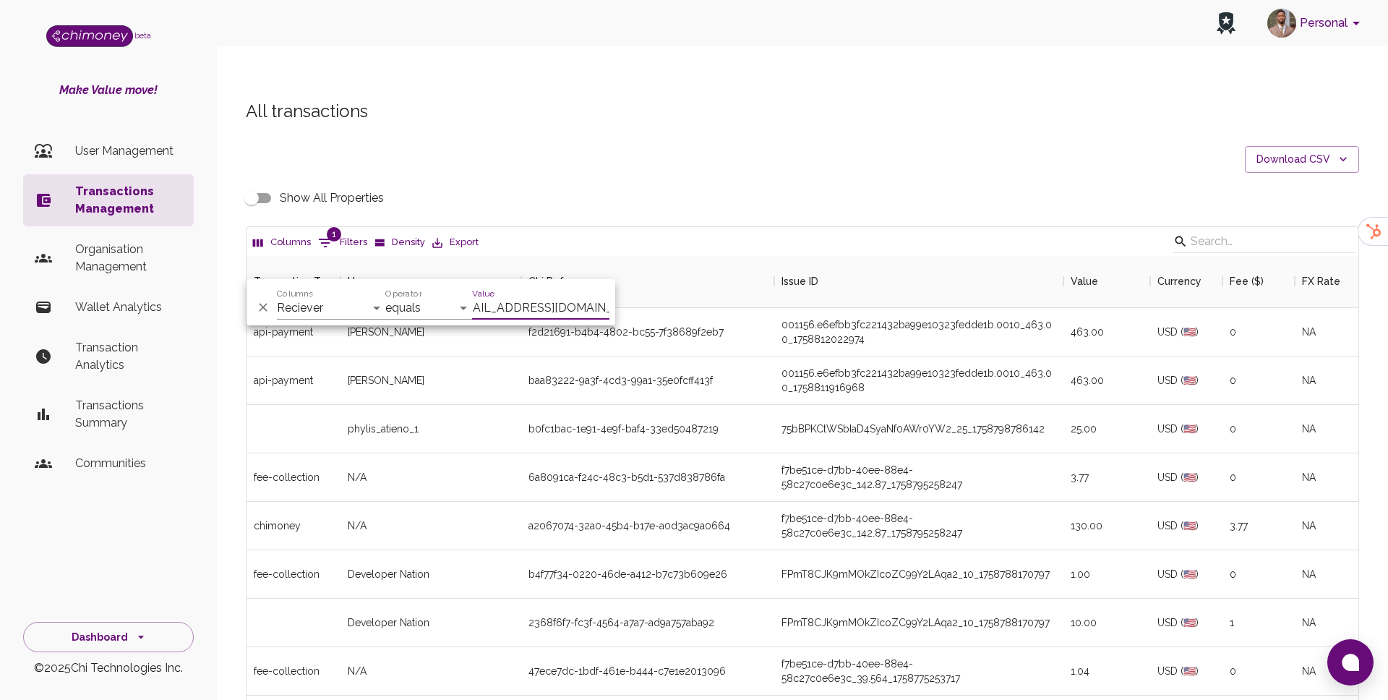
type input "munoelkanah250@gmail.com"
click at [753, 405] on div "b0fc1bac-1e91-4e9f-baf4-33ed50487219" at bounding box center [647, 429] width 253 height 48
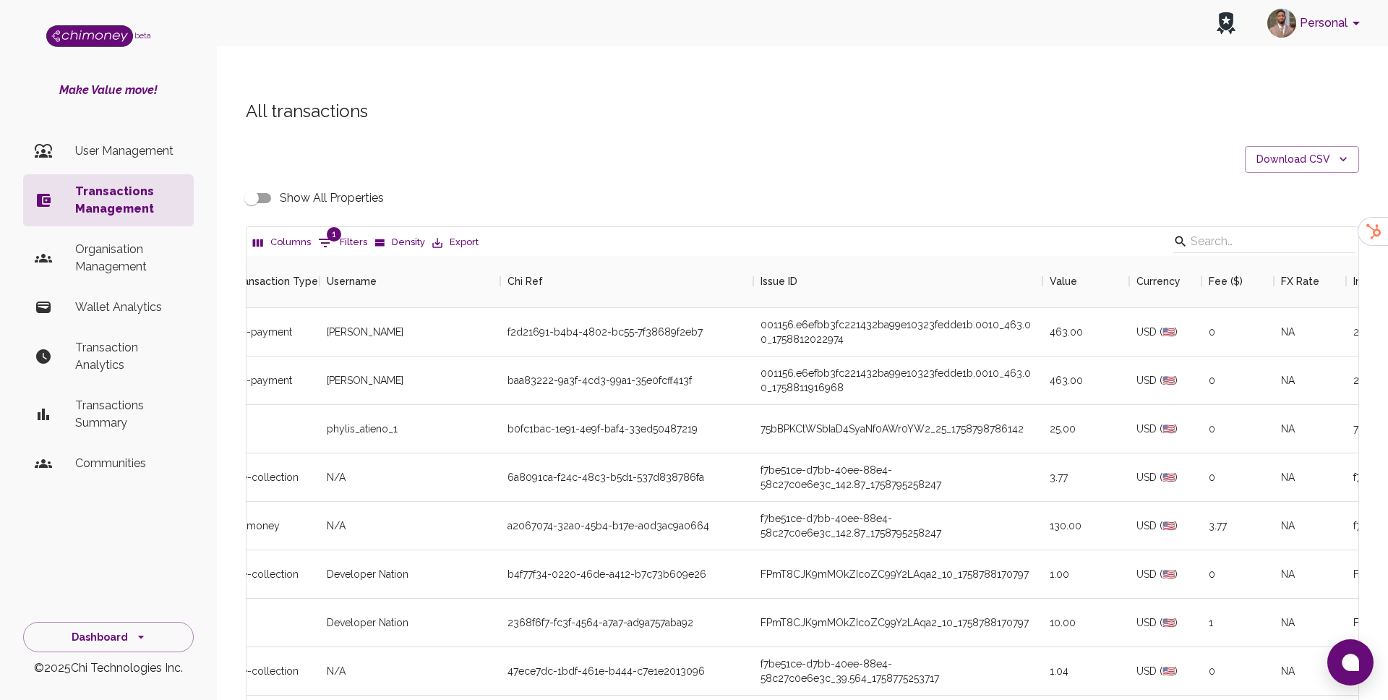
click at [351, 231] on button "1 Filters" at bounding box center [343, 242] width 56 height 23
select select "email"
select select "equals"
click at [494, 315] on input "munoelkanah250@gmail.com" at bounding box center [540, 307] width 137 height 23
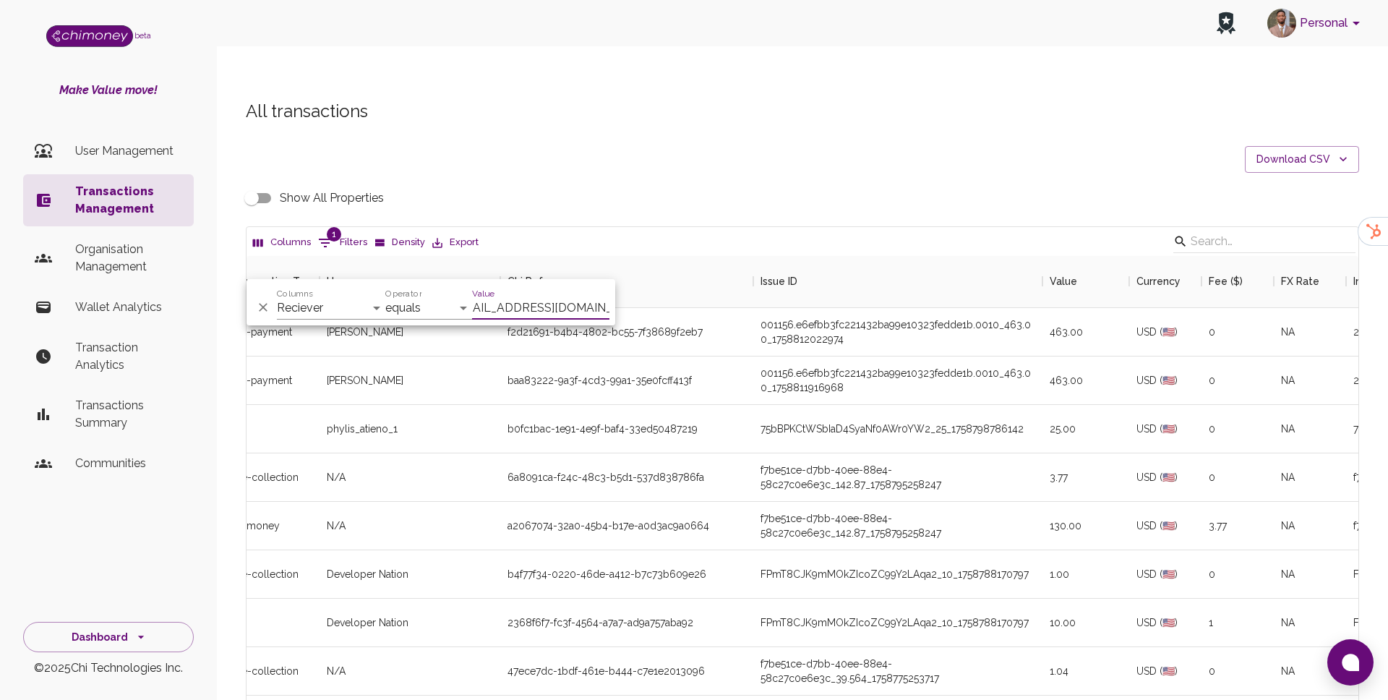
scroll to position [0, 0]
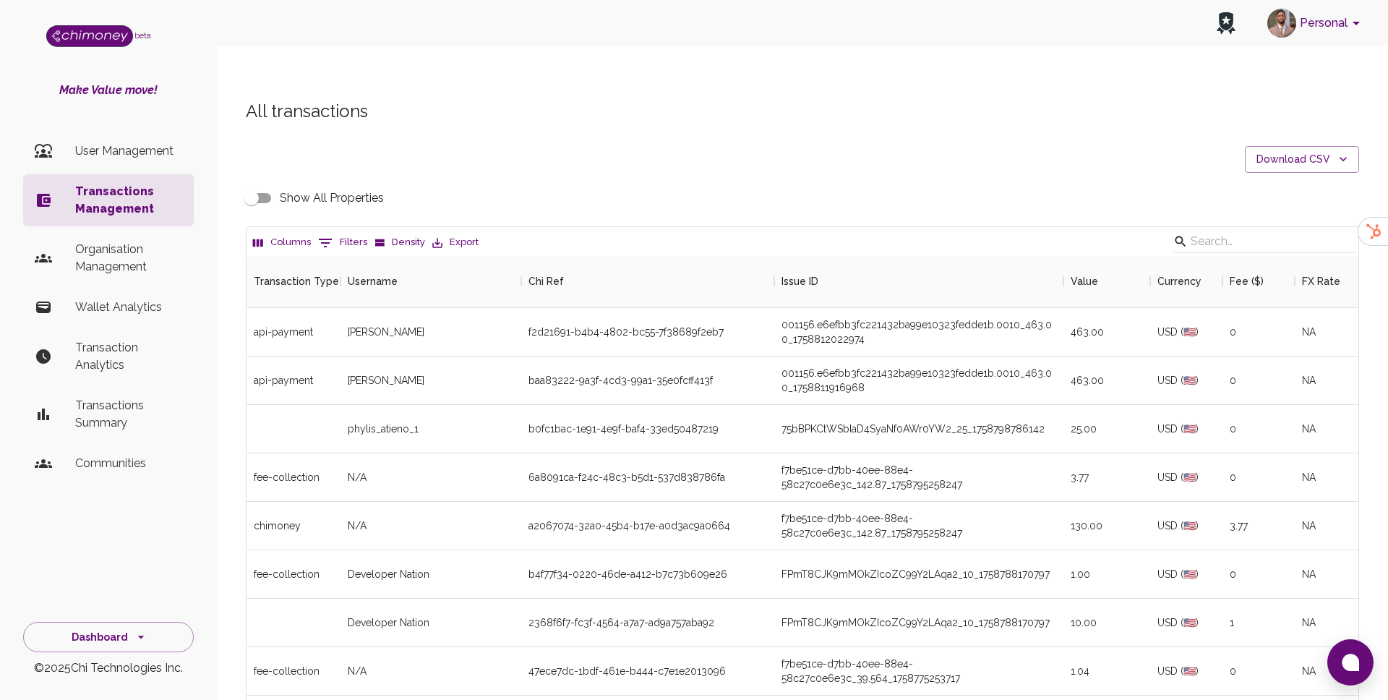
scroll to position [536, 1112]
click at [347, 231] on button "0 Filters" at bounding box center [343, 242] width 56 height 23
click at [333, 314] on select "Transaction Type Username Chi Ref Issue ID Value Amount Currency Fee ($) FX Rat…" at bounding box center [331, 307] width 108 height 23
select select "email"
click at [277, 296] on select "Transaction Type Username Chi Ref Issue ID Value Amount Currency Fee ($) FX Rat…" at bounding box center [331, 307] width 108 height 23
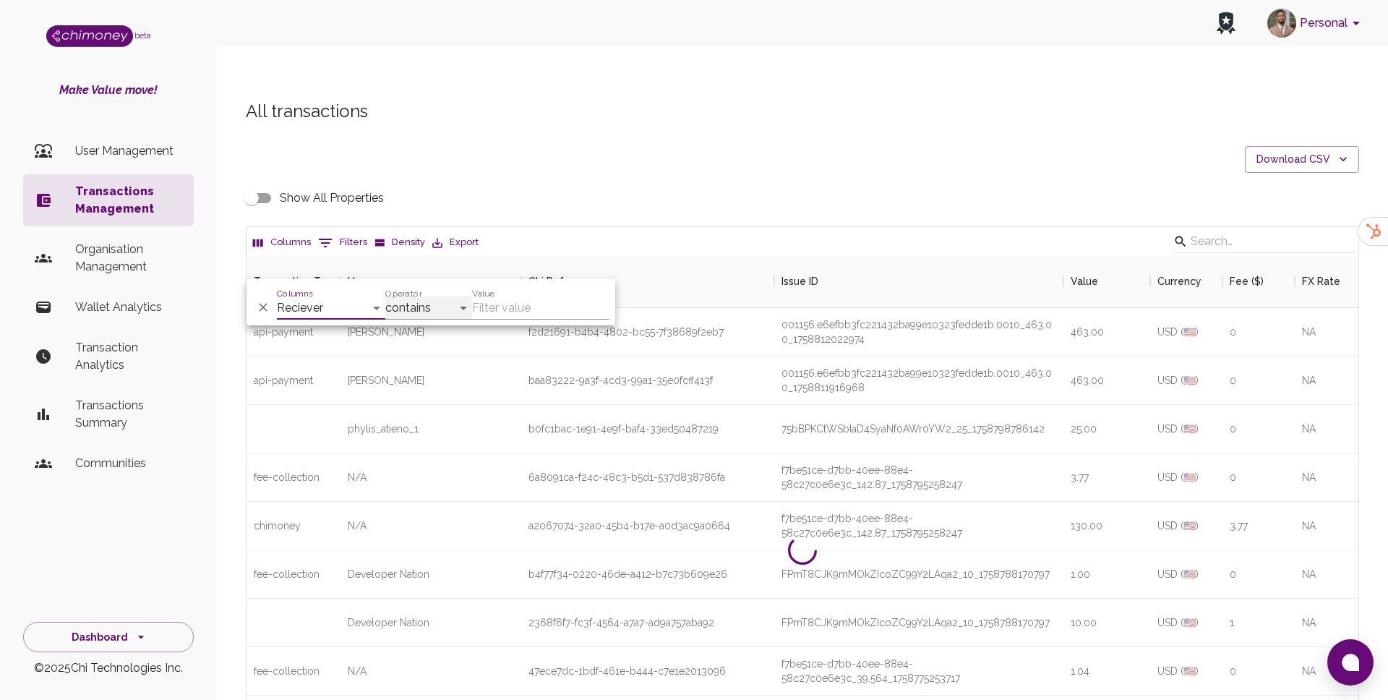
click at [407, 298] on select "contains equals starts with ends with is empty is not empty is any of" at bounding box center [428, 307] width 87 height 23
select select "equals"
click at [385, 296] on select "contains equals starts with ends with is empty is not empty is any of" at bounding box center [428, 307] width 87 height 23
click at [519, 303] on input "Value" at bounding box center [540, 307] width 137 height 23
paste input "[PERSON_NAME][EMAIL_ADDRESS][DOMAIN_NAME]"
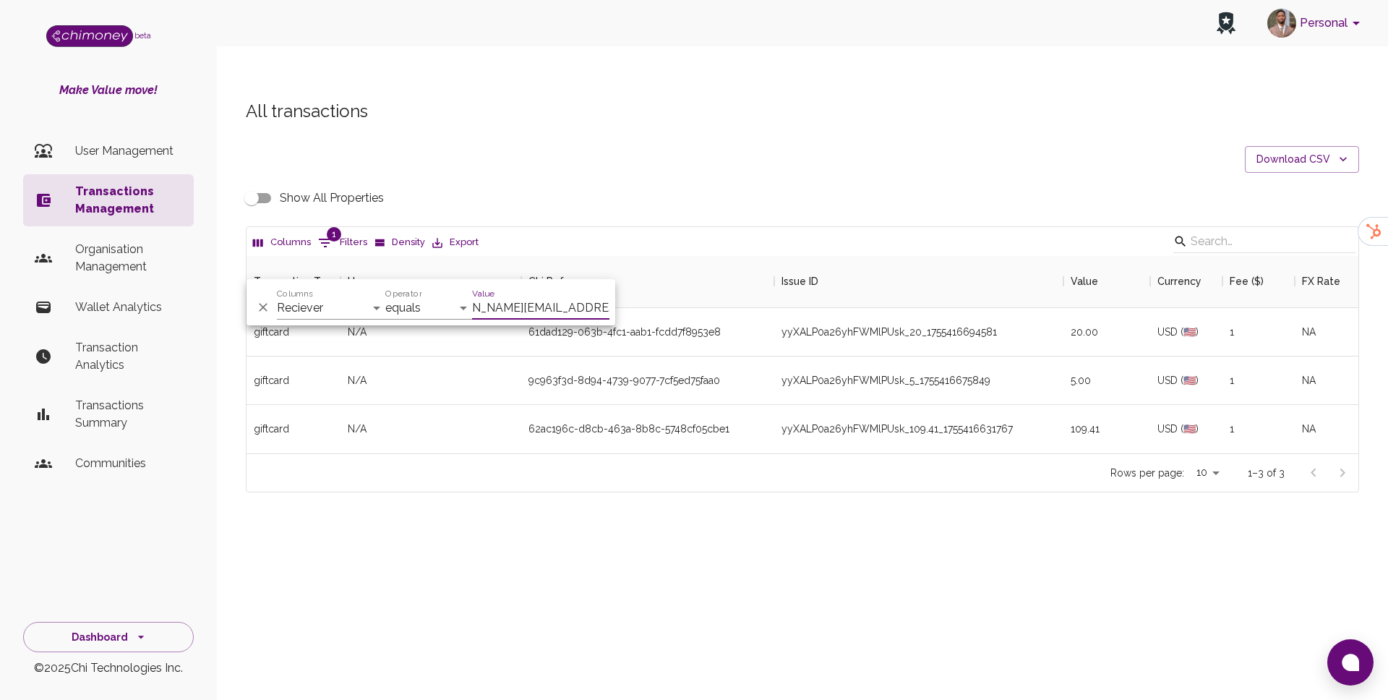
scroll to position [197, 1112]
type input "[PERSON_NAME][EMAIL_ADDRESS][DOMAIN_NAME]"
click at [599, 151] on div "All transactions Download CSV Show All Properties Columns 1 Filters Density Exp…" at bounding box center [802, 296] width 1148 height 393
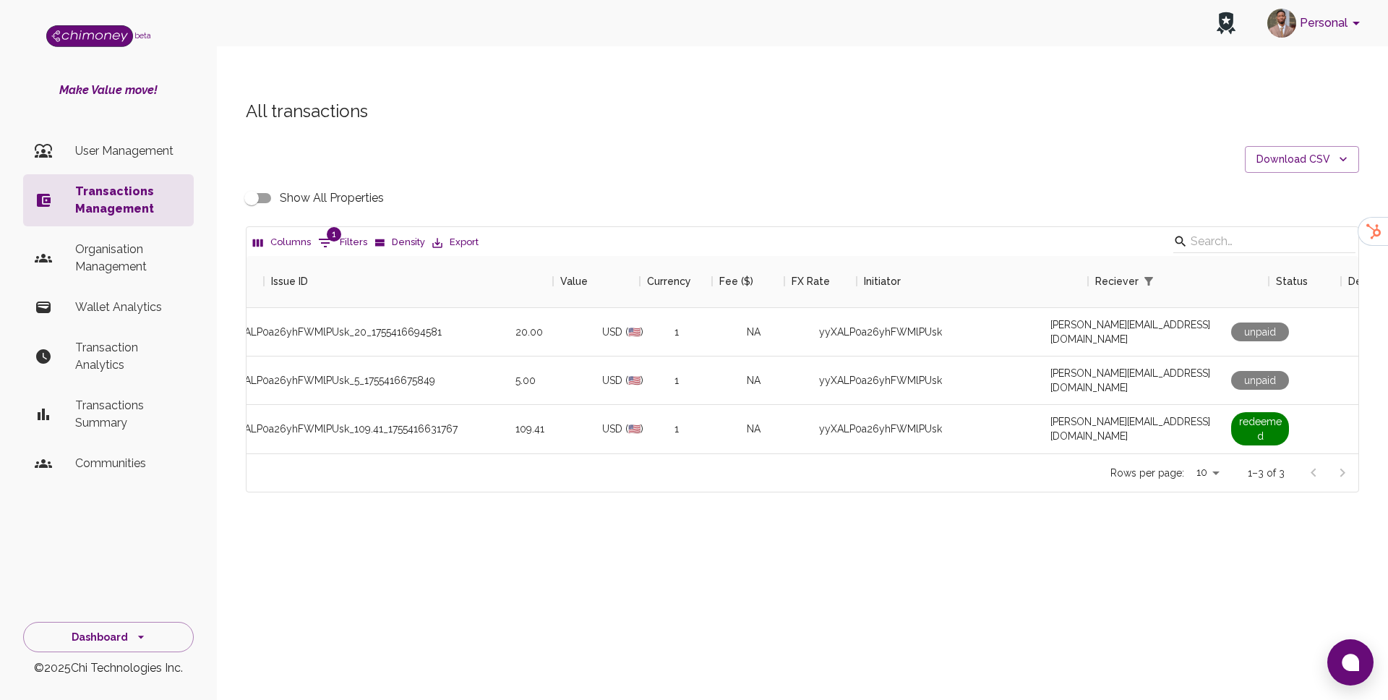
scroll to position [0, 0]
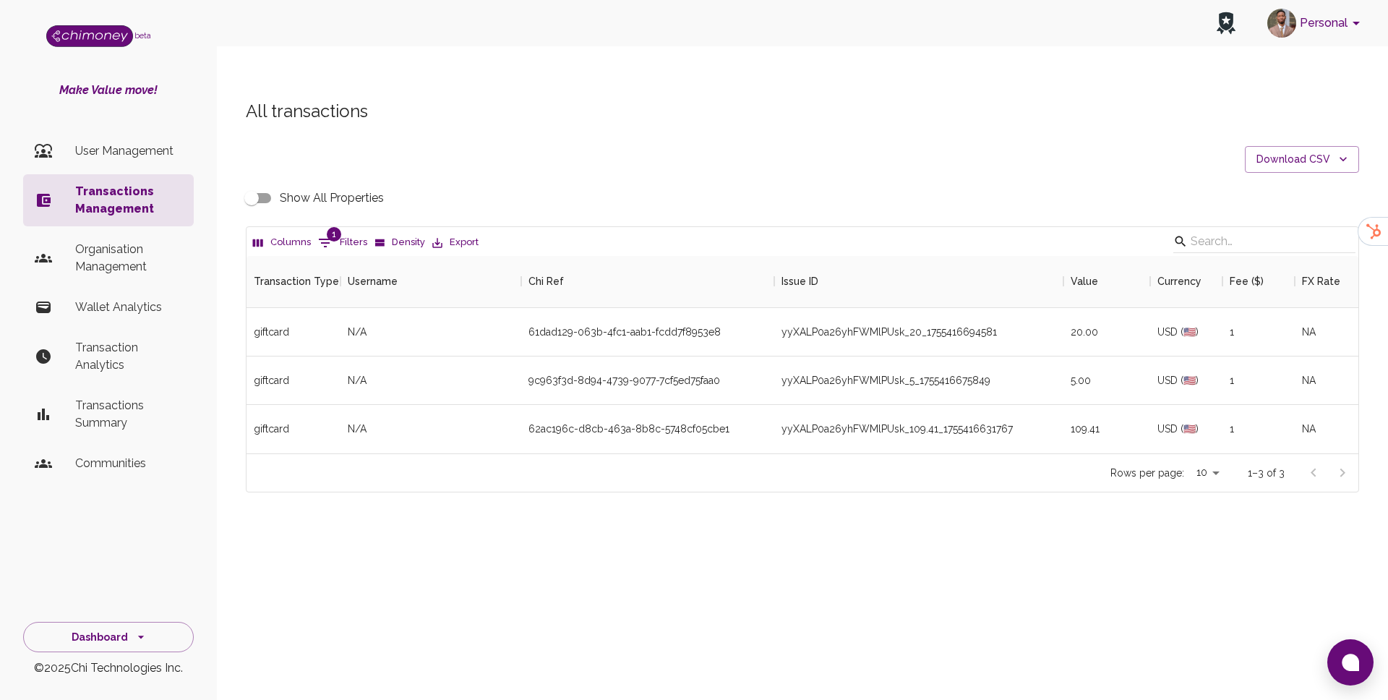
click at [254, 184] on input "Show All Properties" at bounding box center [251, 197] width 82 height 27
